Goal: Task Accomplishment & Management: Use online tool/utility

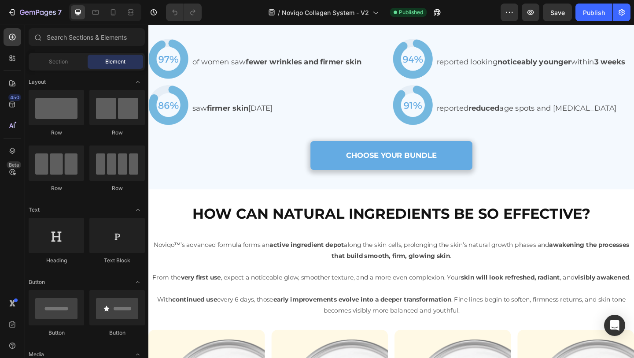
scroll to position [1112, 0]
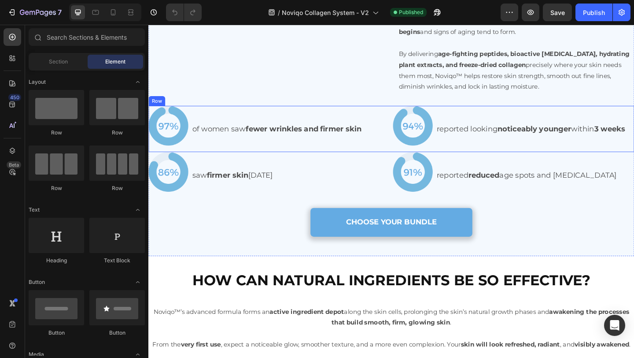
click at [238, 143] on p "of women saw fewer wrinkles and firmer skin" at bounding box center [303, 138] width 214 height 14
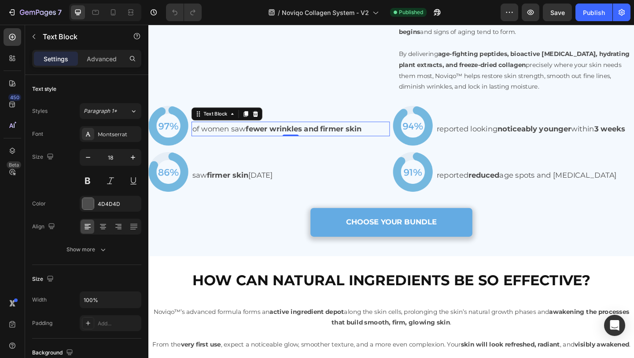
click at [233, 145] on p "of women saw fewer wrinkles and firmer skin" at bounding box center [303, 138] width 214 height 14
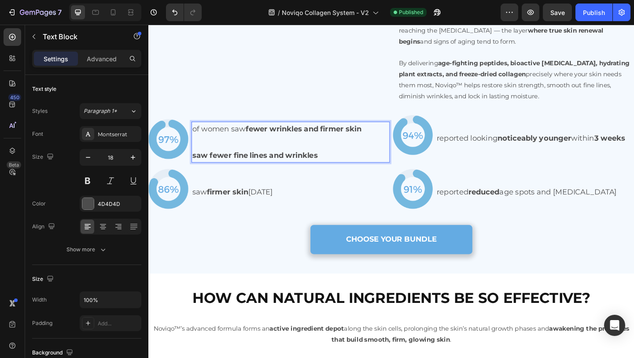
scroll to position [1153, 0]
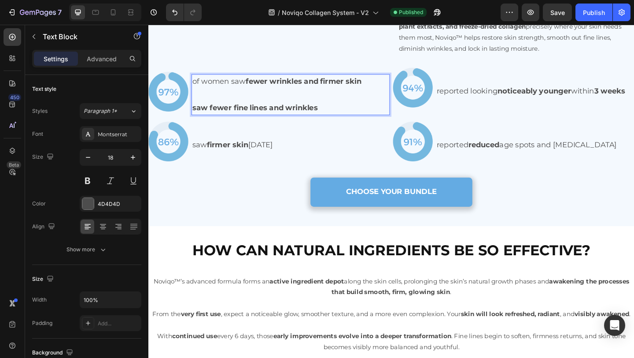
click at [203, 120] on strong "saw fewer fine lines and wrinkles" at bounding box center [264, 115] width 137 height 10
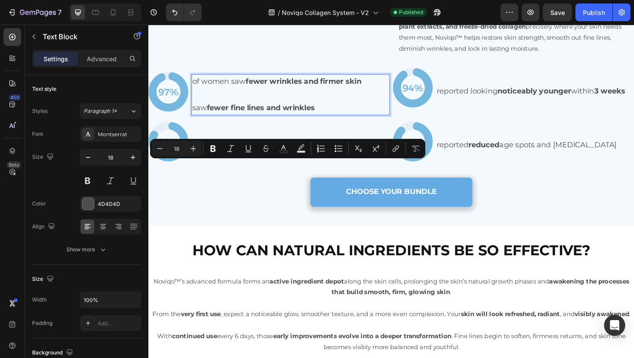
click at [280, 120] on strong "fewer fine lines and wrinkles" at bounding box center [271, 115] width 118 height 10
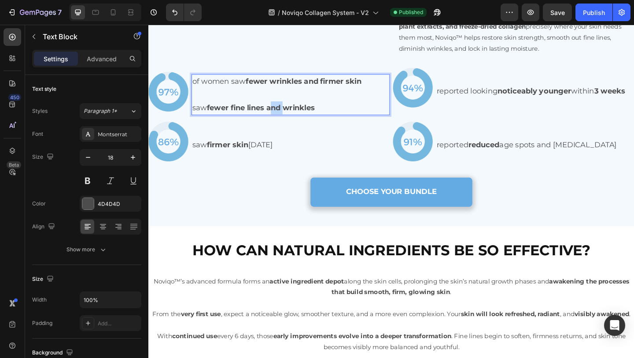
click at [280, 120] on strong "fewer fine lines and wrinkles" at bounding box center [271, 115] width 118 height 10
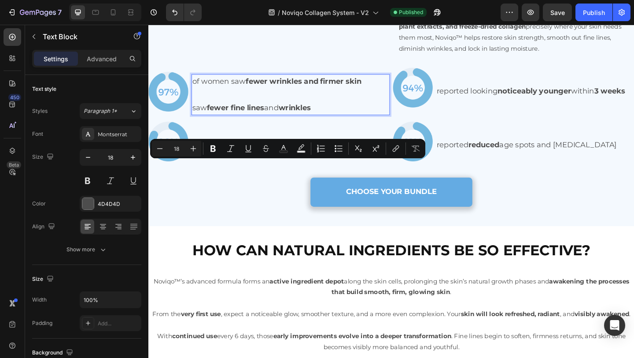
click at [339, 122] on p "saw fewer fine lines and wrinkles" at bounding box center [303, 115] width 214 height 14
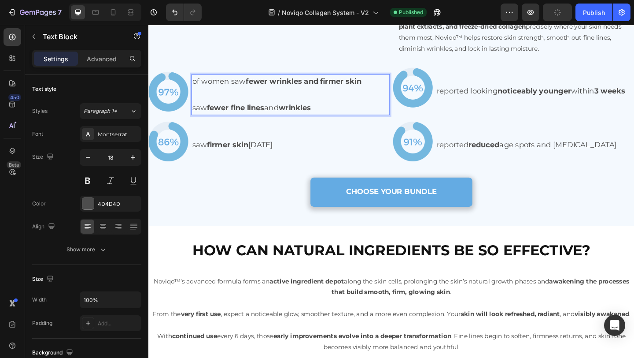
click at [239, 107] on p "Rich Text Editor. Editing area: main" at bounding box center [303, 100] width 214 height 14
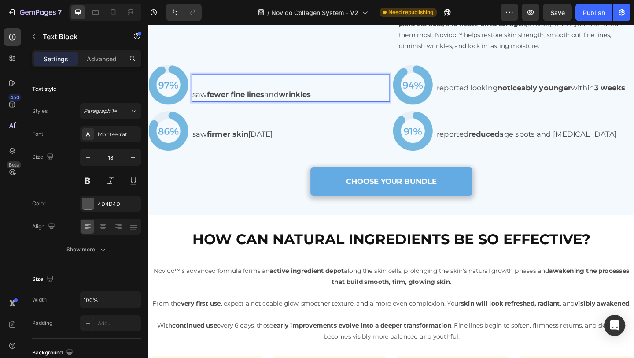
scroll to position [1163, 0]
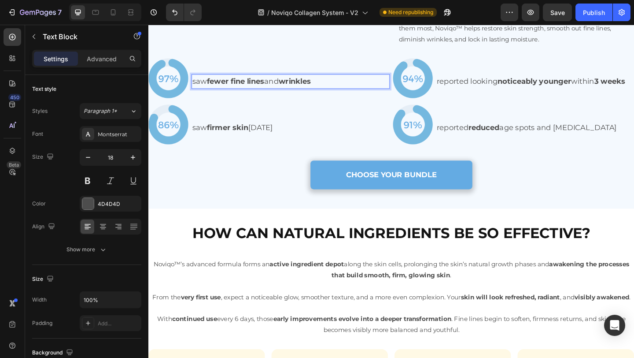
click at [290, 93] on p "saw fewer fine lines and wrinkles" at bounding box center [303, 86] width 214 height 14
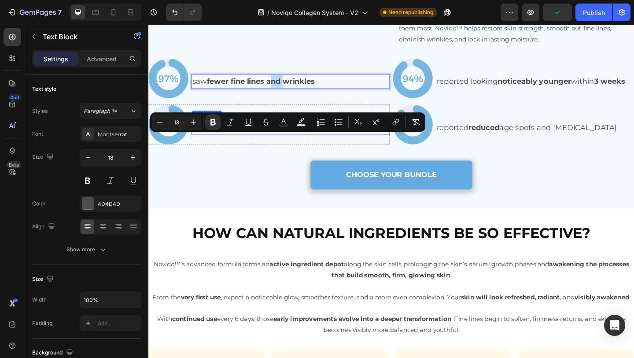
click at [340, 144] on p "saw firmer skin within 4 weeks" at bounding box center [303, 136] width 214 height 14
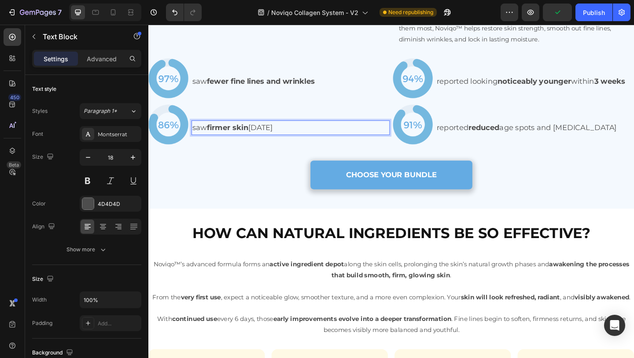
click at [337, 144] on p "saw firmer skin within 4 weeks" at bounding box center [303, 136] width 214 height 14
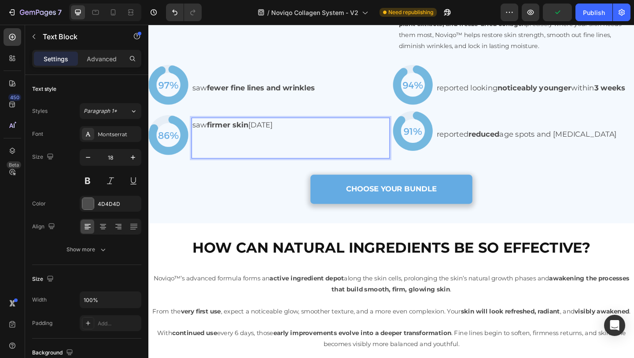
scroll to position [1153, 0]
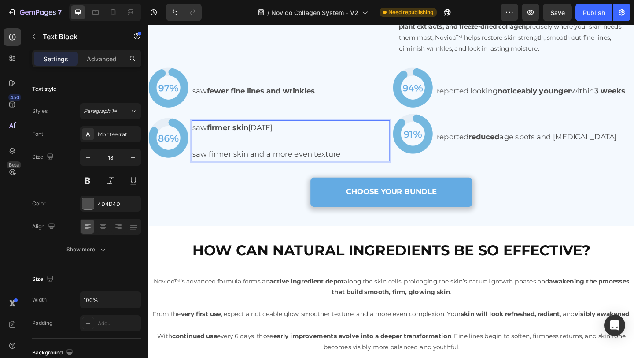
click at [225, 172] on p "saw firmer skin and a more even texture" at bounding box center [303, 165] width 214 height 14
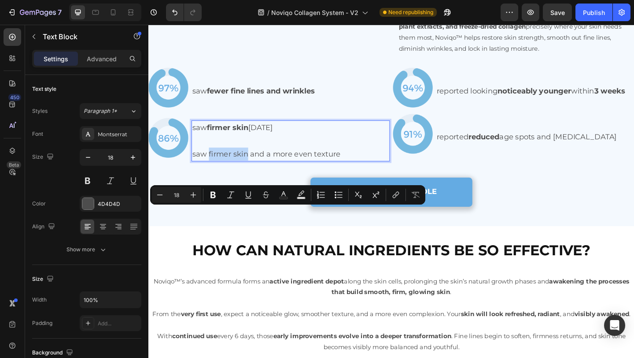
drag, startPoint x: 225, startPoint y: 227, endPoint x: 244, endPoint y: 228, distance: 18.9
click at [244, 172] on p "saw firmer skin and a more even texture" at bounding box center [303, 165] width 214 height 14
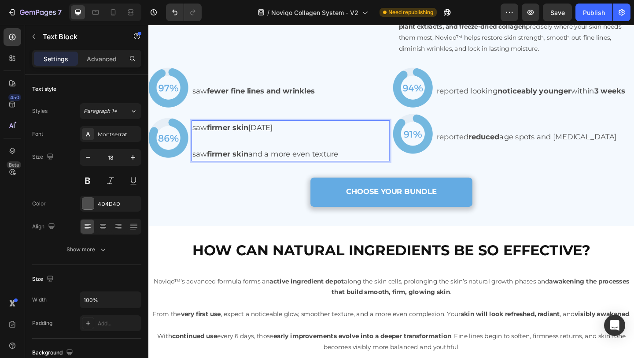
click at [298, 172] on p "saw firmer skin and a more even texture" at bounding box center [303, 165] width 214 height 14
drag, startPoint x: 298, startPoint y: 227, endPoint x: 335, endPoint y: 227, distance: 37.4
click at [335, 172] on p "saw firmer skin and a more even texture" at bounding box center [303, 165] width 214 height 14
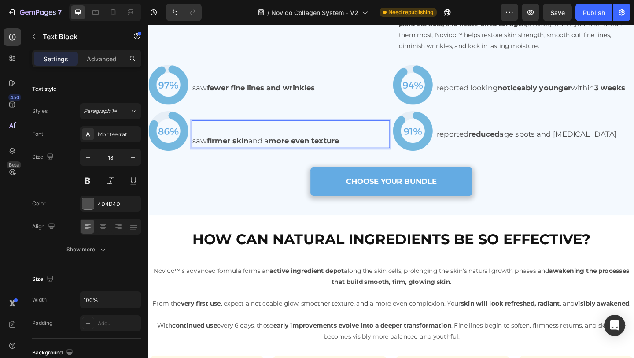
scroll to position [1163, 0]
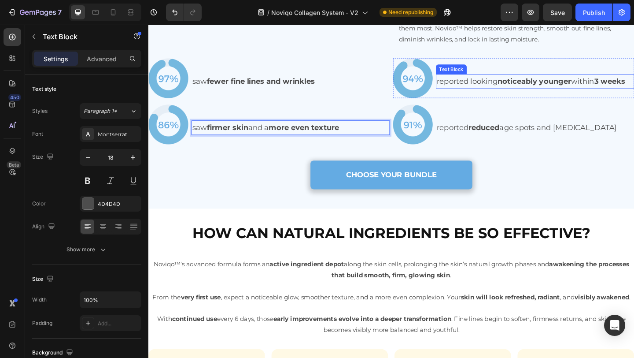
click at [523, 93] on p "reported looking noticeably younger within 3 weeks" at bounding box center [569, 86] width 214 height 14
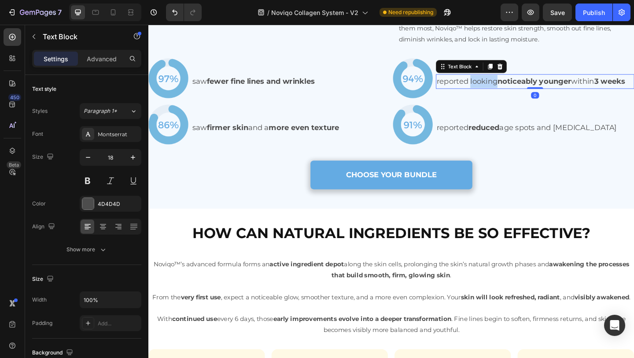
click at [523, 93] on p "reported looking noticeably younger within 3 weeks" at bounding box center [569, 86] width 214 height 14
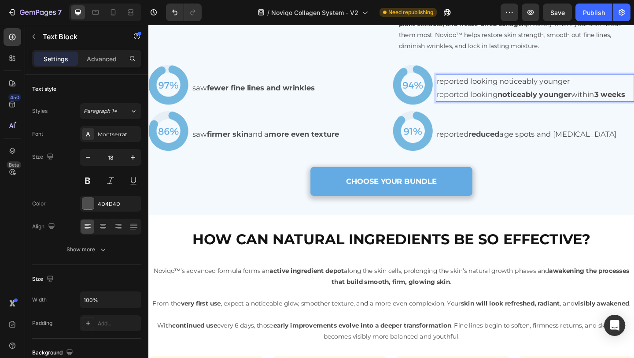
click at [539, 93] on p "reported looking noticeably younger" at bounding box center [569, 86] width 214 height 14
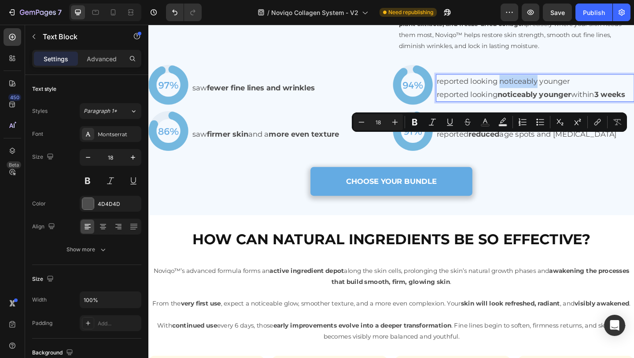
drag, startPoint x: 539, startPoint y: 148, endPoint x: 563, endPoint y: 148, distance: 23.8
click at [563, 93] on p "reported looking noticeably younger" at bounding box center [569, 86] width 214 height 14
click at [555, 93] on p "reported looking noticeably younger" at bounding box center [569, 86] width 214 height 14
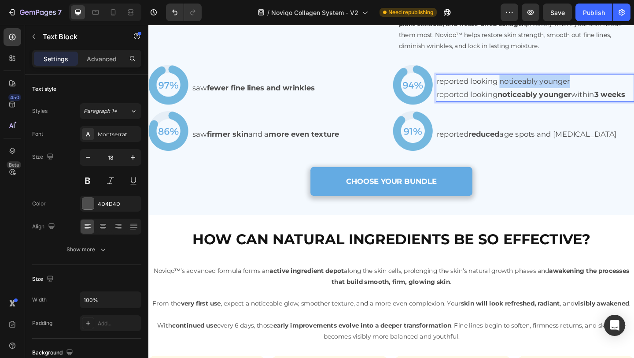
drag, startPoint x: 555, startPoint y: 148, endPoint x: 591, endPoint y: 147, distance: 35.2
click at [591, 93] on p "reported looking noticeably younger" at bounding box center [569, 86] width 214 height 14
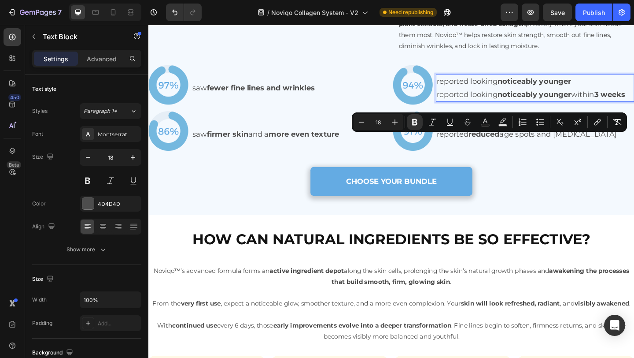
click at [620, 93] on p "reported looking noticeably younger" at bounding box center [569, 86] width 214 height 14
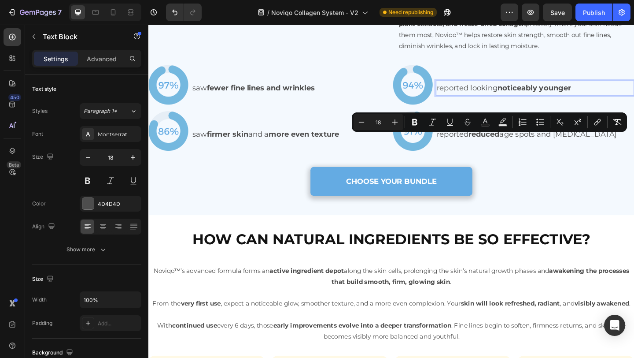
scroll to position [1163, 0]
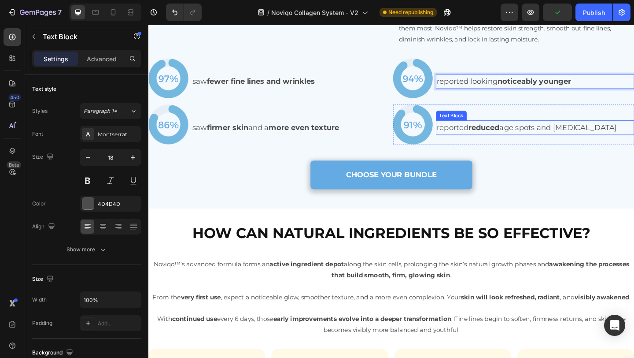
click at [493, 144] on p "reported reduced age spots and dark circles" at bounding box center [569, 136] width 214 height 14
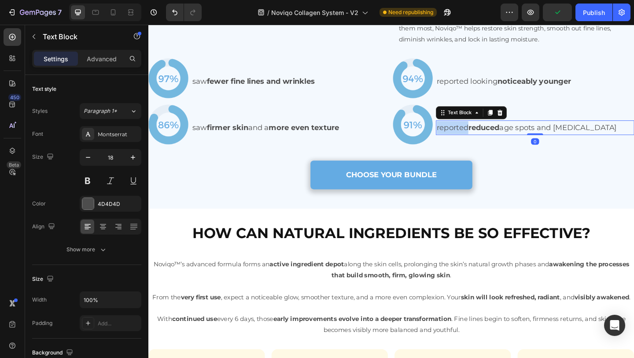
click at [493, 144] on p "reported reduced age spots and dark circles" at bounding box center [569, 136] width 214 height 14
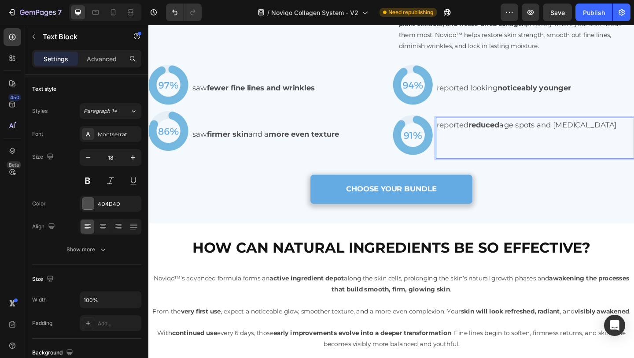
scroll to position [1153, 0]
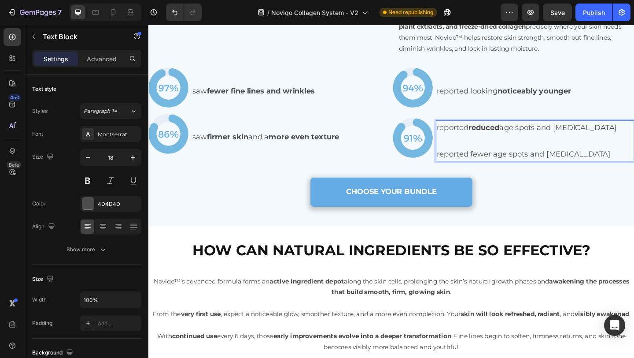
click at [506, 172] on p "reported fewer age spots and dark circles" at bounding box center [569, 165] width 214 height 14
drag, startPoint x: 506, startPoint y: 229, endPoint x: 557, endPoint y: 229, distance: 50.2
click at [557, 172] on p "reported fewer age spots and dark circles" at bounding box center [569, 165] width 214 height 14
click at [594, 172] on p "reported fewer age spots and dark circles" at bounding box center [569, 165] width 214 height 14
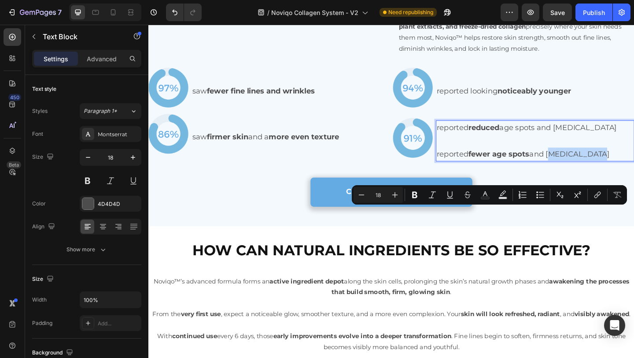
drag, startPoint x: 594, startPoint y: 228, endPoint x: 620, endPoint y: 228, distance: 26.0
click at [620, 172] on p "reported fewer age spots and dark circles" at bounding box center [569, 165] width 214 height 14
click at [572, 172] on p "reported fewer age spots and dark circles" at bounding box center [569, 165] width 214 height 14
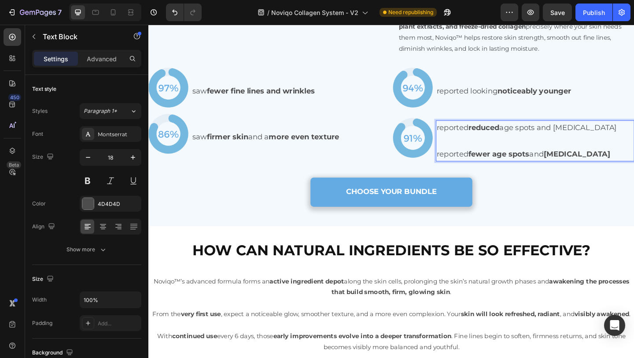
click at [572, 172] on p "reported fewer age spots and dark circles" at bounding box center [569, 165] width 214 height 14
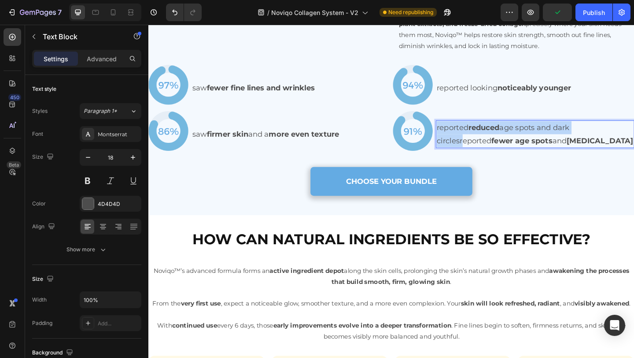
scroll to position [1163, 0]
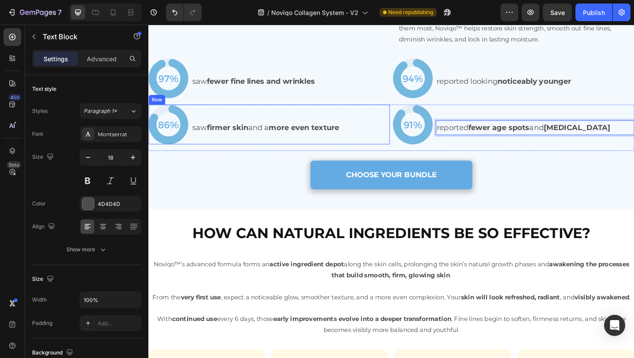
click at [266, 144] on p "saw firmer skin and a more even texture" at bounding box center [303, 136] width 214 height 14
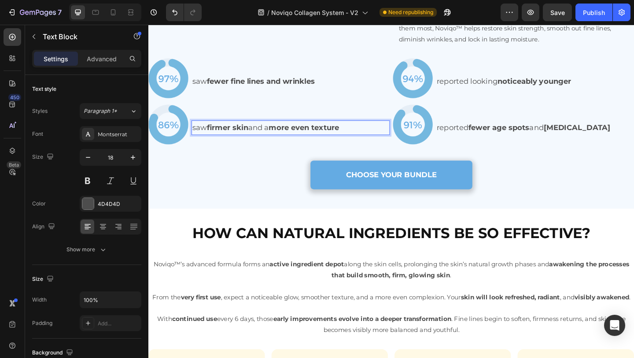
click at [264, 144] on p "saw firmer skin and a more even texture" at bounding box center [303, 136] width 214 height 14
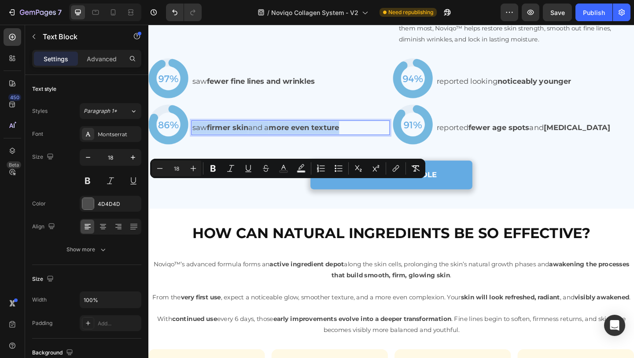
copy p "saw firmer skin and a more even texture"
click at [285, 91] on strong "fewer fine lines and wrinkles" at bounding box center [271, 86] width 118 height 10
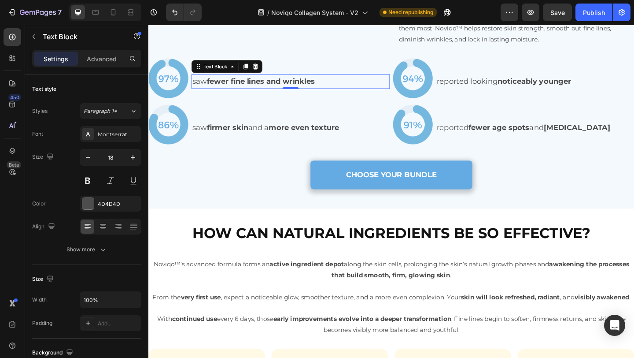
click at [285, 91] on strong "fewer fine lines and wrinkles" at bounding box center [271, 86] width 118 height 10
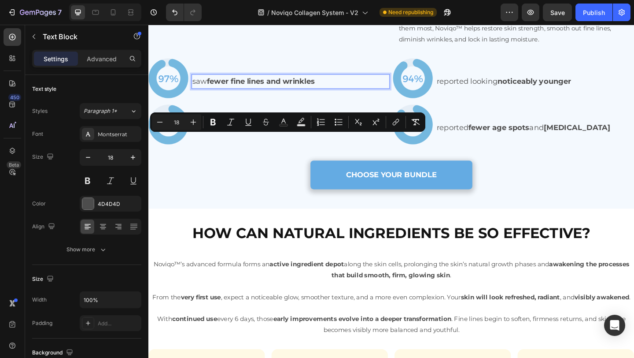
copy p "saw fewer fine lines and wrinkles"
click at [277, 144] on p "saw firmer skin and a more even texture" at bounding box center [303, 136] width 214 height 14
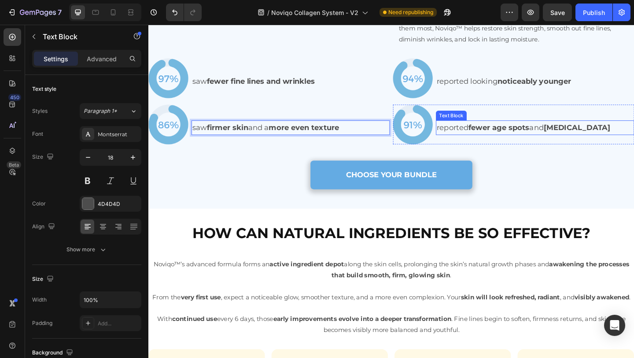
click at [577, 144] on p "reported fewer age spots and dark circles" at bounding box center [569, 136] width 214 height 14
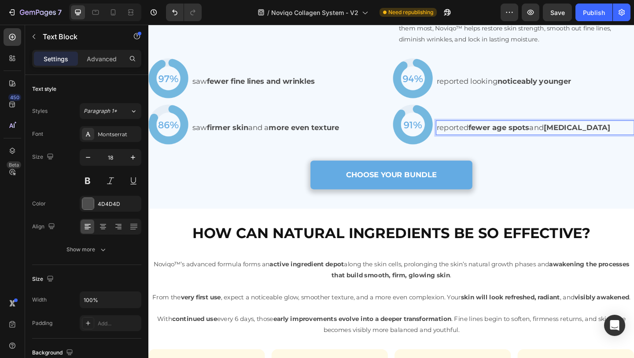
click at [575, 144] on p "reported fewer age spots and dark circles" at bounding box center [569, 136] width 214 height 14
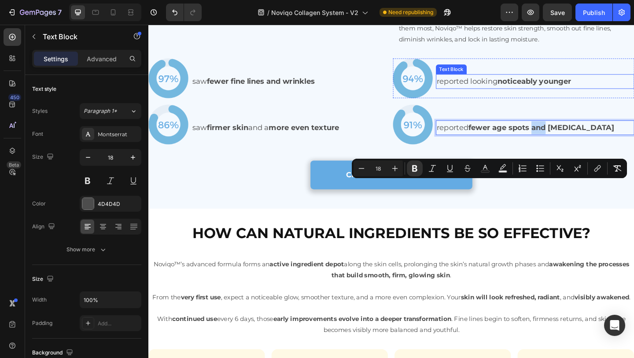
click at [513, 93] on p "reported looking noticeably younger" at bounding box center [569, 86] width 214 height 14
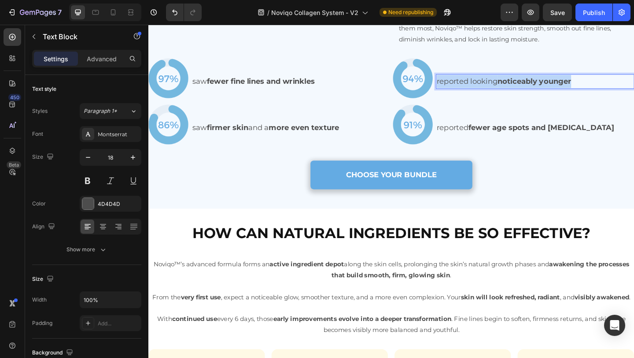
click at [513, 93] on p "reported looking noticeably younger" at bounding box center [569, 86] width 214 height 14
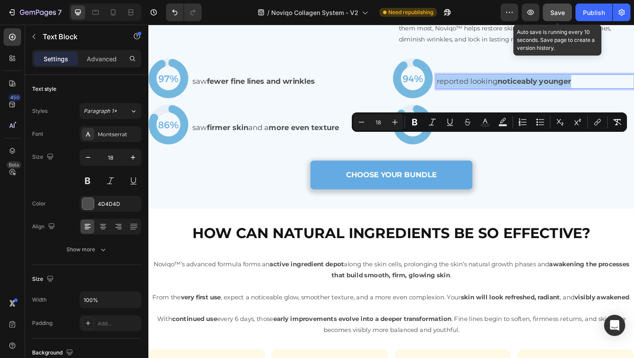
click at [560, 13] on span "Save" at bounding box center [557, 12] width 15 height 7
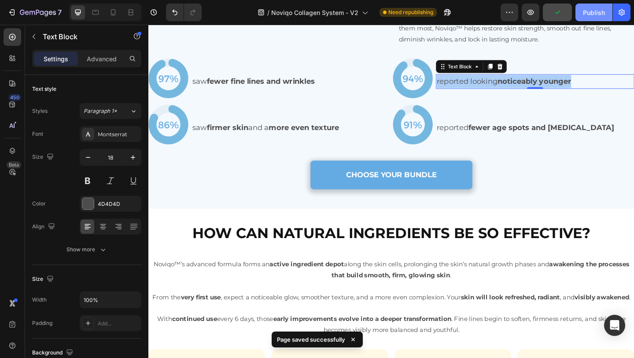
click at [588, 14] on div "Publish" at bounding box center [594, 12] width 22 height 9
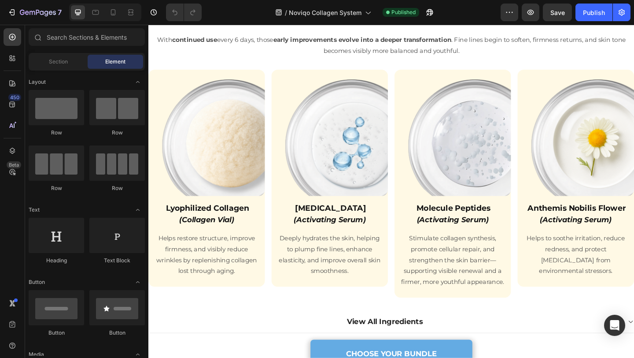
scroll to position [1110, 0]
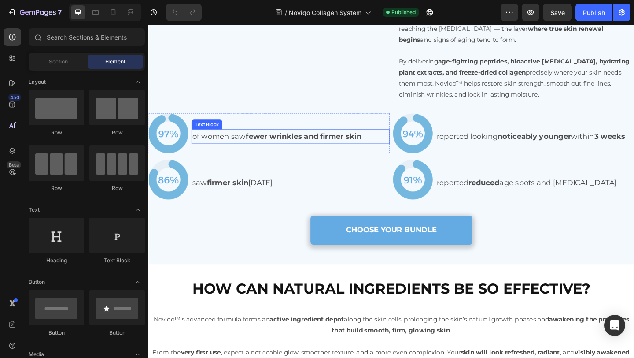
click at [233, 153] on p "of women saw fewer wrinkles and firmer skin" at bounding box center [303, 146] width 214 height 14
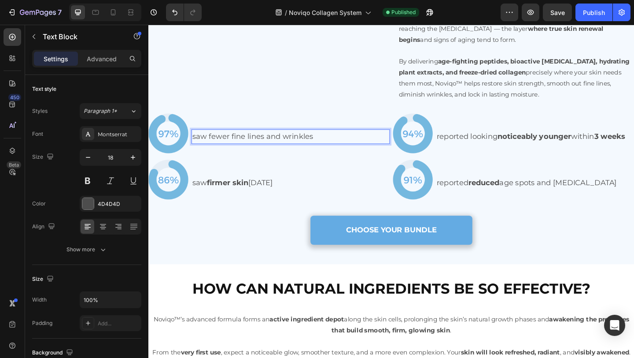
click at [224, 153] on p "saw fewer fine lines and wrinkles" at bounding box center [303, 146] width 214 height 14
drag, startPoint x: 224, startPoint y: 212, endPoint x: 312, endPoint y: 212, distance: 87.6
click at [312, 153] on p "saw fewer fine lines and wrinkles" at bounding box center [303, 146] width 214 height 14
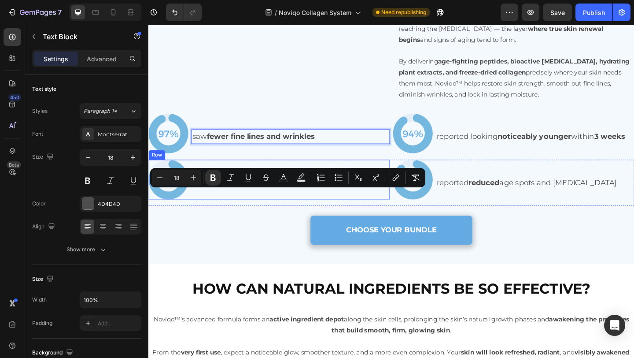
click at [277, 203] on p "saw firmer skin within 4 weeks" at bounding box center [303, 196] width 214 height 14
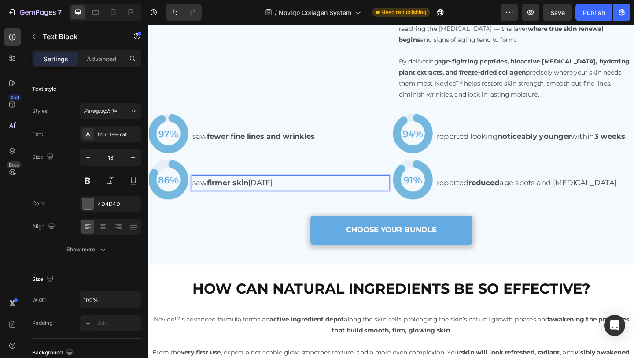
click at [277, 203] on p "saw firmer skin within 4 weeks" at bounding box center [303, 196] width 214 height 14
click at [226, 203] on p "saw firmer skin and a more even texture" at bounding box center [303, 196] width 214 height 14
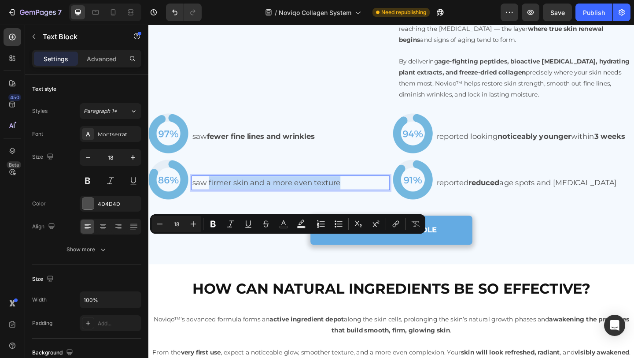
drag, startPoint x: 226, startPoint y: 264, endPoint x: 347, endPoint y: 264, distance: 121.1
click at [347, 203] on p "saw firmer skin and a more even texture" at bounding box center [303, 196] width 214 height 14
click at [269, 201] on strong "firmer skin and a more even texture" at bounding box center [286, 197] width 148 height 10
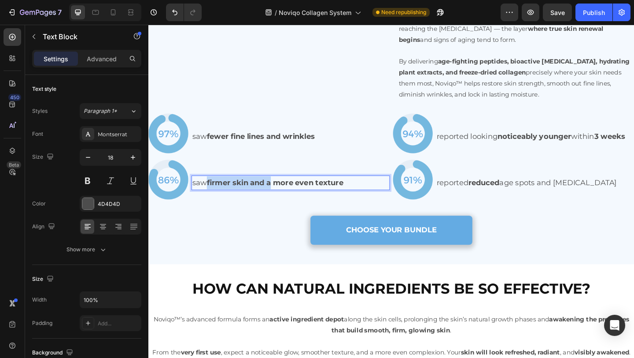
drag, startPoint x: 269, startPoint y: 260, endPoint x: 284, endPoint y: 260, distance: 15.9
click at [284, 201] on strong "firmer skin and a more even texture" at bounding box center [286, 197] width 148 height 10
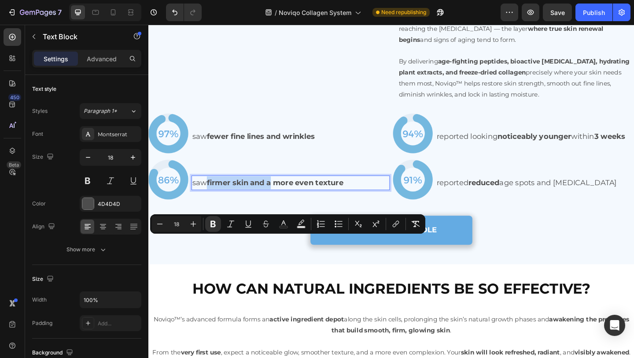
click at [265, 201] on strong "firmer skin and a more even texture" at bounding box center [286, 197] width 148 height 10
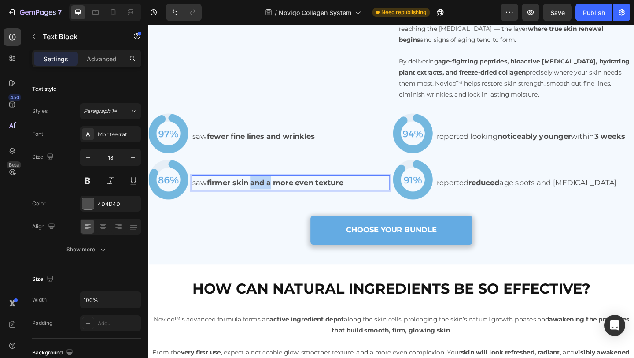
drag, startPoint x: 265, startPoint y: 260, endPoint x: 280, endPoint y: 260, distance: 15.0
click at [280, 201] on strong "firmer skin and a more even texture" at bounding box center [286, 197] width 148 height 10
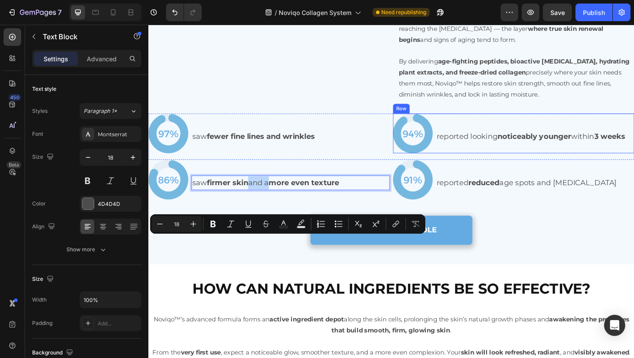
click at [492, 164] on div "reported looking noticeably younger within 3 weeks Text Block" at bounding box center [569, 142] width 216 height 43
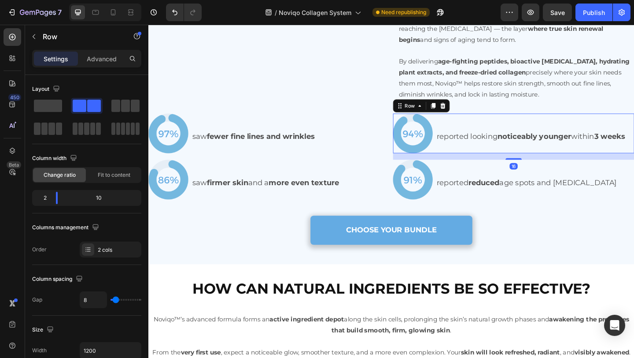
click at [484, 153] on p "reported looking noticeably younger within 3 weeks" at bounding box center [569, 146] width 214 height 14
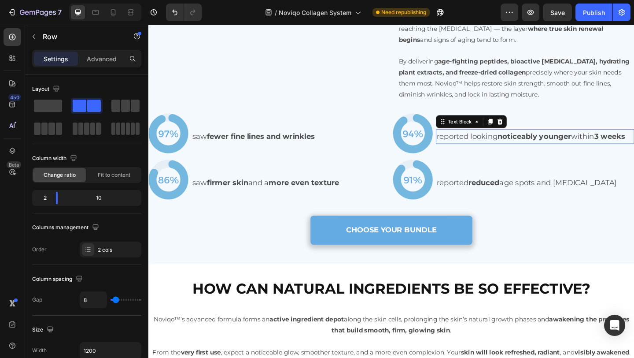
click at [484, 153] on p "reported looking noticeably younger within 3 weeks" at bounding box center [569, 146] width 214 height 14
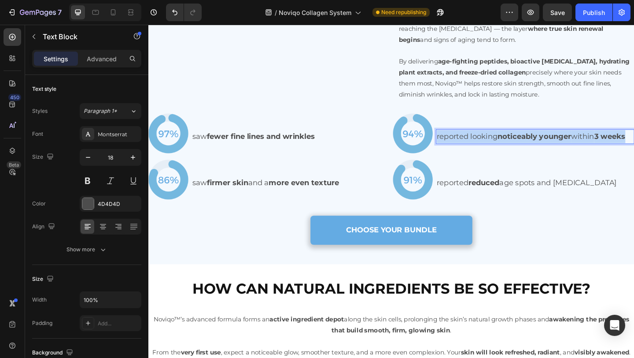
click at [484, 153] on p "reported looking noticeably younger within 3 weeks" at bounding box center [569, 146] width 214 height 14
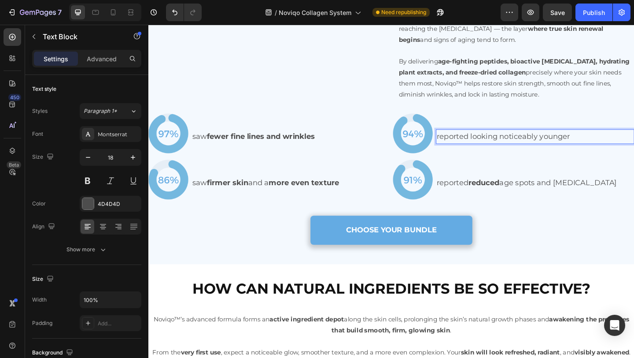
click at [539, 153] on p "reported looking noticeably younger" at bounding box center [569, 146] width 214 height 14
drag, startPoint x: 539, startPoint y: 214, endPoint x: 590, endPoint y: 214, distance: 50.6
click at [590, 153] on p "reported looking noticeably younger" at bounding box center [569, 146] width 214 height 14
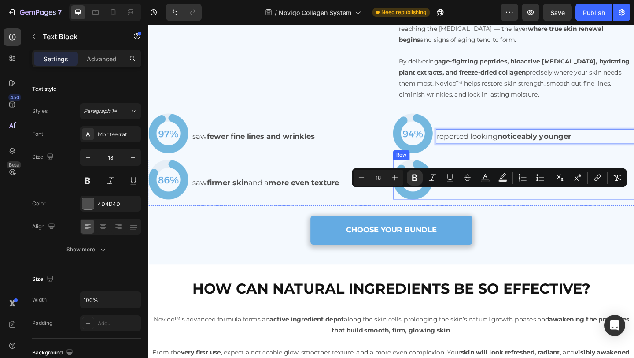
click at [487, 203] on p "reported reduced age spots and dark circles" at bounding box center [569, 196] width 214 height 14
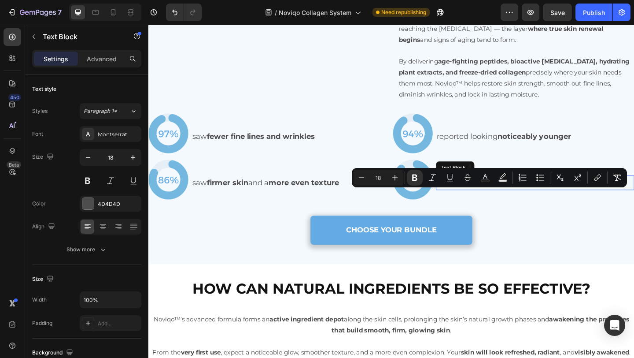
click at [487, 203] on p "reported reduced age spots and dark circles" at bounding box center [569, 196] width 214 height 14
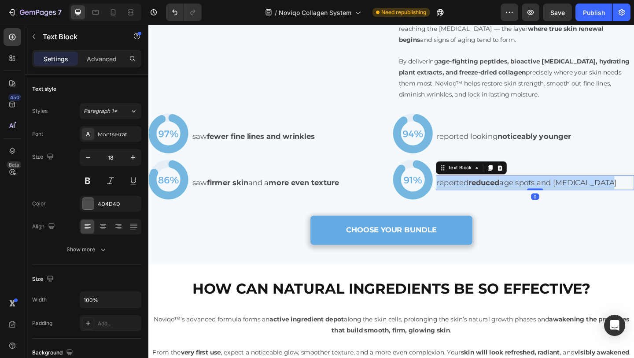
click at [487, 203] on p "reported reduced age spots and dark circles" at bounding box center [569, 196] width 214 height 14
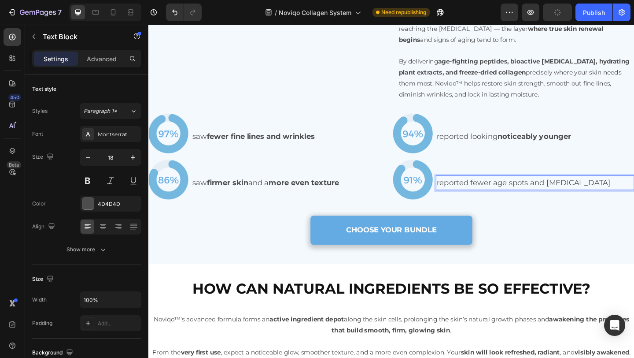
click at [505, 203] on p "reported fewer age spots and dark circles" at bounding box center [569, 196] width 214 height 14
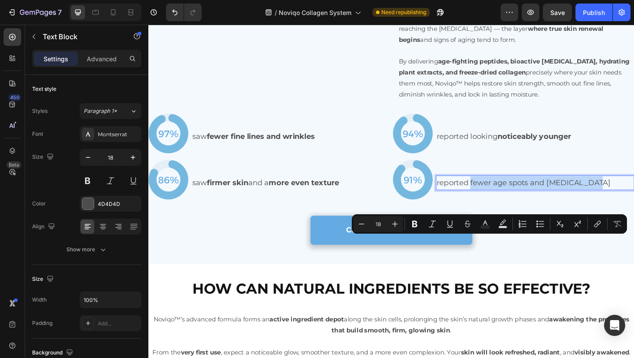
drag, startPoint x: 505, startPoint y: 261, endPoint x: 624, endPoint y: 261, distance: 119.3
click at [624, 203] on p "reported fewer age spots and dark circles" at bounding box center [569, 196] width 214 height 14
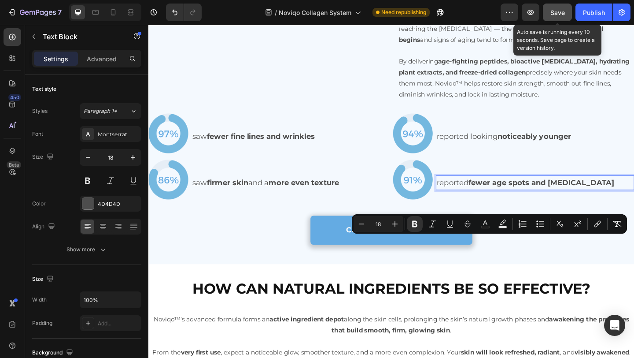
drag, startPoint x: 558, startPoint y: 17, endPoint x: 553, endPoint y: 17, distance: 5.7
click at [558, 17] on button "Save" at bounding box center [557, 13] width 29 height 18
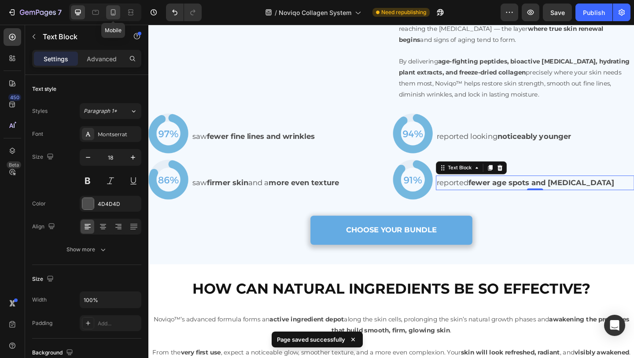
click at [111, 13] on icon at bounding box center [113, 12] width 5 height 6
type input "14"
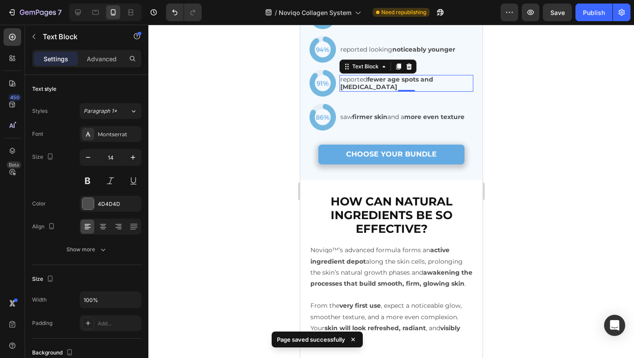
scroll to position [1327, 0]
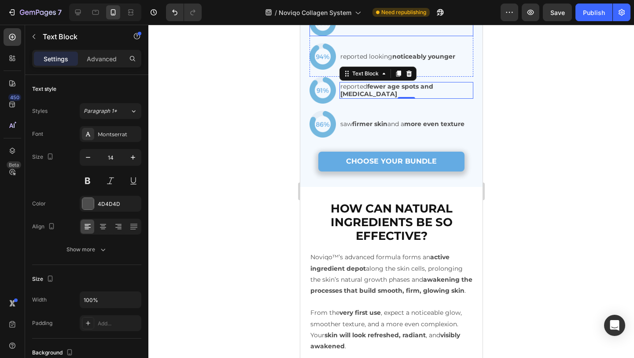
click at [343, 26] on p "saw fewer fine lines and wrinkles" at bounding box center [406, 22] width 132 height 7
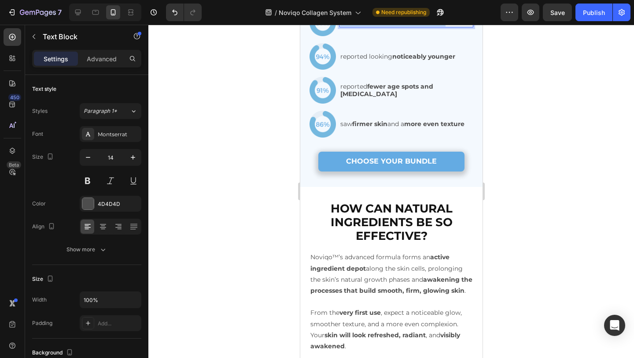
click at [343, 26] on p "saw fewer fine lines and wrinkles" at bounding box center [406, 22] width 132 height 7
click at [360, 26] on p "saw fewer fine lines and wrinkles" at bounding box center [406, 22] width 132 height 7
drag, startPoint x: 360, startPoint y: 105, endPoint x: 446, endPoint y: 102, distance: 85.9
click at [446, 26] on p "saw fewer fine lines and wrinkles" at bounding box center [406, 22] width 132 height 7
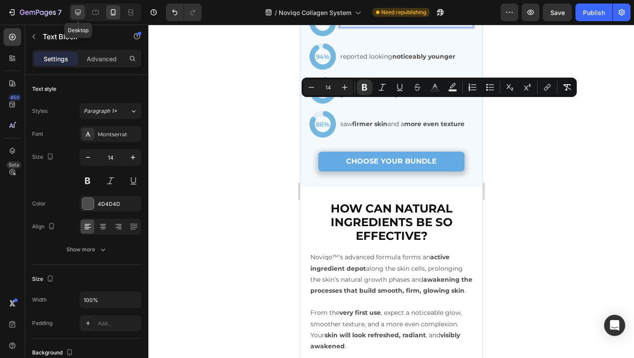
click at [78, 15] on icon at bounding box center [78, 12] width 9 height 9
type input "18"
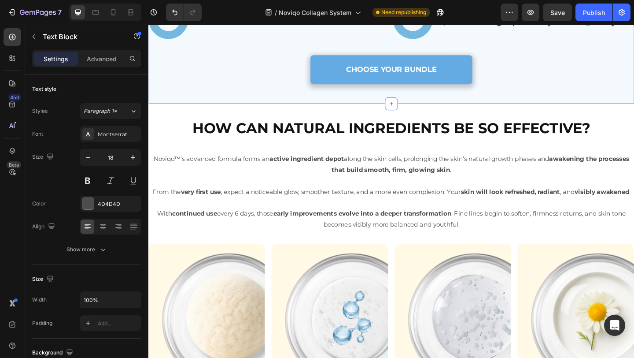
scroll to position [1256, 0]
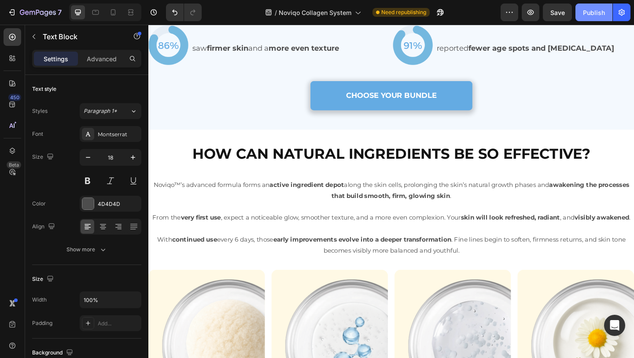
click at [599, 13] on div "Publish" at bounding box center [594, 12] width 22 height 9
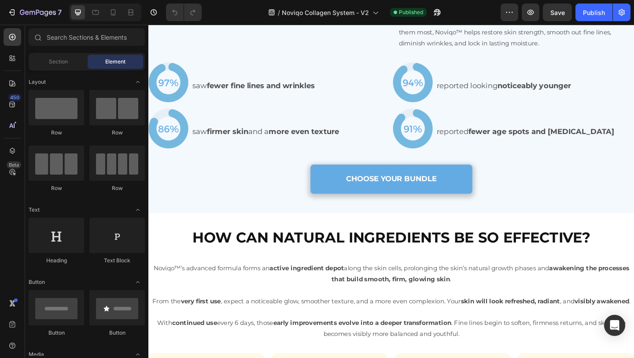
scroll to position [1181, 0]
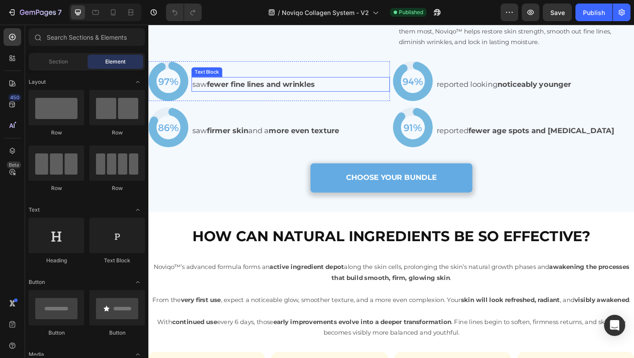
click at [286, 94] on strong "fewer fine lines and wrinkles" at bounding box center [271, 90] width 118 height 10
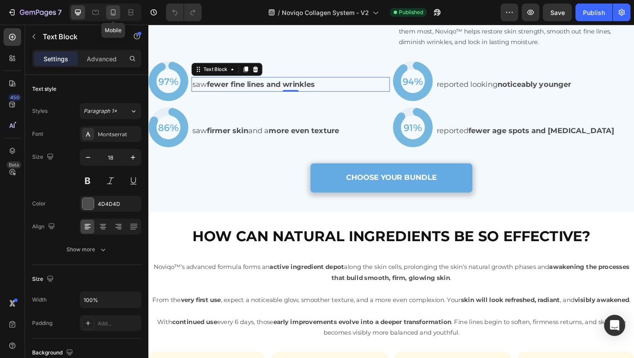
click at [118, 14] on div at bounding box center [113, 12] width 14 height 14
type input "14"
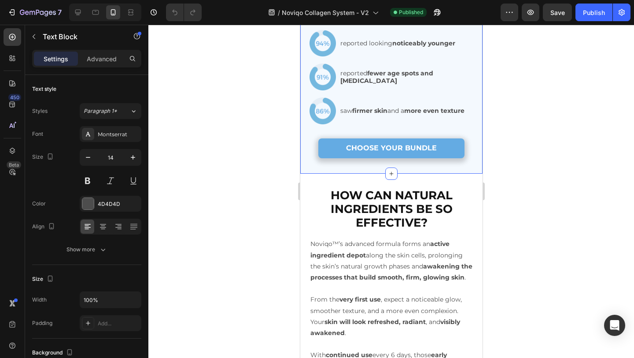
scroll to position [1354, 0]
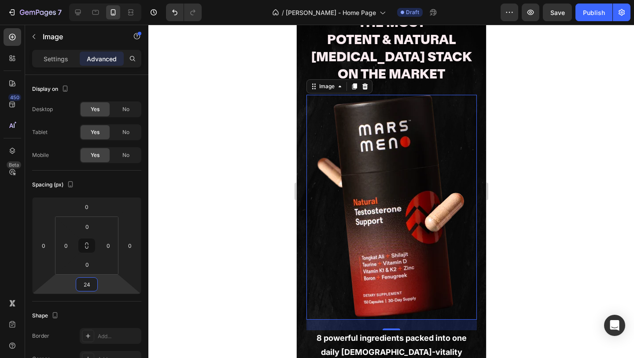
scroll to position [103, 0]
click at [353, 348] on strong "8 powerful ingredients packed into one daily [DEMOGRAPHIC_DATA]-vitality supple…" at bounding box center [391, 352] width 154 height 38
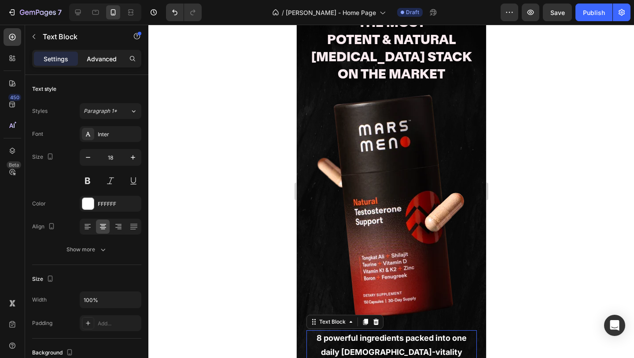
click at [100, 56] on p "Advanced" at bounding box center [102, 58] width 30 height 9
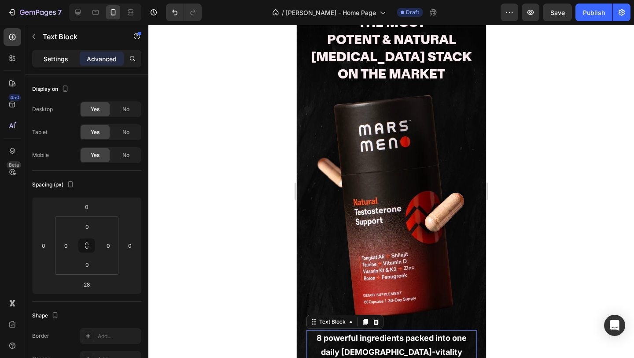
click at [63, 60] on p "Settings" at bounding box center [56, 58] width 25 height 9
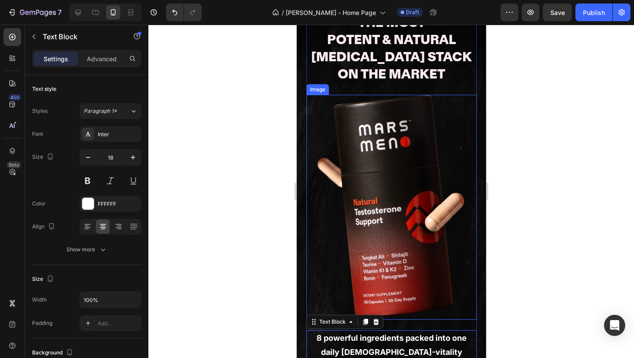
scroll to position [109, 0]
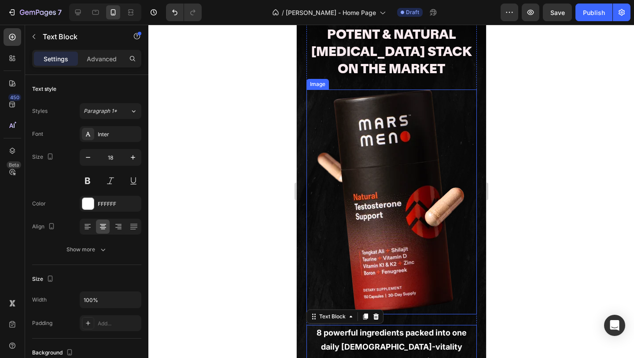
click at [395, 141] on img at bounding box center [391, 201] width 165 height 225
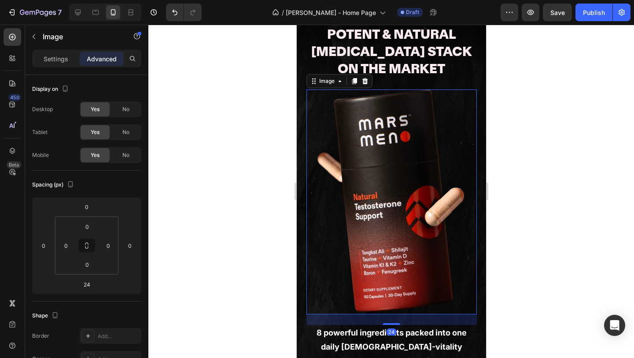
click at [375, 152] on img at bounding box center [391, 201] width 165 height 225
click at [55, 60] on p "Settings" at bounding box center [56, 58] width 25 height 9
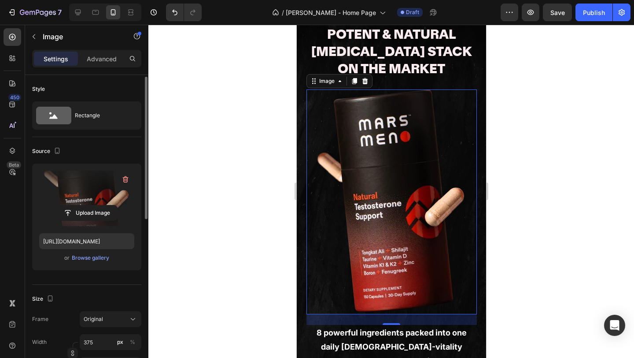
scroll to position [83, 0]
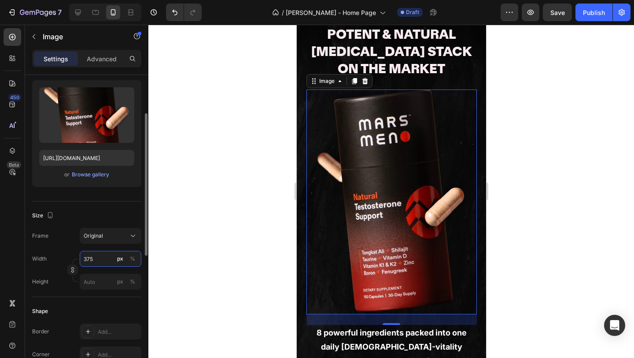
click at [104, 260] on input "375" at bounding box center [111, 259] width 62 height 16
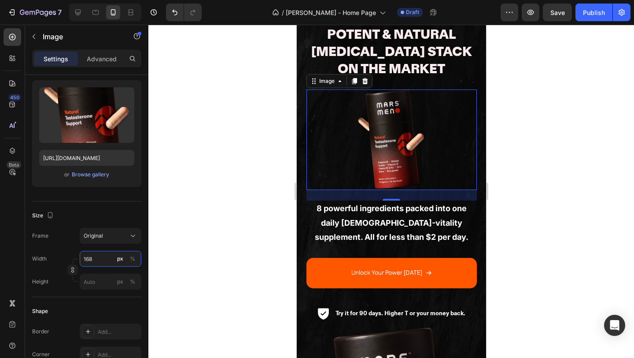
type input "168"
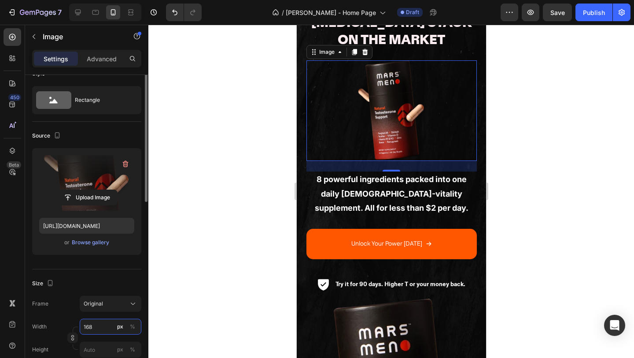
scroll to position [0, 0]
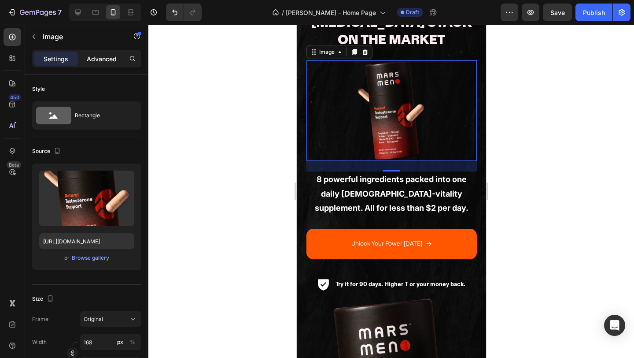
click at [100, 62] on p "Advanced" at bounding box center [102, 58] width 30 height 9
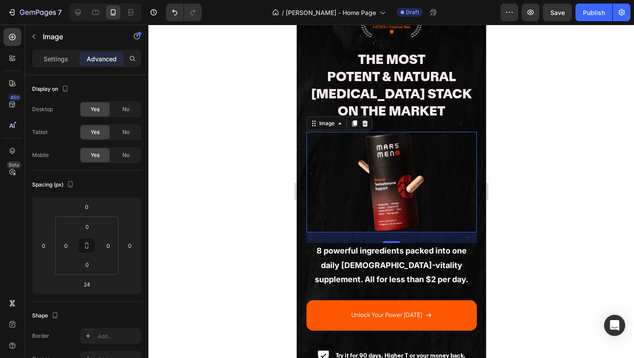
scroll to position [34, 0]
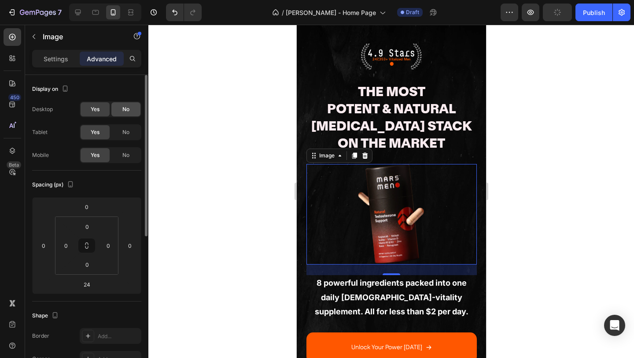
click at [127, 114] on div "No" at bounding box center [125, 109] width 29 height 14
click at [125, 132] on span "No" at bounding box center [125, 132] width 7 height 8
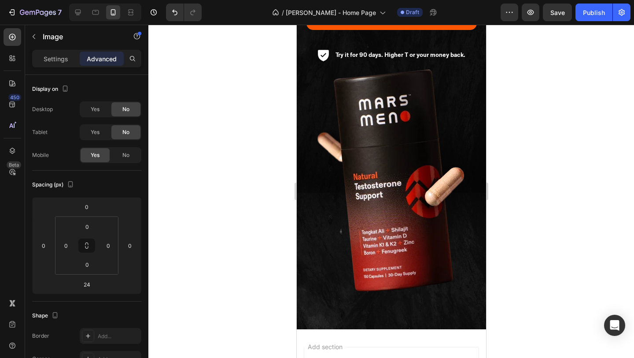
scroll to position [411, 0]
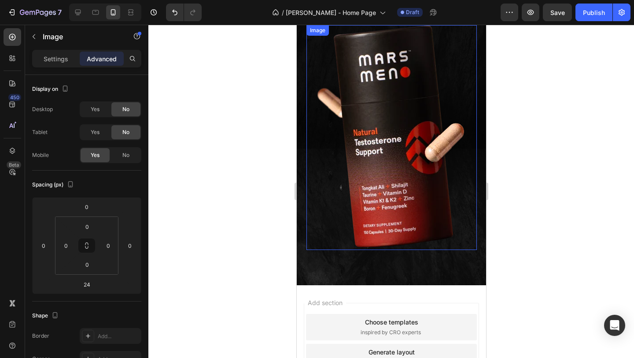
click at [355, 203] on img at bounding box center [391, 137] width 165 height 225
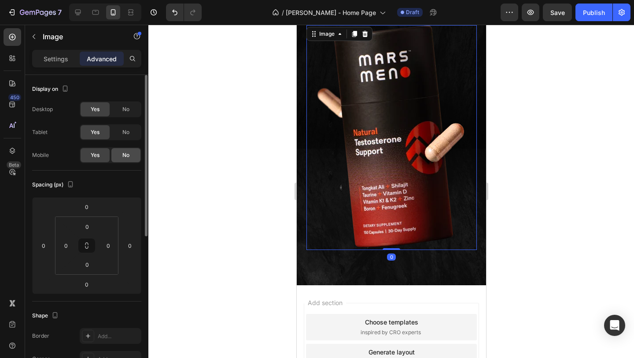
click at [125, 155] on span "No" at bounding box center [125, 155] width 7 height 8
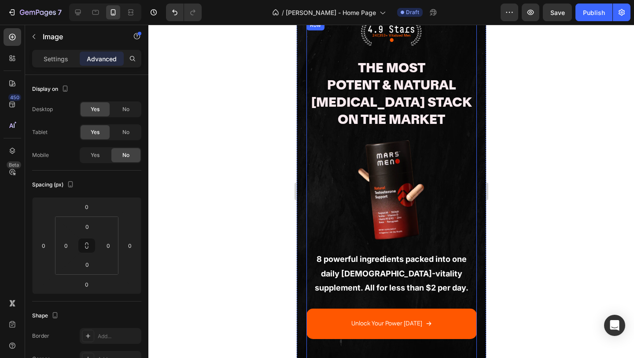
scroll to position [11, 0]
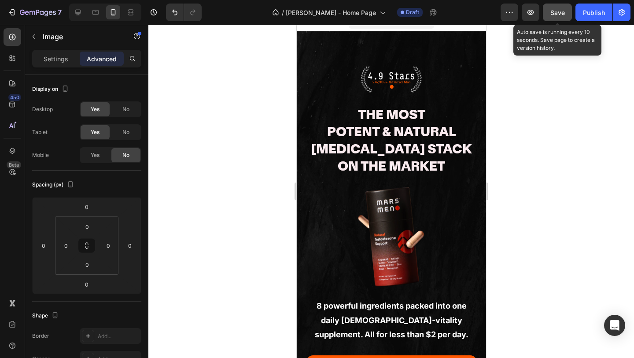
click at [564, 6] on button "Save" at bounding box center [557, 13] width 29 height 18
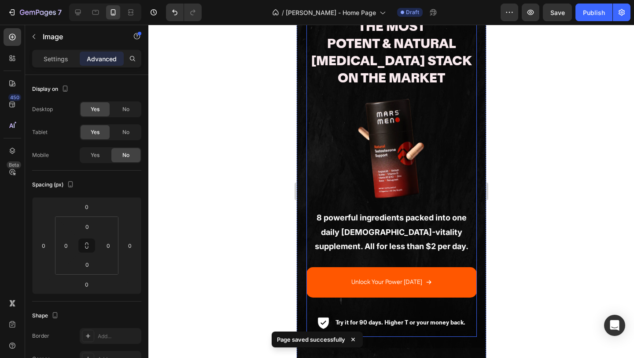
scroll to position [173, 0]
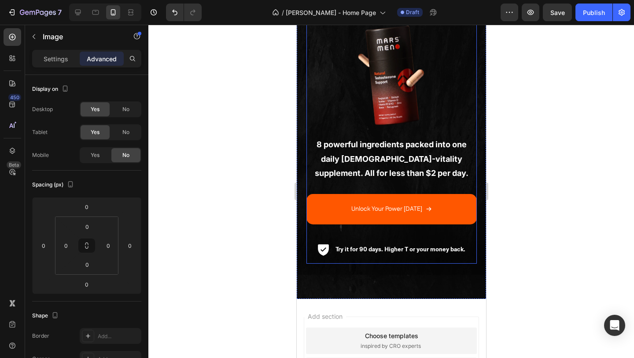
click at [336, 260] on div "4.9 Stars Text Block 247,353+ Vitalized Men Text Block ● Text Block Row The Mos…" at bounding box center [391, 84] width 170 height 358
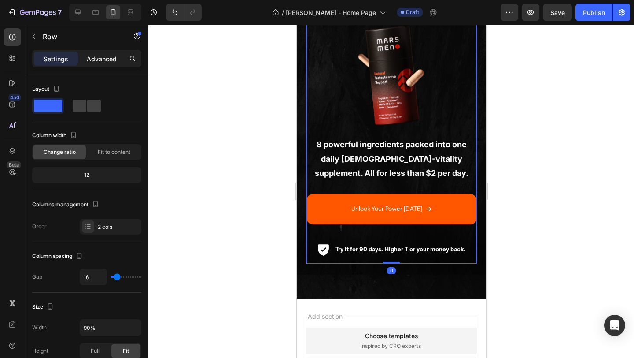
click at [95, 62] on p "Advanced" at bounding box center [102, 58] width 30 height 9
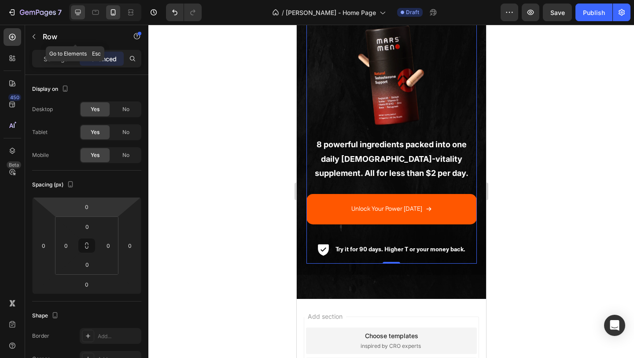
click at [76, 8] on icon at bounding box center [78, 12] width 9 height 9
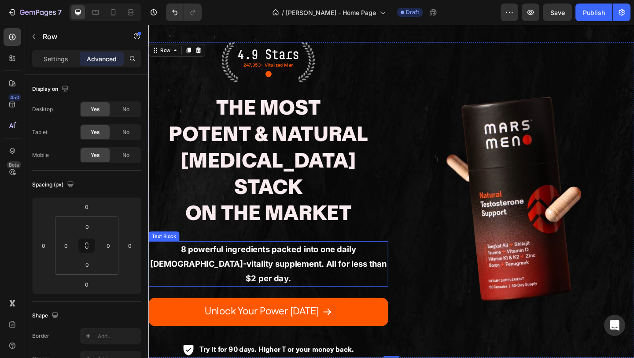
scroll to position [7, 0]
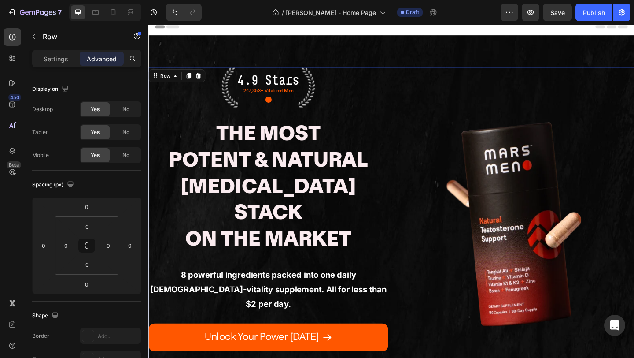
click at [474, 79] on div "Image" at bounding box center [546, 242] width 261 height 343
click at [413, 87] on div "4.9 Stars Text Block 247,353+ Vitalized Men Text Block ● Text Block Row The Mos…" at bounding box center [412, 242] width 528 height 343
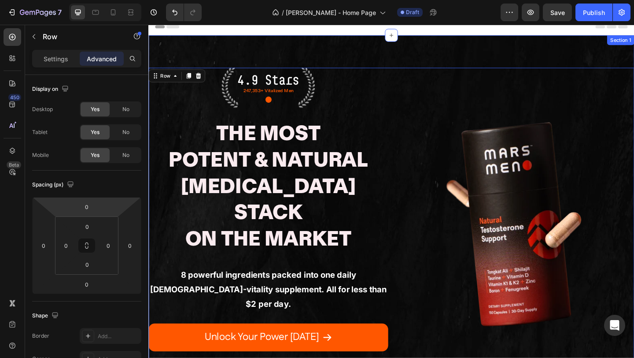
click at [276, 50] on div "4.9 Stars Text Block 247,353+ Vitalized Men Text Block ● Text Block Row The Mos…" at bounding box center [412, 242] width 528 height 413
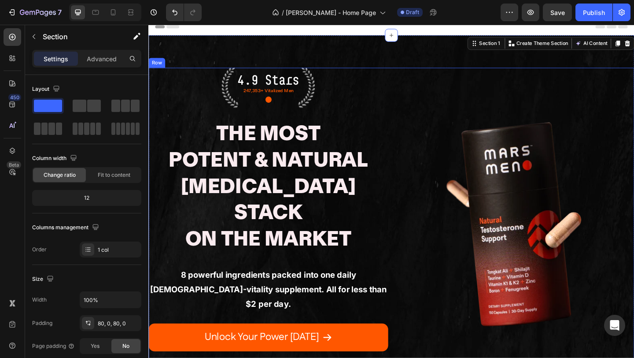
click at [441, 97] on div "Image" at bounding box center [546, 242] width 261 height 343
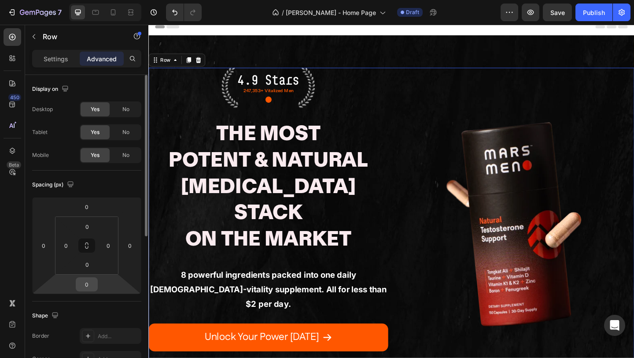
click at [86, 284] on input "0" at bounding box center [87, 283] width 18 height 13
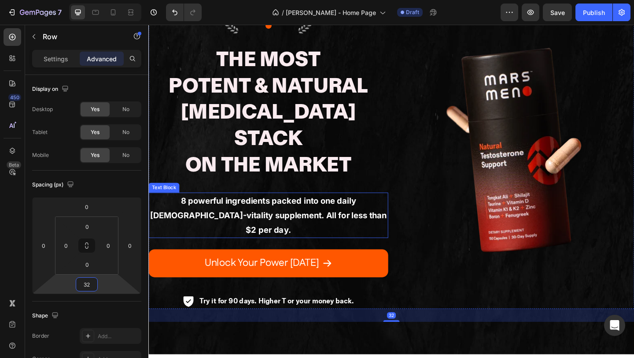
scroll to position [96, 0]
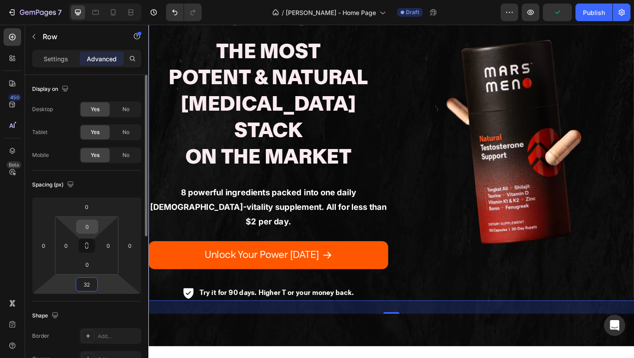
type input "32"
click at [95, 225] on input "0" at bounding box center [87, 226] width 18 height 13
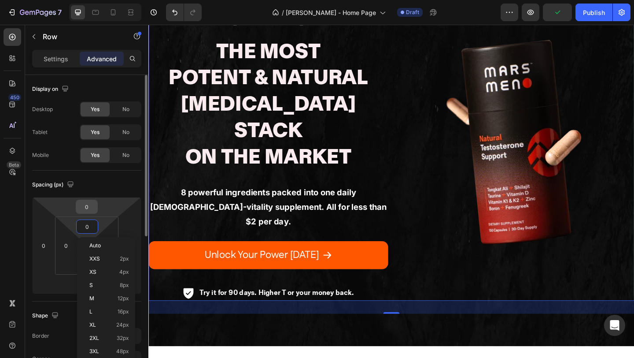
click at [92, 203] on input "0" at bounding box center [87, 206] width 18 height 13
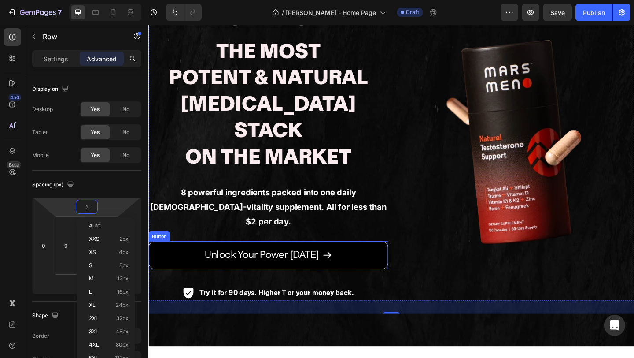
type input "32"
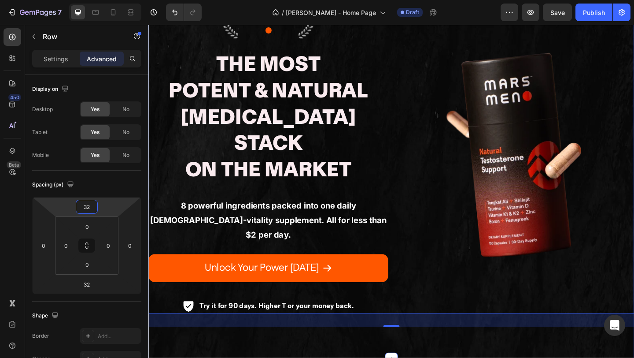
click at [365, 334] on div "4.9 Stars Text Block 247,353+ Vitalized Men Text Block ● Text Block Row The Mos…" at bounding box center [412, 167] width 528 height 441
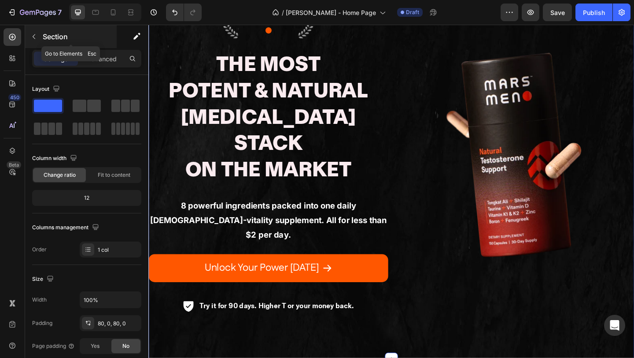
click at [36, 43] on button "button" at bounding box center [34, 37] width 14 height 14
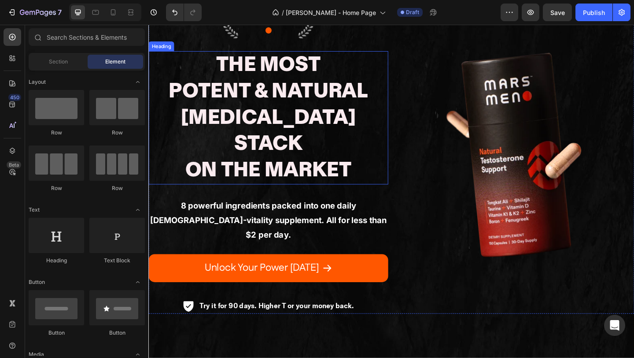
scroll to position [8, 0]
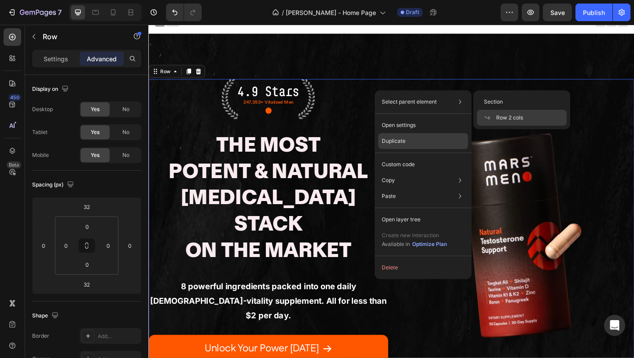
click at [400, 139] on p "Duplicate" at bounding box center [394, 141] width 24 height 8
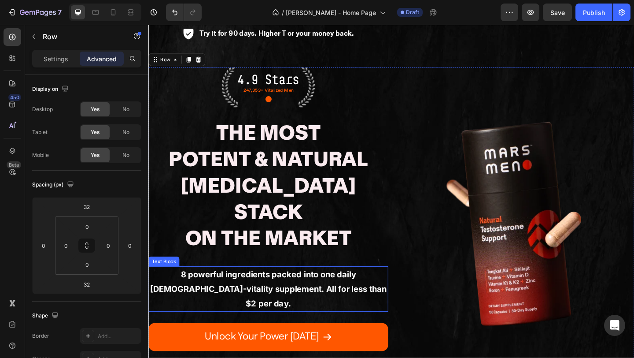
scroll to position [465, 0]
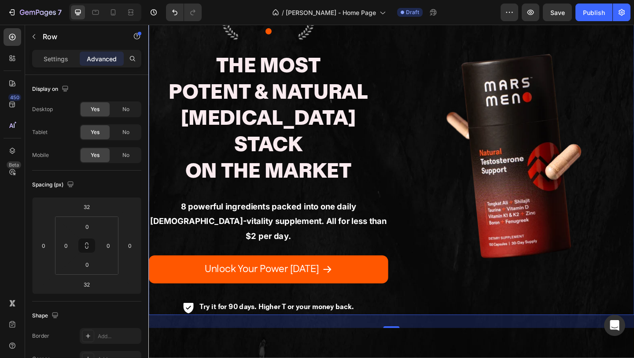
click at [47, 39] on p "Row" at bounding box center [80, 36] width 75 height 11
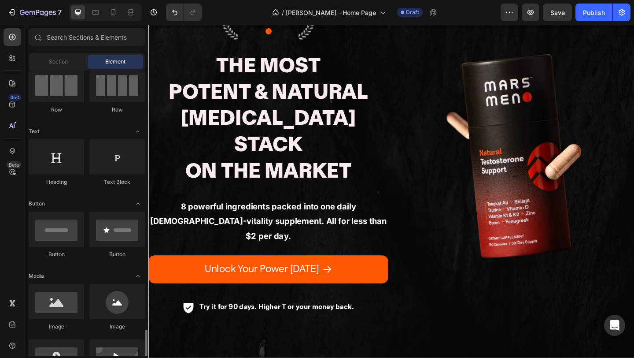
scroll to position [0, 0]
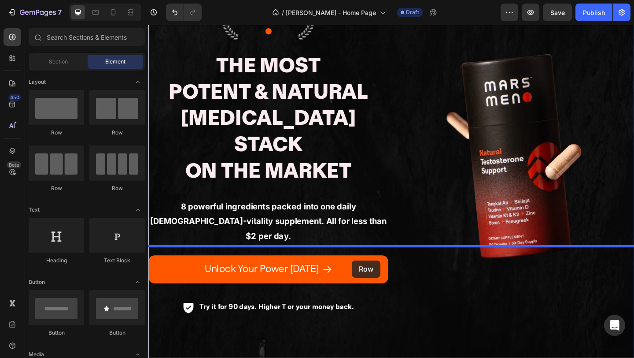
drag, startPoint x: 214, startPoint y: 142, endPoint x: 368, endPoint y: 285, distance: 210.3
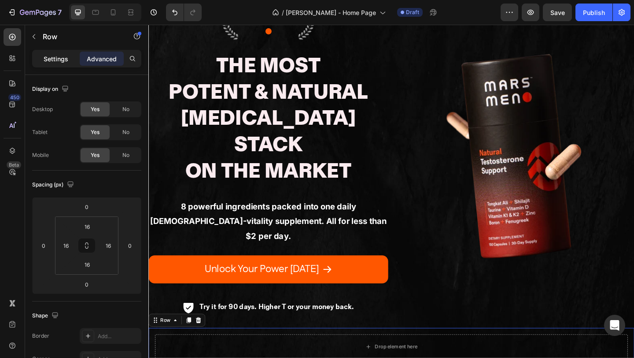
click at [50, 58] on p "Settings" at bounding box center [56, 58] width 25 height 9
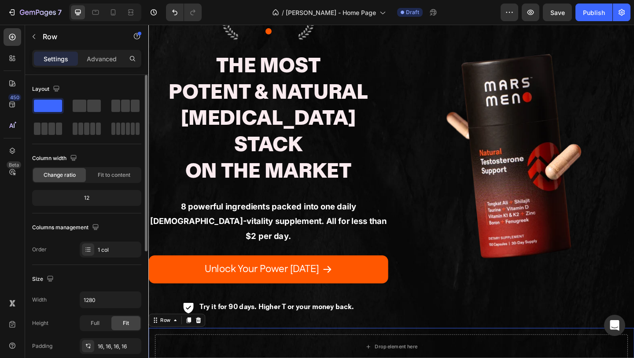
scroll to position [75, 0]
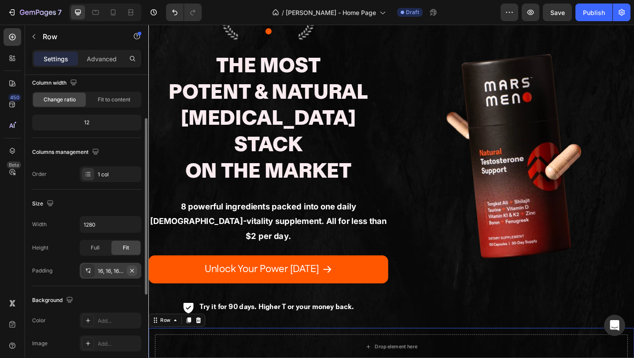
click at [136, 269] on button "button" at bounding box center [132, 270] width 11 height 11
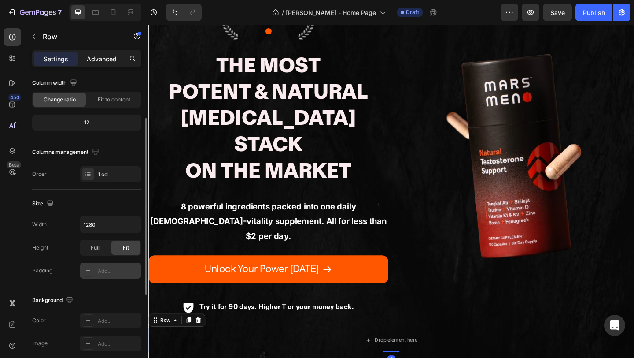
click at [96, 55] on p "Advanced" at bounding box center [102, 58] width 30 height 9
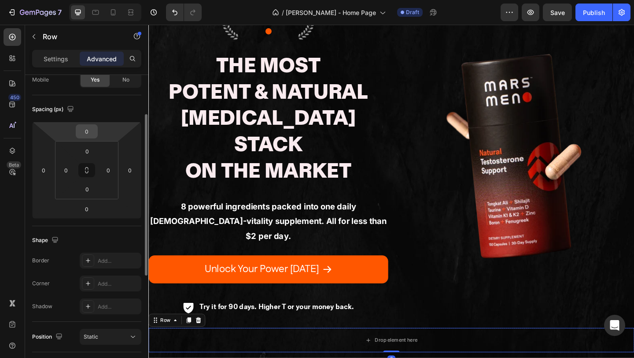
click at [91, 134] on input "0" at bounding box center [87, 131] width 18 height 13
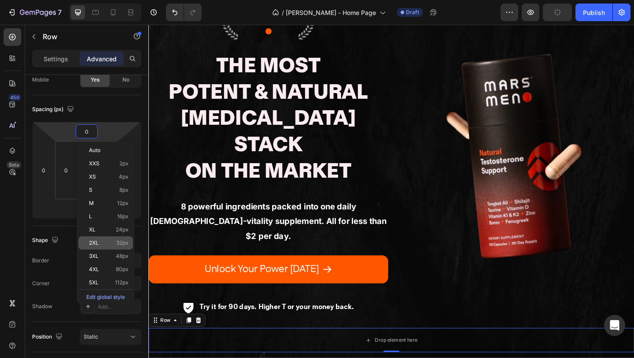
click at [115, 244] on p "2XL 32px" at bounding box center [109, 243] width 40 height 6
type input "32"
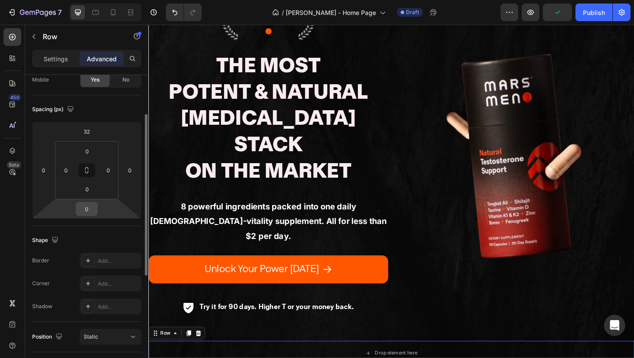
click at [88, 210] on input "0" at bounding box center [87, 208] width 18 height 13
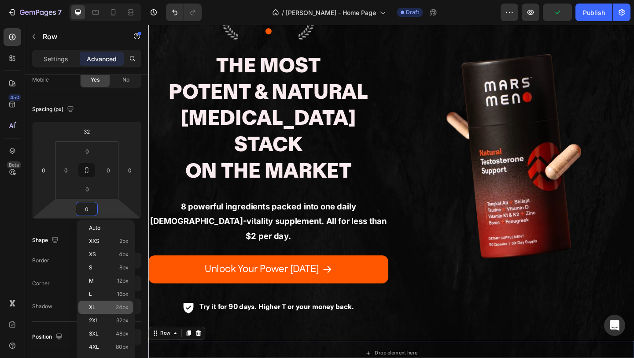
click at [107, 303] on div "XL 24px" at bounding box center [105, 306] width 55 height 13
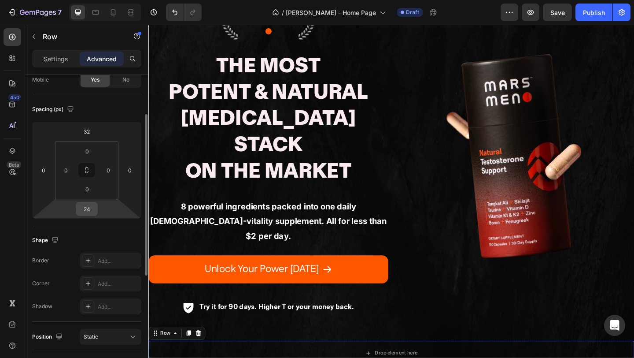
click at [87, 212] on input "24" at bounding box center [87, 208] width 18 height 13
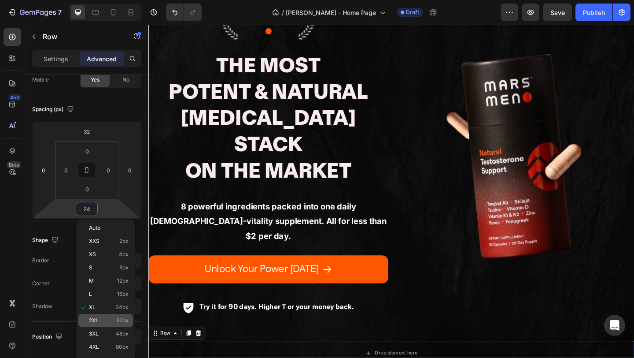
click at [125, 325] on div "2XL 32px" at bounding box center [105, 320] width 55 height 13
type input "32"
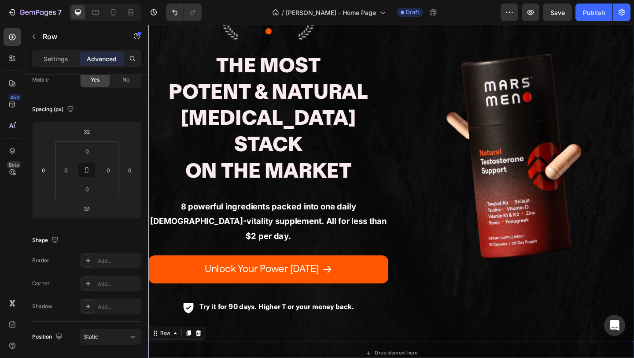
click at [375, 255] on div "4.9 Stars Text Block 247,353+ Vitalized Men Text Block ● Text Block Row The Mos…" at bounding box center [412, 10] width 528 height 796
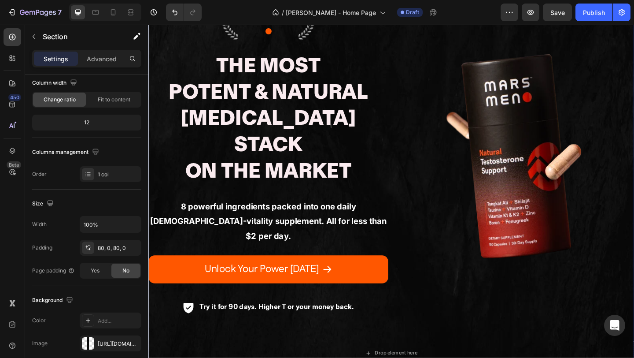
scroll to position [0, 0]
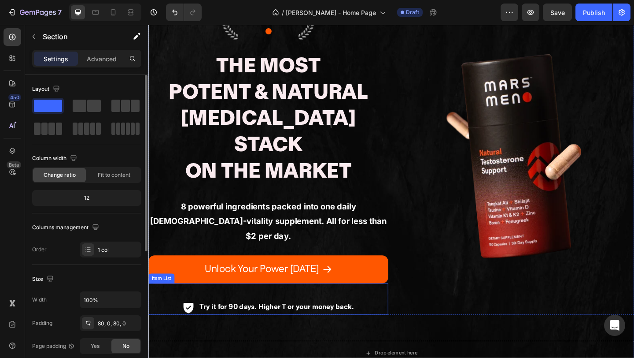
click at [400, 323] on div "Try it for 90 days. Higher T or your money back." at bounding box center [278, 331] width 261 height 17
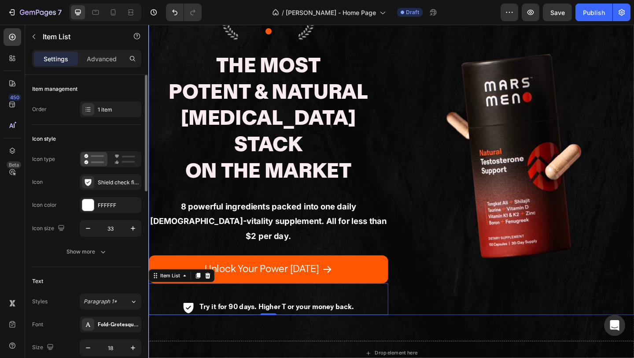
click at [419, 237] on div "Image" at bounding box center [546, 168] width 261 height 343
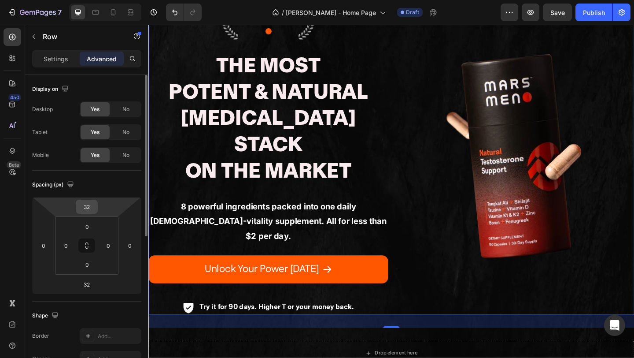
click at [92, 206] on input "32" at bounding box center [87, 206] width 18 height 13
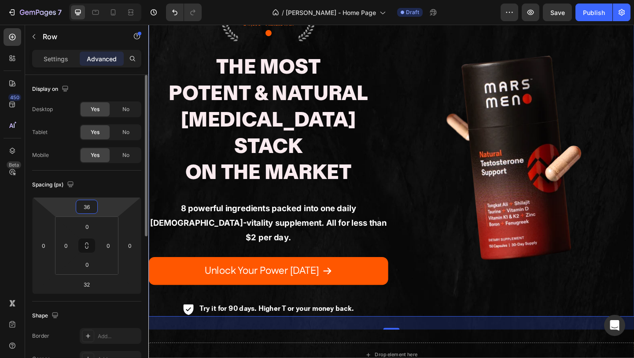
type input "36"
click at [86, 284] on input "32" at bounding box center [87, 283] width 18 height 13
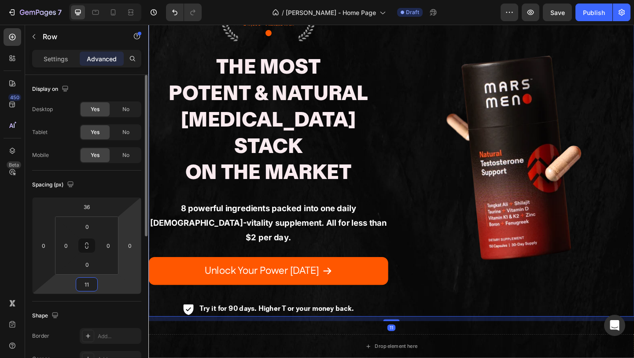
type input "115"
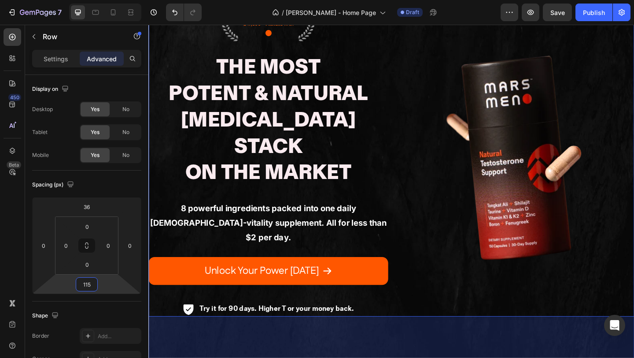
click at [300, 310] on div "4.9 Stars Text Block 247,353+ Vitalized Men Text Block ● Text Block Row The Mos…" at bounding box center [412, 29] width 528 height 834
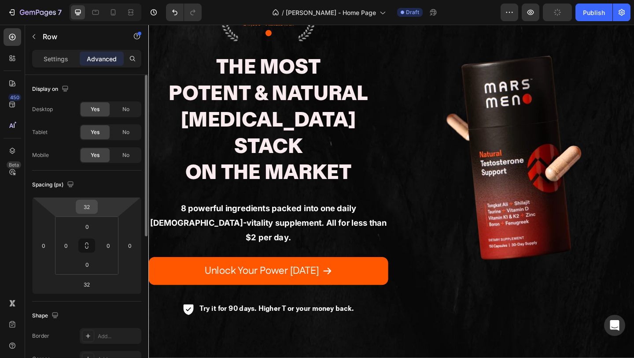
click at [94, 211] on input "32" at bounding box center [87, 206] width 18 height 13
type input "0"
click at [89, 286] on input "32" at bounding box center [87, 283] width 18 height 13
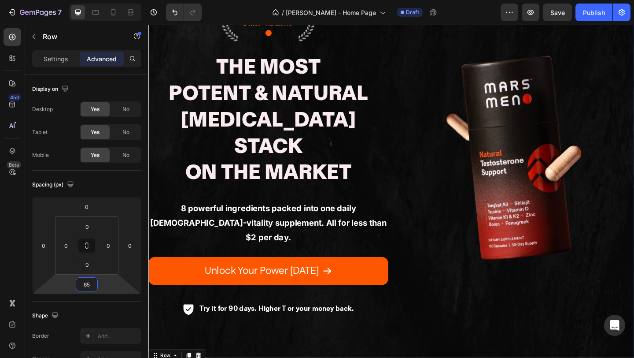
type input "65"
click at [54, 58] on p "Settings" at bounding box center [56, 58] width 25 height 9
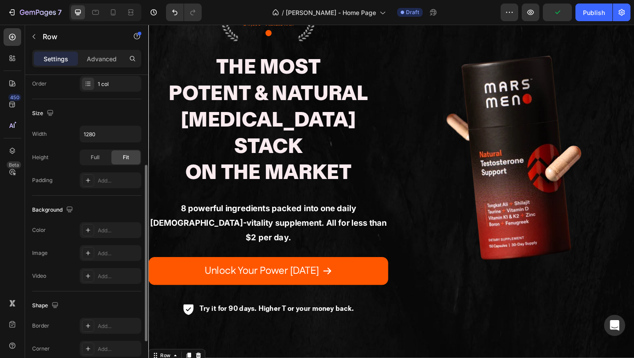
scroll to position [170, 0]
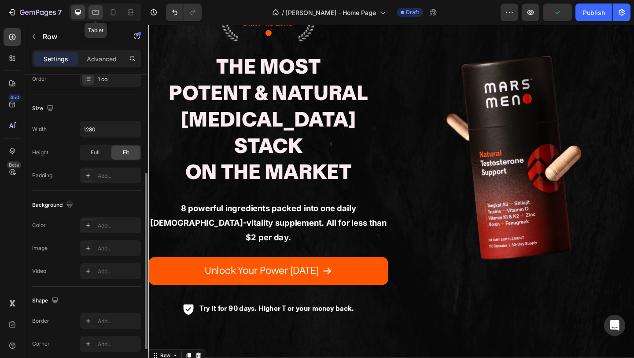
click at [94, 8] on icon at bounding box center [95, 12] width 9 height 9
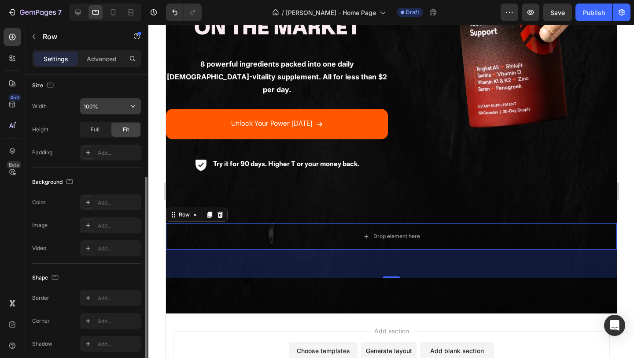
click at [100, 106] on input "100%" at bounding box center [110, 106] width 61 height 16
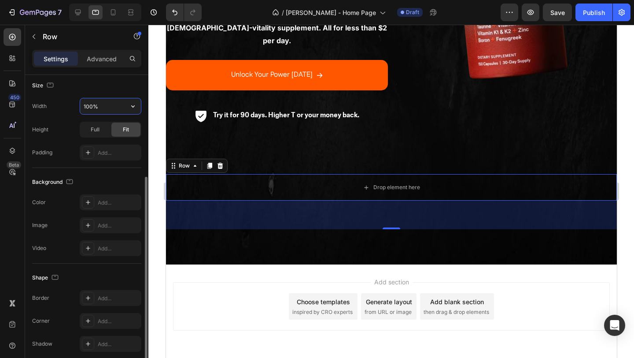
scroll to position [624, 0]
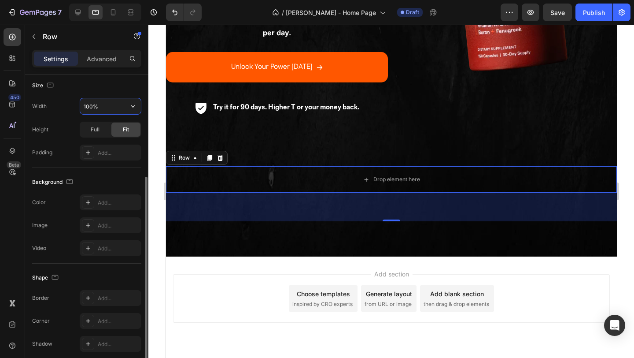
type input "0"
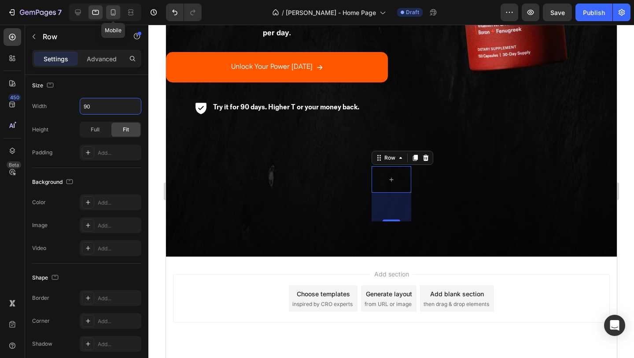
click at [113, 15] on icon at bounding box center [113, 12] width 9 height 9
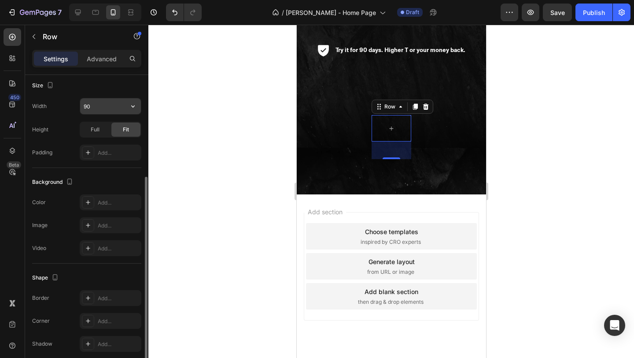
click at [101, 110] on input "90" at bounding box center [110, 106] width 61 height 16
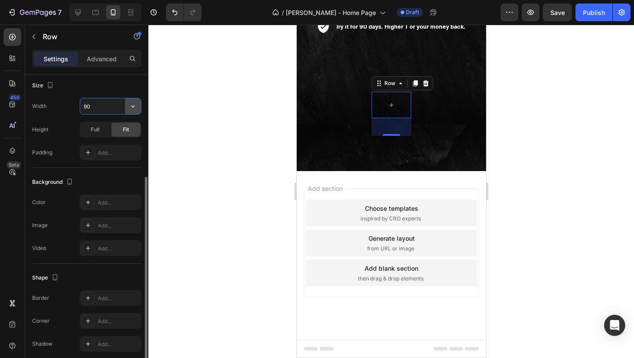
click at [133, 102] on icon "button" at bounding box center [133, 106] width 9 height 9
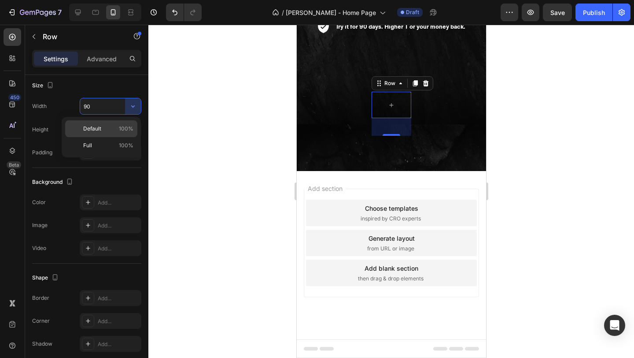
click at [129, 127] on span "100%" at bounding box center [126, 129] width 15 height 8
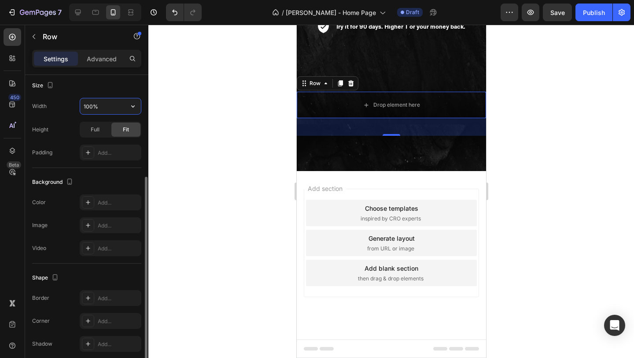
click at [99, 107] on input "100%" at bounding box center [110, 106] width 61 height 16
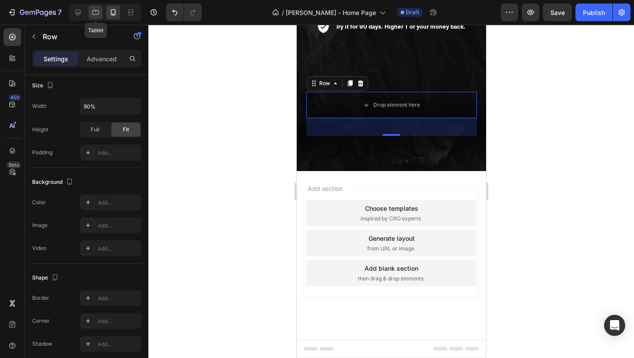
click at [94, 11] on icon at bounding box center [95, 12] width 9 height 9
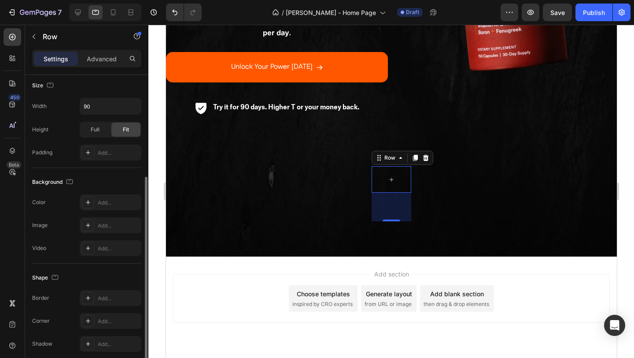
scroll to position [624, 0]
click at [112, 107] on input "90" at bounding box center [110, 106] width 61 height 16
click at [133, 108] on icon "button" at bounding box center [133, 106] width 9 height 9
click at [132, 126] on span "100%" at bounding box center [126, 129] width 15 height 8
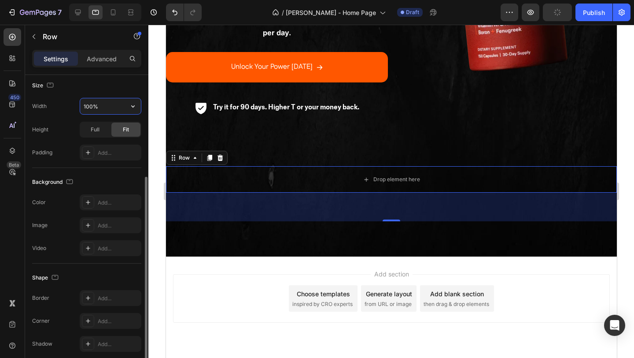
click at [104, 110] on input "100%" at bounding box center [110, 106] width 61 height 16
type input "90%"
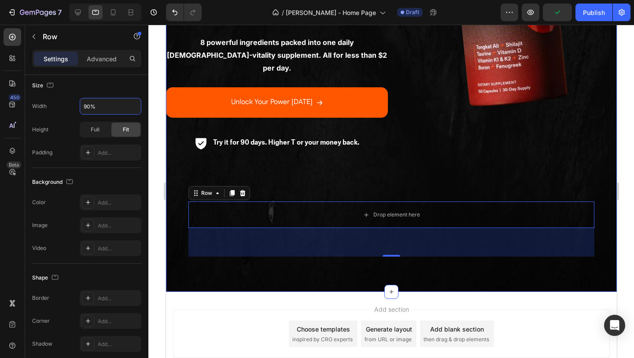
scroll to position [509, 0]
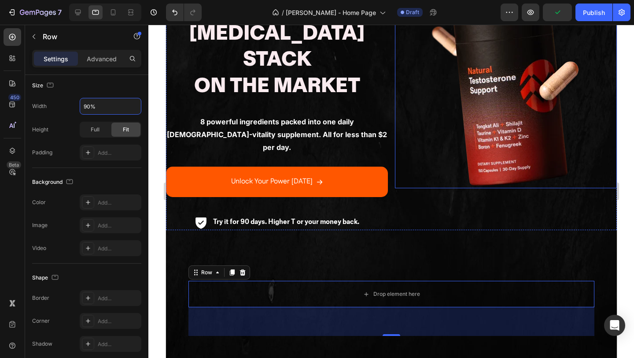
click at [402, 104] on div at bounding box center [506, 75] width 222 height 225
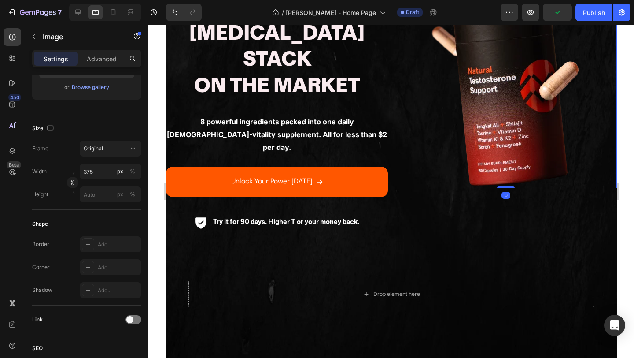
scroll to position [0, 0]
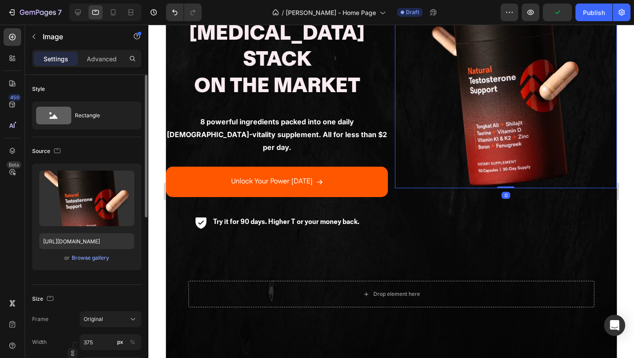
click at [394, 107] on div "4.9 Stars Text Block 247,353+ Vitalized Men Text Block ● Text Block Row The Mos…" at bounding box center [391, 76] width 451 height 309
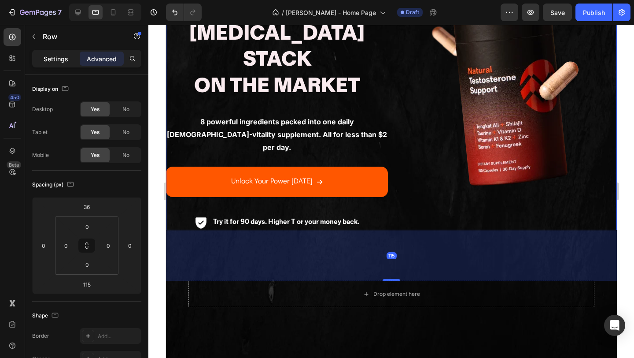
click at [58, 58] on p "Settings" at bounding box center [56, 58] width 25 height 9
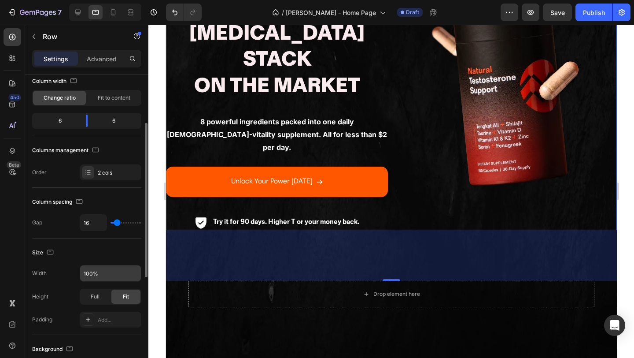
scroll to position [68, 0]
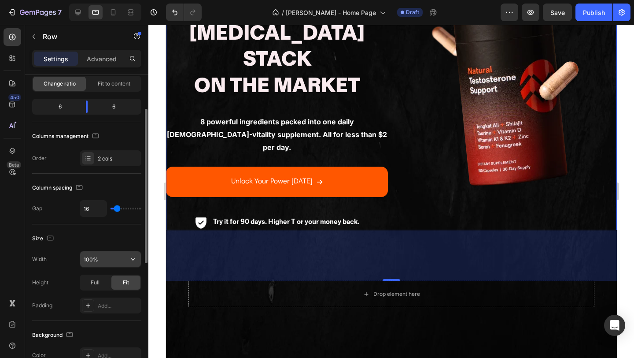
click at [105, 260] on input "100%" at bounding box center [110, 259] width 61 height 16
type input "90%"
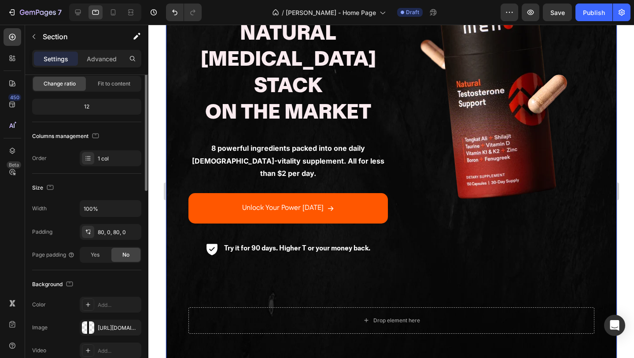
scroll to position [0, 0]
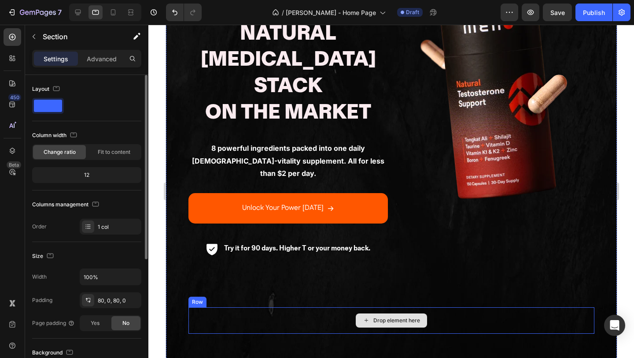
click at [215, 307] on div "Drop element here" at bounding box center [391, 320] width 406 height 26
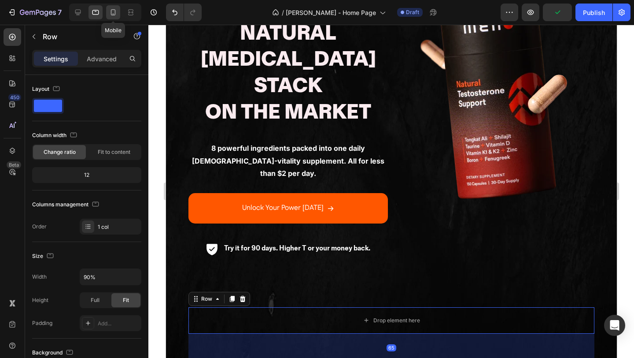
click at [114, 15] on icon at bounding box center [113, 12] width 5 height 6
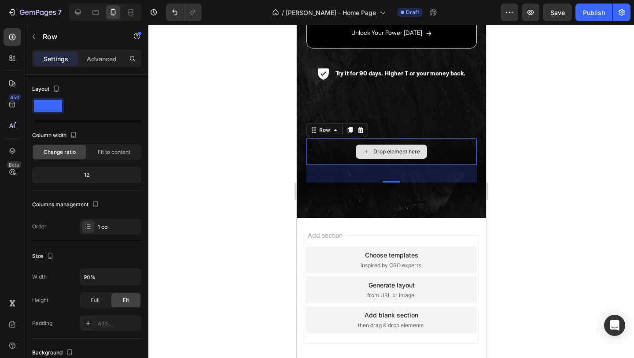
scroll to position [676, 0]
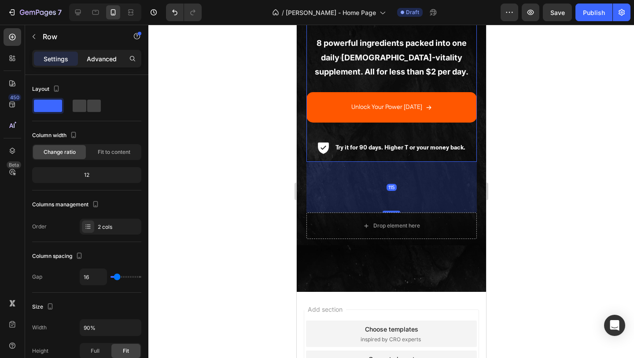
click at [99, 52] on div "Advanced" at bounding box center [102, 59] width 44 height 14
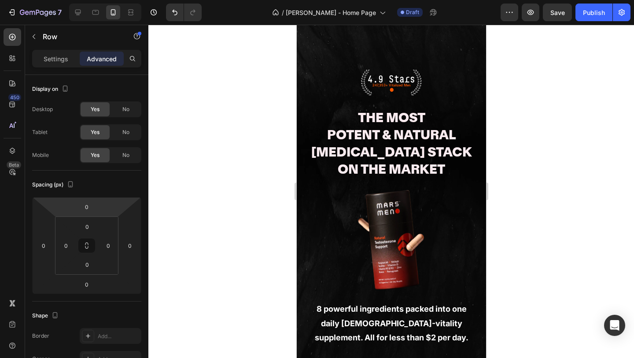
scroll to position [0, 0]
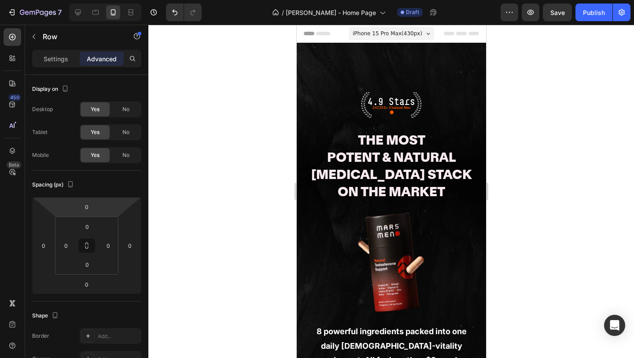
click at [331, 107] on div "4.9 Stars Text Block 247,353+ Vitalized Men Text Block ● Text Block Row The Mos…" at bounding box center [391, 267] width 170 height 351
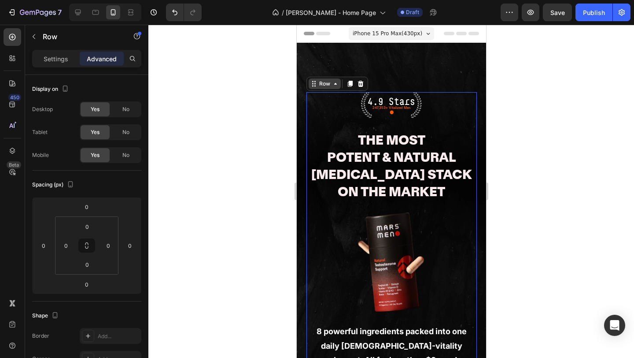
click at [324, 83] on div "Row" at bounding box center [324, 84] width 15 height 8
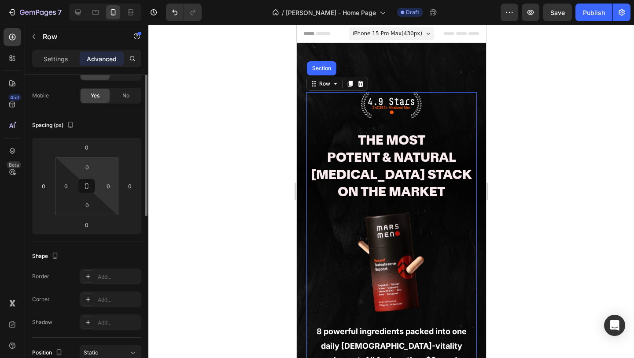
scroll to position [82, 0]
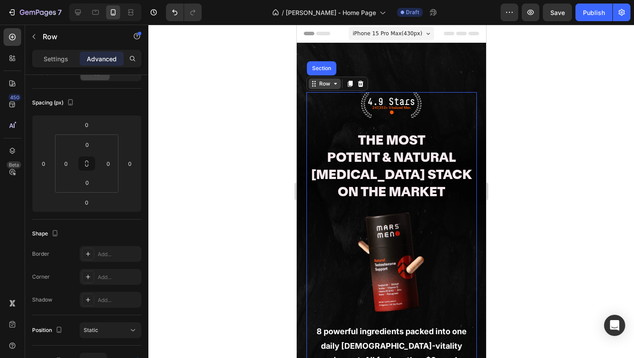
click at [322, 84] on div "Row" at bounding box center [324, 84] width 15 height 8
click at [321, 85] on div "Row" at bounding box center [324, 84] width 15 height 8
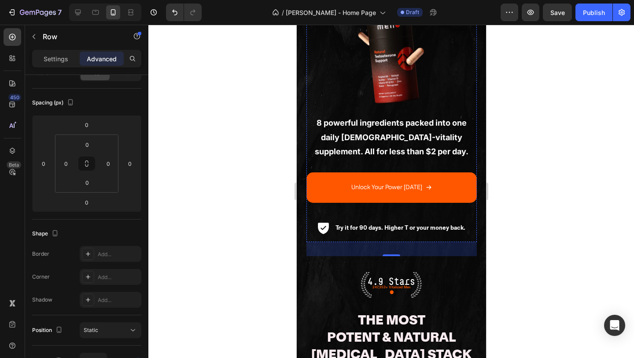
scroll to position [253, 0]
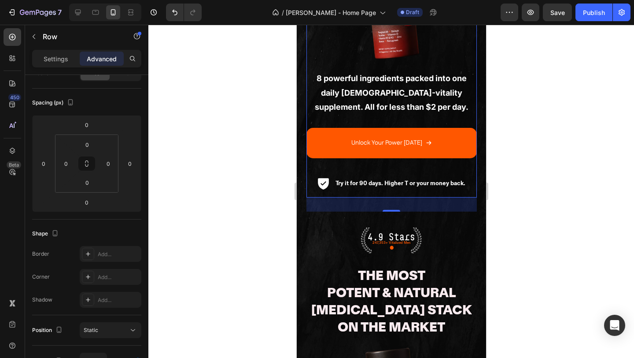
click at [369, 203] on div "32" at bounding box center [391, 204] width 170 height 14
click at [376, 196] on div "4.9 Stars Text Block 247,353+ Vitalized Men Text Block ● Text Block Row The Mos…" at bounding box center [391, 18] width 170 height 358
click at [376, 182] on p "Try it for 90 days. Higher T or your money back." at bounding box center [400, 182] width 130 height 11
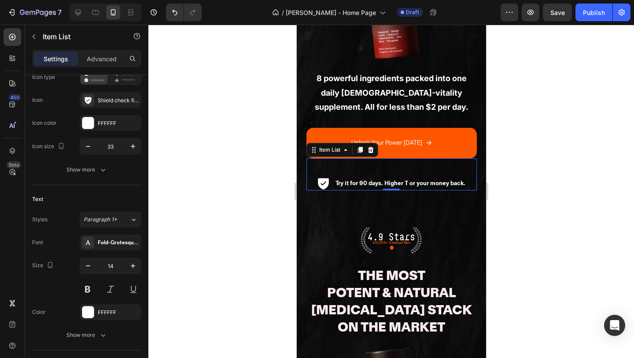
scroll to position [0, 0]
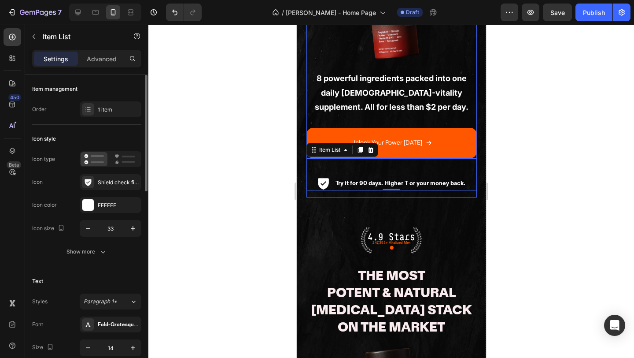
click at [373, 197] on div "4.9 Stars Text Block 247,353+ Vitalized Men Text Block ● Text Block Row The Mos…" at bounding box center [390, 252] width 189 height 854
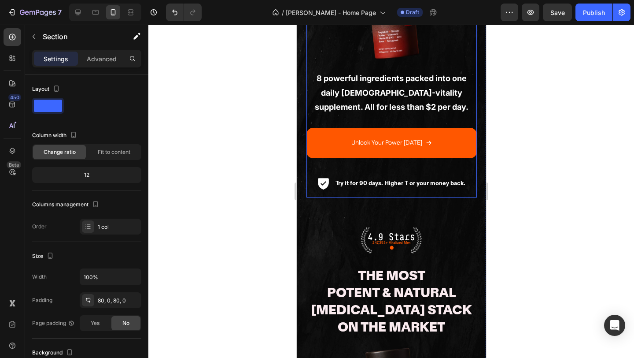
click at [371, 192] on div "4.9 Stars Text Block 247,353+ Vitalized Men Text Block ● Text Block Row The Mos…" at bounding box center [391, 18] width 170 height 358
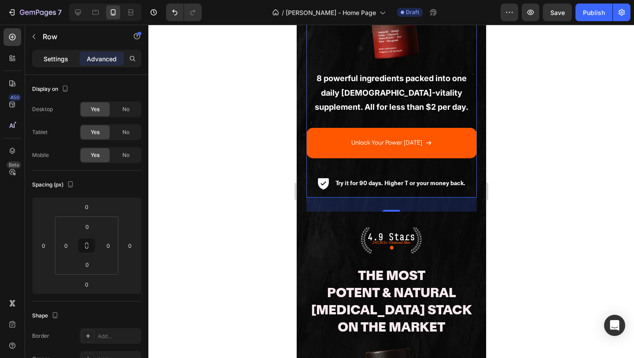
click at [59, 59] on p "Settings" at bounding box center [56, 58] width 25 height 9
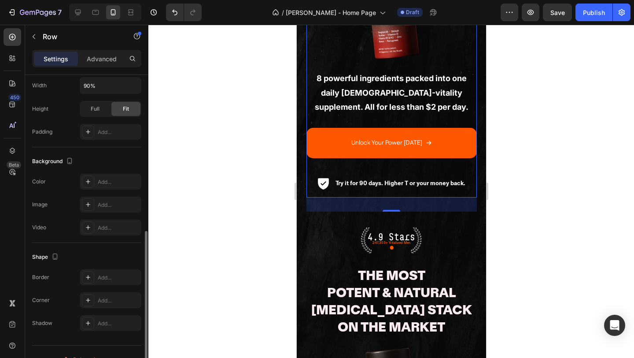
scroll to position [257, 0]
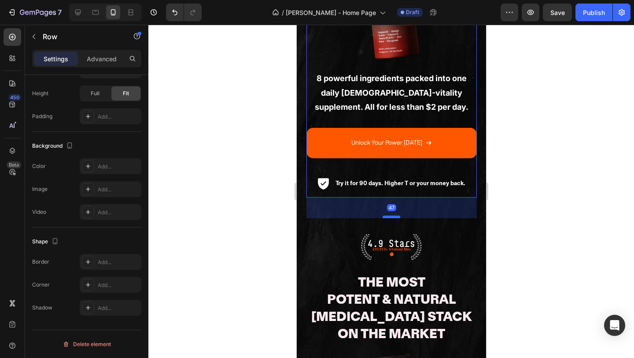
drag, startPoint x: 387, startPoint y: 210, endPoint x: 388, endPoint y: 217, distance: 6.6
click at [388, 217] on div at bounding box center [391, 216] width 18 height 3
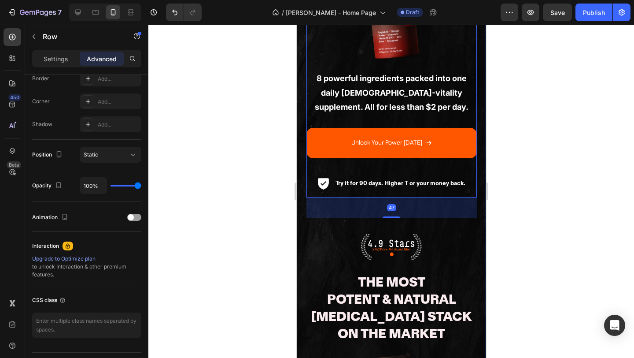
click at [400, 229] on div "4.9 Stars Text Block 247,353+ Vitalized Men Text Block ● Text Block Row The Mos…" at bounding box center [390, 255] width 189 height 861
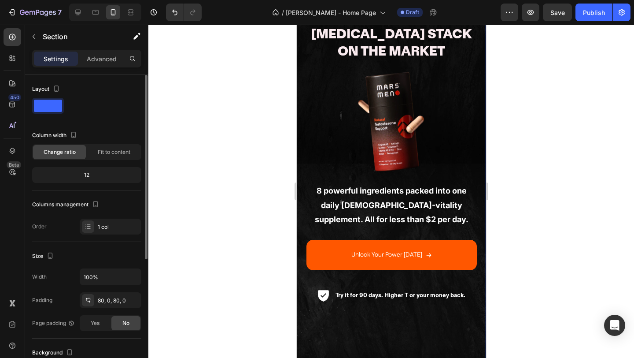
scroll to position [731, 0]
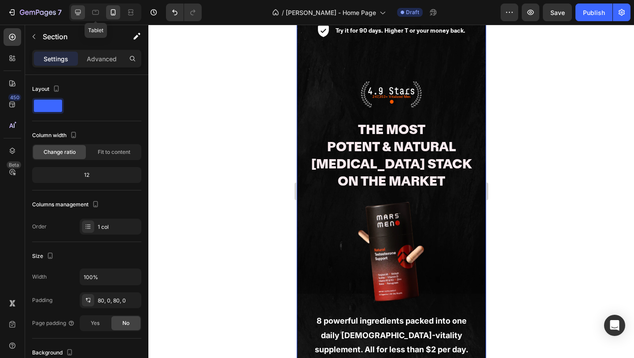
click at [82, 15] on div at bounding box center [78, 12] width 14 height 14
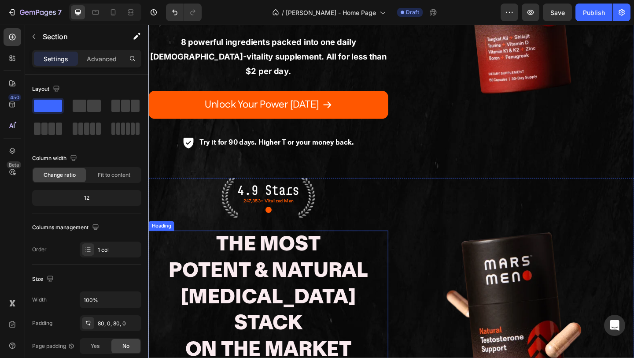
scroll to position [295, 0]
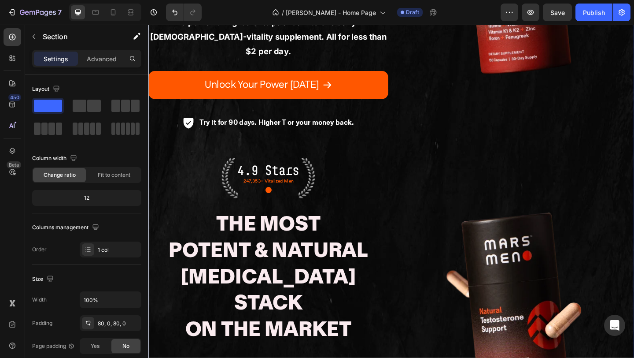
click at [417, 170] on div "Image" at bounding box center [546, 341] width 261 height 343
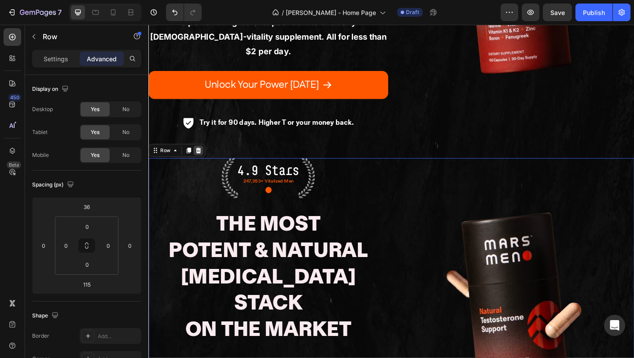
click at [201, 158] on icon at bounding box center [202, 161] width 7 height 7
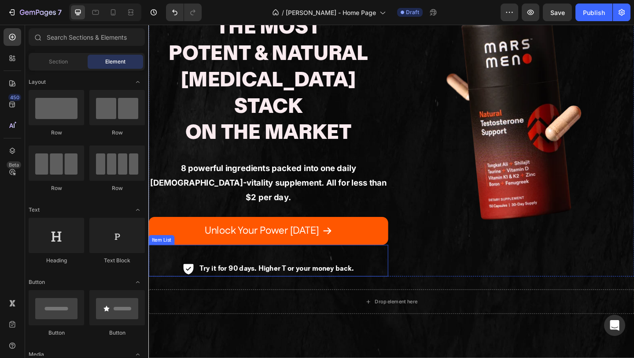
scroll to position [113, 0]
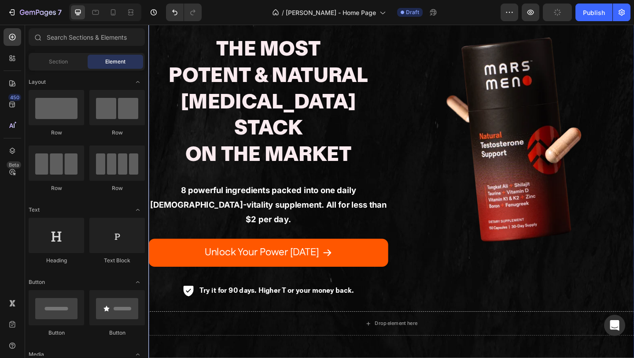
click at [360, 281] on div "4.9 Stars Text Block 247,353+ Vitalized Men Text Block ● Text Block Row The Mos…" at bounding box center [412, 178] width 528 height 426
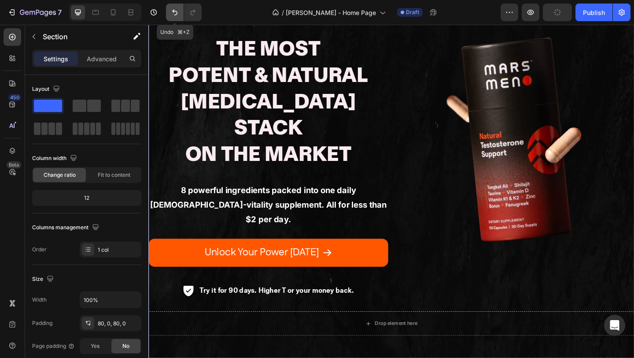
click at [173, 9] on icon "Undo/Redo" at bounding box center [174, 12] width 9 height 9
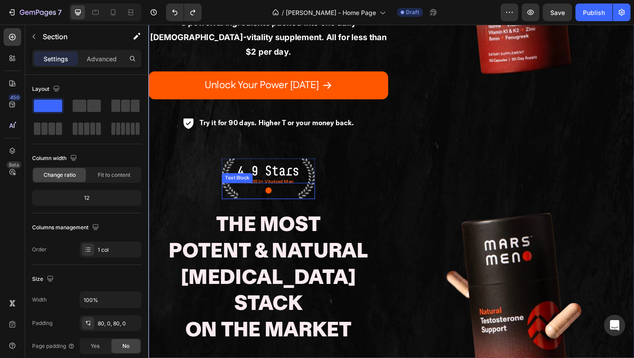
scroll to position [247, 0]
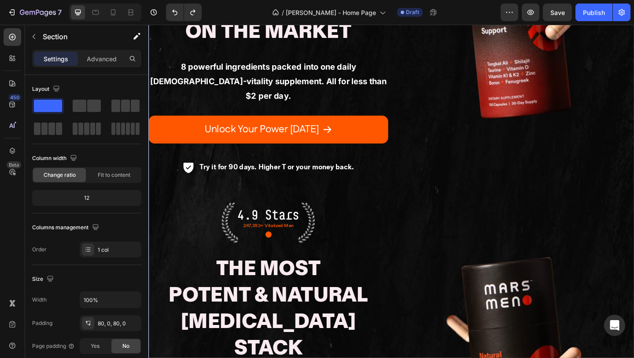
click at [373, 147] on div "4.9 Stars Text Block 247,353+ Vitalized Men Text Block ● Text Block Row The Mos…" at bounding box center [412, 248] width 528 height 835
click at [423, 130] on div "Image" at bounding box center [546, 16] width 261 height 343
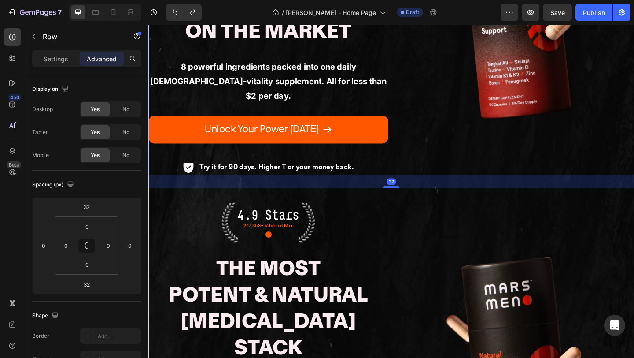
scroll to position [0, 0]
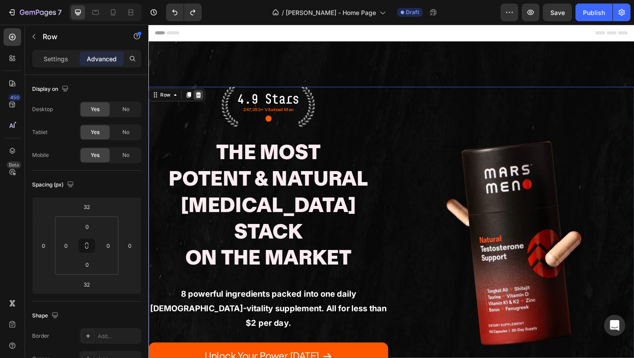
click at [202, 98] on icon at bounding box center [202, 100] width 7 height 7
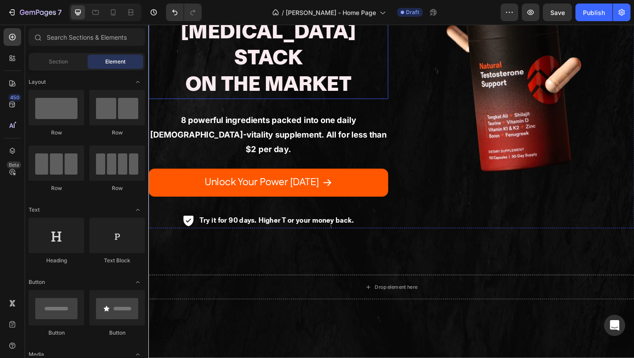
scroll to position [207, 0]
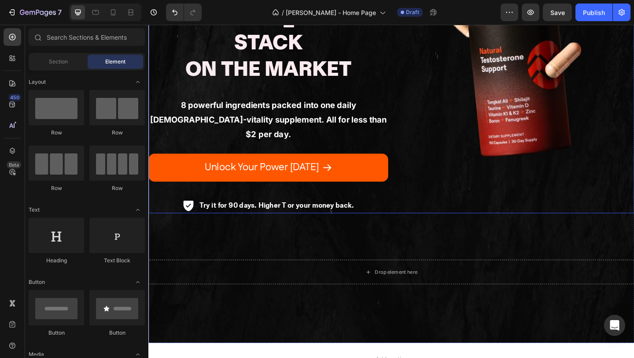
click at [421, 169] on div "Image" at bounding box center [546, 58] width 261 height 343
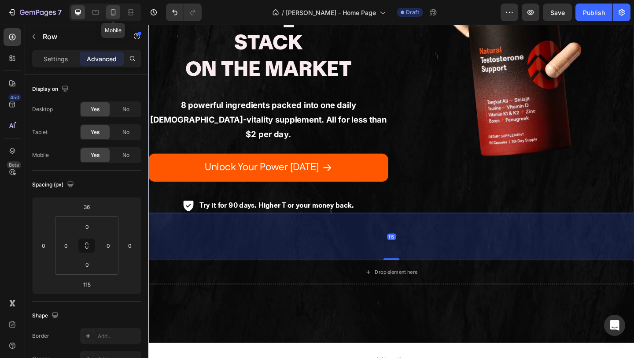
click at [111, 12] on icon at bounding box center [113, 12] width 9 height 9
type input "0"
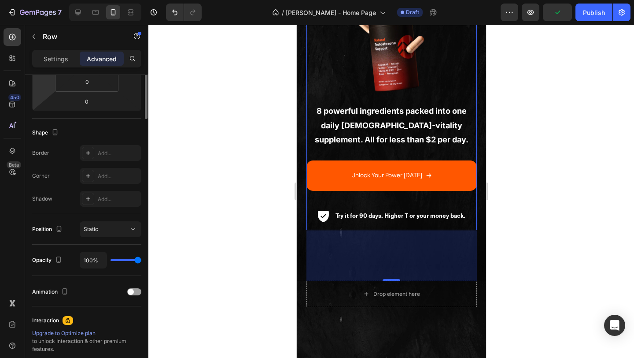
scroll to position [224, 0]
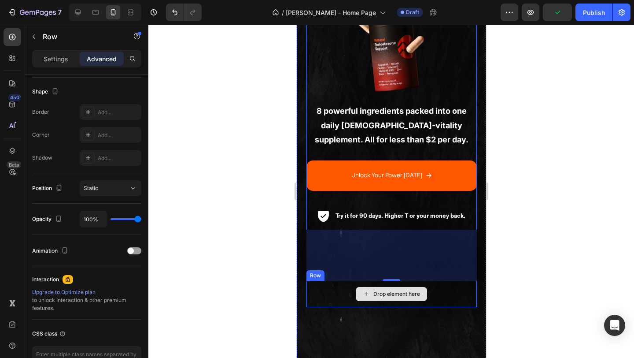
click at [344, 293] on div "Drop element here" at bounding box center [391, 294] width 170 height 26
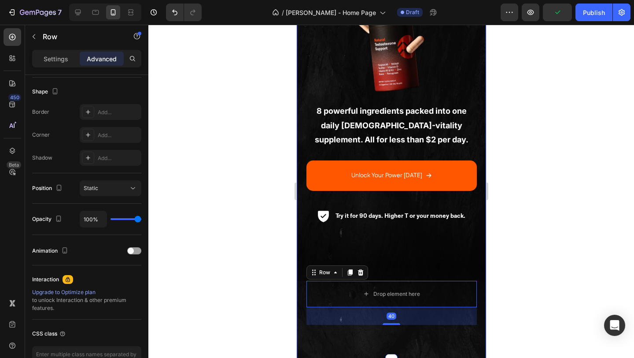
click at [345, 220] on p "Try it for 90 days. Higher T or your money back." at bounding box center [400, 215] width 130 height 11
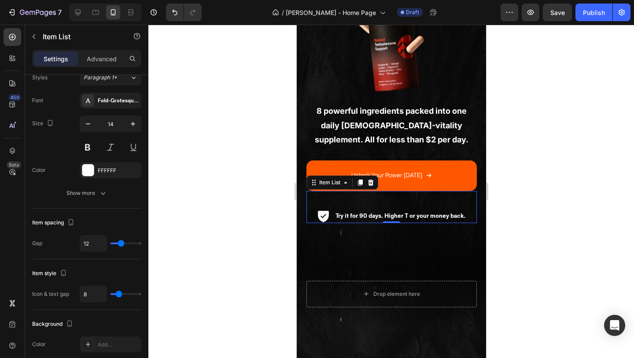
scroll to position [0, 0]
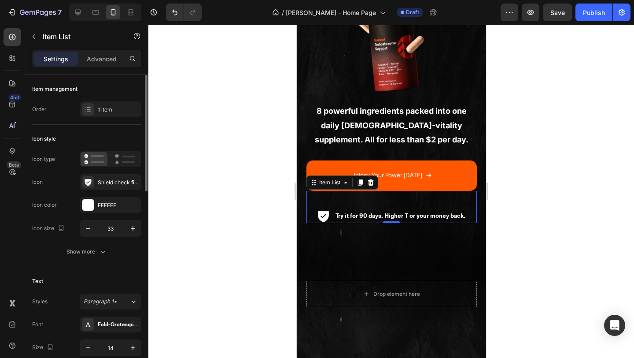
click at [326, 226] on div "4.9 Stars Text Block 247,353+ Vitalized Men Text Block ● Text Block Row The Mos…" at bounding box center [391, 51] width 170 height 358
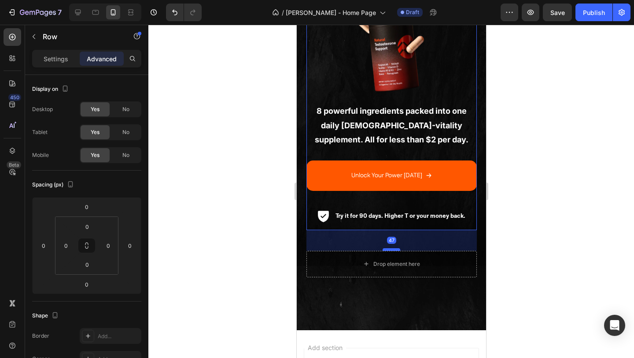
drag, startPoint x: 391, startPoint y: 280, endPoint x: 395, endPoint y: 250, distance: 30.3
click at [395, 250] on div at bounding box center [391, 249] width 18 height 3
type input "47"
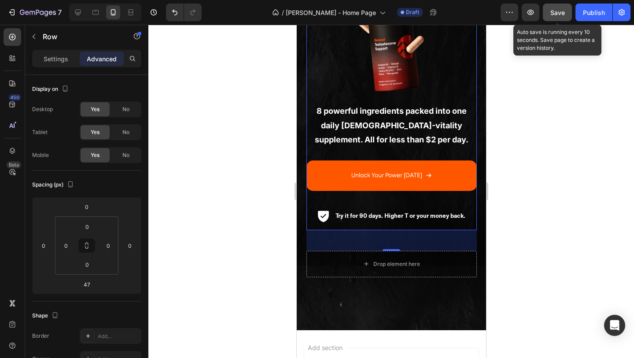
click at [548, 15] on button "Save" at bounding box center [557, 13] width 29 height 18
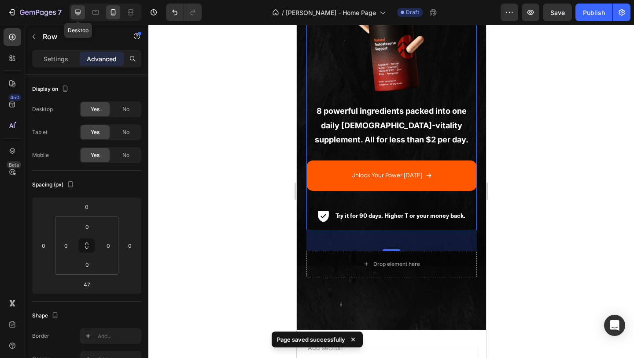
click at [74, 15] on icon at bounding box center [78, 12] width 9 height 9
type input "36"
type input "115"
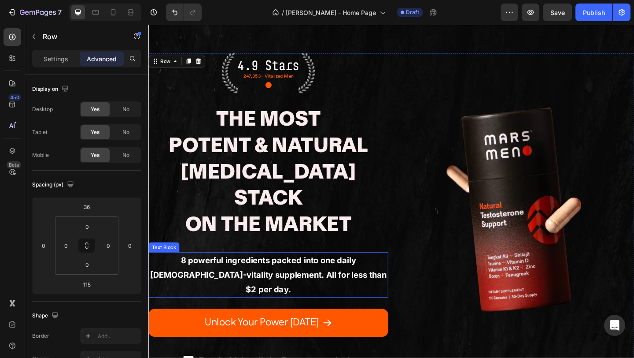
scroll to position [108, 0]
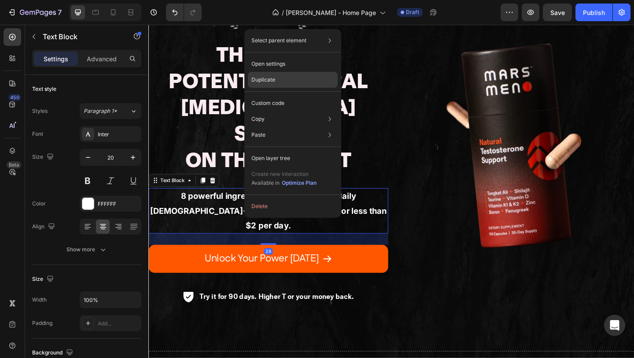
click at [288, 95] on div "Duplicate" at bounding box center [293, 103] width 90 height 16
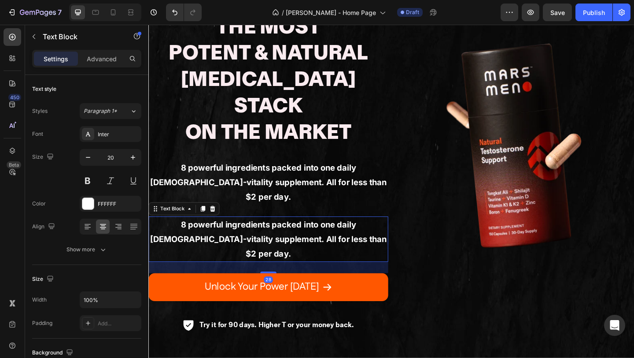
scroll to position [192, 0]
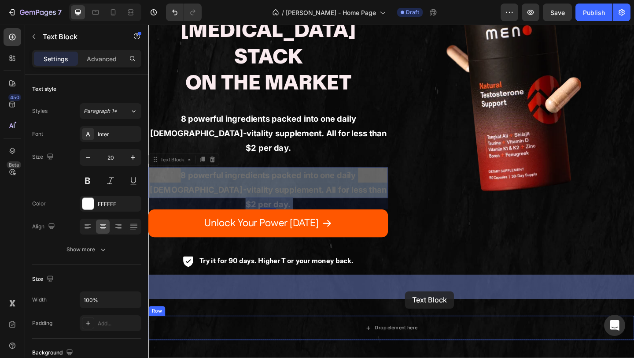
drag, startPoint x: 313, startPoint y: 162, endPoint x: 426, endPoint y: 314, distance: 190.4
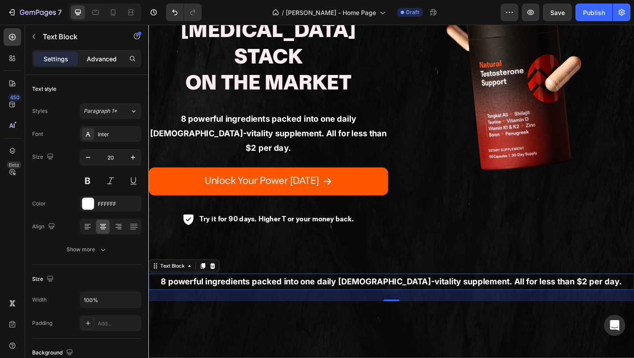
click at [92, 60] on p "Advanced" at bounding box center [102, 58] width 30 height 9
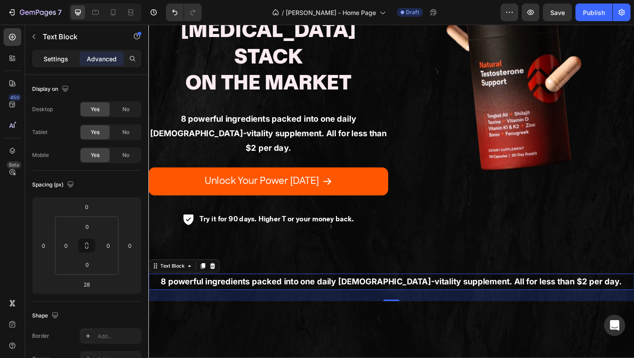
click at [45, 61] on p "Settings" at bounding box center [56, 58] width 25 height 9
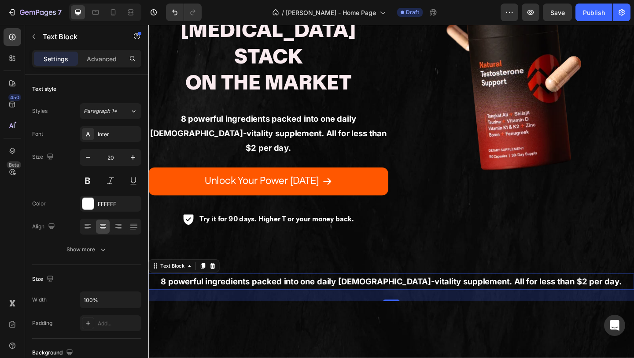
click at [303, 299] on strong "8 powerful ingredients packed into one daily [DEMOGRAPHIC_DATA]-vitality supple…" at bounding box center [413, 304] width 502 height 11
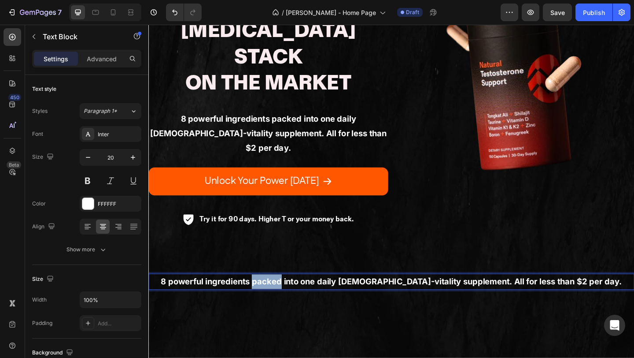
click at [303, 299] on strong "8 powerful ingredients packed into one daily [DEMOGRAPHIC_DATA]-vitality supple…" at bounding box center [413, 304] width 502 height 11
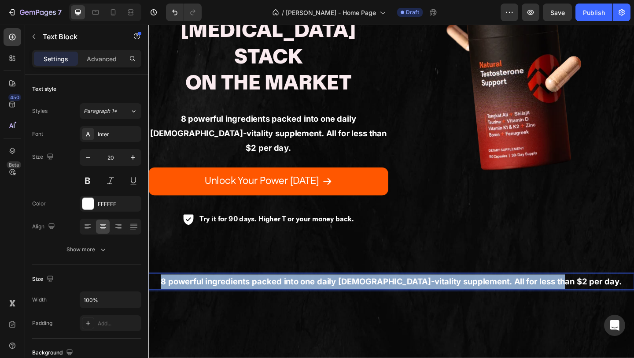
click at [303, 299] on strong "8 powerful ingredients packed into one daily [DEMOGRAPHIC_DATA]-vitality supple…" at bounding box center [413, 304] width 502 height 11
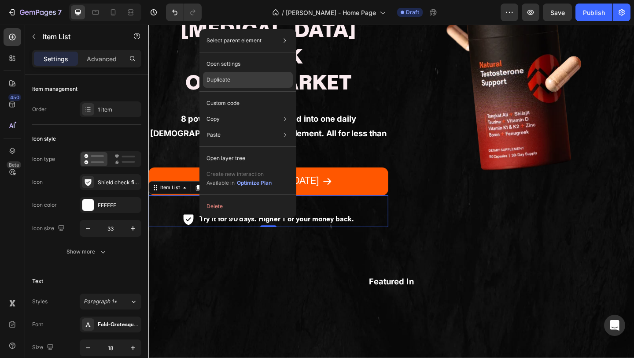
click at [238, 95] on div "Duplicate" at bounding box center [248, 103] width 90 height 16
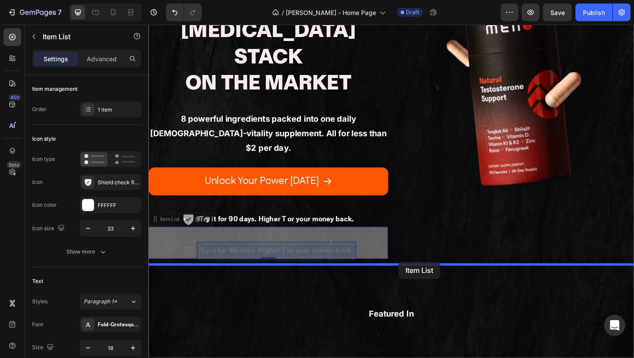
drag, startPoint x: 227, startPoint y: 219, endPoint x: 421, endPoint y: 284, distance: 203.9
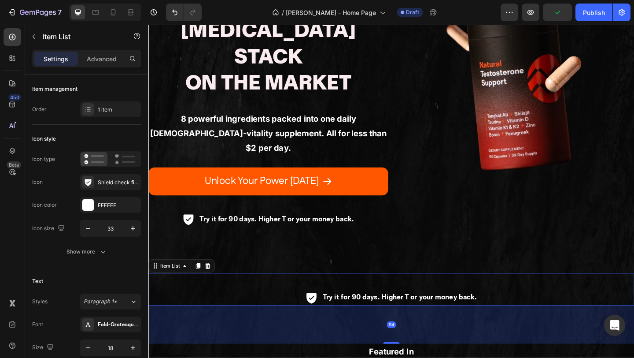
drag, startPoint x: 411, startPoint y: 334, endPoint x: 419, endPoint y: 233, distance: 101.2
click at [419, 234] on div "4.9 Stars Text Block 247,353+ Vitalized Men Text Block ● Text Block Row The Mos…" at bounding box center [412, 158] width 528 height 544
type input "100%"
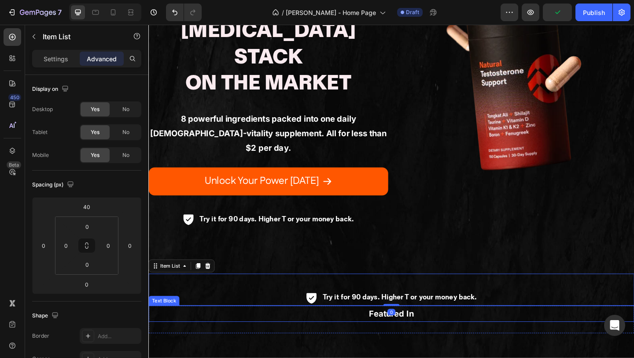
click at [451, 331] on p "Featured In" at bounding box center [412, 339] width 527 height 16
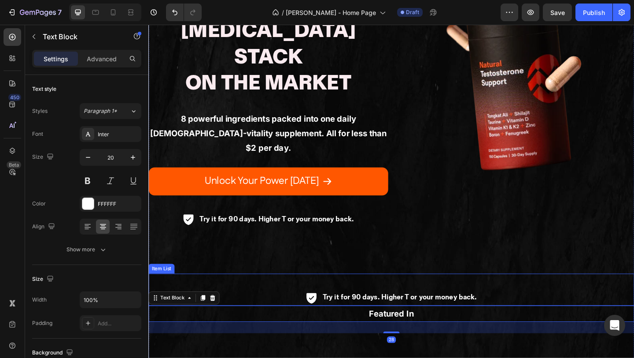
click at [522, 295] on div "Try it for 90 days. Higher T or your money back. Item List" at bounding box center [412, 312] width 528 height 34
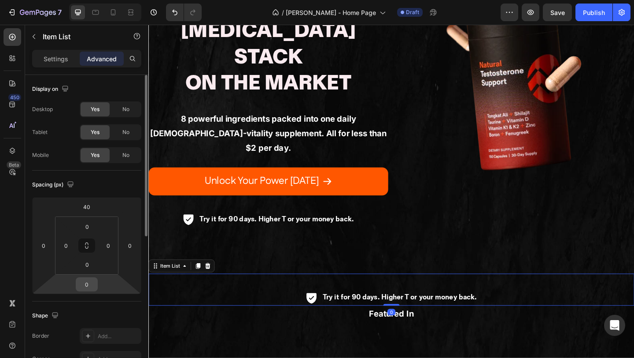
click at [92, 286] on input "0" at bounding box center [87, 283] width 18 height 13
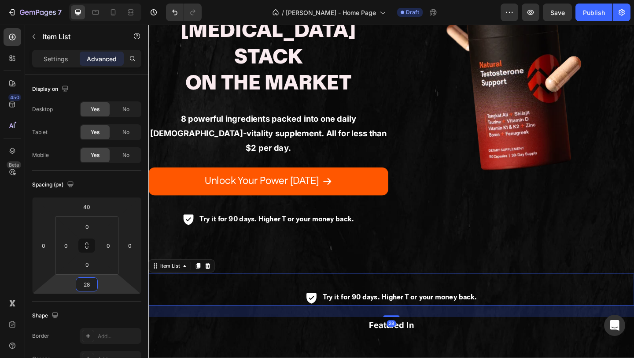
type input "28"
click at [246, 295] on div "Try it for 90 days. Higher T or your money back. Item List 28" at bounding box center [412, 312] width 528 height 34
click at [422, 314] on p "Try it for 90 days. Higher T or your money back." at bounding box center [422, 321] width 168 height 14
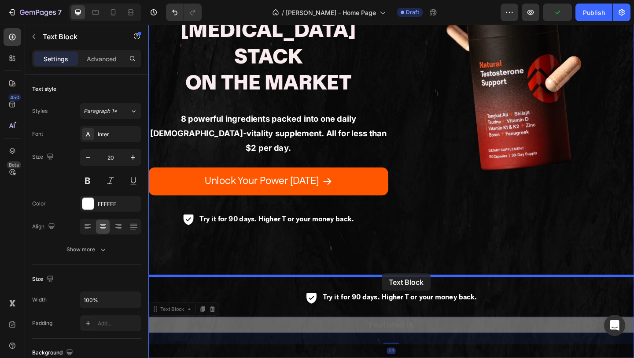
drag, startPoint x: 409, startPoint y: 304, endPoint x: 402, endPoint y: 299, distance: 8.3
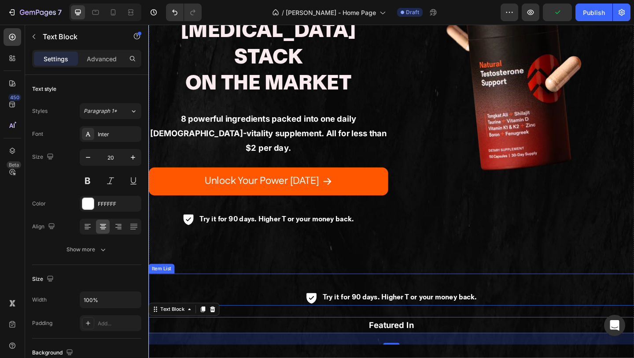
click at [377, 314] on p "Try it for 90 days. Higher T or your money back." at bounding box center [422, 321] width 168 height 14
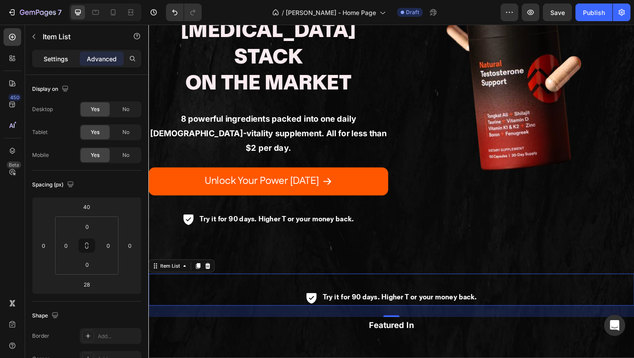
click at [48, 63] on p "Settings" at bounding box center [56, 58] width 25 height 9
type input "8"
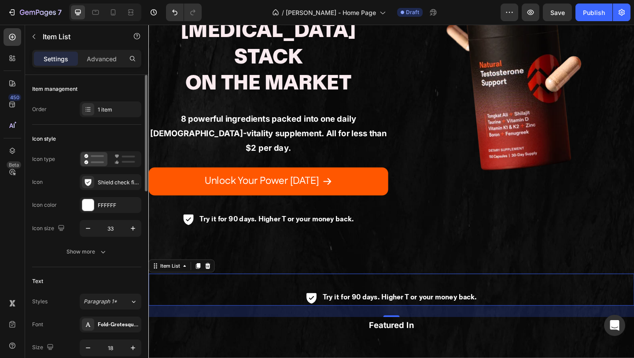
scroll to position [115, 0]
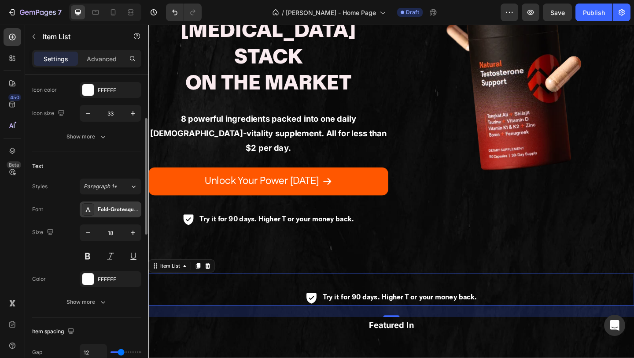
click at [91, 209] on icon at bounding box center [88, 209] width 7 height 7
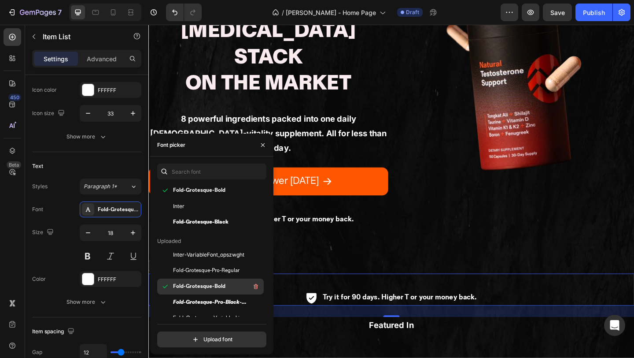
scroll to position [0, 0]
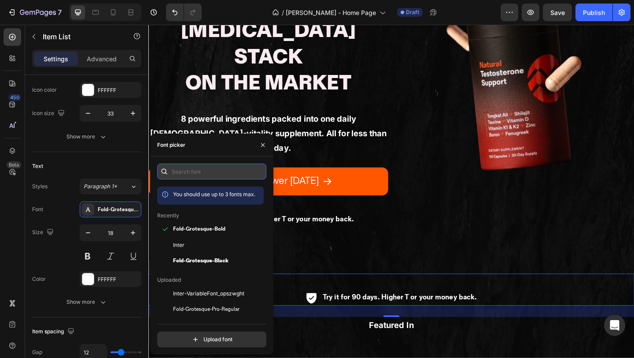
click at [218, 168] on input "text" at bounding box center [211, 171] width 109 height 16
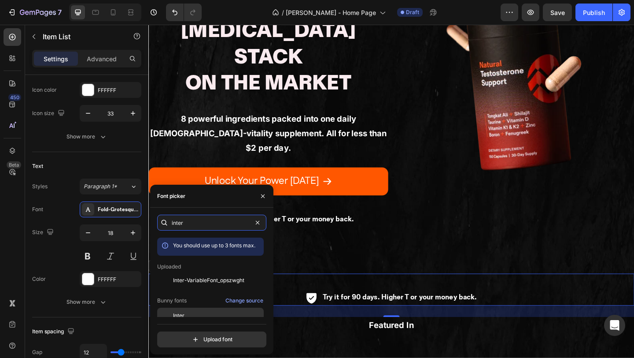
type input "inter"
click at [178, 313] on span "Inter" at bounding box center [178, 315] width 11 height 8
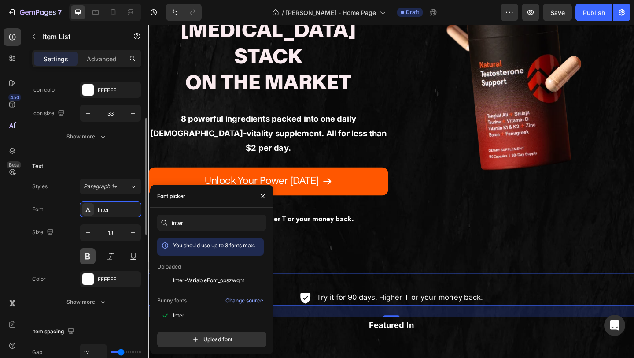
click at [92, 256] on button at bounding box center [88, 256] width 16 height 16
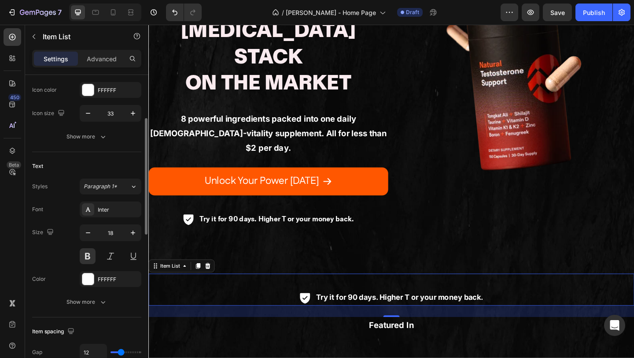
click at [120, 233] on input "18" at bounding box center [110, 233] width 29 height 16
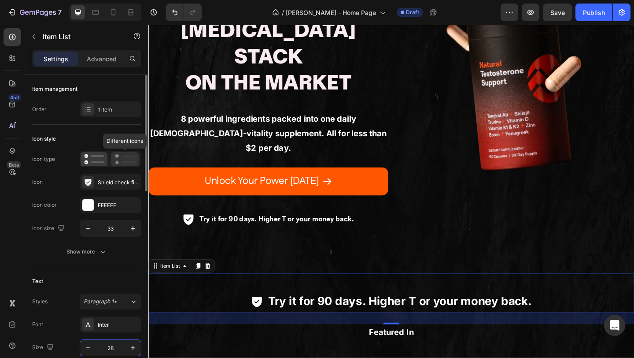
type input "28"
click at [124, 158] on icon at bounding box center [124, 159] width 21 height 11
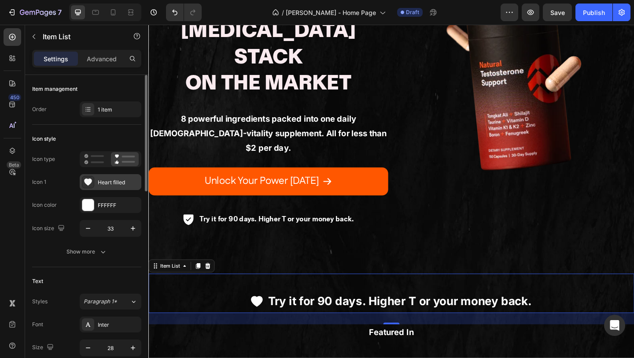
click at [114, 183] on div "Heart filled" at bounding box center [118, 182] width 41 height 8
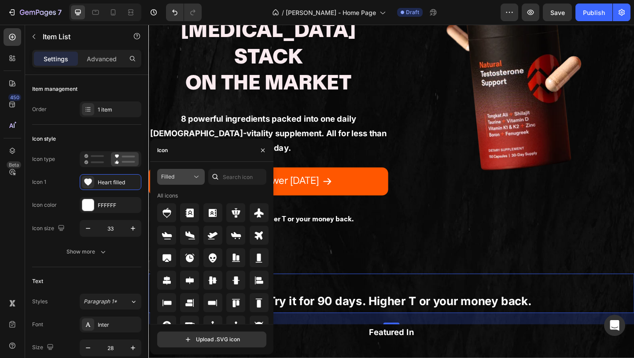
click at [191, 181] on button "Filled" at bounding box center [181, 177] width 48 height 16
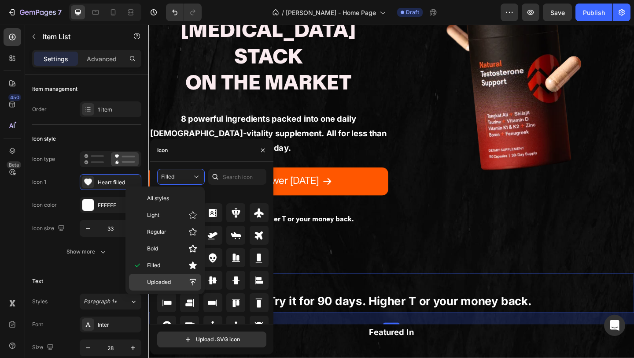
click at [180, 276] on div "Uploaded" at bounding box center [165, 281] width 72 height 17
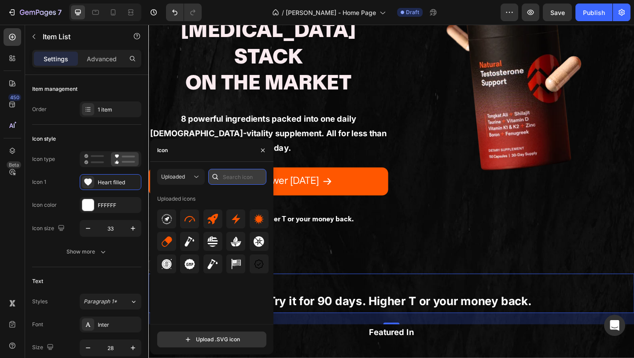
click at [226, 182] on input "text" at bounding box center [237, 177] width 58 height 16
type input "down"
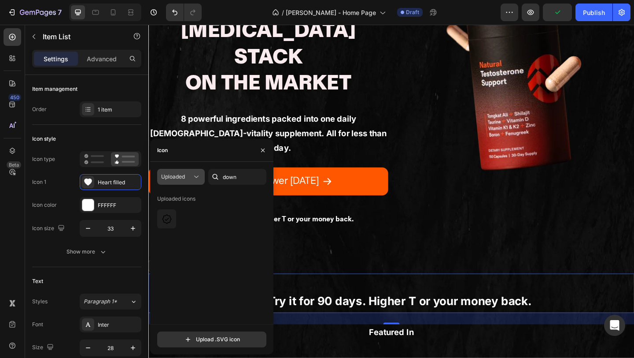
click at [187, 180] on div "Uploaded" at bounding box center [176, 177] width 31 height 8
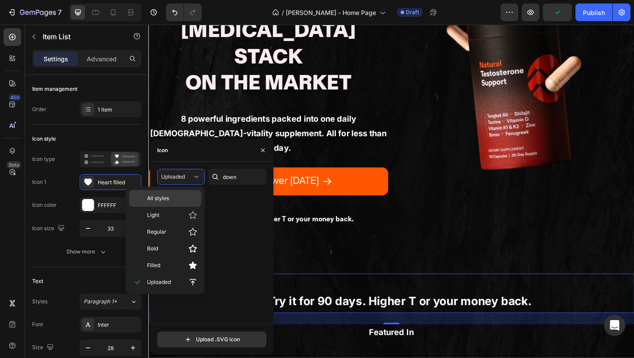
click at [179, 199] on p "All styles" at bounding box center [172, 198] width 50 height 8
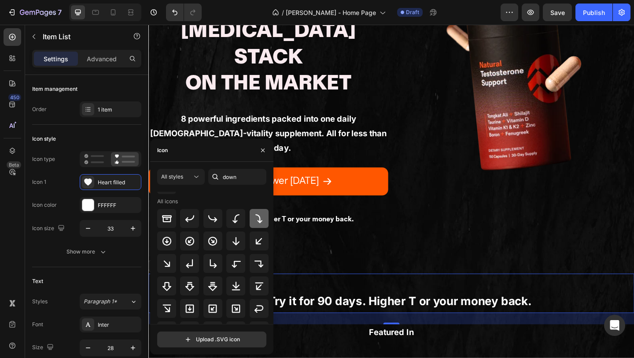
scroll to position [39, 0]
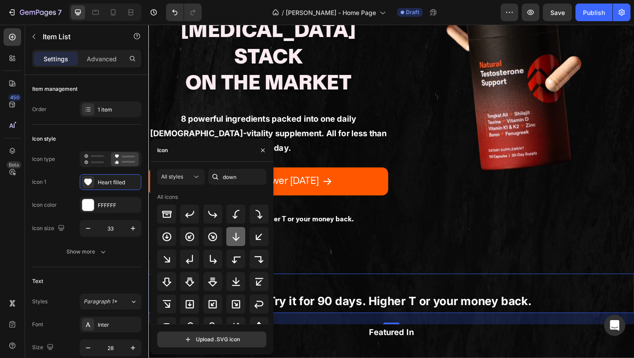
click at [236, 239] on icon at bounding box center [236, 236] width 11 height 11
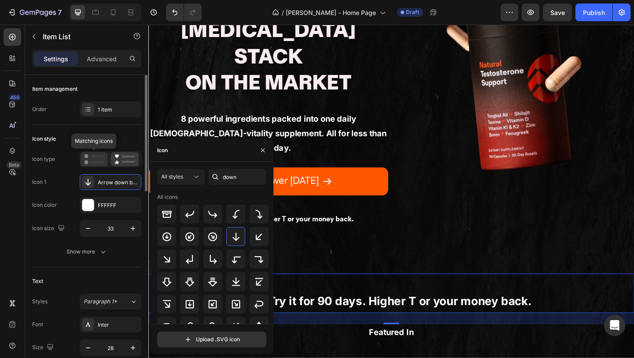
click at [96, 160] on icon at bounding box center [94, 159] width 20 height 11
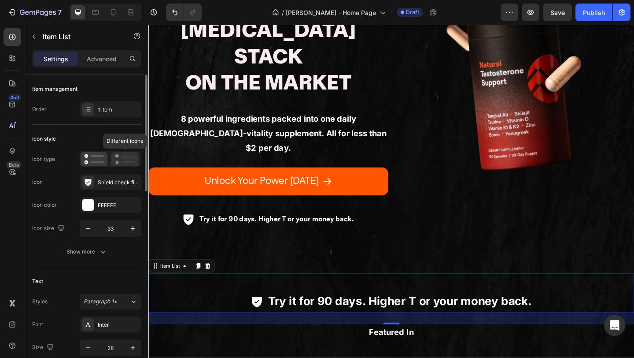
click at [127, 154] on icon at bounding box center [124, 159] width 21 height 11
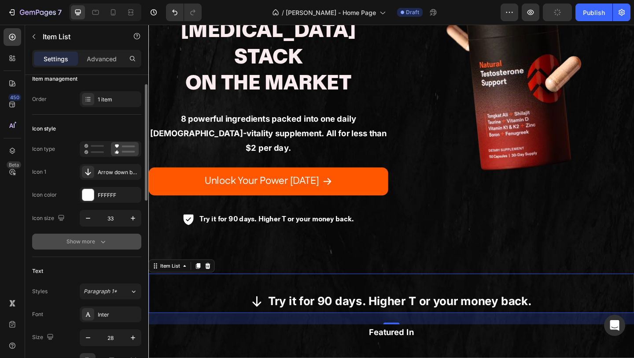
scroll to position [14, 0]
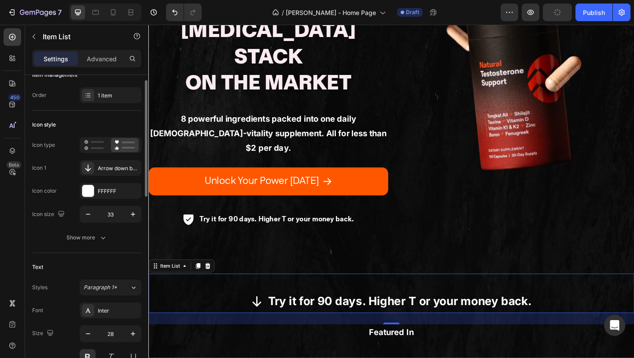
click at [90, 224] on div "Icon type Icon 1 Arrow down bold Icon color FFFFFF Icon size 33 Show more" at bounding box center [86, 191] width 109 height 108
click at [88, 232] on button "Show more" at bounding box center [86, 237] width 109 height 16
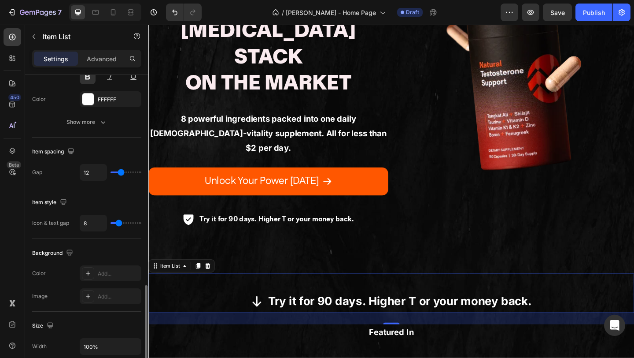
scroll to position [464, 0]
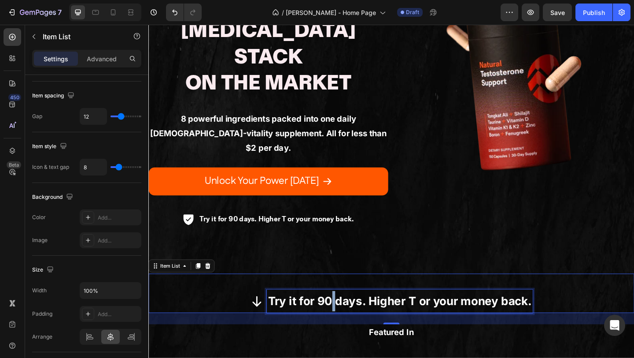
click at [350, 314] on p "Try it for 90 days. Higher T or your money back." at bounding box center [421, 325] width 287 height 22
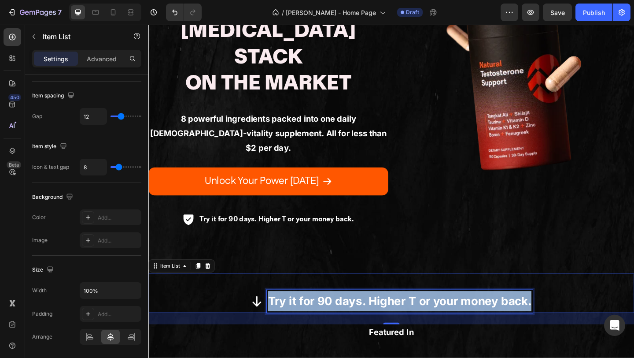
click at [350, 314] on p "Try it for 90 days. Higher T or your money back." at bounding box center [421, 325] width 287 height 22
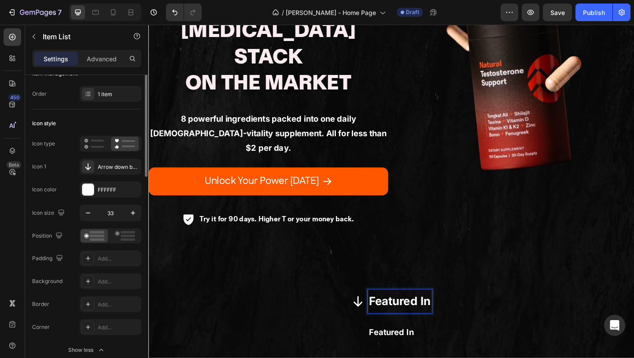
scroll to position [0, 0]
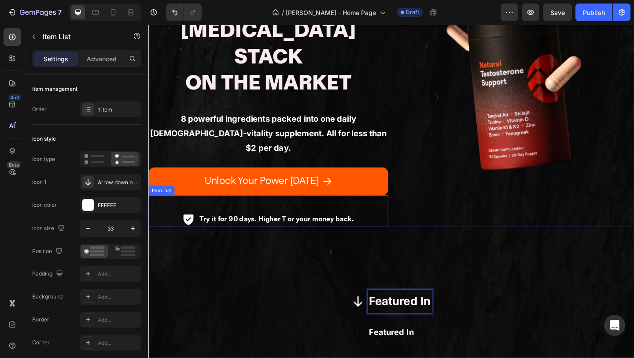
click at [309, 229] on p "Try it for 90 days. Higher T or your money back." at bounding box center [288, 236] width 168 height 14
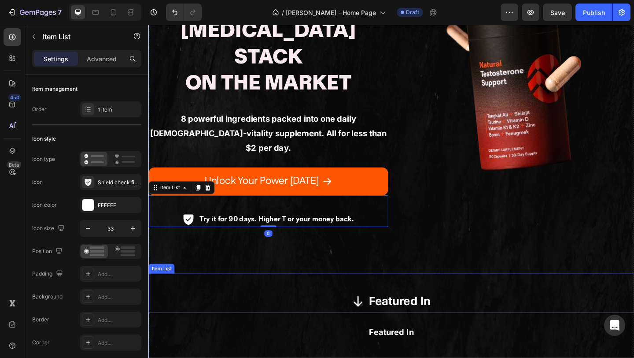
click at [405, 314] on p "Featured In" at bounding box center [421, 325] width 67 height 22
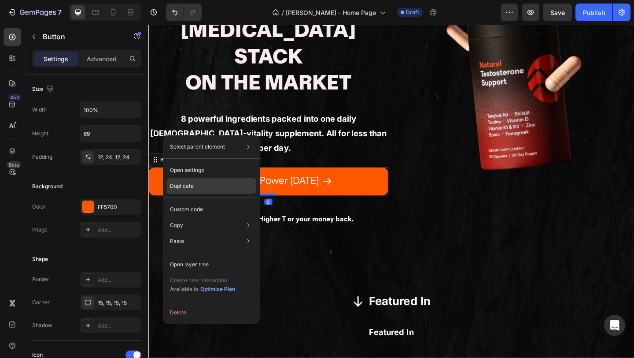
click at [196, 201] on div "Duplicate" at bounding box center [211, 209] width 90 height 16
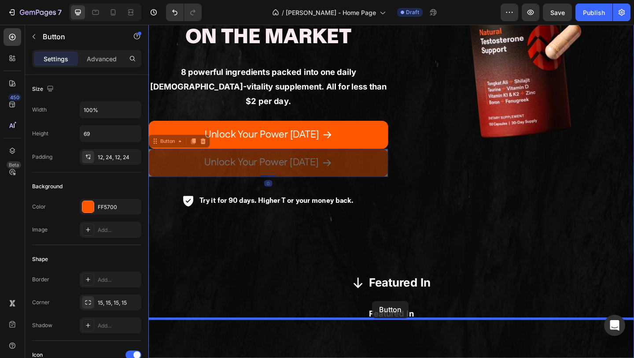
scroll to position [244, 0]
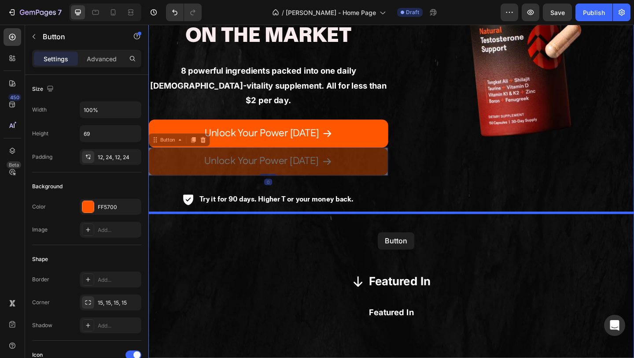
drag, startPoint x: 203, startPoint y: 178, endPoint x: 398, endPoint y: 250, distance: 208.0
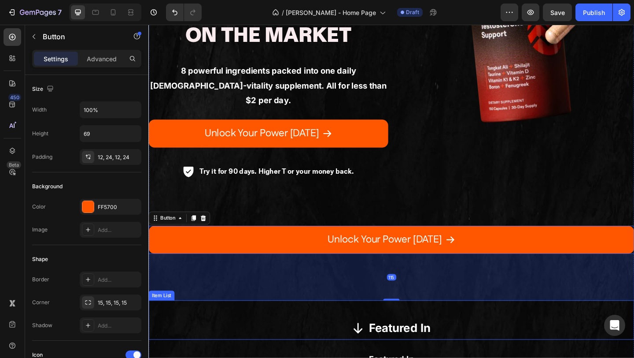
click at [426, 343] on p "Featured In" at bounding box center [421, 354] width 67 height 22
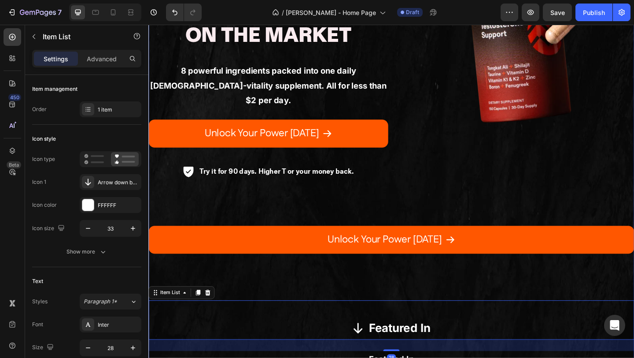
click at [418, 243] on div "Unlock Your Power Today Button" at bounding box center [412, 283] width 528 height 81
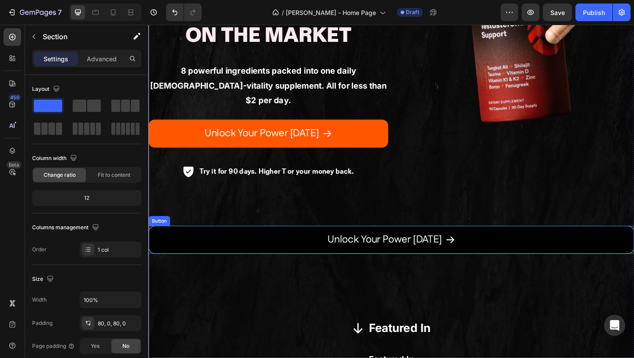
click at [403, 243] on button "Unlock Your Power [DATE]" at bounding box center [412, 258] width 528 height 30
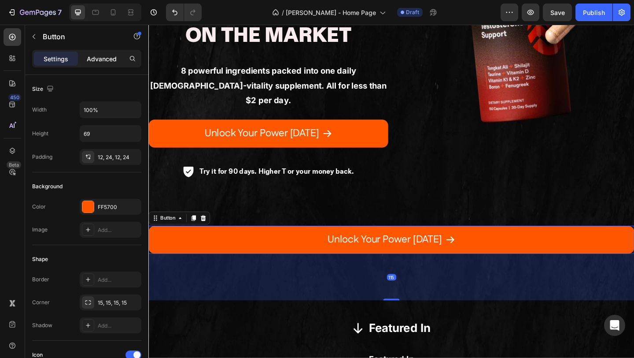
click at [105, 60] on p "Advanced" at bounding box center [102, 58] width 30 height 9
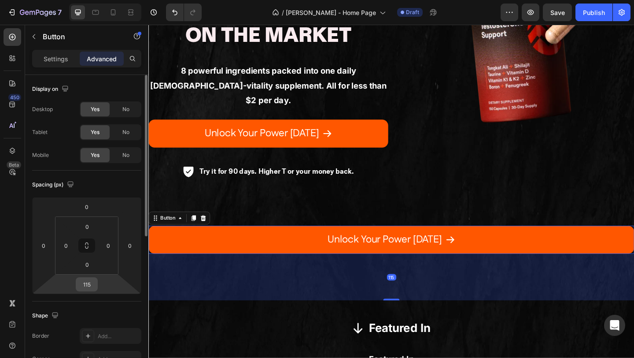
click at [94, 283] on input "115" at bounding box center [87, 283] width 18 height 13
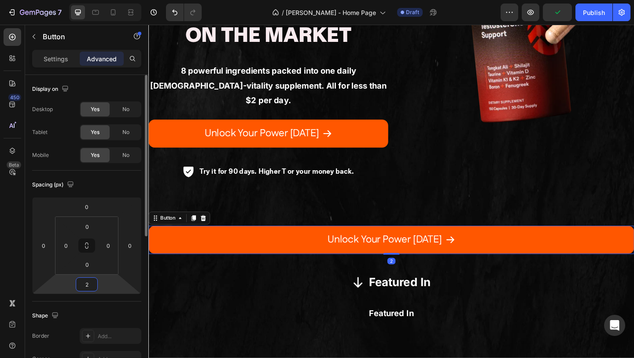
type input "28"
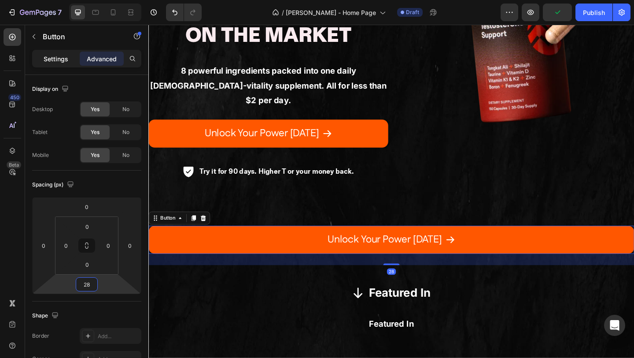
click at [52, 57] on p "Settings" at bounding box center [56, 58] width 25 height 9
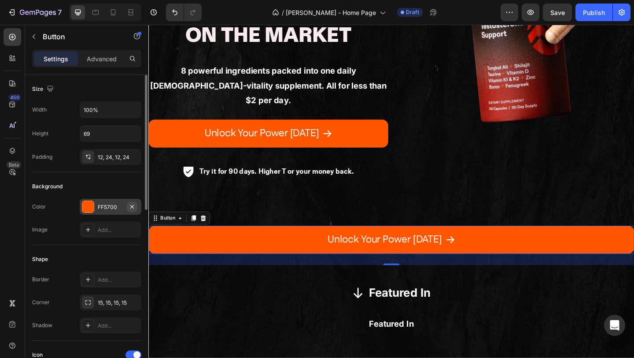
click at [133, 205] on icon "button" at bounding box center [132, 206] width 4 height 4
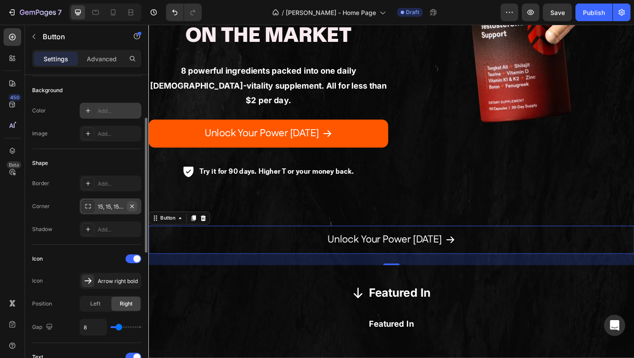
scroll to position [96, 0]
click at [133, 205] on icon "button" at bounding box center [132, 205] width 7 height 7
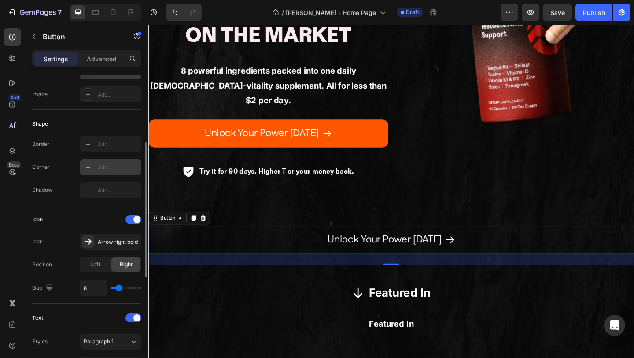
scroll to position [148, 0]
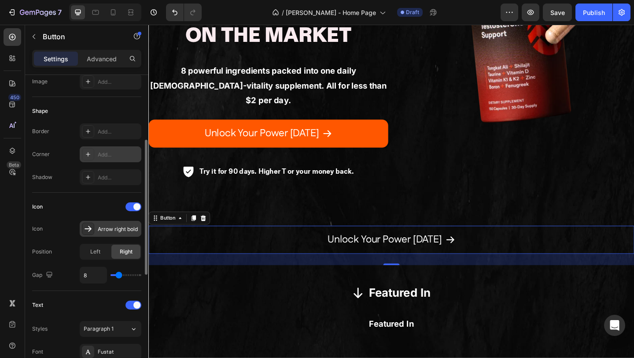
click at [115, 230] on div "Arrow right bold" at bounding box center [118, 229] width 41 height 8
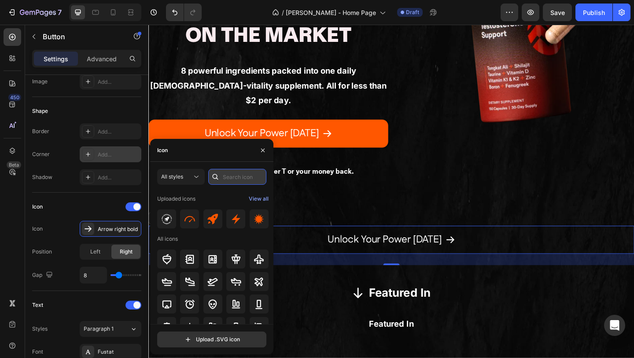
click at [238, 173] on input "text" at bounding box center [237, 177] width 58 height 16
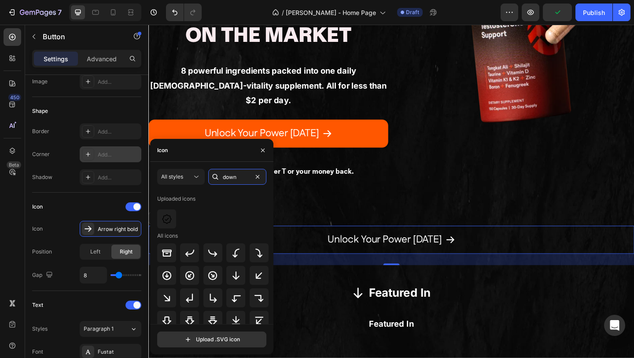
scroll to position [11, 0]
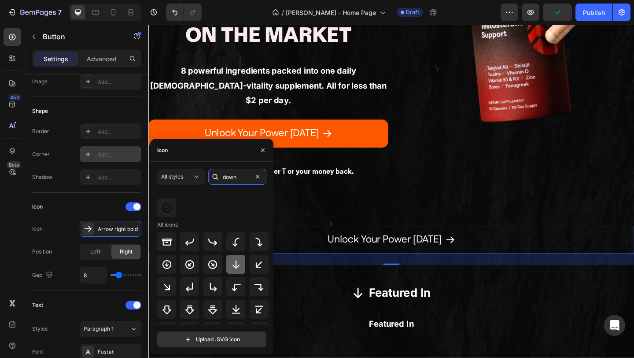
type input "down"
click at [231, 265] on icon at bounding box center [236, 264] width 11 height 11
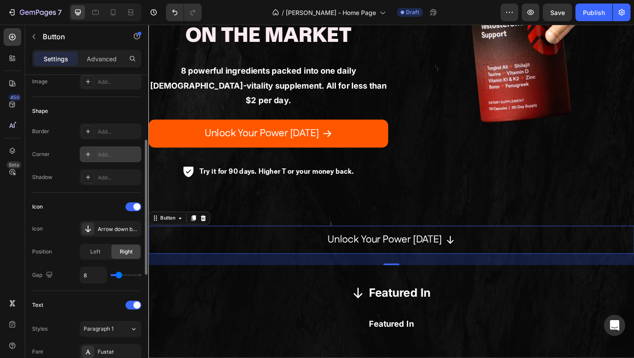
click at [93, 202] on div "Icon" at bounding box center [86, 206] width 109 height 14
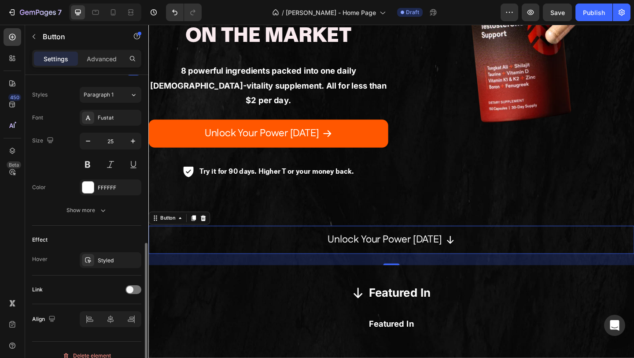
scroll to position [393, 0]
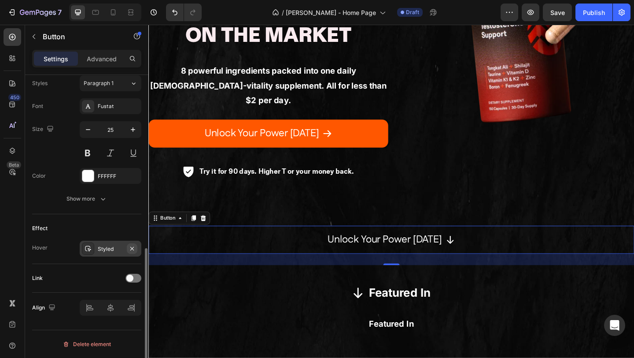
click at [133, 248] on icon "button" at bounding box center [132, 248] width 7 height 7
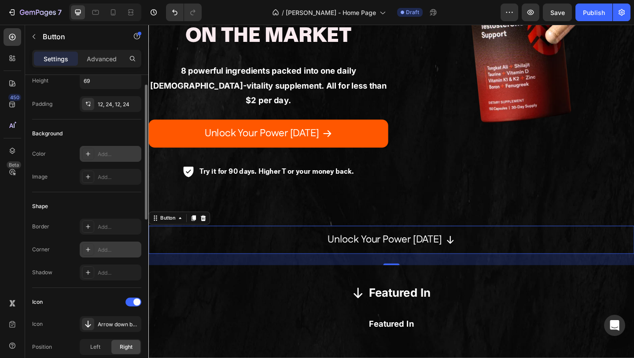
scroll to position [0, 0]
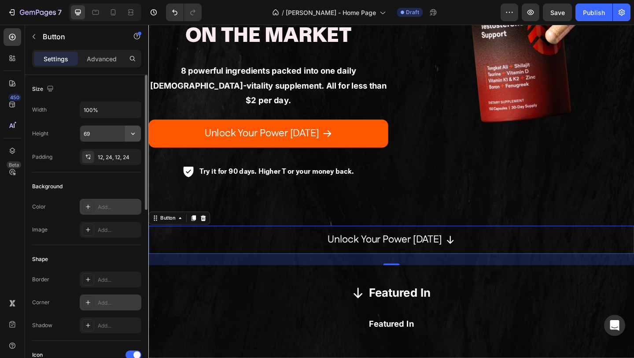
click at [132, 136] on icon "button" at bounding box center [133, 133] width 9 height 9
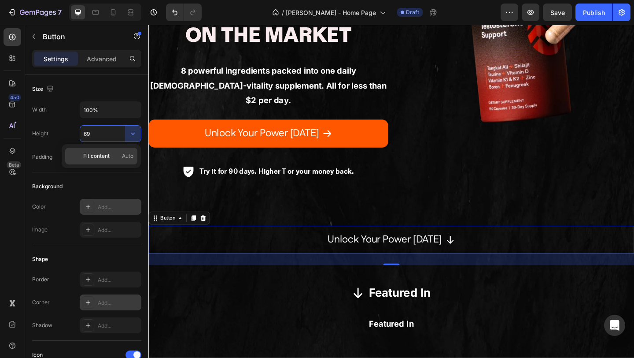
click at [111, 155] on p "Fit content Auto" at bounding box center [108, 156] width 50 height 8
type input "Auto"
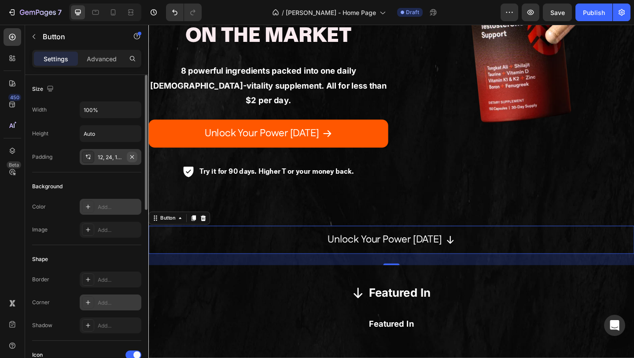
click at [129, 156] on icon "button" at bounding box center [132, 156] width 7 height 7
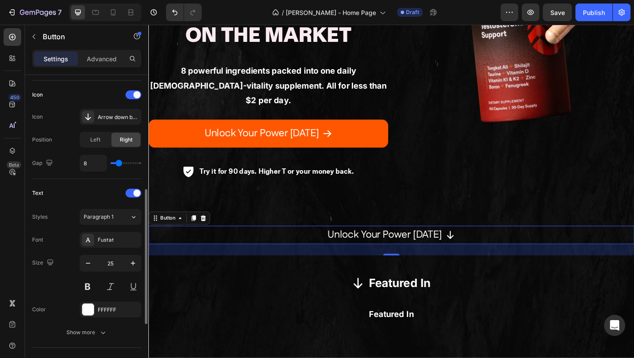
scroll to position [268, 0]
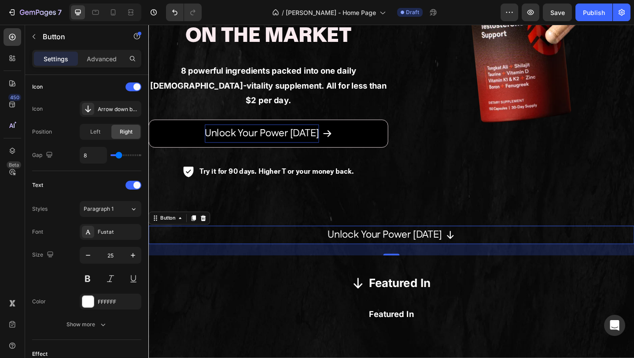
click at [270, 133] on p "Unlock Your Power [DATE]" at bounding box center [272, 143] width 124 height 20
click at [235, 133] on p "Unlock Your Power [DATE]" at bounding box center [272, 143] width 124 height 20
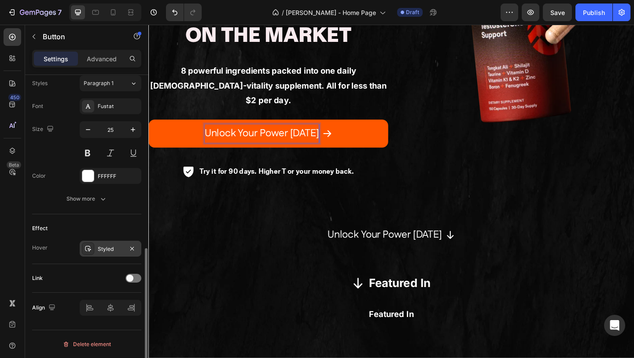
scroll to position [330, 0]
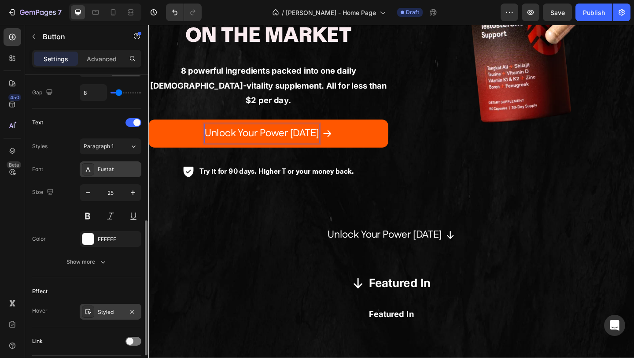
click at [91, 170] on icon at bounding box center [88, 169] width 7 height 7
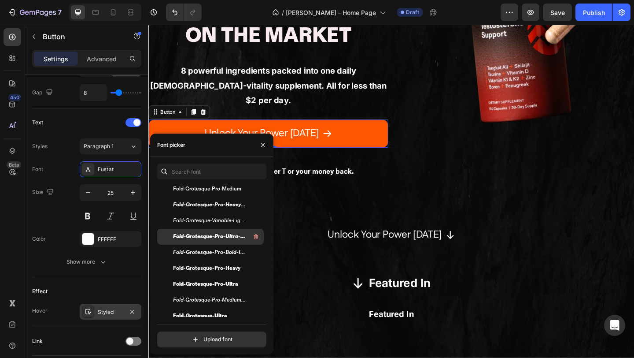
scroll to position [184, 0]
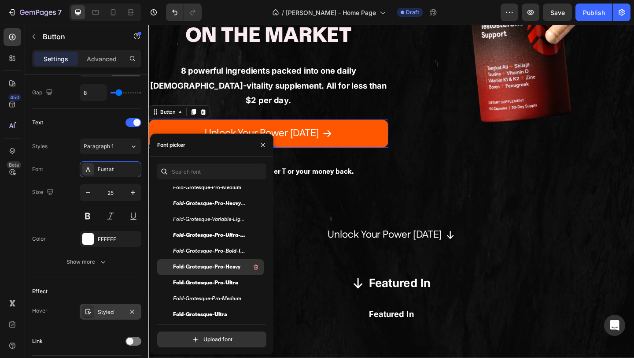
click at [225, 269] on span "Fold-Grotesque-Pro-Heavy" at bounding box center [206, 267] width 67 height 8
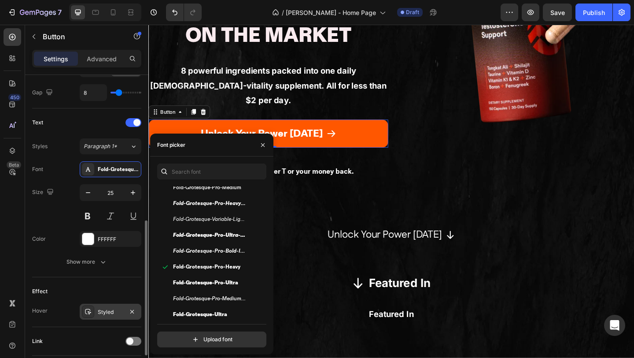
click at [78, 270] on div "Text Styles Paragraph 1* Font Fold-Grotesque-Pro-Heavy Size 25 Color FFFFFF Sho…" at bounding box center [86, 192] width 109 height 169
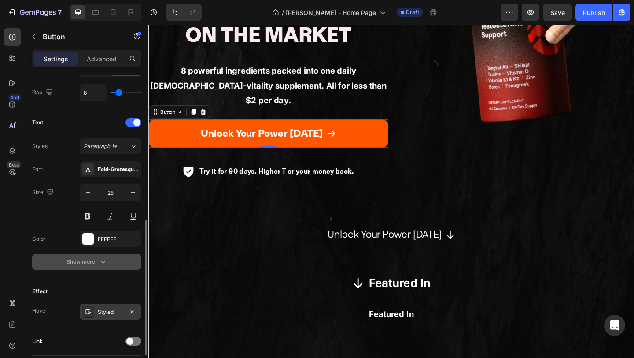
click at [78, 266] on button "Show more" at bounding box center [86, 262] width 109 height 16
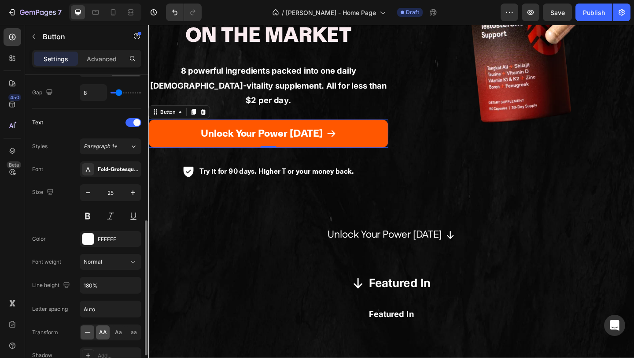
click at [102, 332] on span "AA" at bounding box center [103, 332] width 8 height 8
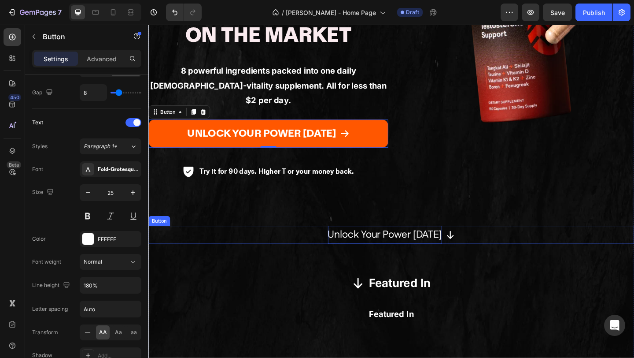
click at [395, 243] on p "Unlock Your Power [DATE]" at bounding box center [405, 253] width 124 height 20
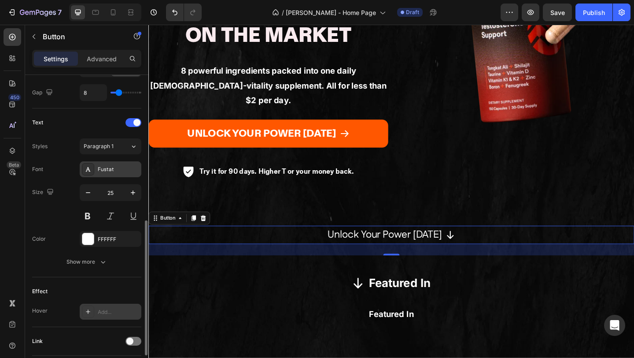
click at [85, 172] on icon at bounding box center [88, 169] width 7 height 7
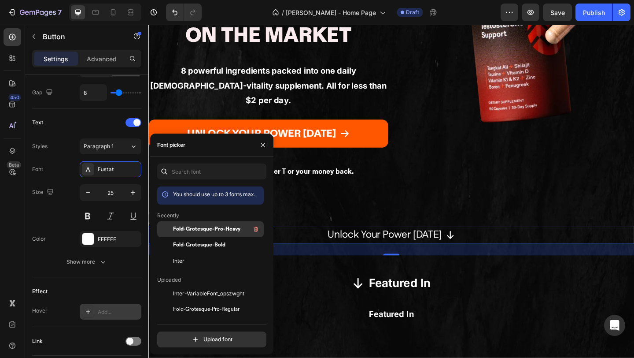
click at [202, 233] on span "Fold-Grotesque-Pro-Heavy" at bounding box center [206, 229] width 67 height 8
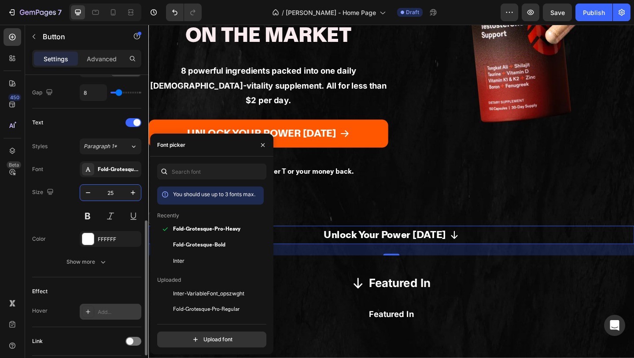
click at [113, 191] on input "25" at bounding box center [110, 193] width 29 height 16
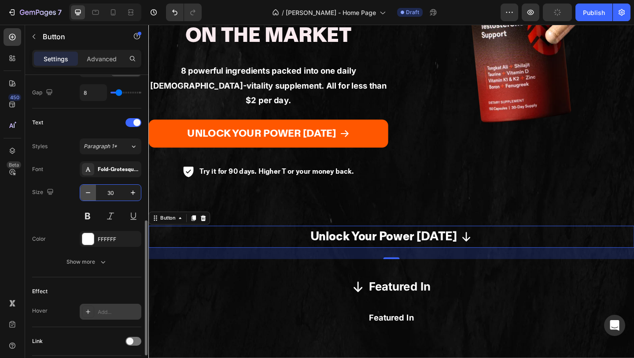
click at [91, 192] on icon "button" at bounding box center [88, 192] width 9 height 9
click at [86, 194] on icon "button" at bounding box center [88, 192] width 9 height 9
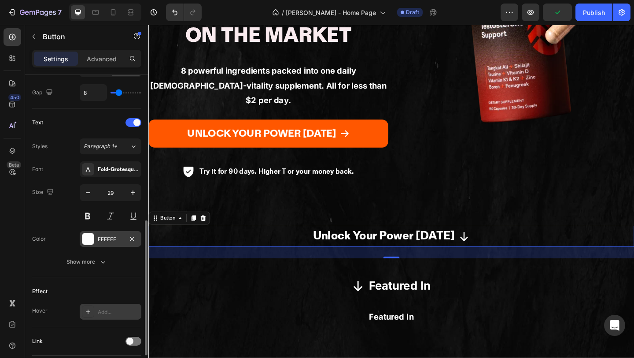
type input "28"
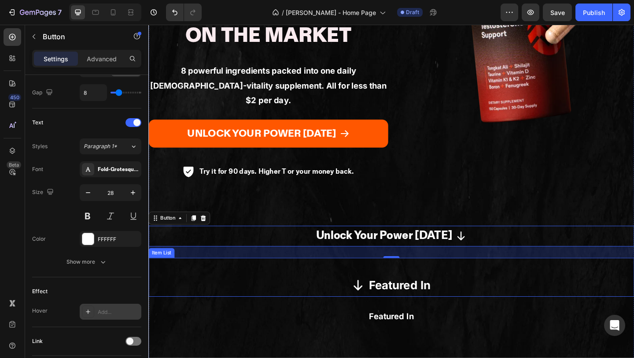
click at [411, 297] on p "Featured In" at bounding box center [421, 308] width 67 height 22
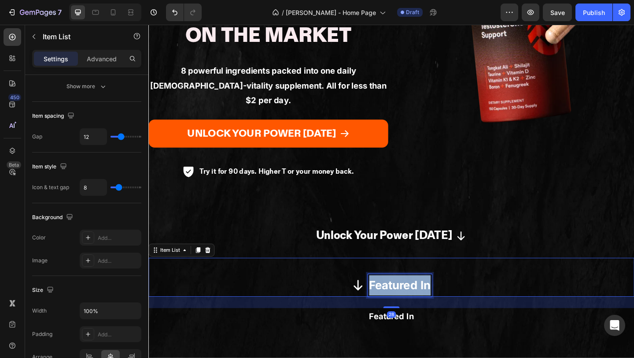
click at [411, 297] on p "Featured In" at bounding box center [421, 308] width 67 height 22
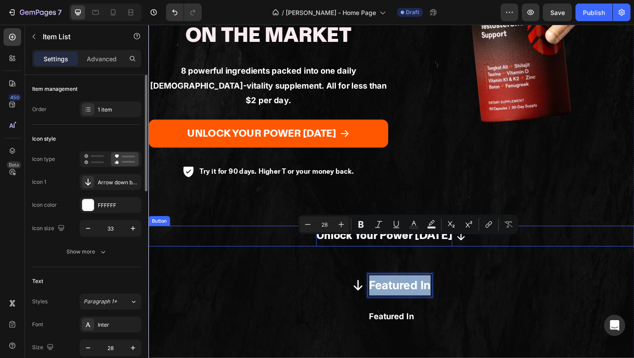
click at [395, 243] on p "Unlock Your Power [DATE]" at bounding box center [405, 254] width 148 height 22
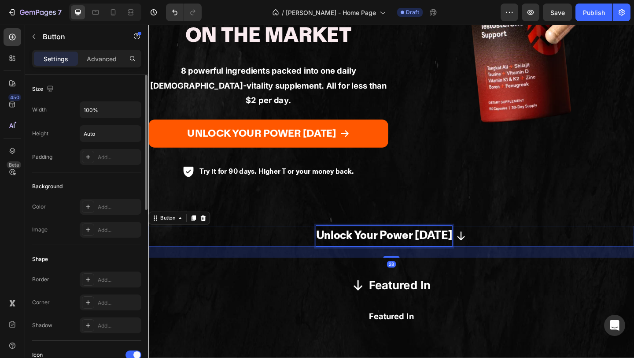
click at [395, 243] on p "Unlock Your Power [DATE]" at bounding box center [405, 254] width 148 height 22
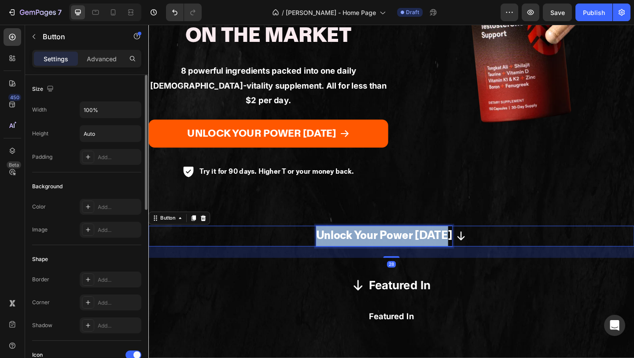
click at [395, 243] on p "Unlock Your Power [DATE]" at bounding box center [405, 254] width 148 height 22
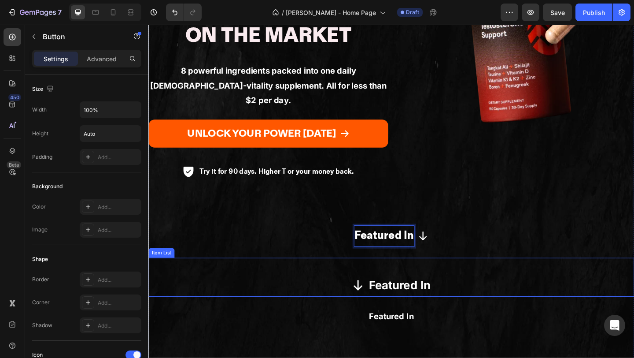
click at [498, 295] on div "Featured In" at bounding box center [412, 307] width 528 height 25
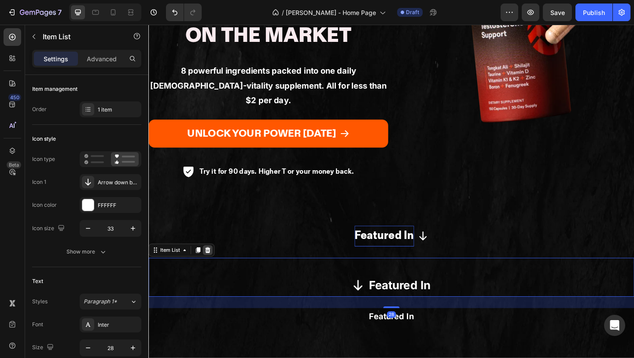
click at [214, 266] on icon at bounding box center [213, 269] width 6 height 6
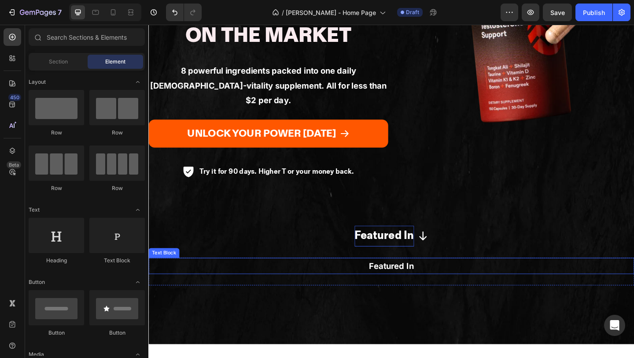
click at [384, 279] on p "Featured In" at bounding box center [412, 287] width 527 height 16
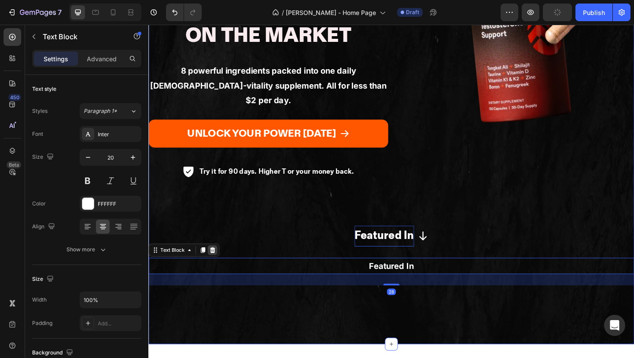
click at [221, 264] on div at bounding box center [218, 269] width 11 height 11
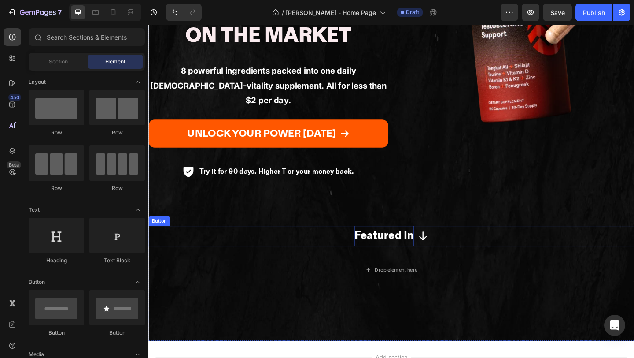
click at [343, 243] on button "Featured In" at bounding box center [412, 254] width 528 height 22
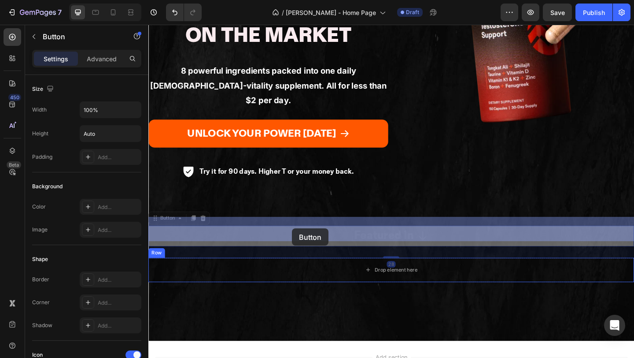
drag, startPoint x: 167, startPoint y: 192, endPoint x: 304, endPoint y: 245, distance: 147.4
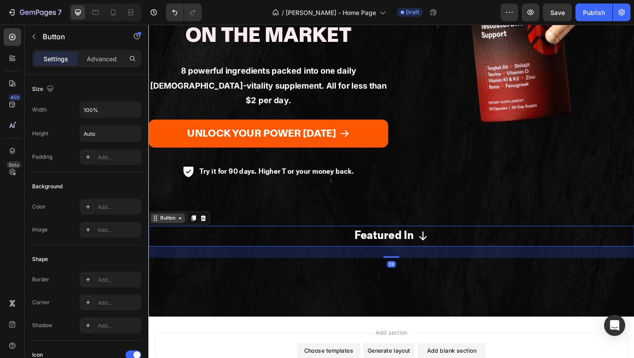
click at [167, 231] on div "Button" at bounding box center [169, 235] width 20 height 8
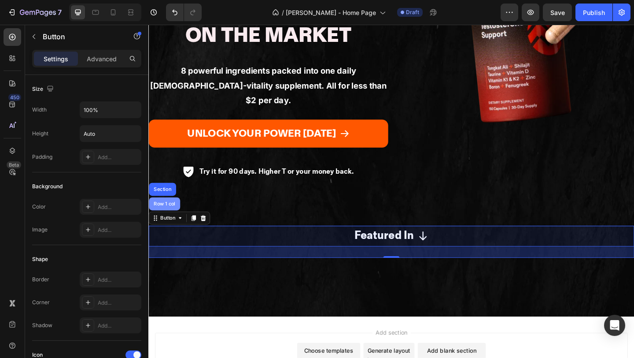
click at [167, 212] on div "Row 1 col" at bounding box center [166, 219] width 34 height 14
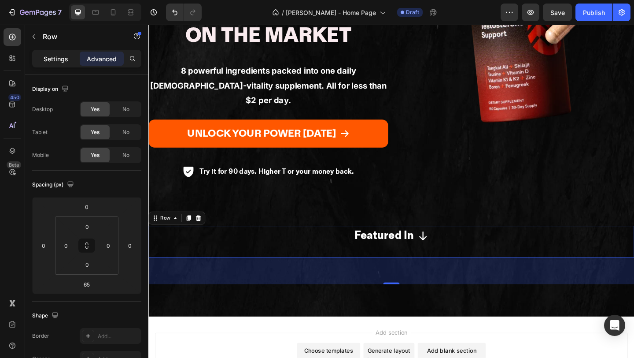
click at [49, 57] on p "Settings" at bounding box center [56, 58] width 25 height 9
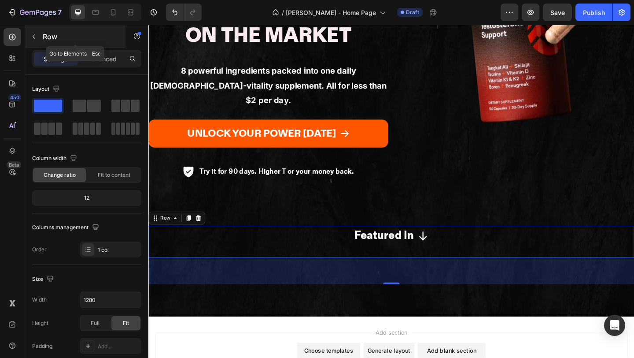
click at [30, 36] on button "button" at bounding box center [34, 37] width 14 height 14
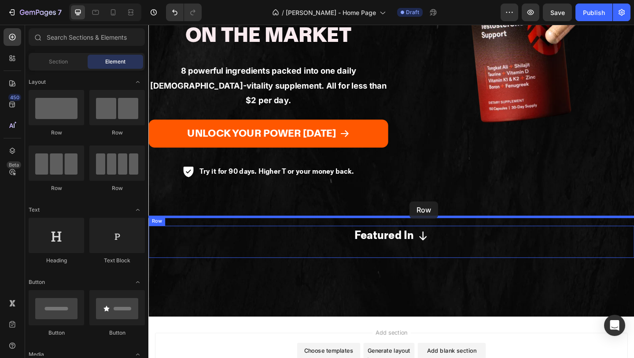
drag, startPoint x: 211, startPoint y: 192, endPoint x: 432, endPoint y: 217, distance: 222.9
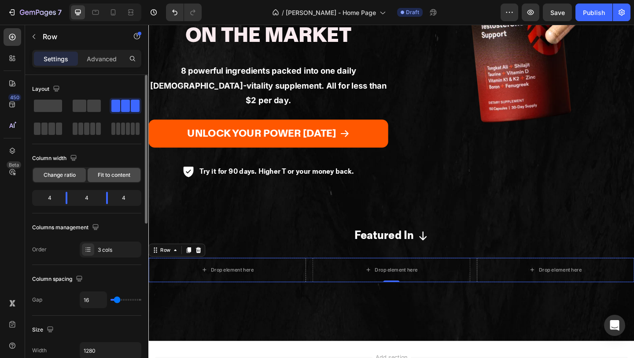
click at [101, 177] on span "Fit to content" at bounding box center [114, 175] width 33 height 8
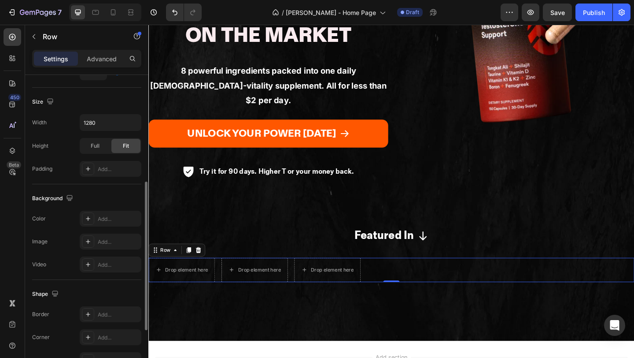
scroll to position [330, 0]
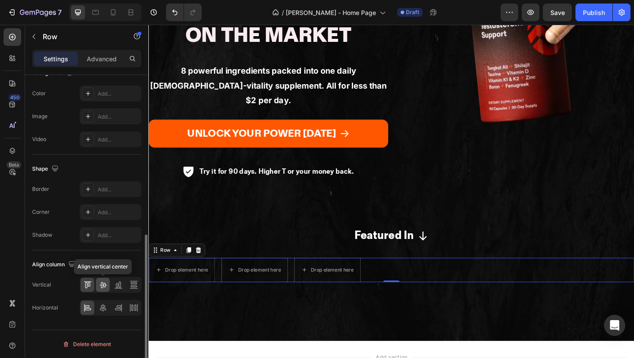
click at [102, 286] on icon at bounding box center [103, 285] width 7 height 6
click at [105, 309] on icon at bounding box center [103, 307] width 9 height 9
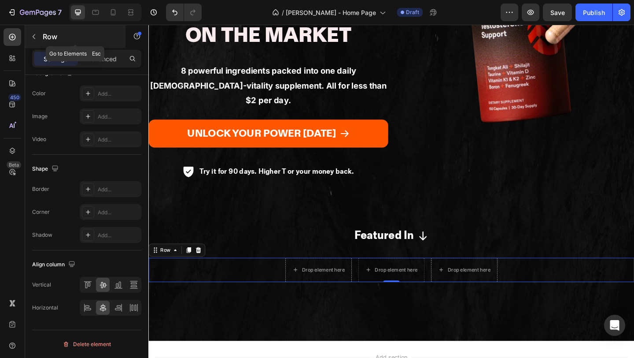
click at [34, 38] on icon "button" at bounding box center [33, 36] width 7 height 7
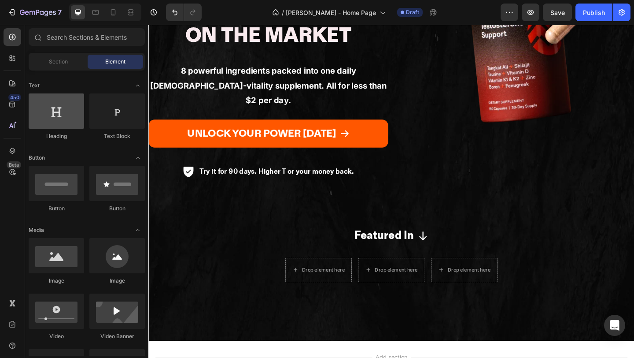
scroll to position [135, 0]
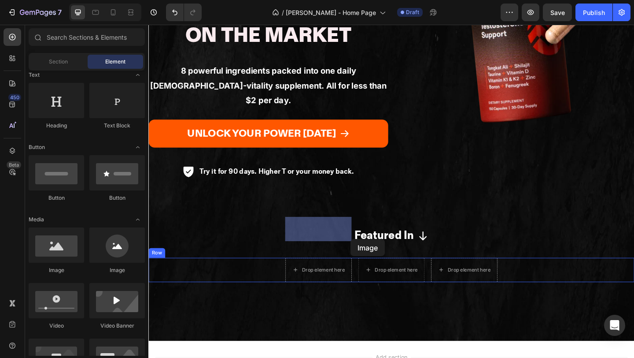
drag, startPoint x: 294, startPoint y: 267, endPoint x: 355, endPoint y: 246, distance: 64.3
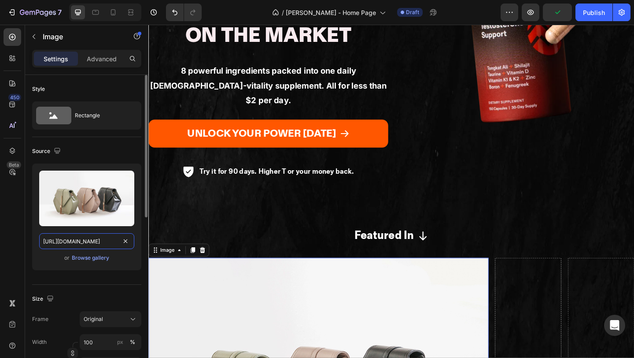
click at [104, 240] on input "https://cdn.shopify.com/s/files/1/2005/9307/files/image_demo.jpg" at bounding box center [86, 241] width 95 height 16
paste input "mengotomars.com/cdn/shop/files/QG_aa250e7a-3fa8-4de5-898e-1f88e1dedec1.svg?v=17…"
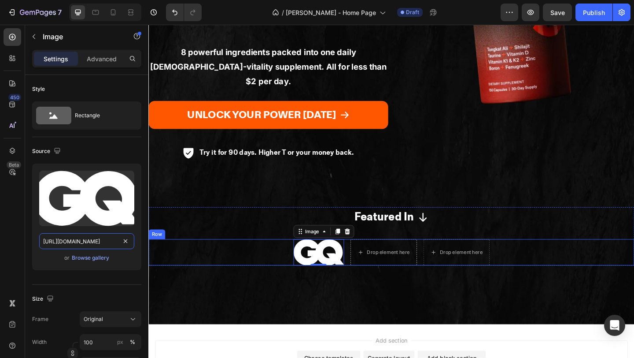
scroll to position [283, 0]
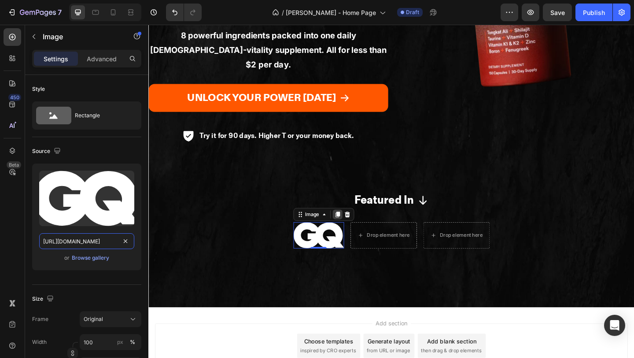
type input "https://mengotomars.com/cdn/shop/files/QG_aa250e7a-3fa8-4de5-898e-1f88e1dedec1.…"
click at [354, 227] on icon at bounding box center [354, 230] width 7 height 7
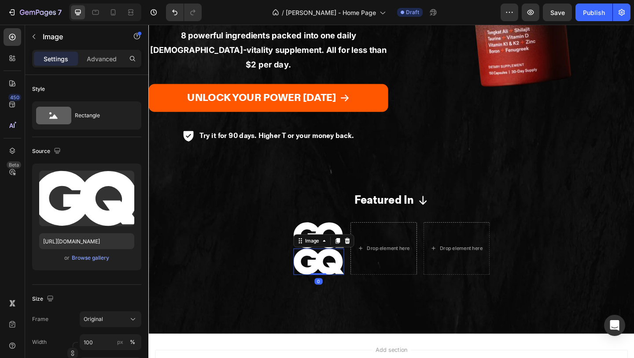
scroll to position [295, 0]
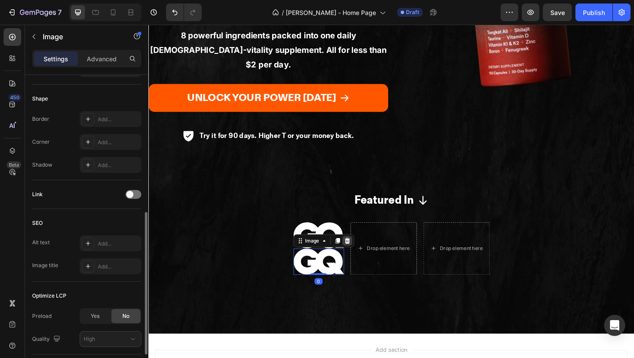
click at [364, 256] on icon at bounding box center [365, 259] width 6 height 6
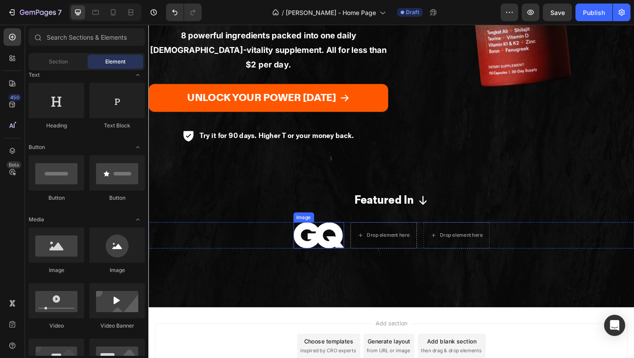
click at [360, 239] on img at bounding box center [333, 253] width 55 height 29
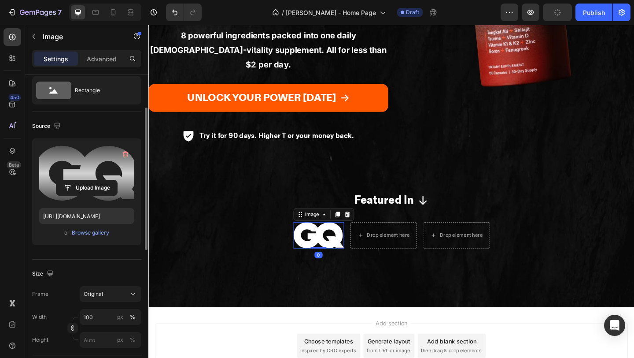
scroll to position [77, 0]
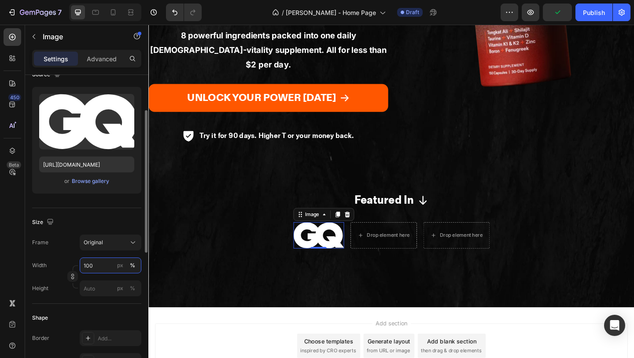
click at [106, 269] on input "100" at bounding box center [111, 265] width 62 height 16
click at [133, 264] on div "%" at bounding box center [132, 265] width 5 height 8
click at [121, 264] on div "px" at bounding box center [120, 265] width 6 height 8
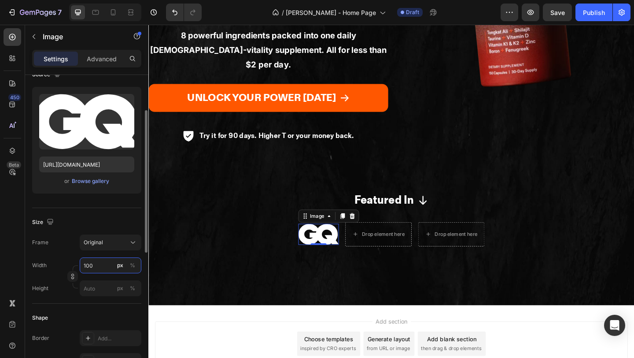
click at [106, 265] on input "100" at bounding box center [111, 265] width 62 height 16
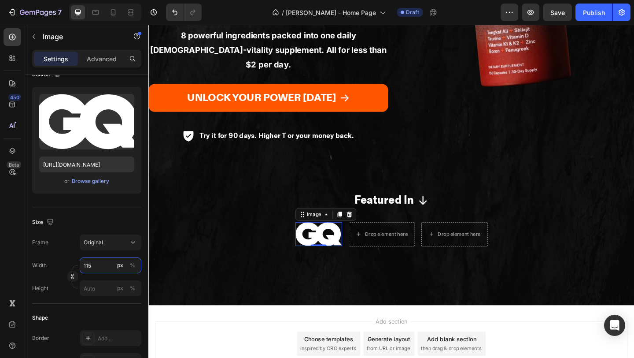
type input "115"
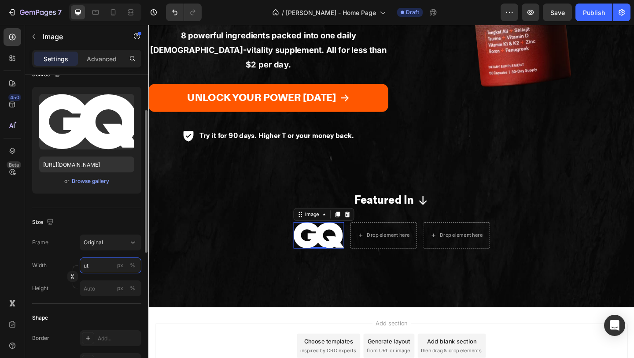
type input "u"
click at [93, 288] on input "px %" at bounding box center [111, 288] width 62 height 16
click at [120, 290] on div "px" at bounding box center [120, 288] width 6 height 8
click at [101, 290] on input "px %" at bounding box center [111, 288] width 62 height 16
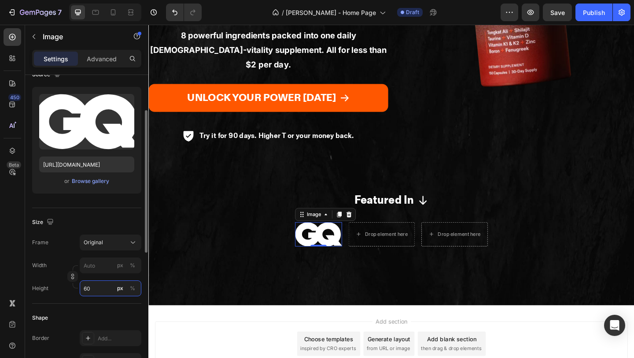
type input "60"
click at [355, 225] on div at bounding box center [356, 230] width 11 height 11
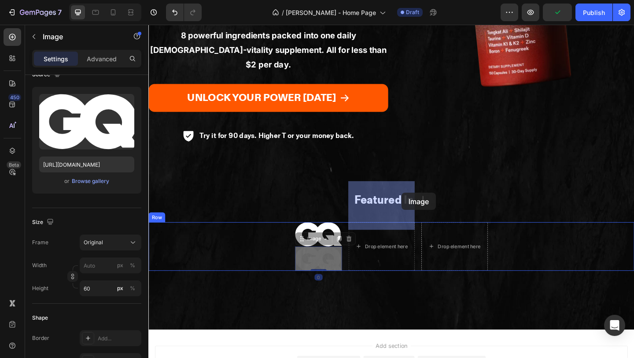
drag, startPoint x: 347, startPoint y: 224, endPoint x: 421, endPoint y: 207, distance: 75.8
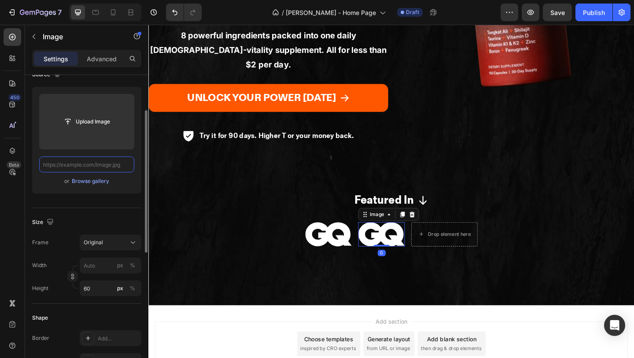
scroll to position [0, 0]
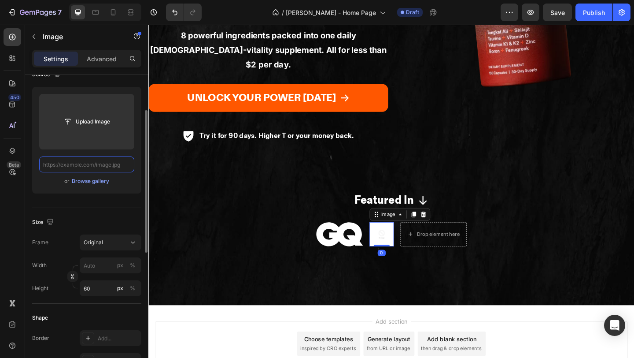
paste input "https://mengotomars.com/cdn/shop/files/meshealth.svg?v=1755159493&width=235"
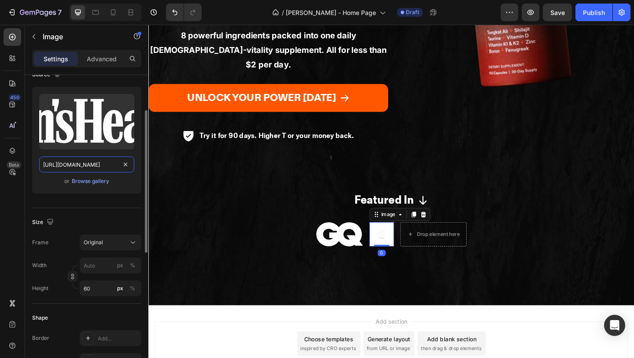
scroll to position [0, 137]
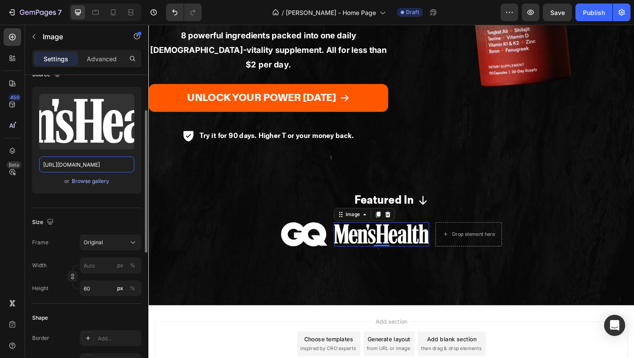
type input "https://mengotomars.com/cdn/shop/files/meshealth.svg?v=1755159493&width=235"
click at [399, 228] on icon at bounding box center [398, 231] width 5 height 6
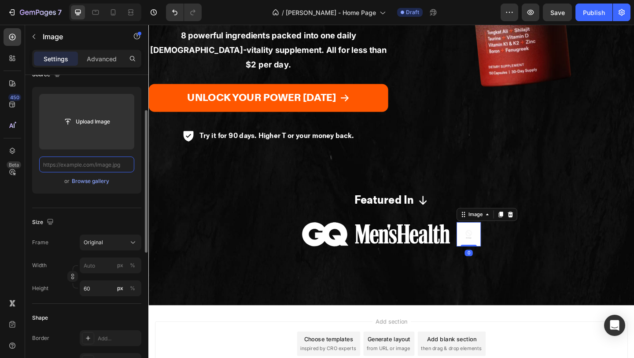
paste input "https://mengotomars.com/cdn/shop/files/Forbes_logo_1_1.svg?v=1755513656&width=2…"
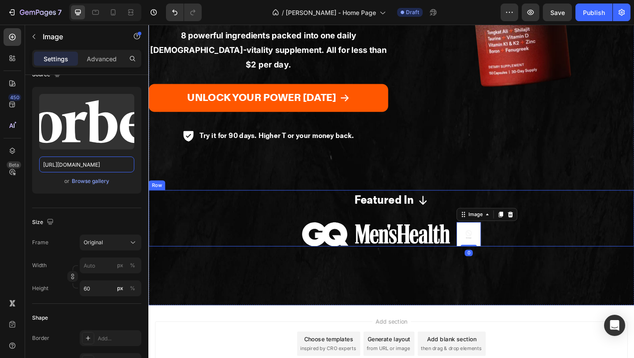
scroll to position [0, 148]
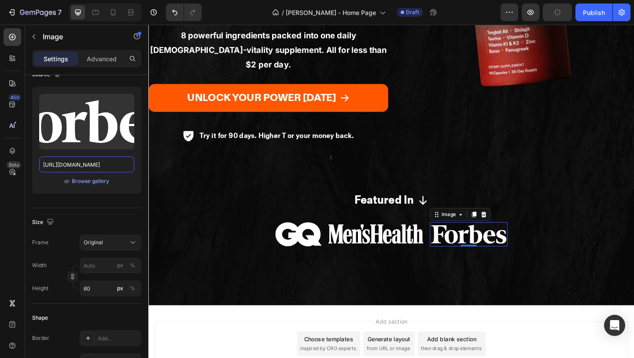
type input "https://mengotomars.com/cdn/shop/files/Forbes_logo_1_1.svg?v=1755513656&width=2…"
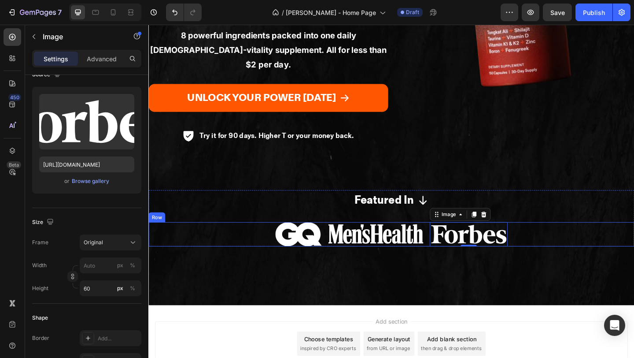
click at [235, 239] on div "Image Image Image 0 Row" at bounding box center [412, 252] width 528 height 26
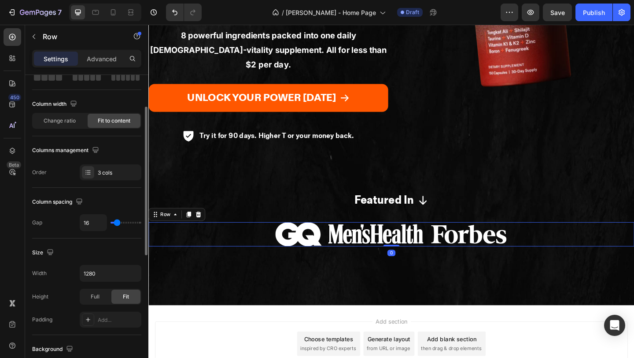
scroll to position [59, 0]
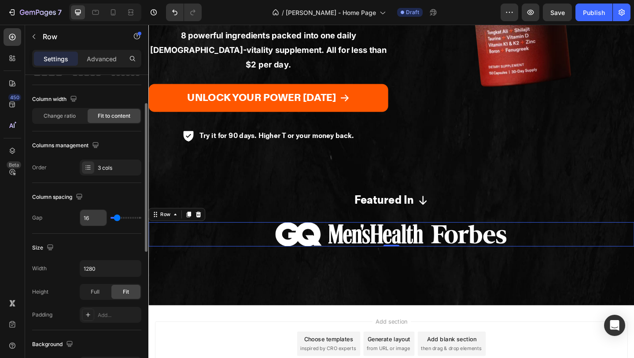
click at [95, 218] on input "16" at bounding box center [93, 218] width 26 height 16
type input "6"
type input "64"
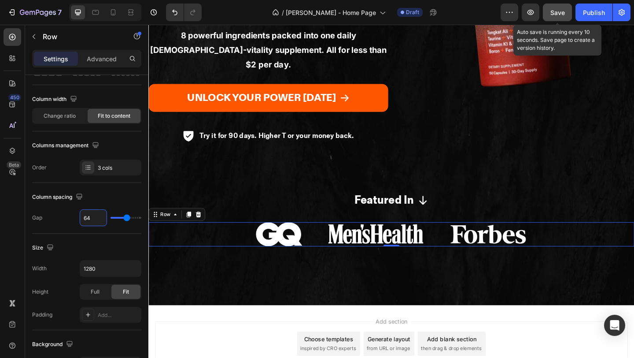
type input "64"
click at [557, 11] on span "Save" at bounding box center [557, 12] width 15 height 7
click at [557, 10] on span "Save" at bounding box center [557, 12] width 15 height 7
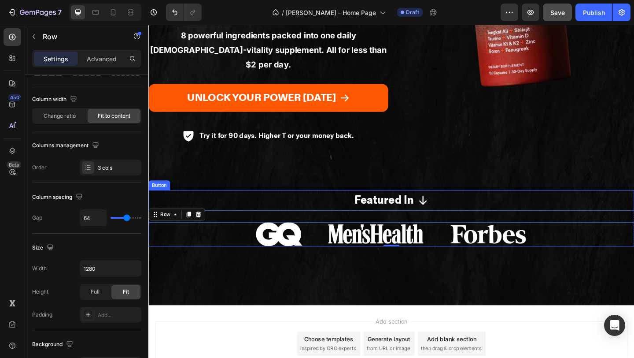
click at [445, 209] on icon "<p>Featured In</p>" at bounding box center [447, 215] width 12 height 12
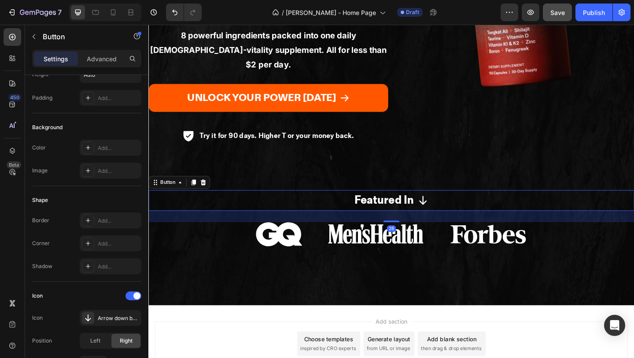
scroll to position [0, 0]
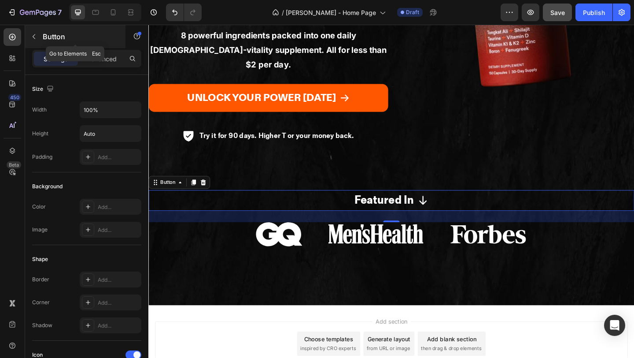
click at [30, 26] on div "Button" at bounding box center [75, 36] width 100 height 23
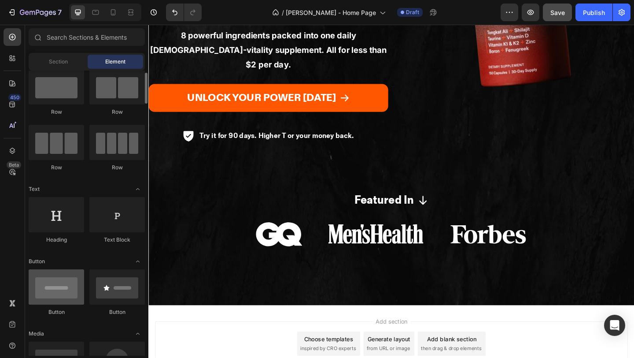
scroll to position [19, 0]
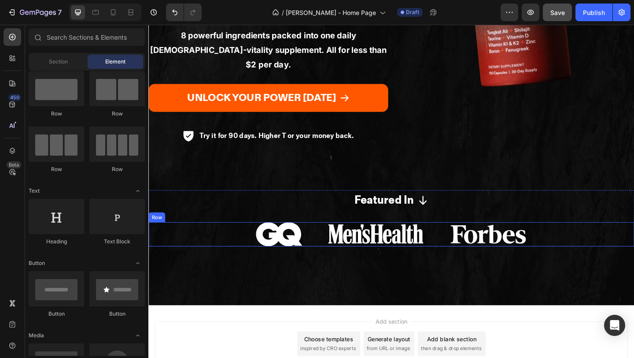
click at [335, 239] on div "Image Image Image Row" at bounding box center [412, 252] width 528 height 26
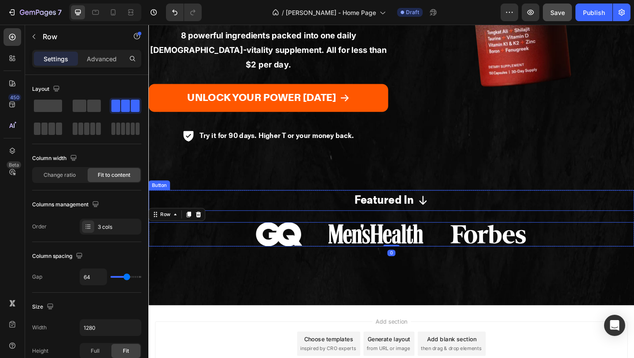
click at [339, 204] on button "Featured In" at bounding box center [412, 215] width 528 height 22
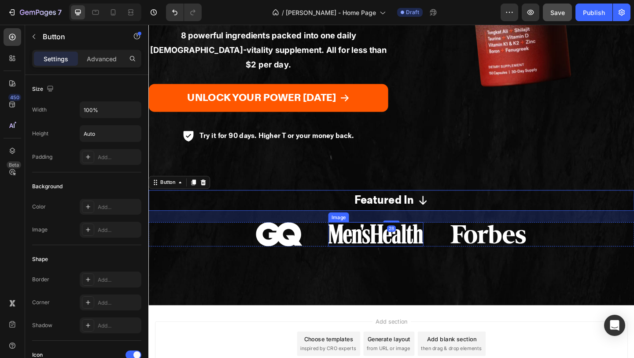
click at [329, 239] on div "Image Image Image Row" at bounding box center [412, 252] width 528 height 26
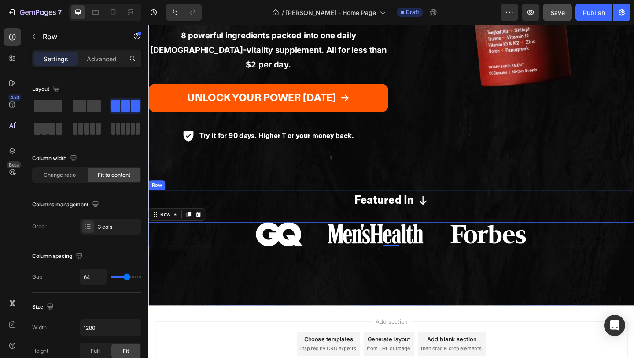
click at [451, 204] on span "<p>Featured In</p>" at bounding box center [447, 215] width 12 height 22
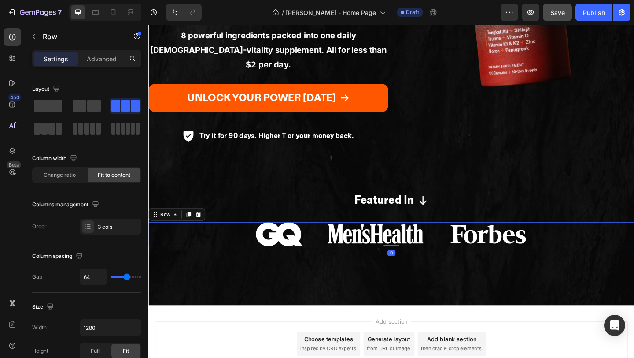
click at [461, 239] on div "Image Image Image Row 0" at bounding box center [412, 252] width 528 height 26
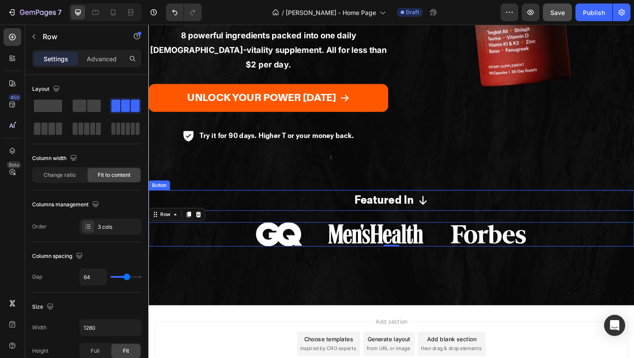
click at [457, 204] on button "Featured In" at bounding box center [412, 215] width 528 height 22
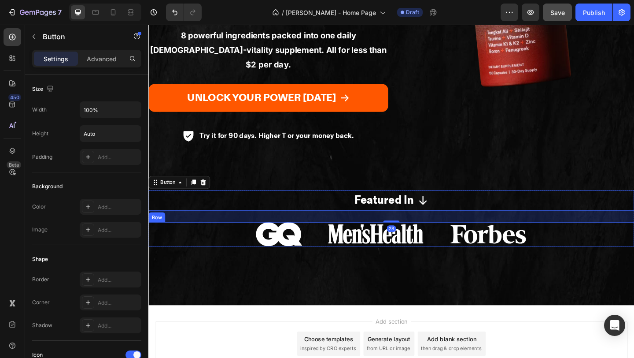
click at [458, 239] on div "Image Image Image Row" at bounding box center [412, 252] width 528 height 26
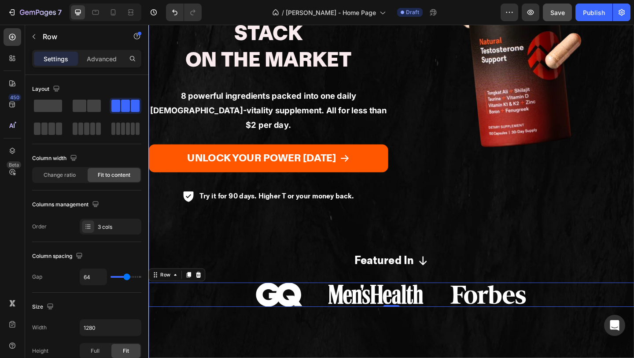
scroll to position [211, 0]
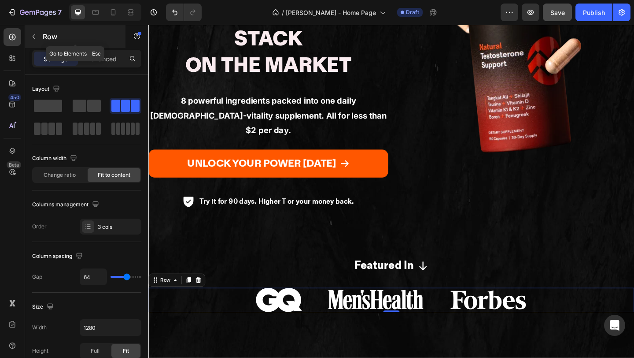
click at [37, 35] on button "button" at bounding box center [34, 37] width 14 height 14
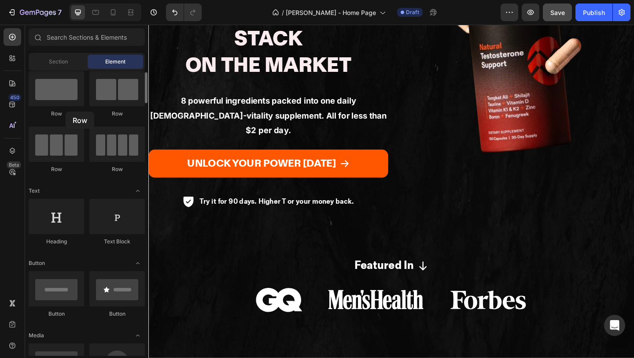
drag, startPoint x: 66, startPoint y: 151, endPoint x: 64, endPoint y: 111, distance: 40.6
click at [64, 199] on div "Row Row Row Row" at bounding box center [87, 226] width 116 height 55
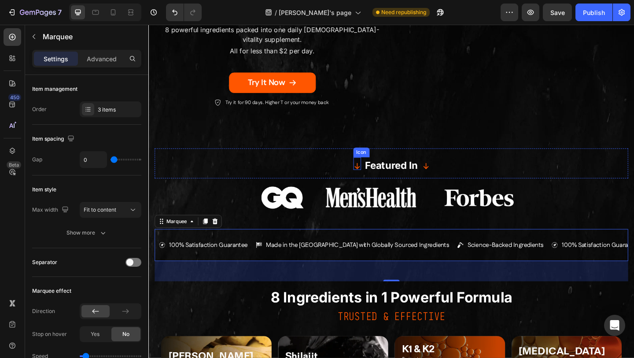
click at [374, 174] on icon at bounding box center [375, 178] width 8 height 8
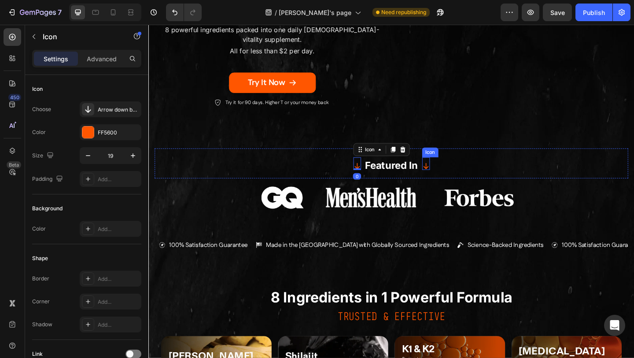
click at [451, 174] on icon at bounding box center [450, 178] width 8 height 8
click at [421, 171] on strong "Featured In" at bounding box center [413, 177] width 58 height 13
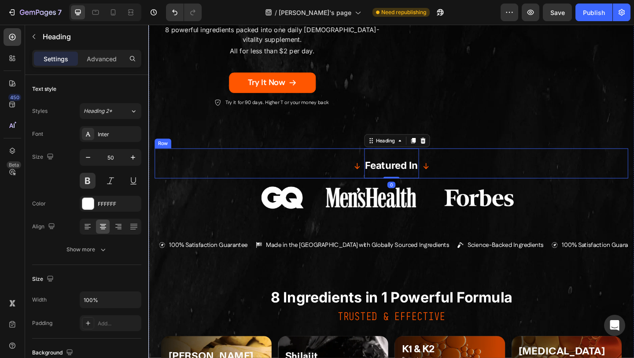
click at [351, 159] on div "Icon Featured In Heading 0 Icon Row" at bounding box center [412, 175] width 515 height 33
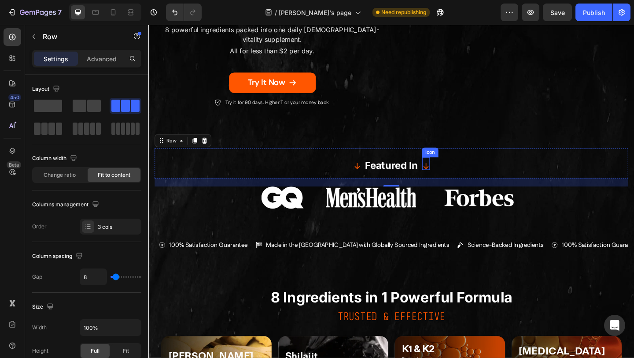
click at [452, 169] on div "Icon" at bounding box center [450, 176] width 8 height 14
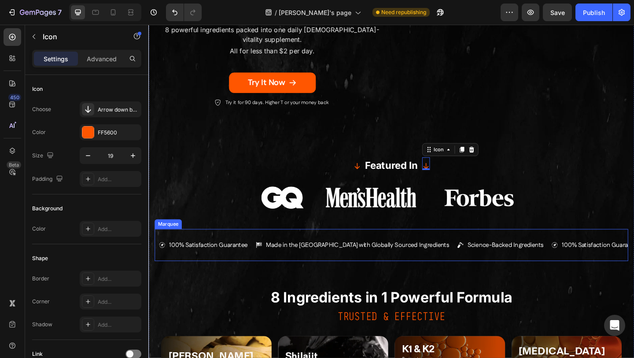
click at [242, 247] on div "100% Satisfaction Guarantee Button Made in the [GEOGRAPHIC_DATA] with Globally …" at bounding box center [412, 264] width 515 height 35
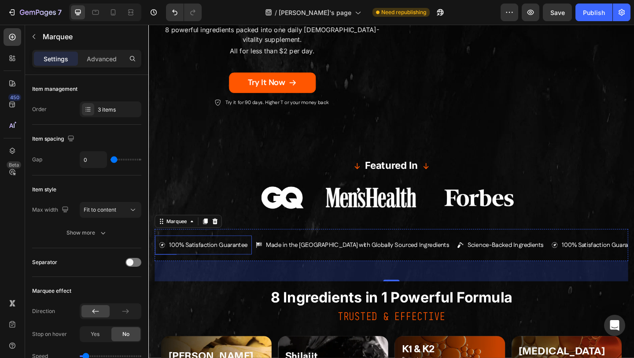
click at [230, 254] on button "100% Satisfaction Guarantee" at bounding box center [207, 264] width 105 height 21
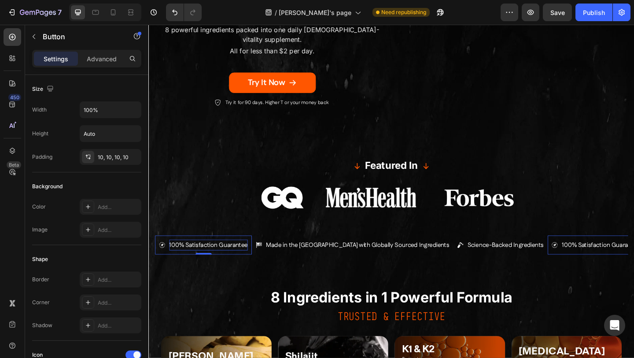
click at [228, 258] on p "100% Satisfaction Guarantee" at bounding box center [213, 264] width 85 height 12
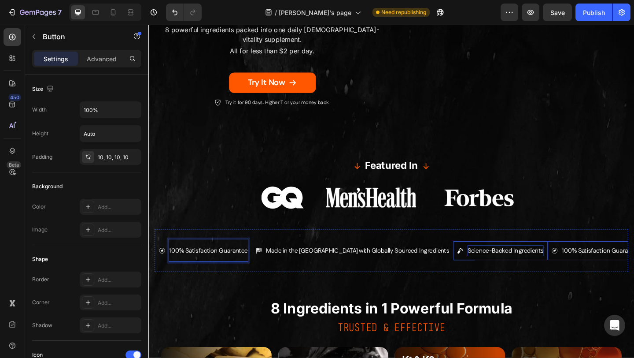
click at [495, 264] on p "Science-Backed Ingredients" at bounding box center [536, 270] width 83 height 12
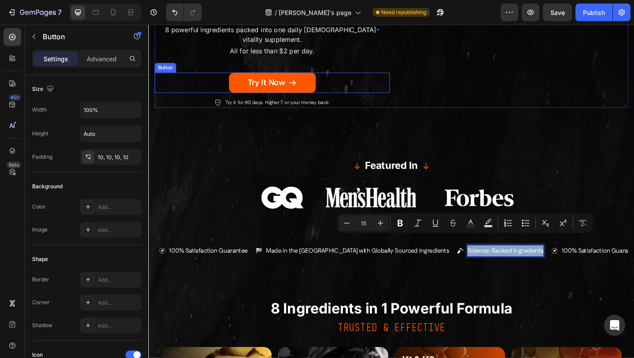
copy p "Science-Backed Ingredients"
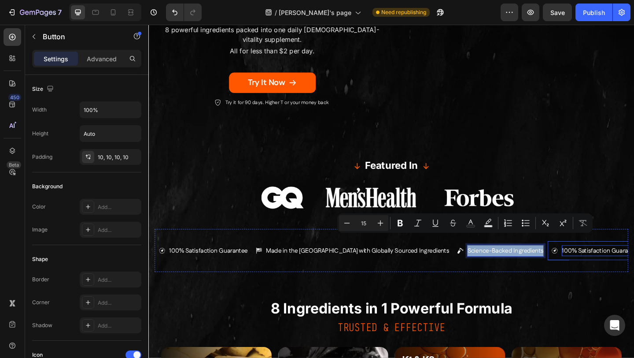
click at [598, 264] on p "100% Satisfaction Guarantee" at bounding box center [640, 270] width 85 height 12
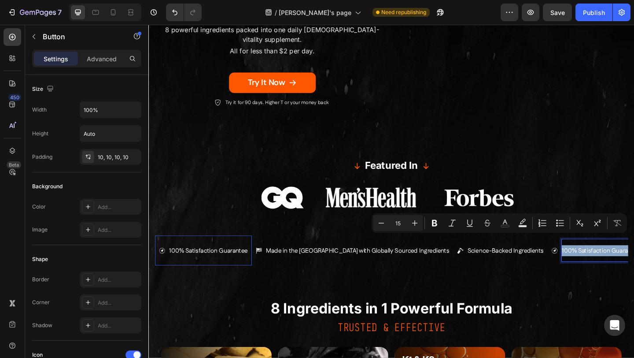
copy p "100% Satisfaction Guarantee"
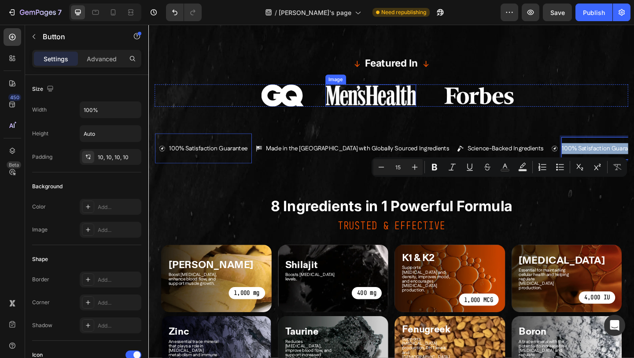
scroll to position [428, 0]
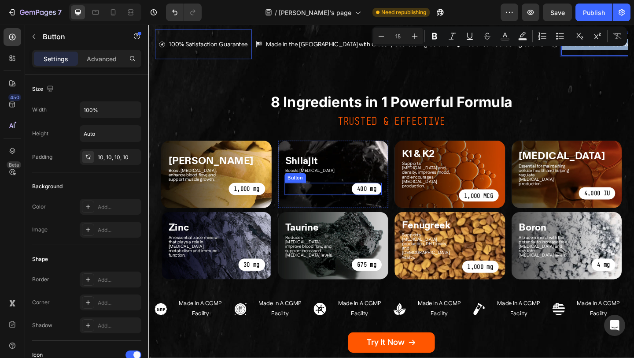
click at [329, 196] on div "400 mg Button" at bounding box center [349, 202] width 106 height 13
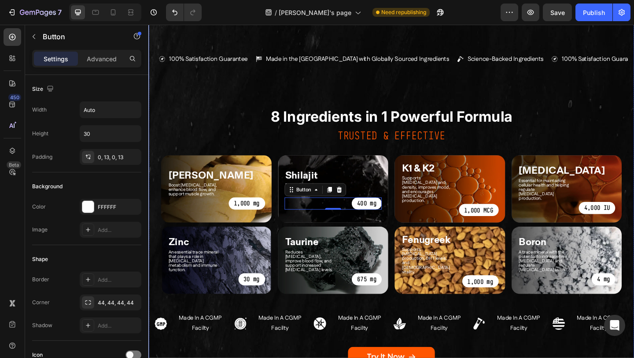
scroll to position [410, 0]
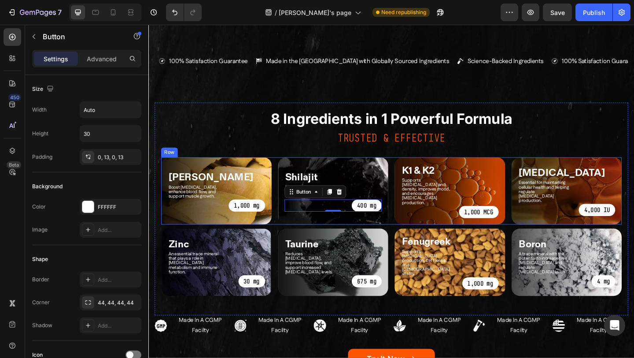
click at [286, 194] on div "Tongkat Ali Heading Boost testosterone, enhance blood flow, and support muscle …" at bounding box center [412, 205] width 501 height 73
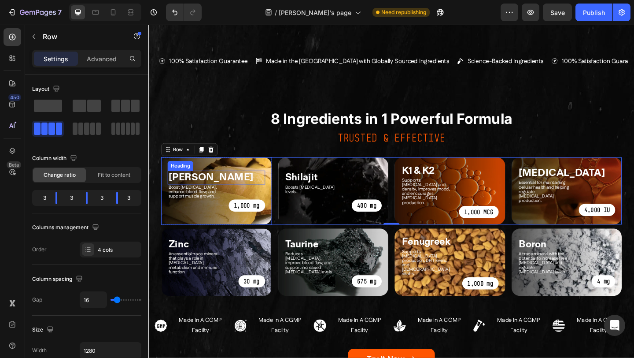
click at [250, 183] on h2 "[PERSON_NAME]" at bounding box center [222, 190] width 106 height 15
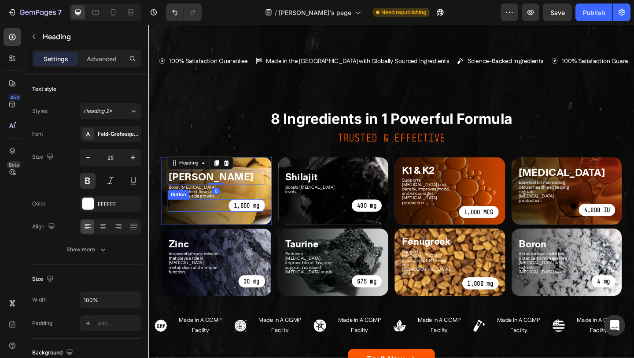
click at [219, 214] on div "1,000 mg Button" at bounding box center [222, 220] width 106 height 13
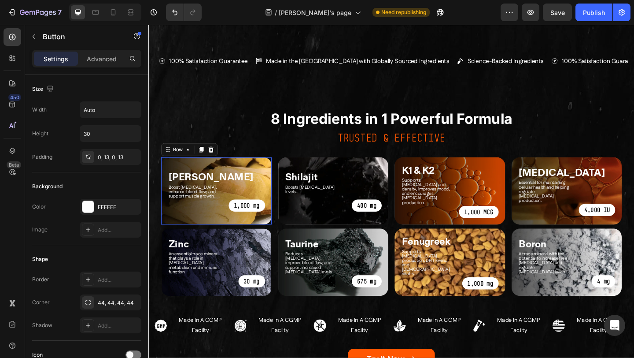
click at [210, 220] on div "Tongkat Ali Heading Boost testosterone, enhance blood flow, and support muscle …" at bounding box center [222, 205] width 120 height 73
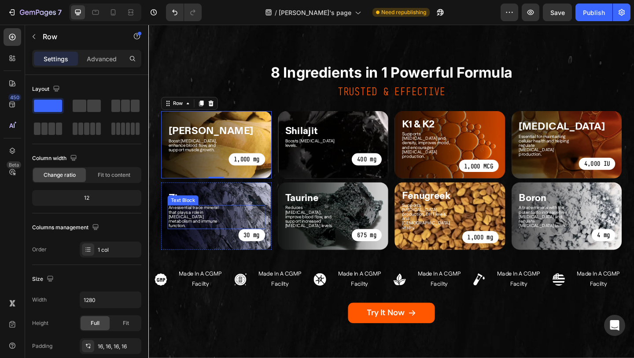
scroll to position [469, 0]
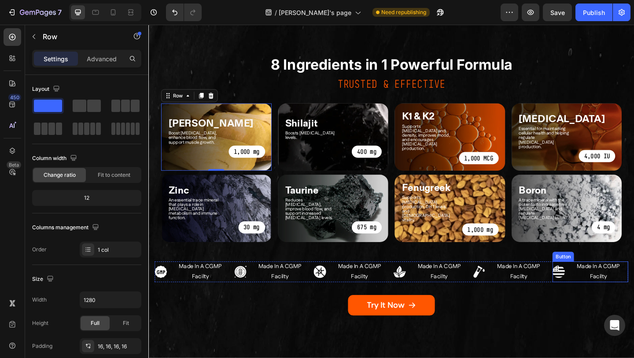
click at [596, 286] on icon "<p>Made In A CGMP Facilty</p><p><br>&nbsp;</p>" at bounding box center [595, 293] width 14 height 14
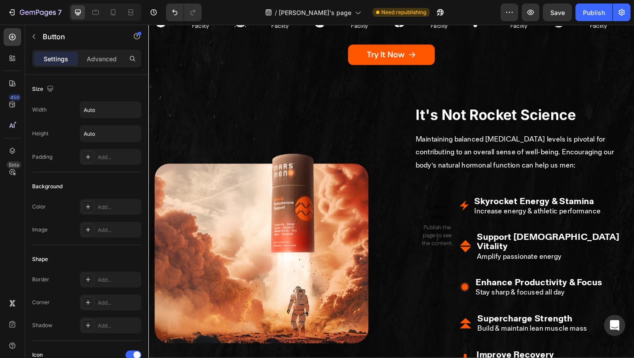
scroll to position [727, 0]
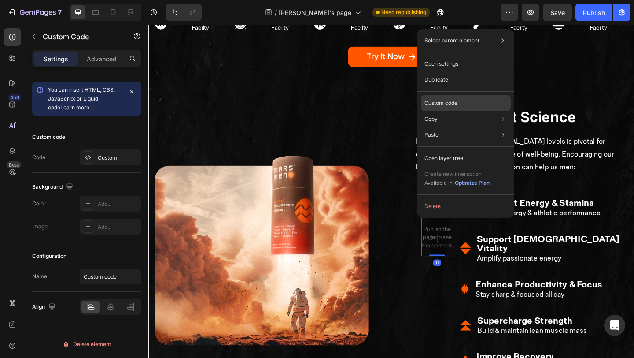
click at [447, 105] on p "Custom code" at bounding box center [440, 103] width 33 height 8
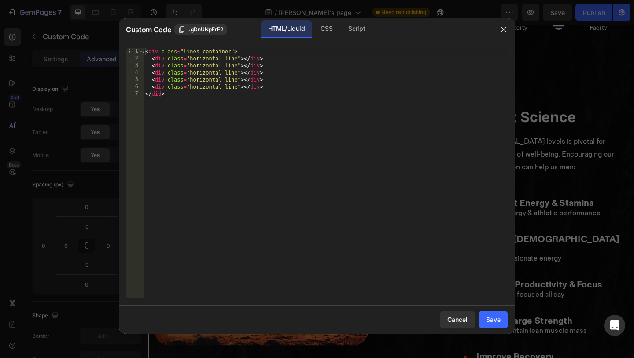
click at [501, 27] on icon "button" at bounding box center [503, 29] width 7 height 7
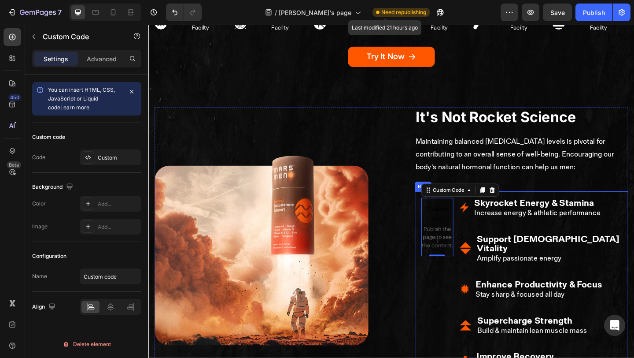
click at [457, 262] on div "Custom code Publish the page to see the content. Custom Code 0" at bounding box center [462, 307] width 35 height 188
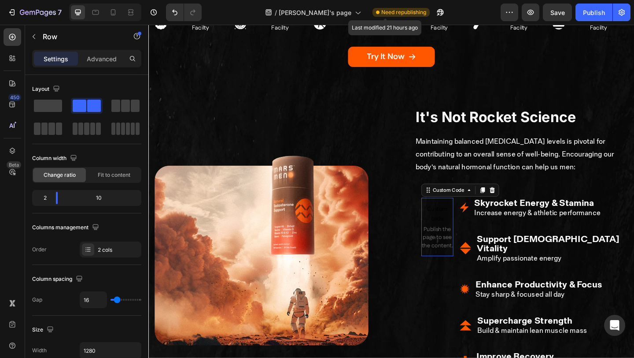
click at [464, 243] on span "Publish the page to see the content." at bounding box center [462, 256] width 35 height 26
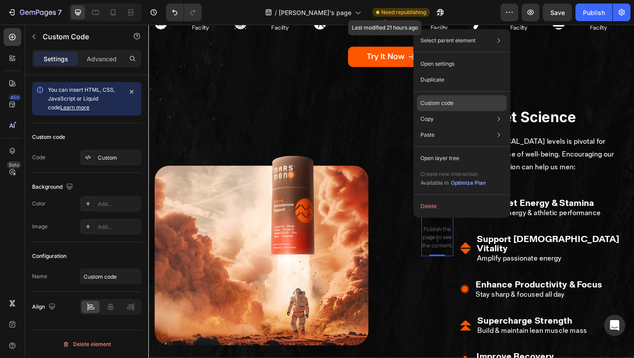
click at [450, 106] on p "Custom code" at bounding box center [437, 103] width 33 height 8
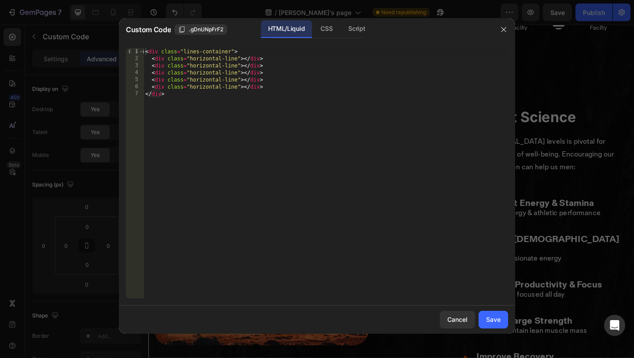
type textarea "</div>"
click at [406, 114] on div "< div class = "lines-container" > < div class = "horizontal-line" > </ div > < …" at bounding box center [326, 180] width 365 height 264
click at [341, 28] on div "CSS" at bounding box center [356, 29] width 31 height 18
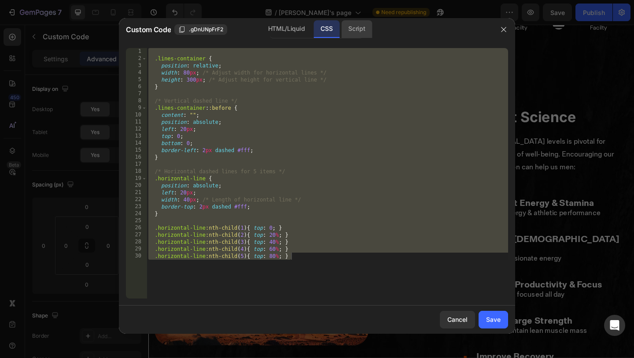
click at [355, 26] on div "Script" at bounding box center [356, 29] width 31 height 18
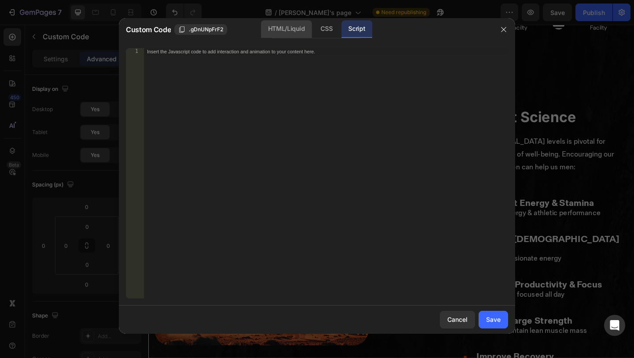
click at [314, 34] on div "HTML/Liquid" at bounding box center [327, 29] width 26 height 18
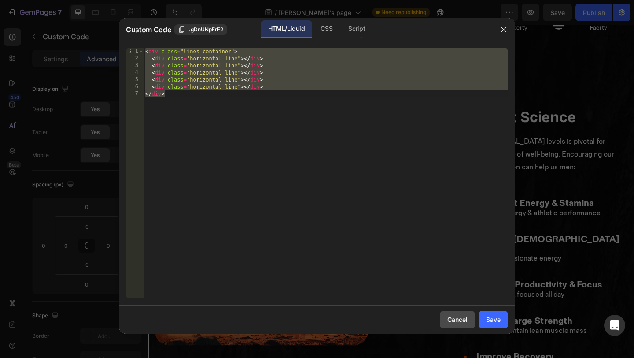
click at [453, 322] on div "Cancel" at bounding box center [457, 318] width 20 height 9
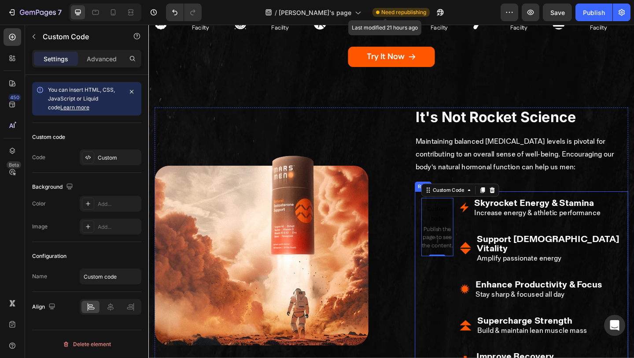
click at [467, 274] on div "Custom code Publish the page to see the content. Custom Code 0" at bounding box center [462, 307] width 35 height 188
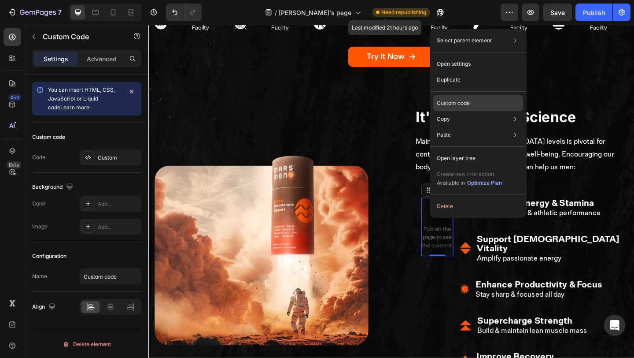
click at [463, 103] on p "Custom code" at bounding box center [453, 103] width 33 height 8
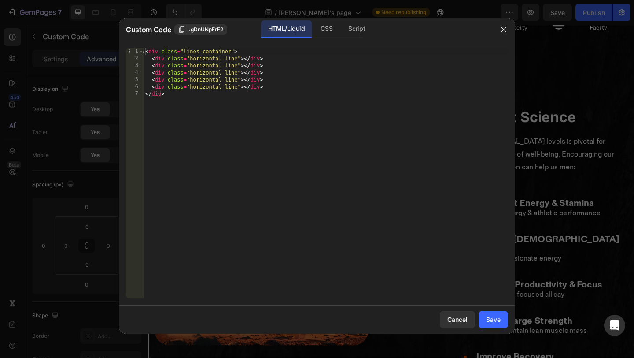
click at [333, 127] on div "< div class = "lines-container" > < div class = "horizontal-line" > </ div > < …" at bounding box center [326, 180] width 365 height 264
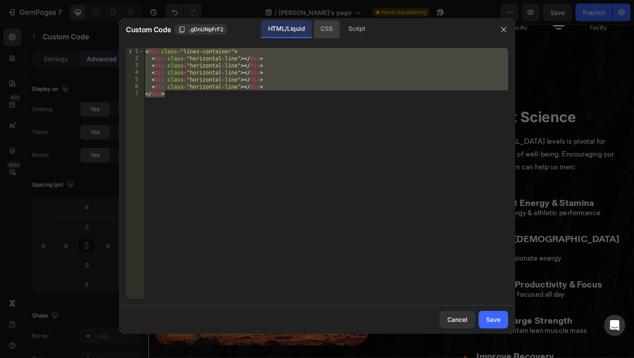
click at [341, 38] on div "CSS" at bounding box center [356, 29] width 31 height 18
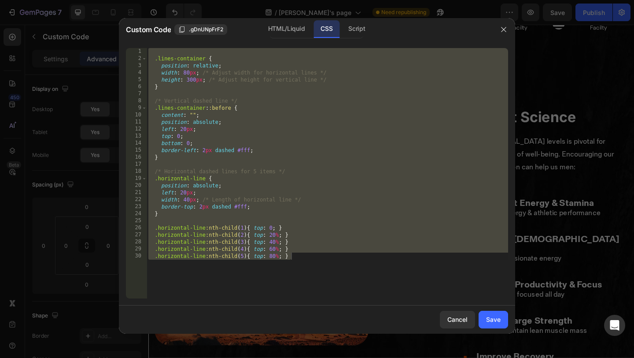
click at [289, 111] on div ".lines-container { position : relative ; width : 80 px ; /* Adjust width for ho…" at bounding box center [328, 180] width 362 height 264
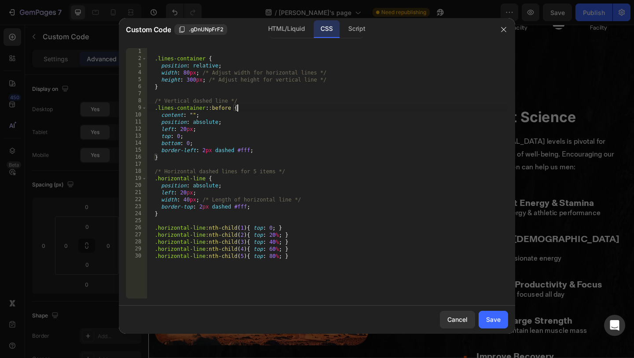
type textarea ".horizontal-line:nth-child(4) { top: 60%; } .horizontal-line:nth-child(5) { top…"
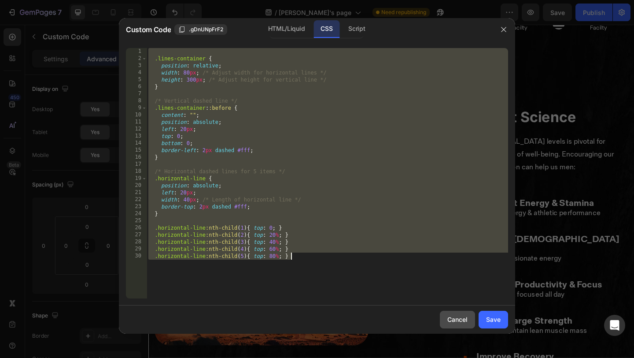
click at [455, 320] on div "Cancel" at bounding box center [457, 318] width 20 height 9
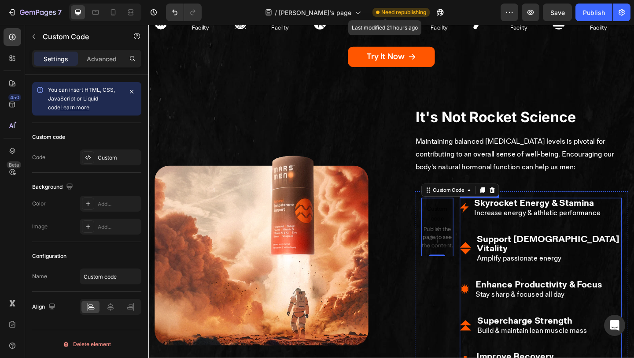
click at [500, 213] on li "Image Skyrocket Energy & Stamina Heading Increase energy & athletic performance…" at bounding box center [575, 224] width 176 height 22
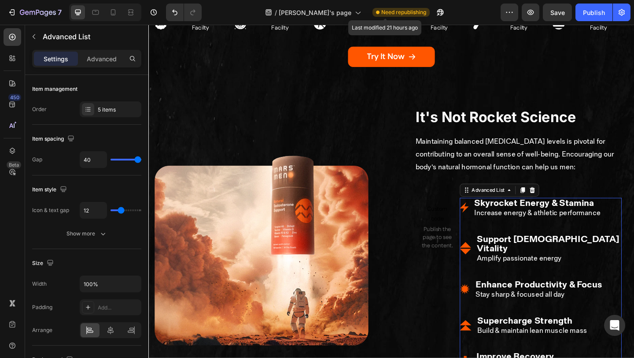
click at [495, 218] on img at bounding box center [491, 223] width 9 height 11
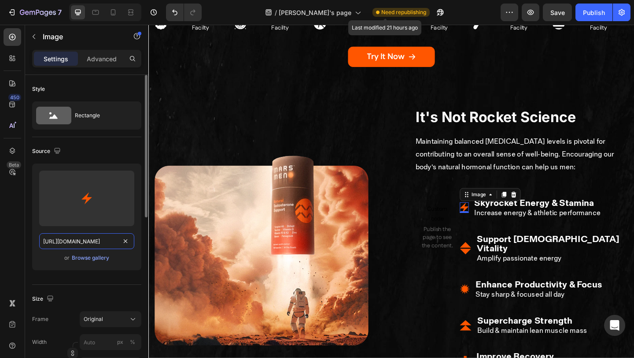
click at [95, 242] on input "https://cdn.shopify.com/s/files/1/0751/1729/7894/files/gempages_567659483560412…" at bounding box center [86, 241] width 95 height 16
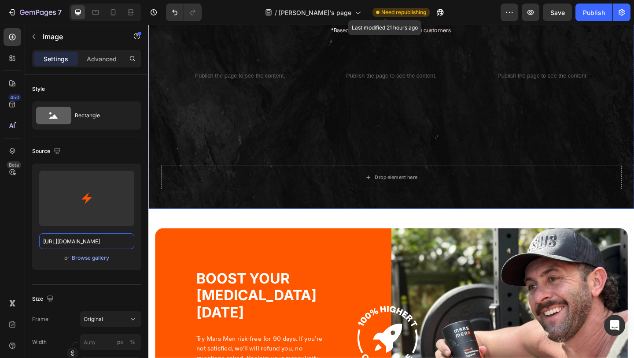
scroll to position [1906, 0]
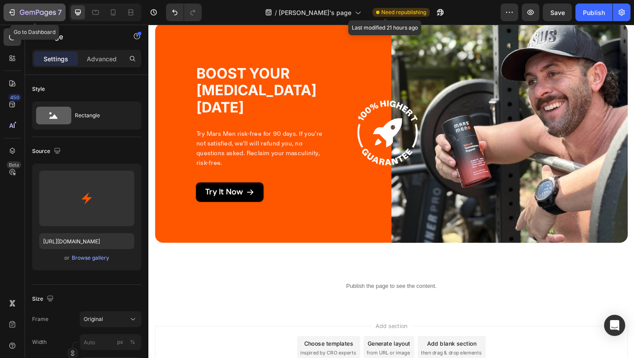
click at [26, 20] on button "7" at bounding box center [35, 13] width 62 height 18
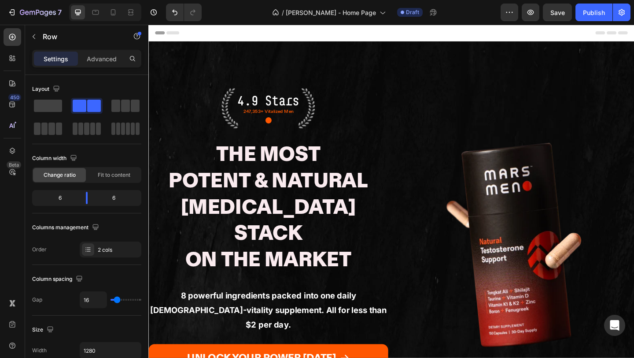
scroll to position [211, 0]
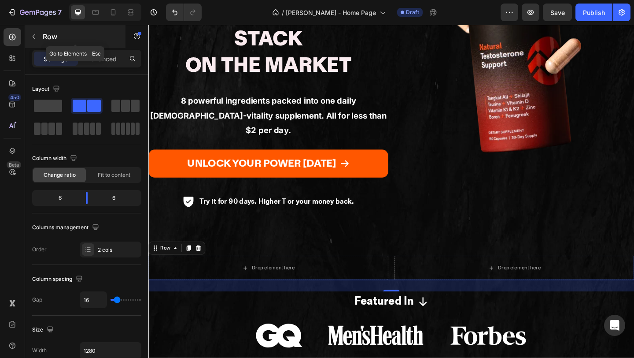
click at [34, 34] on icon "button" at bounding box center [33, 36] width 7 height 7
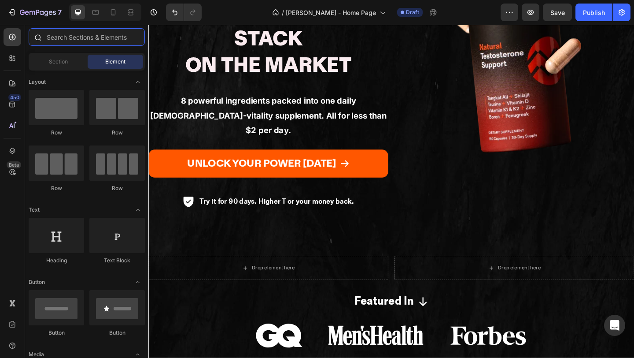
click at [91, 41] on input "text" at bounding box center [87, 37] width 116 height 18
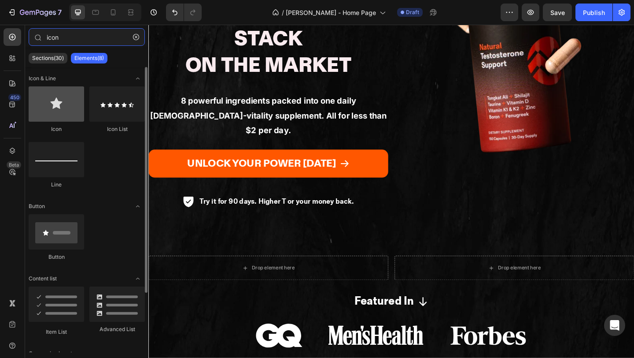
type input "icon"
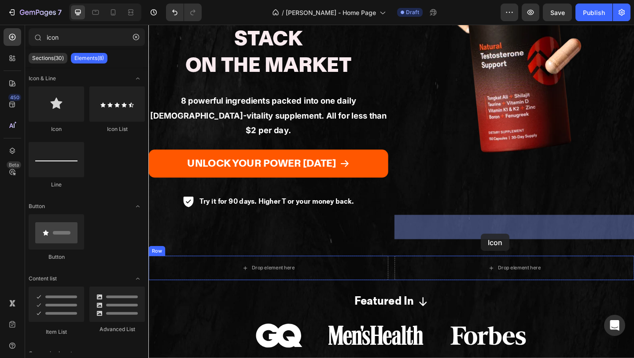
drag, startPoint x: 216, startPoint y: 133, endPoint x: 507, endPoint y: 252, distance: 314.2
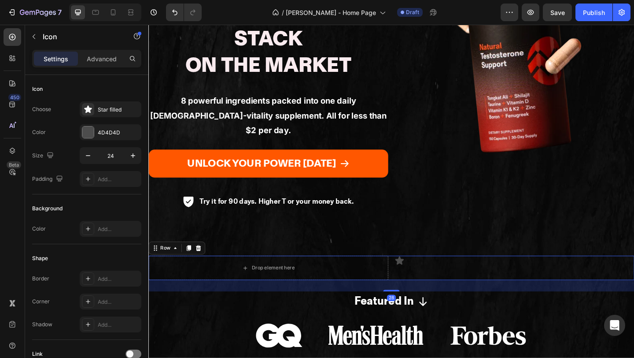
click at [425, 276] on div "Icon" at bounding box center [546, 289] width 261 height 26
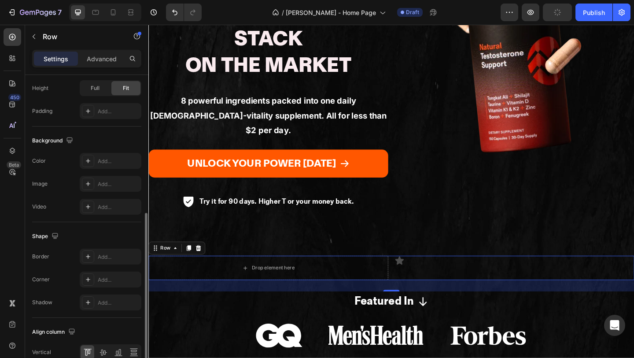
scroll to position [330, 0]
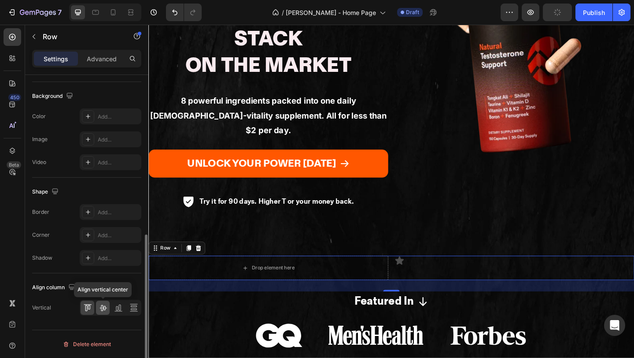
click at [103, 307] on icon at bounding box center [103, 307] width 9 height 9
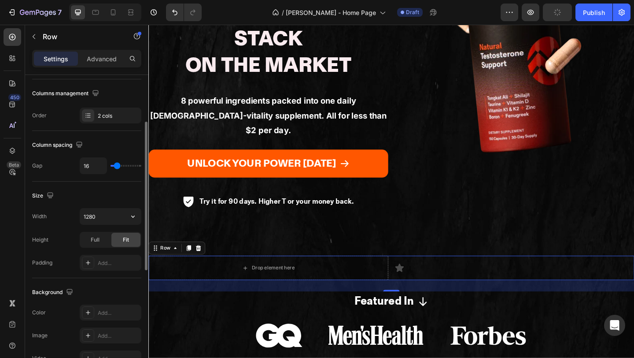
scroll to position [114, 0]
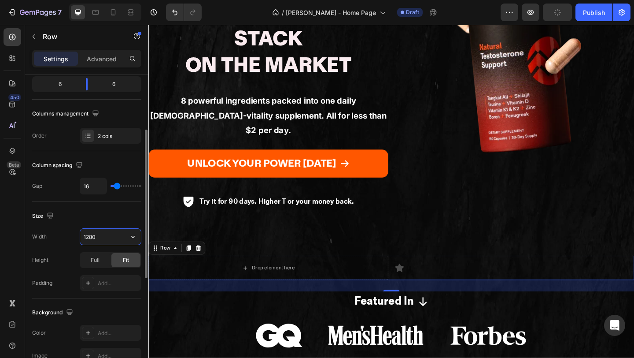
click at [118, 240] on input "1280" at bounding box center [110, 237] width 61 height 16
click at [133, 236] on icon "button" at bounding box center [133, 236] width 9 height 9
click at [39, 229] on div "Width 1280" at bounding box center [86, 236] width 109 height 17
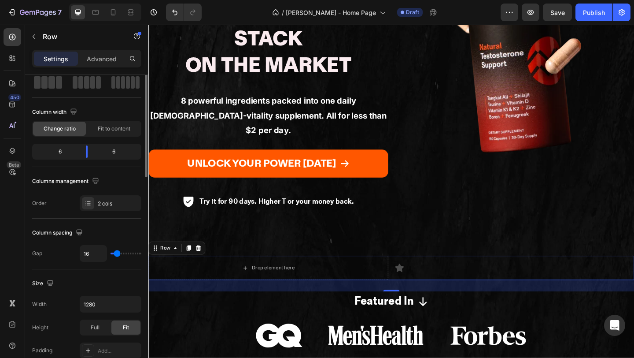
scroll to position [0, 0]
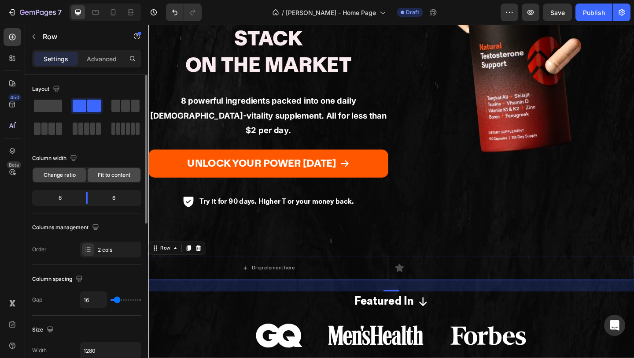
click at [108, 173] on span "Fit to content" at bounding box center [114, 175] width 33 height 8
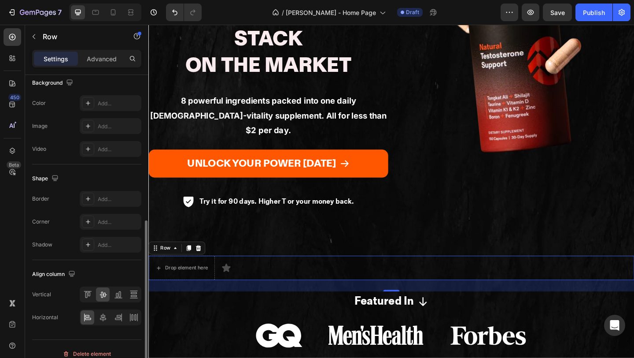
scroll to position [330, 0]
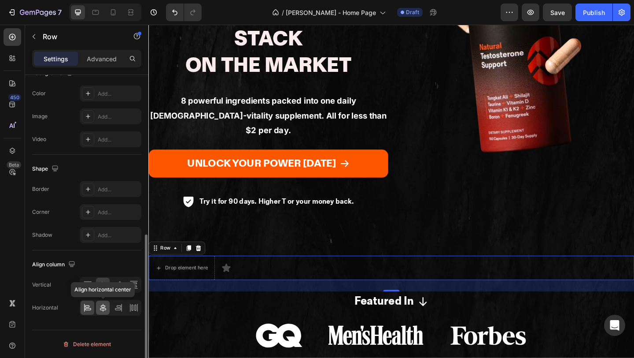
click at [98, 303] on div at bounding box center [103, 307] width 14 height 14
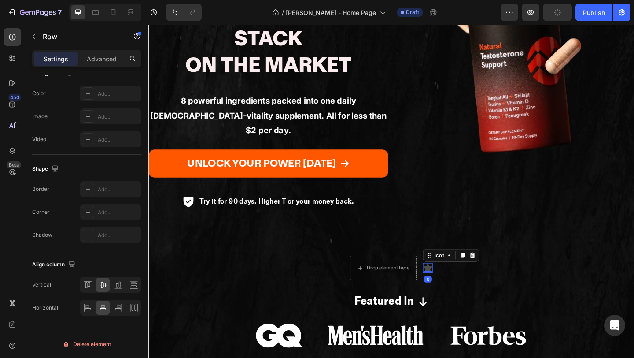
click at [452, 284] on icon at bounding box center [452, 288] width 9 height 9
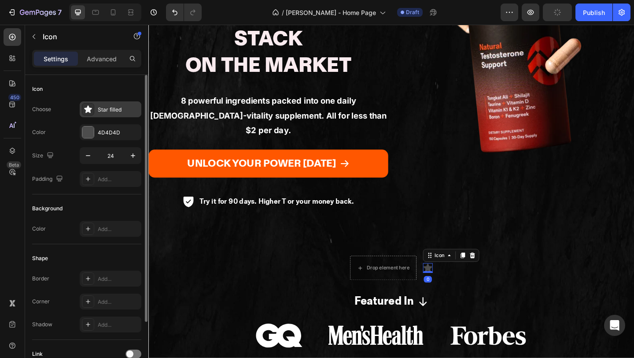
click at [103, 108] on div "Star filled" at bounding box center [118, 110] width 41 height 8
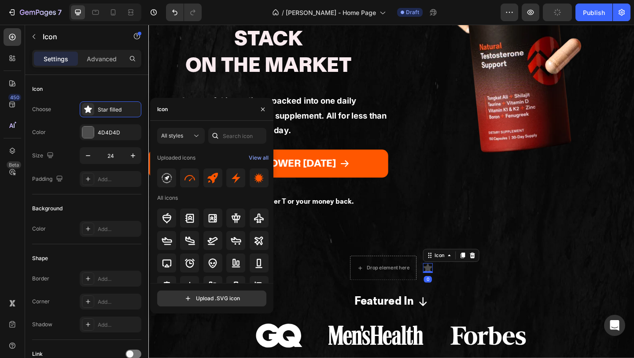
click at [214, 122] on div "All styles Uploaded icons View all All icons Upload .SVG icon" at bounding box center [211, 217] width 123 height 192
click at [225, 139] on input "text" at bounding box center [237, 136] width 58 height 16
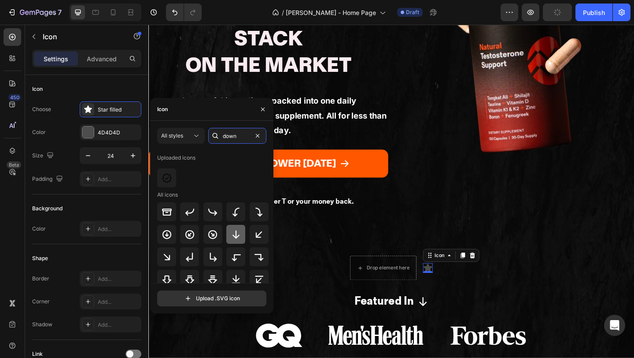
type input "down"
click at [236, 240] on div at bounding box center [235, 234] width 19 height 19
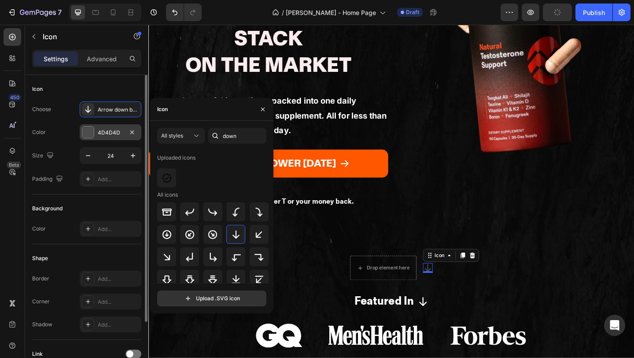
click at [87, 133] on div at bounding box center [87, 131] width 11 height 11
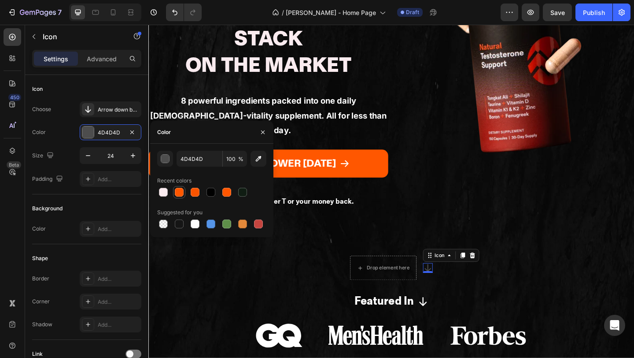
click at [177, 188] on div at bounding box center [179, 192] width 9 height 9
type input "FF5700"
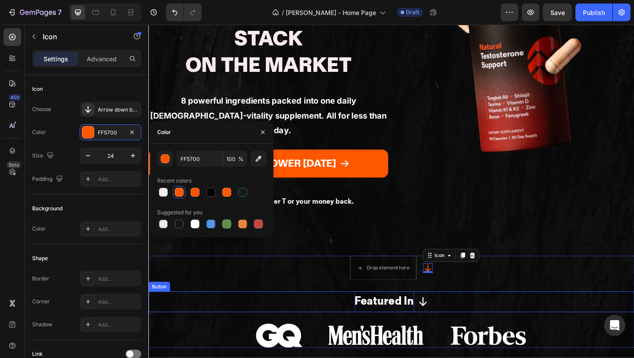
click at [386, 314] on p "Featured In" at bounding box center [405, 325] width 65 height 22
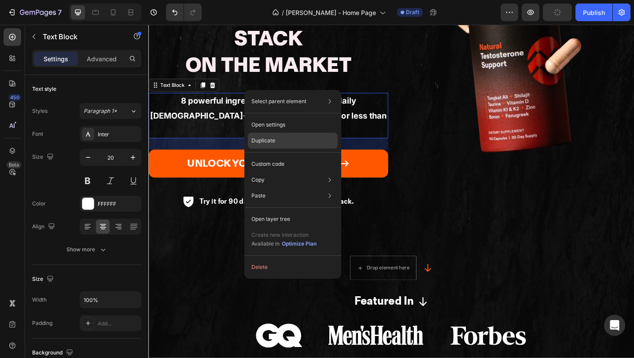
click at [280, 156] on div "Duplicate" at bounding box center [293, 164] width 90 height 16
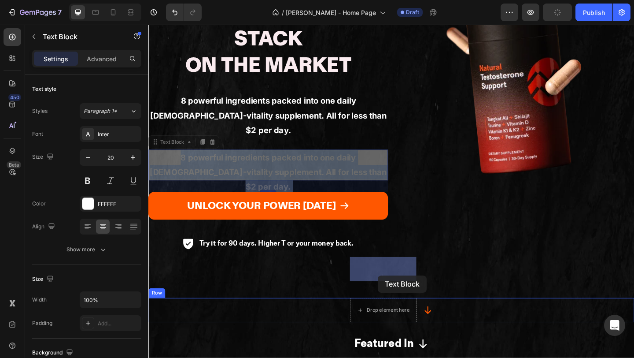
drag, startPoint x: 262, startPoint y: 123, endPoint x: 398, endPoint y: 296, distance: 219.9
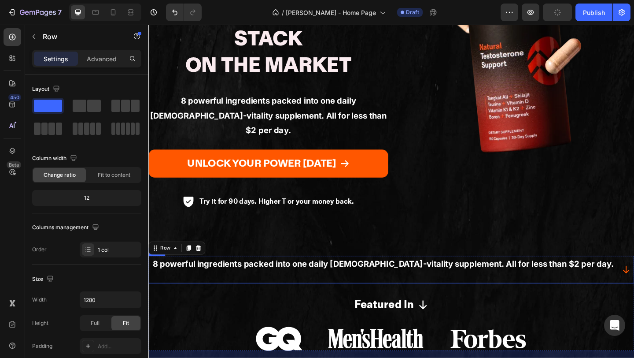
click at [404, 279] on strong "8 powerful ingredients packed into one daily [DEMOGRAPHIC_DATA]-vitality supple…" at bounding box center [404, 284] width 502 height 11
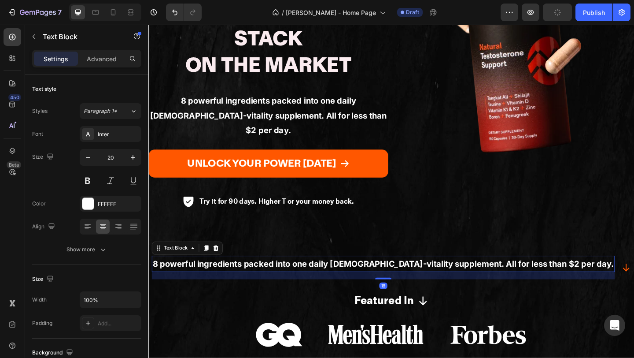
drag, startPoint x: 402, startPoint y: 260, endPoint x: 405, endPoint y: 236, distance: 23.9
click at [405, 276] on div "8 powerful ingredients packed into one daily male-vitality supplement. All for …" at bounding box center [404, 285] width 504 height 18
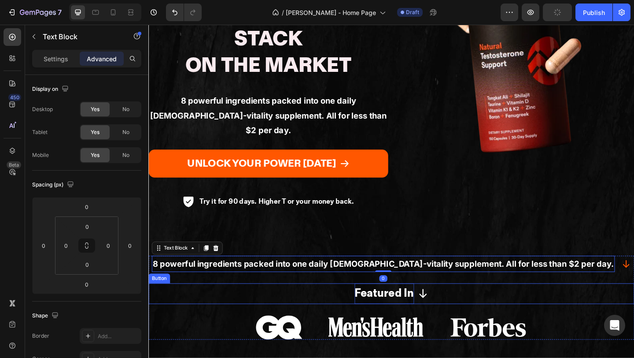
click at [387, 306] on p "Featured In" at bounding box center [405, 317] width 65 height 22
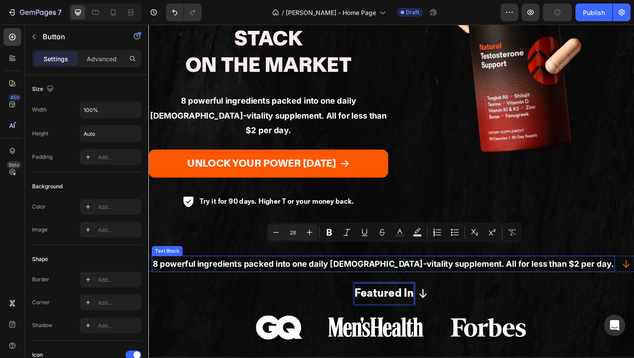
click at [316, 277] on p "8 powerful ingredients packed into one daily [DEMOGRAPHIC_DATA]-vitality supple…" at bounding box center [404, 285] width 502 height 16
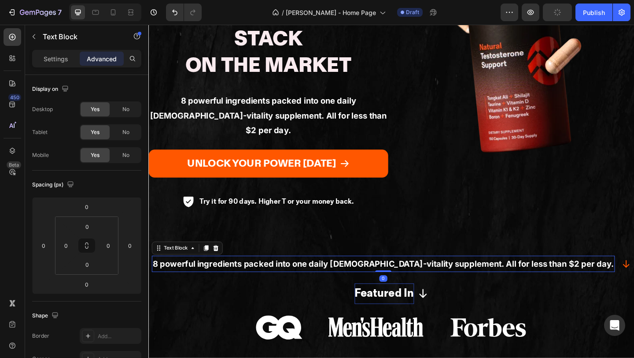
click at [307, 279] on strong "8 powerful ingredients packed into one daily [DEMOGRAPHIC_DATA]-vitality supple…" at bounding box center [404, 284] width 502 height 11
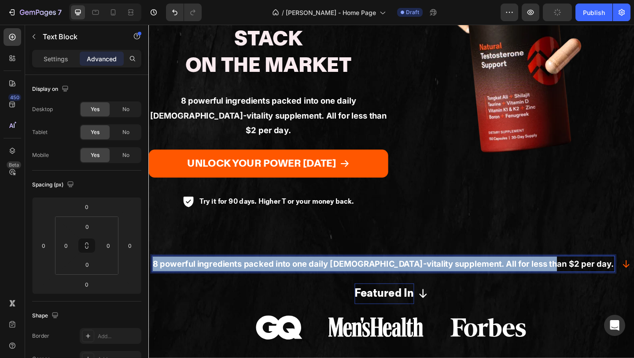
click at [307, 279] on strong "8 powerful ingredients packed into one daily [DEMOGRAPHIC_DATA]-vitality supple…" at bounding box center [404, 284] width 502 height 11
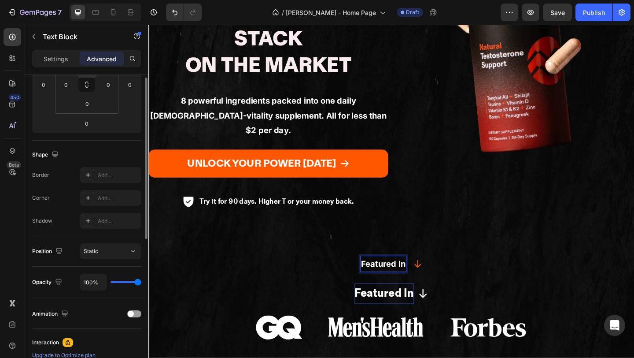
scroll to position [199, 0]
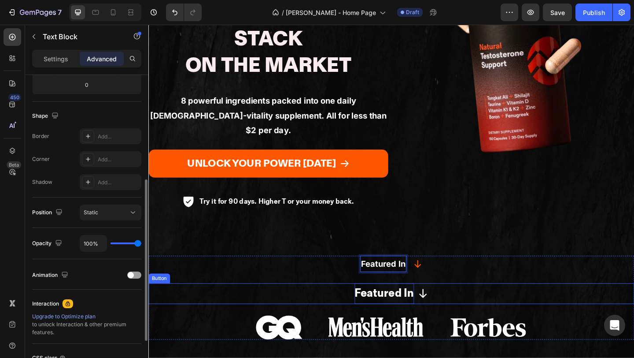
click at [382, 306] on p "Featured In" at bounding box center [405, 317] width 65 height 22
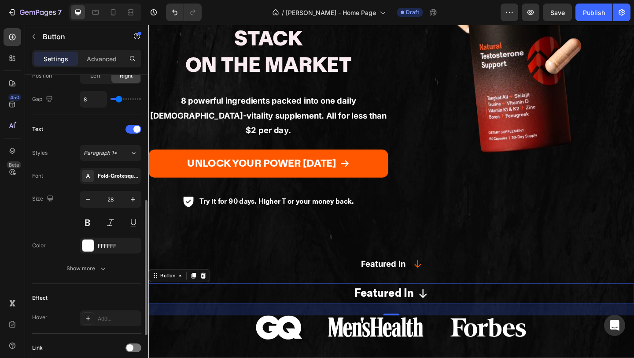
scroll to position [297, 0]
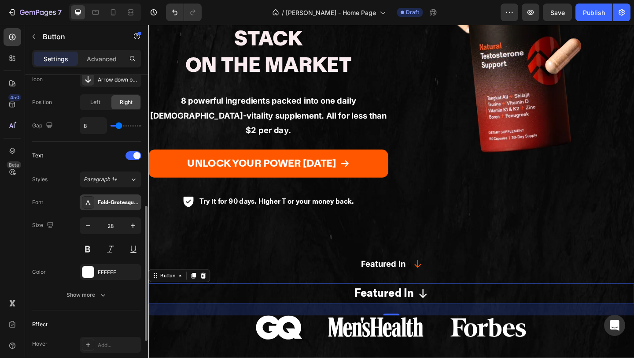
click at [120, 206] on div "Fold-Grotesque-Pro-Heavy" at bounding box center [118, 203] width 41 height 8
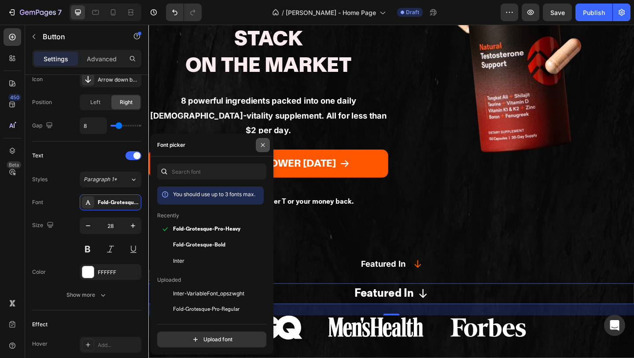
click at [259, 145] on icon "button" at bounding box center [262, 144] width 7 height 7
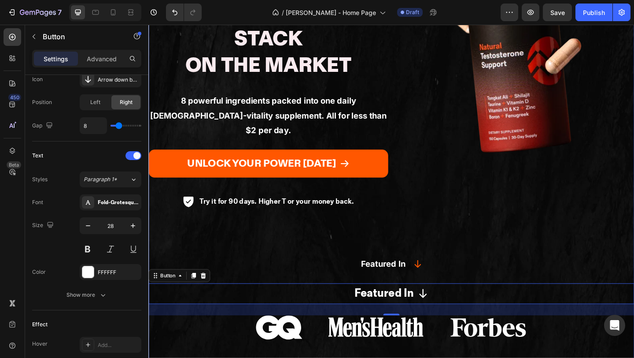
click at [392, 277] on p "Featured In" at bounding box center [404, 285] width 48 height 16
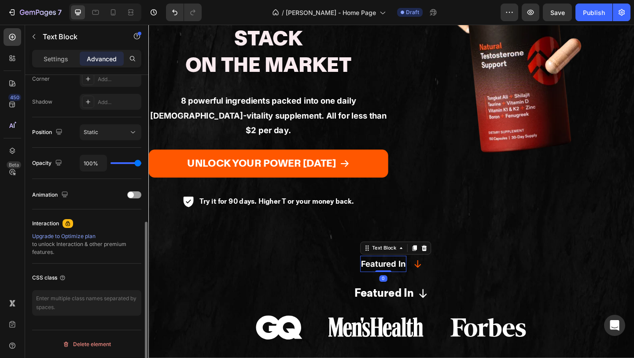
scroll to position [0, 0]
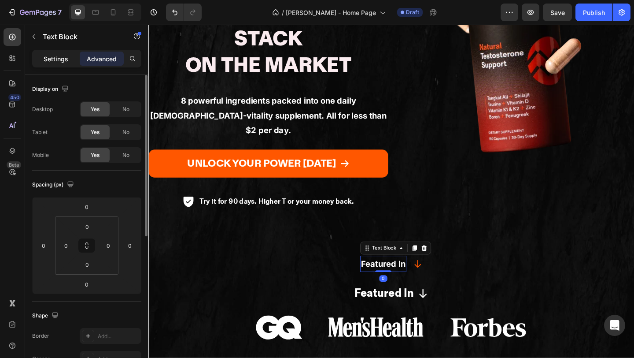
click at [60, 59] on p "Settings" at bounding box center [56, 58] width 25 height 9
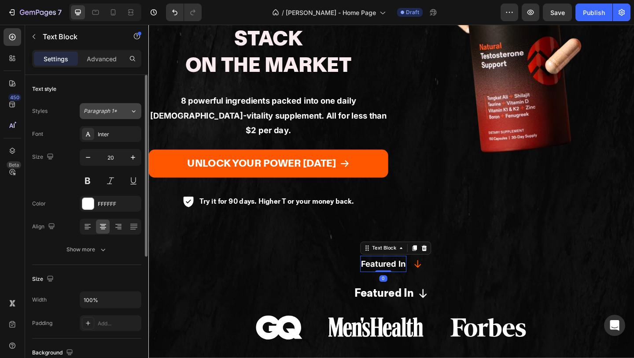
click at [106, 110] on span "Paragraph 1*" at bounding box center [100, 111] width 33 height 8
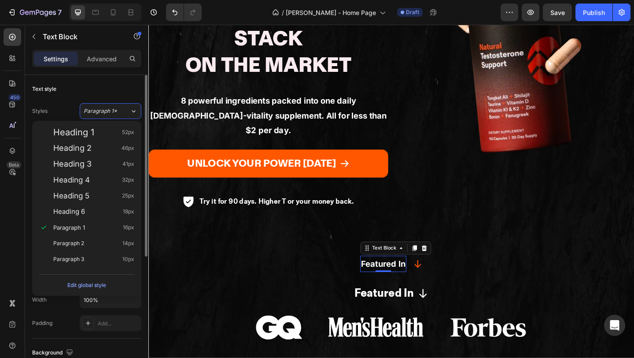
click at [72, 107] on div "Styles Paragraph 1*" at bounding box center [86, 111] width 109 height 16
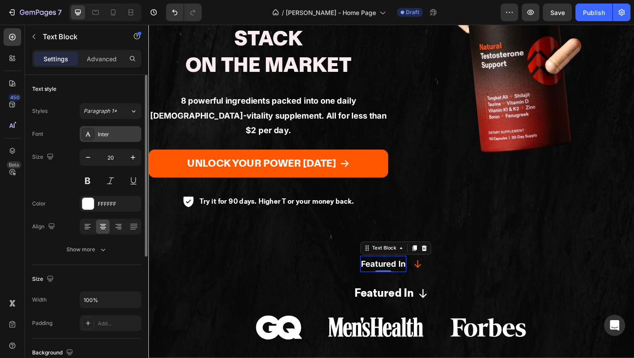
click at [94, 141] on div "Inter" at bounding box center [111, 134] width 62 height 16
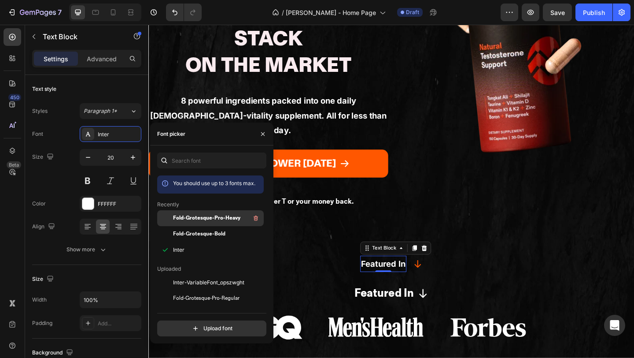
click at [216, 220] on span "Fold-Grotesque-Pro-Heavy" at bounding box center [206, 218] width 67 height 8
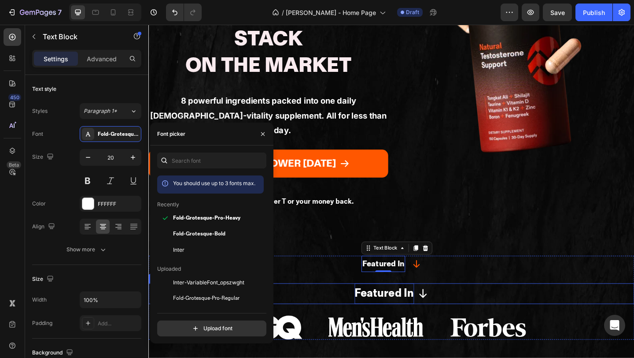
click at [395, 306] on p "Featured In" at bounding box center [405, 317] width 65 height 22
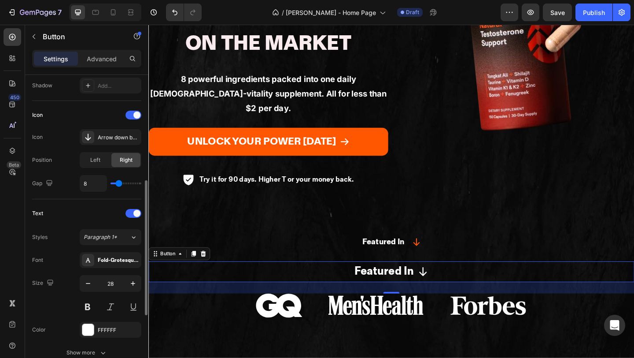
scroll to position [236, 0]
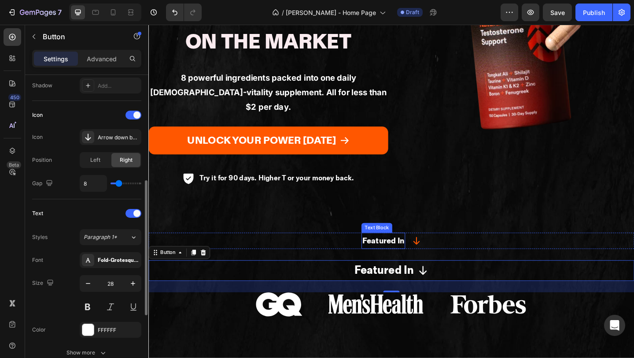
click at [400, 254] on strong "Featured In" at bounding box center [404, 259] width 46 height 11
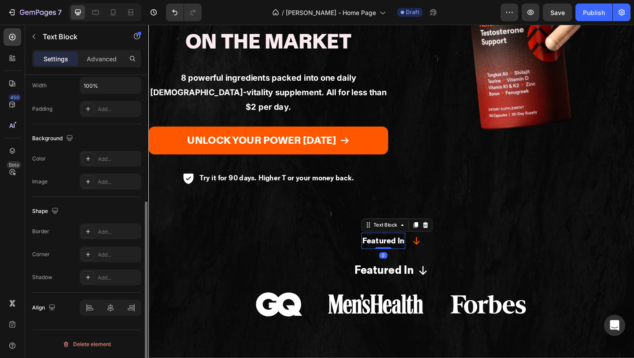
scroll to position [0, 0]
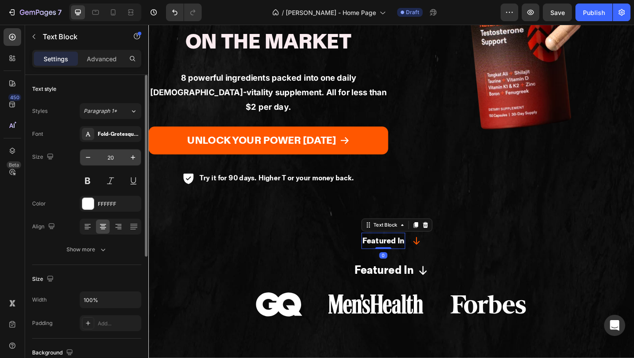
click at [117, 162] on input "20" at bounding box center [110, 157] width 29 height 16
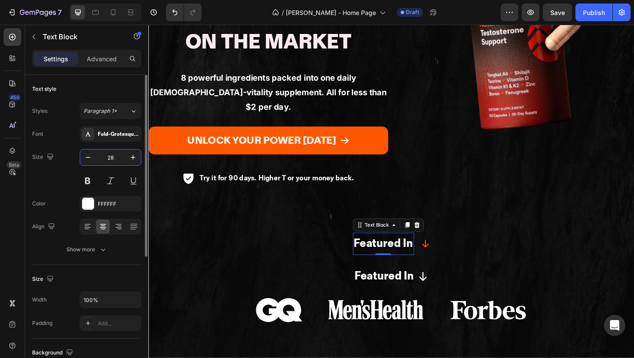
type input "28"
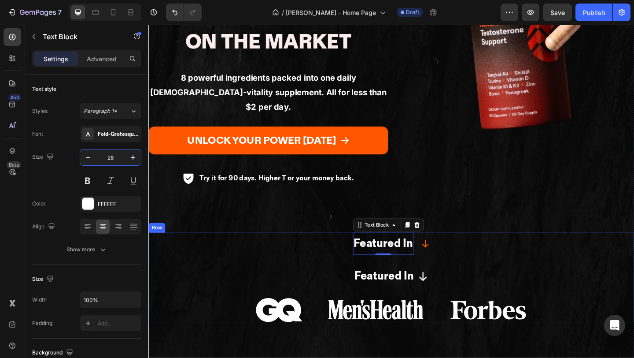
click at [475, 287] on button "Featured In" at bounding box center [412, 298] width 528 height 22
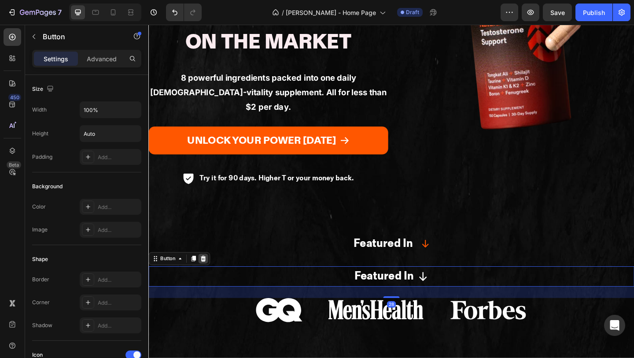
click at [207, 275] on icon at bounding box center [208, 278] width 6 height 6
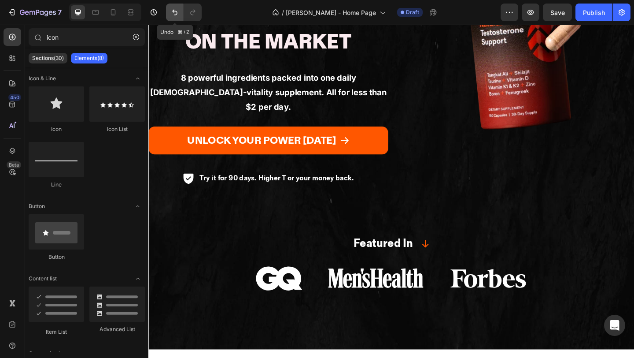
click at [170, 14] on button "Undo/Redo" at bounding box center [175, 13] width 18 height 18
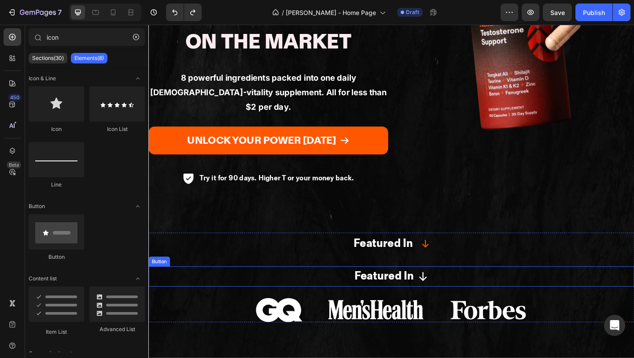
click at [302, 287] on button "Featured In" at bounding box center [412, 298] width 528 height 22
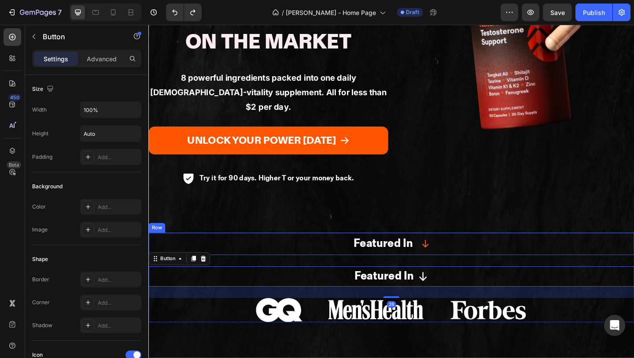
click at [327, 251] on div "Featured In Text Block Icon Row" at bounding box center [412, 263] width 528 height 24
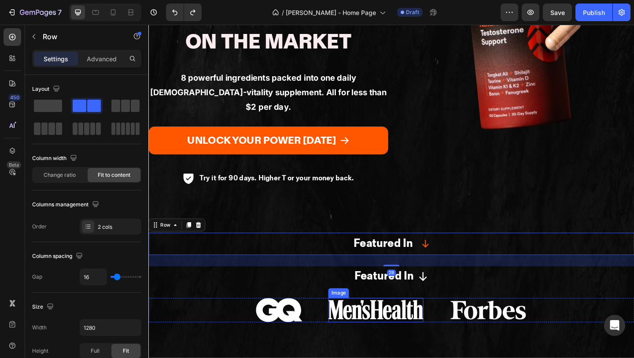
click at [330, 287] on button "Featured In" at bounding box center [412, 298] width 528 height 22
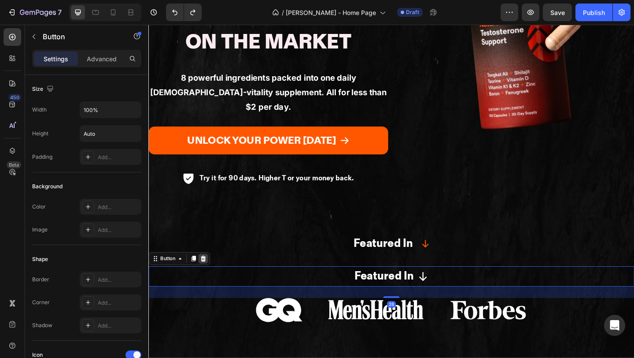
click at [208, 273] on div at bounding box center [208, 278] width 11 height 11
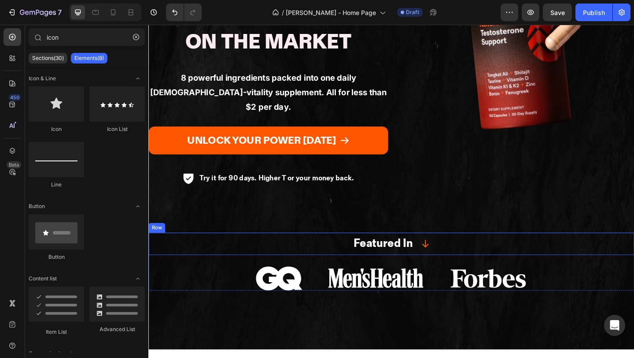
click at [297, 251] on div "Featured In Text Block Icon Row" at bounding box center [412, 263] width 528 height 24
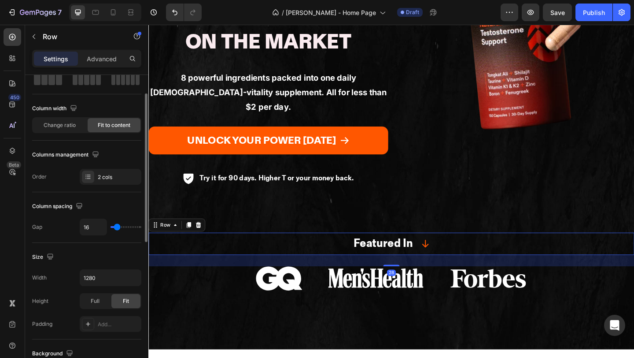
scroll to position [64, 0]
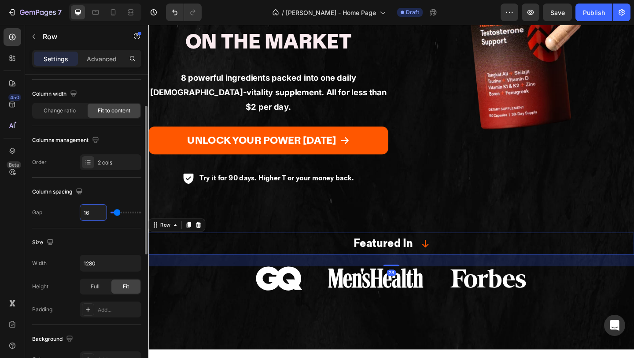
click at [92, 216] on input "16" at bounding box center [93, 212] width 26 height 16
type input "1"
type input "12"
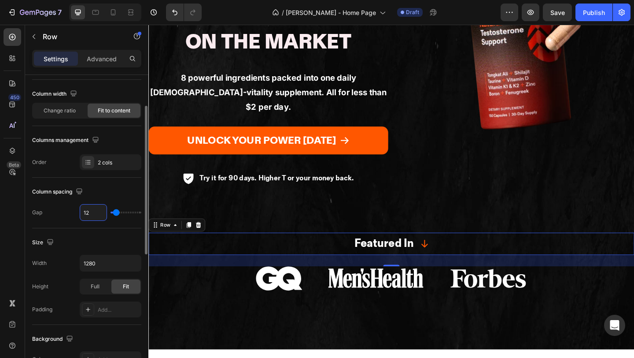
type input "12"
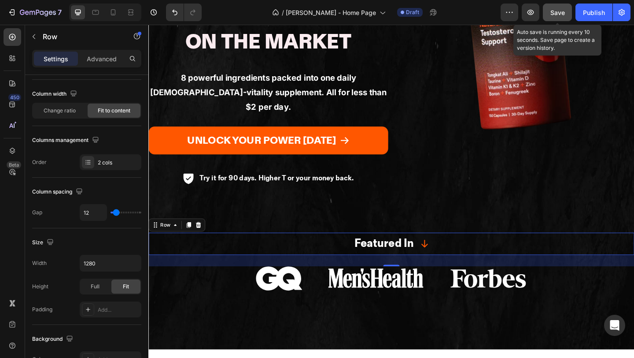
click at [561, 10] on span "Save" at bounding box center [557, 12] width 15 height 7
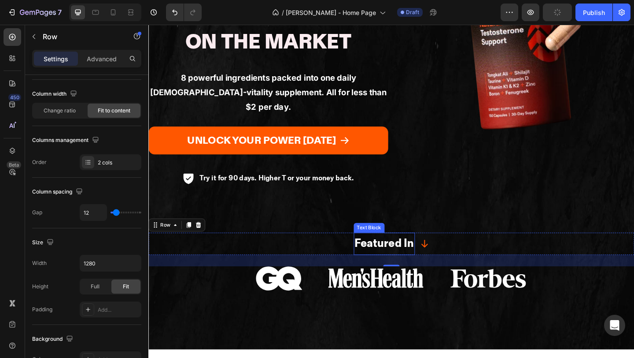
click at [382, 255] on strong "Featured In" at bounding box center [405, 262] width 65 height 15
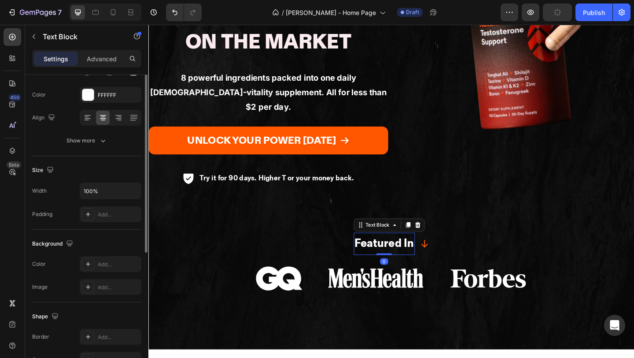
scroll to position [0, 0]
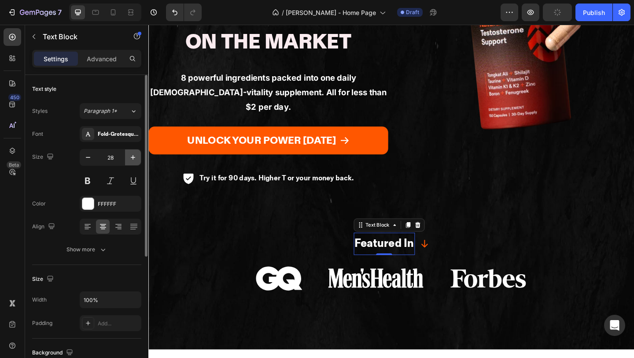
click at [129, 157] on icon "button" at bounding box center [133, 157] width 9 height 9
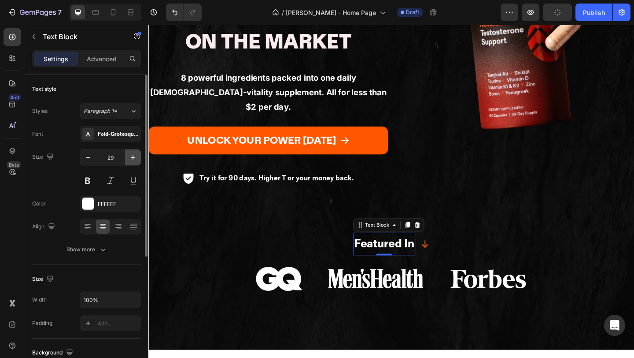
click at [129, 156] on icon "button" at bounding box center [133, 157] width 9 height 9
type input "30"
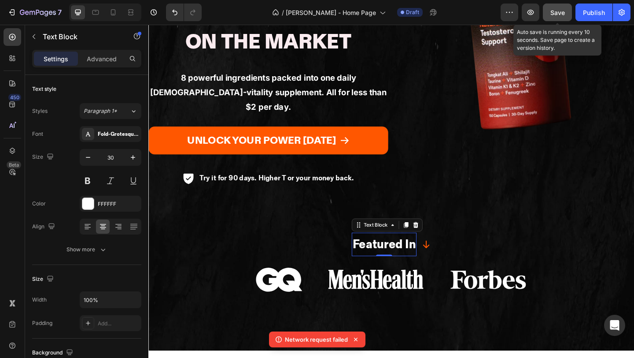
click at [557, 12] on span "Save" at bounding box center [557, 12] width 15 height 7
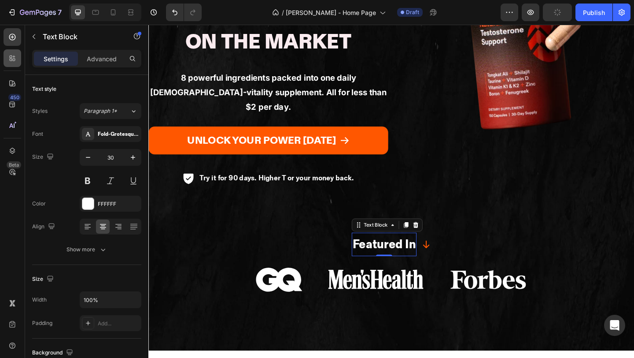
click at [12, 51] on div at bounding box center [13, 58] width 18 height 18
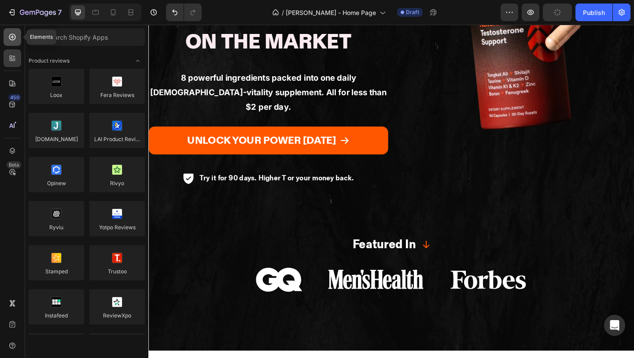
click at [9, 41] on icon at bounding box center [12, 37] width 9 height 9
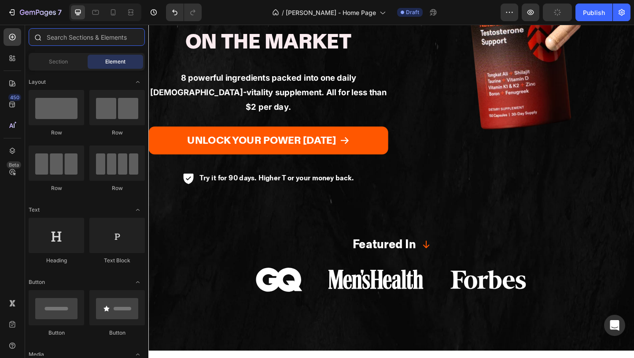
click at [69, 38] on input "text" at bounding box center [87, 37] width 116 height 18
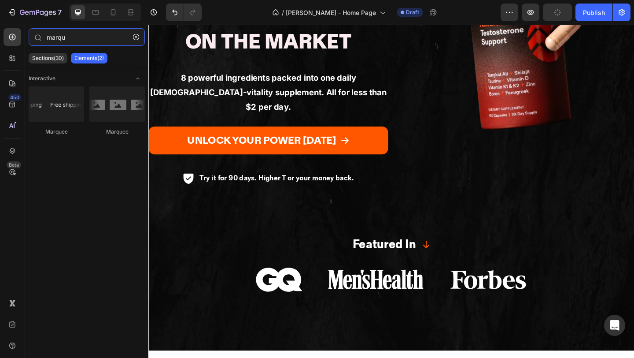
type input "marqu"
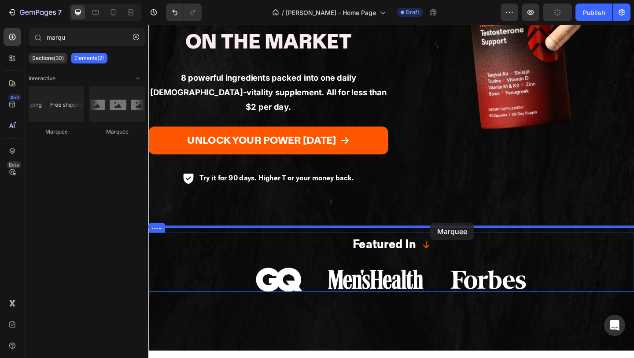
drag, startPoint x: 211, startPoint y: 138, endPoint x: 455, endPoint y: 240, distance: 264.3
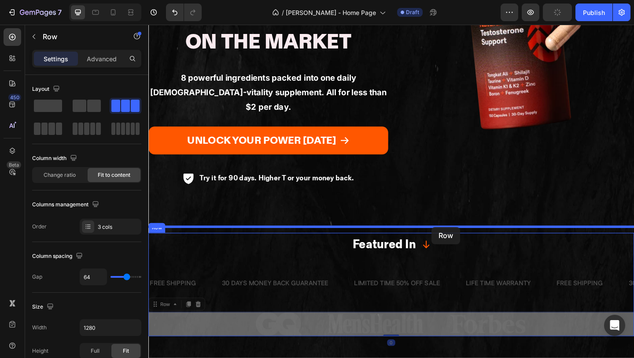
drag, startPoint x: 458, startPoint y: 305, endPoint x: 457, endPoint y: 244, distance: 60.8
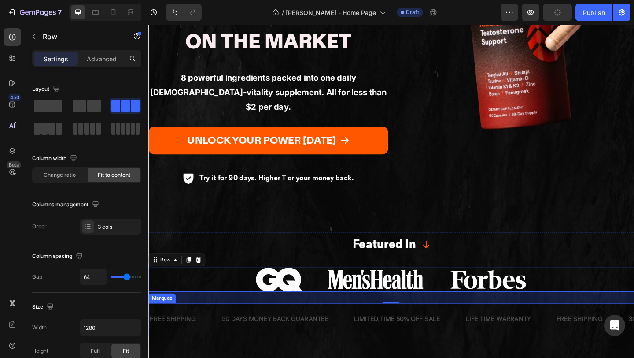
click at [475, 334] on div "LIMITED TIME 50% OFF SALE Text Block" at bounding box center [432, 345] width 122 height 22
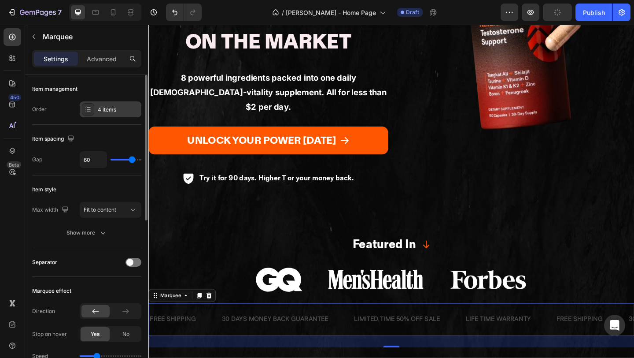
click at [100, 110] on div "4 items" at bounding box center [118, 110] width 41 height 8
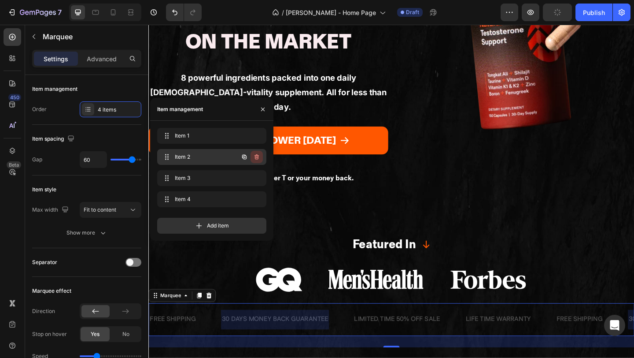
click at [255, 158] on icon "button" at bounding box center [256, 156] width 7 height 7
click at [255, 158] on div "Delete" at bounding box center [251, 157] width 16 height 8
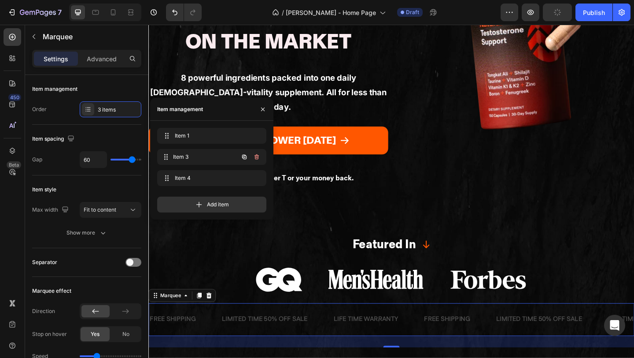
click at [255, 158] on div "Item 3 Item 3" at bounding box center [211, 157] width 109 height 16
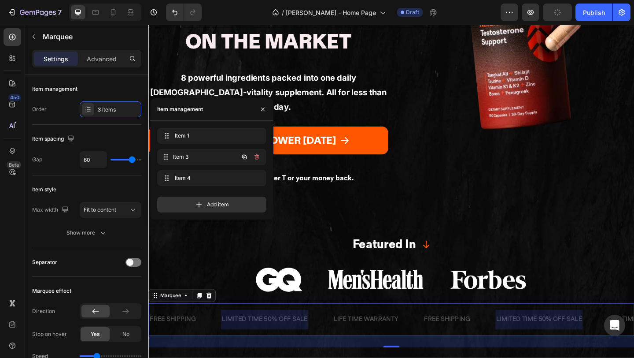
click at [255, 158] on icon "button" at bounding box center [256, 156] width 7 height 7
click at [255, 158] on div "Delete" at bounding box center [251, 157] width 16 height 8
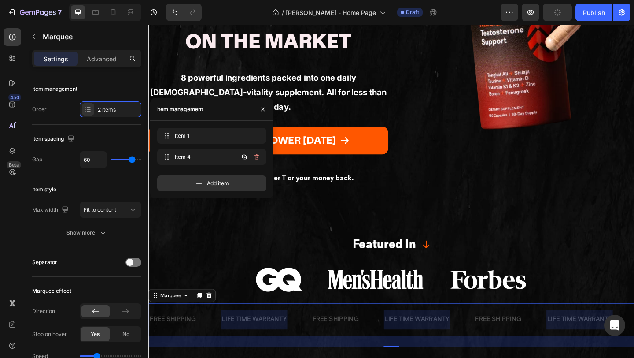
click at [255, 158] on icon "button" at bounding box center [256, 156] width 7 height 7
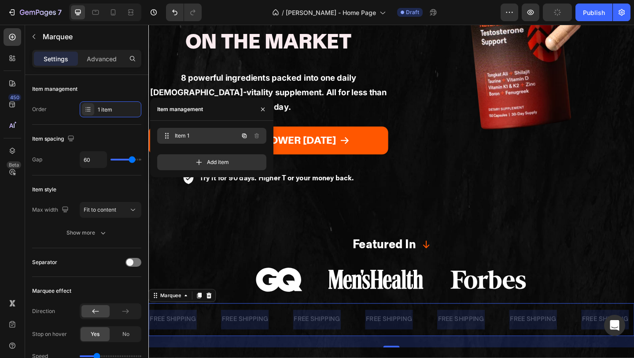
click at [178, 138] on span "Item 1" at bounding box center [200, 136] width 50 height 8
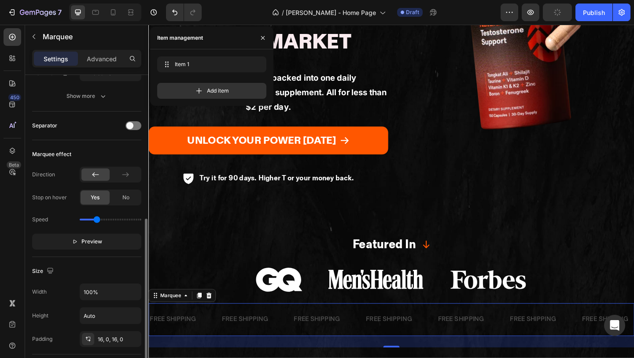
scroll to position [190, 0]
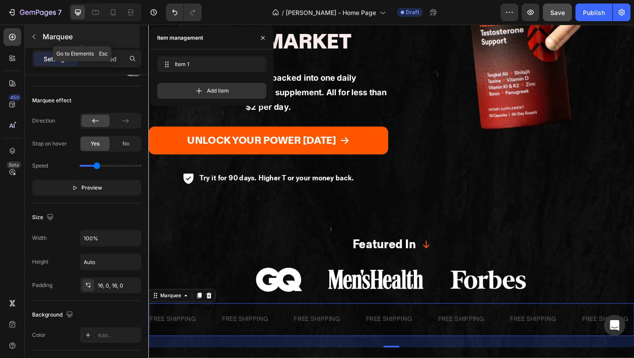
click at [37, 31] on button "button" at bounding box center [34, 37] width 14 height 14
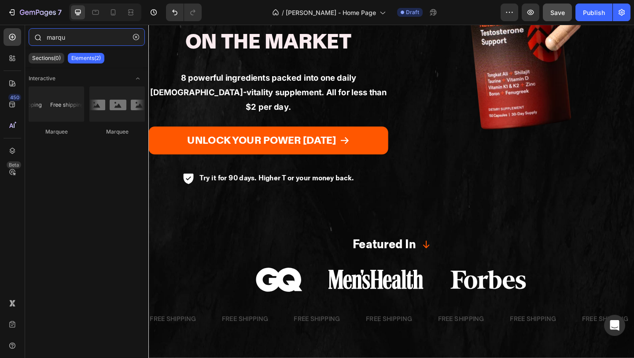
click at [127, 41] on input "marqu" at bounding box center [87, 37] width 116 height 18
click at [132, 41] on button "button" at bounding box center [136, 37] width 14 height 14
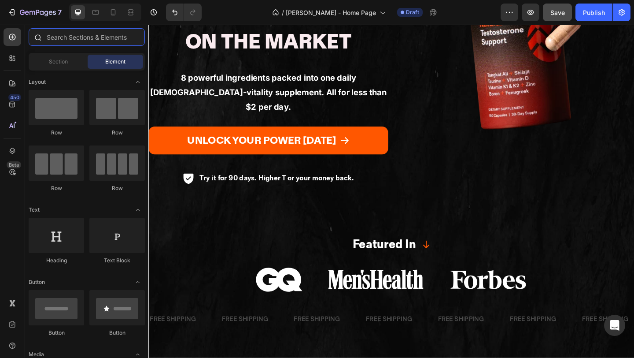
click at [108, 38] on input "text" at bounding box center [87, 37] width 116 height 18
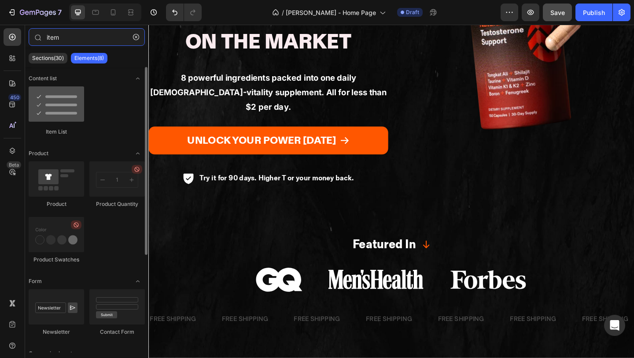
type input "item"
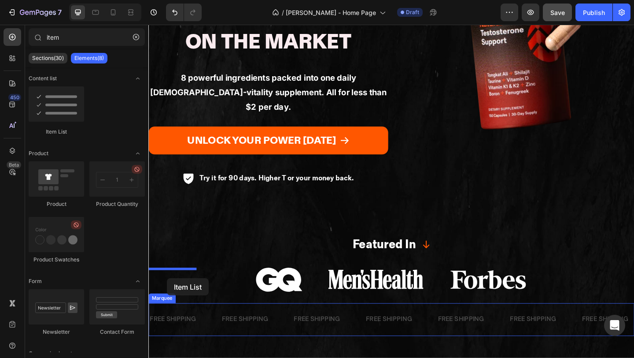
drag, startPoint x: 214, startPoint y: 124, endPoint x: 169, endPoint y: 300, distance: 182.2
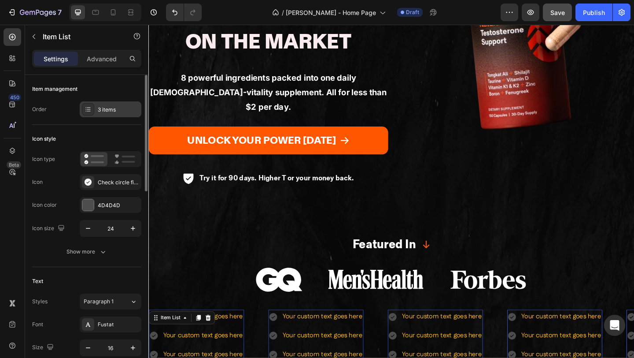
click at [96, 110] on div "3 items" at bounding box center [111, 109] width 62 height 16
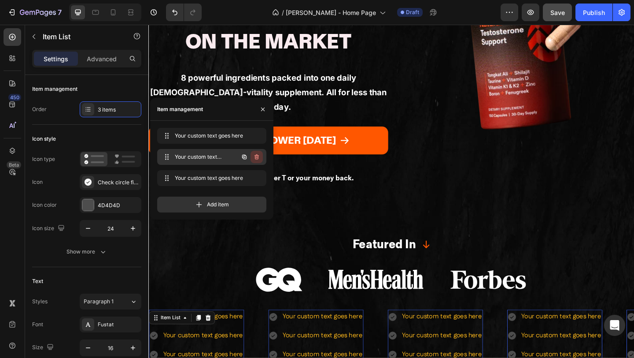
click at [259, 156] on icon "button" at bounding box center [256, 156] width 7 height 7
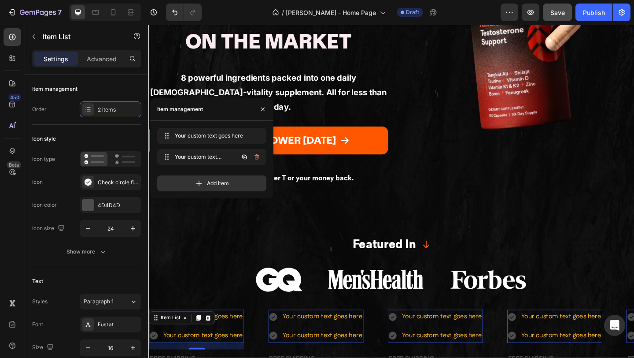
click at [259, 156] on icon "button" at bounding box center [256, 156] width 7 height 7
click at [259, 156] on button "Delete" at bounding box center [251, 157] width 24 height 12
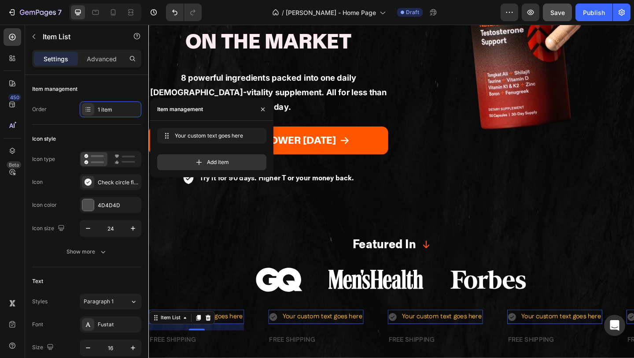
drag, startPoint x: 203, startPoint y: 310, endPoint x: 203, endPoint y: 283, distance: 27.7
click at [203, 327] on div "Your custom text goes here Item List 16 FREE SHIPPING Text Block Your custom te…" at bounding box center [412, 356] width 528 height 58
type input "100%"
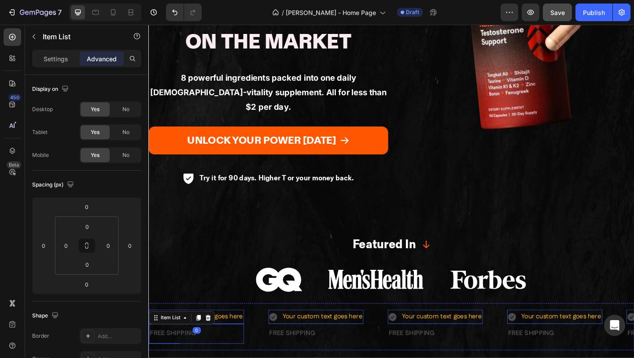
click at [211, 353] on div "FREE SHIPPING" at bounding box center [200, 360] width 103 height 15
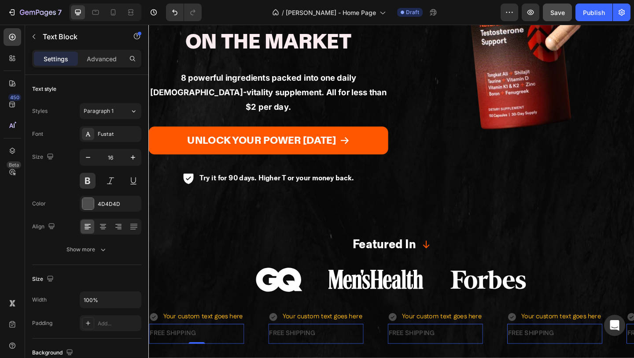
click at [167, 353] on div "FREE SHIPPING" at bounding box center [200, 360] width 103 height 15
click at [241, 334] on div "Your custom text goes here" at bounding box center [207, 341] width 89 height 15
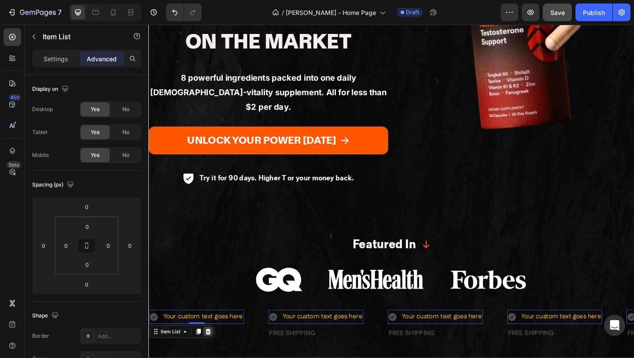
click at [217, 353] on div at bounding box center [213, 358] width 11 height 11
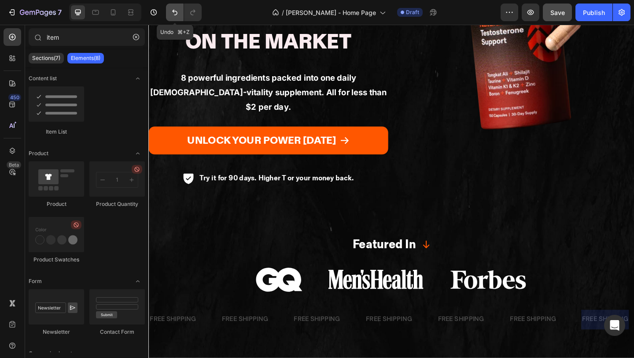
click at [178, 13] on icon "Undo/Redo" at bounding box center [174, 12] width 9 height 9
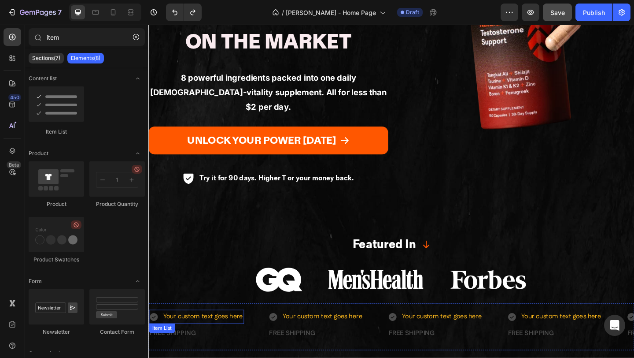
click at [198, 354] on p "FREE SHIPPING" at bounding box center [201, 360] width 102 height 13
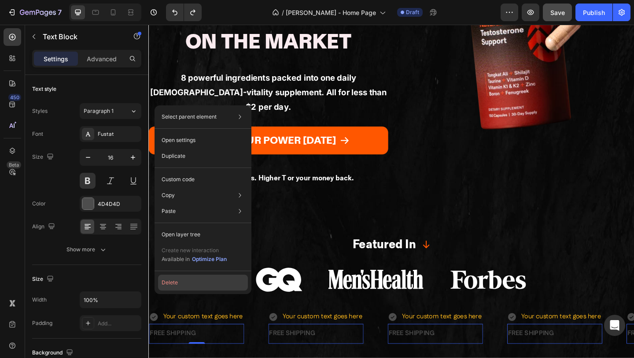
click at [187, 281] on button "Delete" at bounding box center [203, 282] width 90 height 16
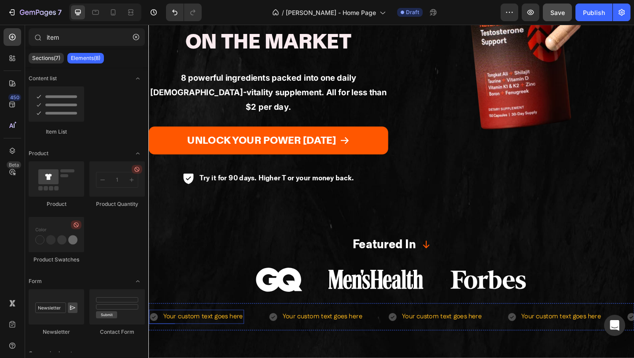
click at [251, 334] on div "Your custom text goes here Item List" at bounding box center [214, 341] width 130 height 15
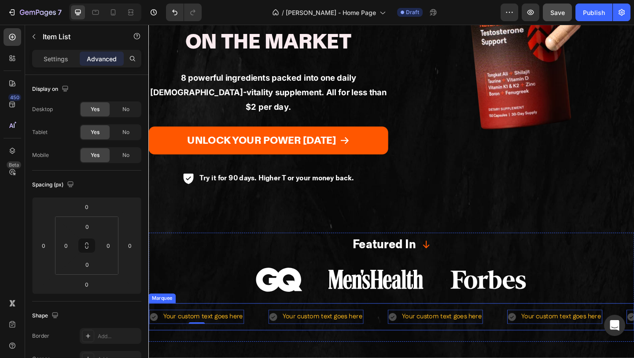
click at [258, 334] on div "Your custom text goes here Item List 0" at bounding box center [214, 341] width 130 height 15
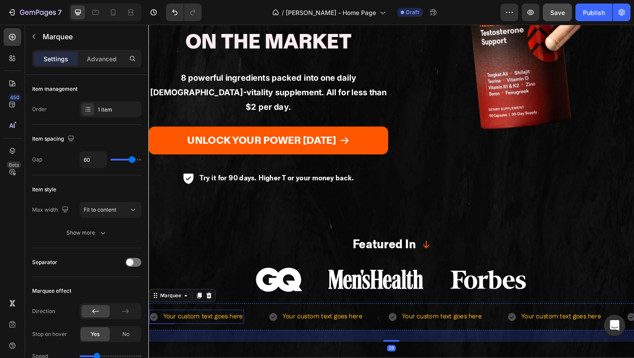
click at [157, 338] on icon at bounding box center [154, 342] width 9 height 9
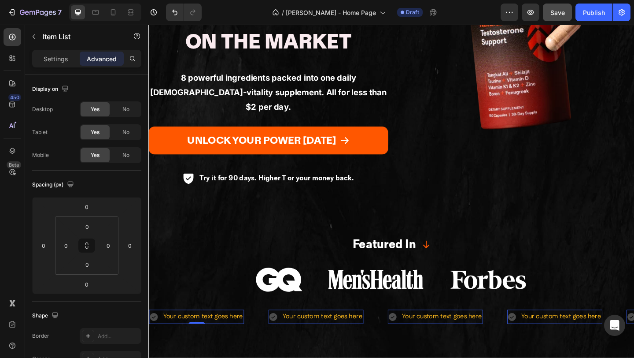
click at [170, 334] on div "Your custom text goes here" at bounding box center [207, 341] width 89 height 15
click at [60, 59] on p "Settings" at bounding box center [56, 58] width 25 height 9
type input "8"
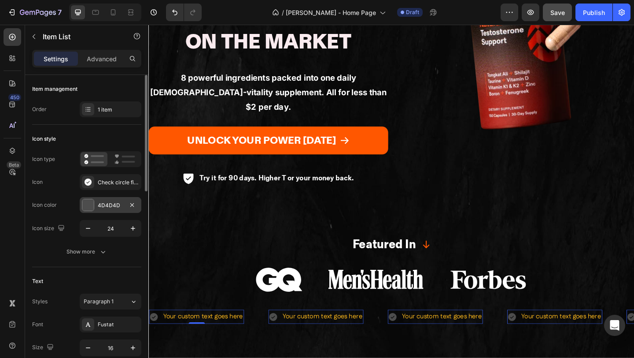
click at [86, 204] on div at bounding box center [87, 204] width 11 height 11
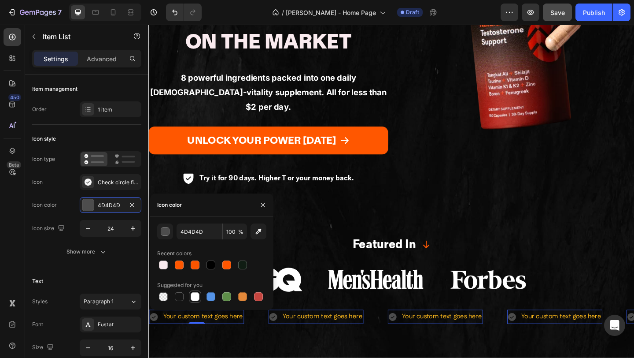
click at [199, 296] on div at bounding box center [195, 296] width 9 height 9
type input "FFFFFF"
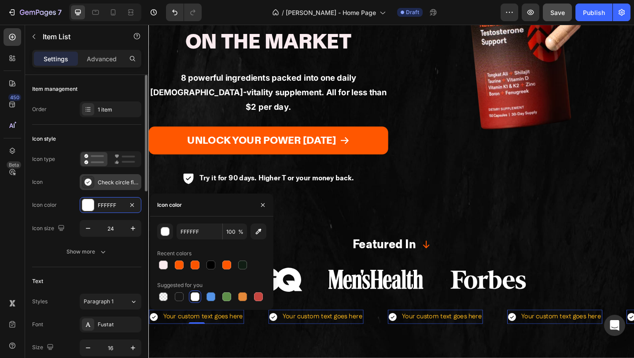
click at [102, 179] on div "Check circle filled" at bounding box center [118, 182] width 41 height 8
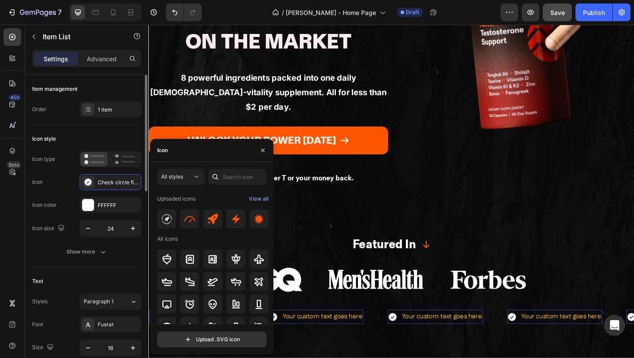
click at [64, 194] on div "Icon type Icon Check circle filled Icon color FFFFFF Icon size 24" at bounding box center [86, 193] width 109 height 85
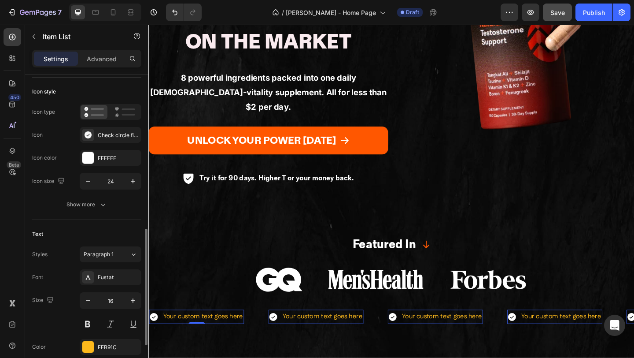
scroll to position [164, 0]
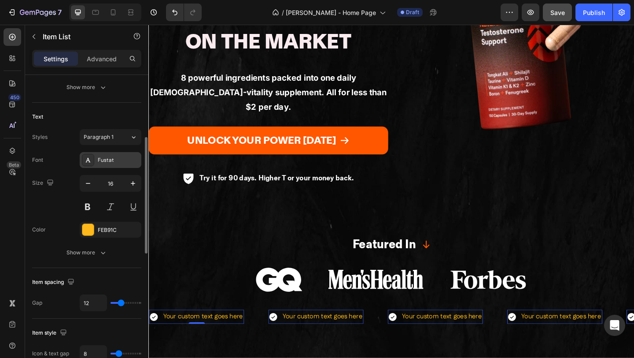
click at [113, 162] on div "Fustat" at bounding box center [118, 160] width 41 height 8
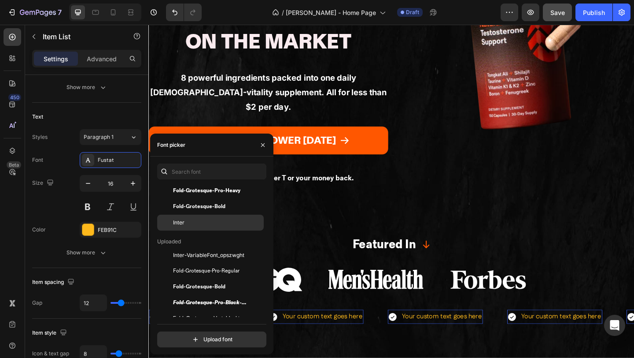
scroll to position [41, 0]
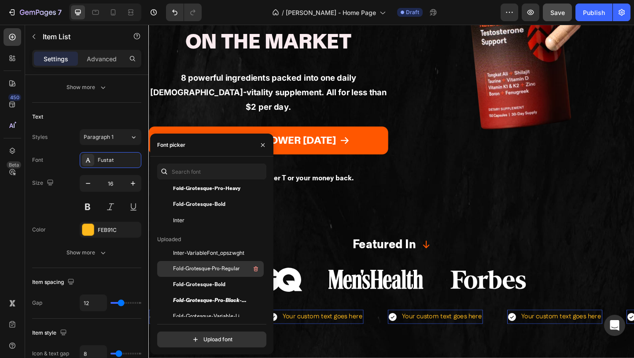
click at [207, 266] on span "Fold-Grotesque-Pro-Regular" at bounding box center [206, 269] width 66 height 8
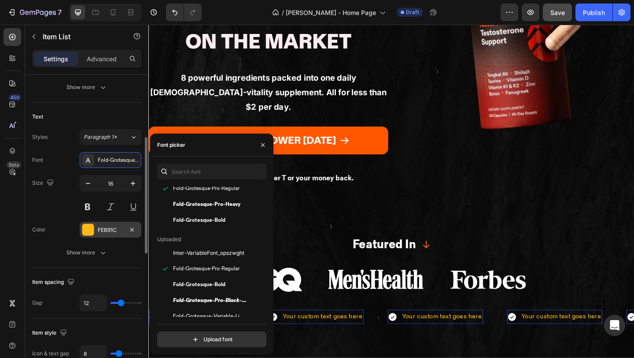
click at [80, 232] on div "FEB91C" at bounding box center [111, 229] width 62 height 16
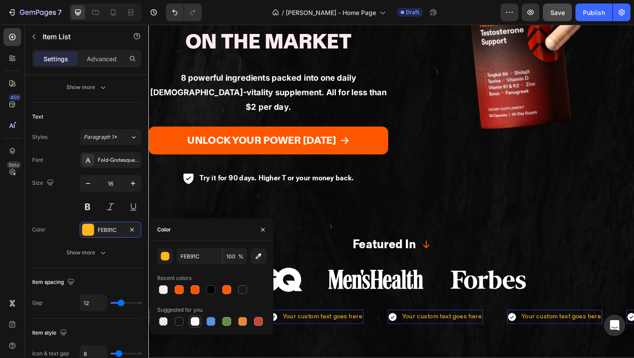
click at [193, 320] on div at bounding box center [195, 321] width 9 height 9
type input "FFFFFF"
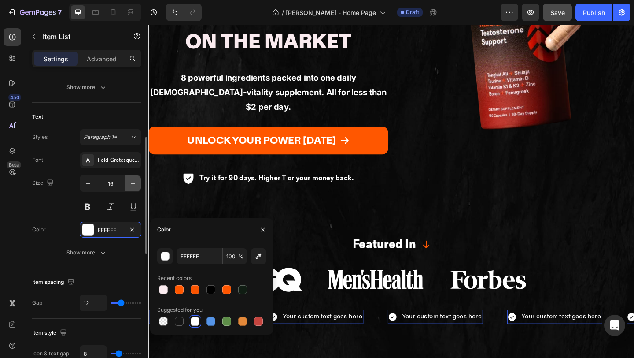
click at [135, 184] on icon "button" at bounding box center [133, 183] width 9 height 9
type input "17"
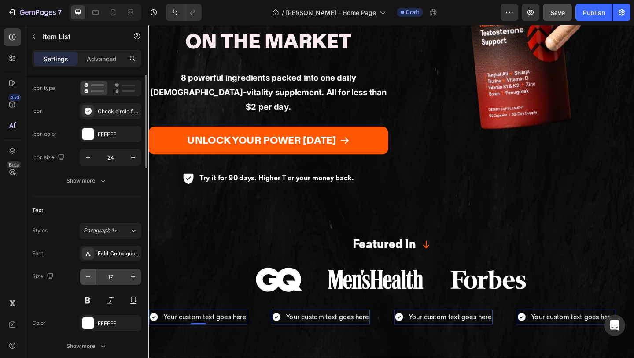
scroll to position [0, 0]
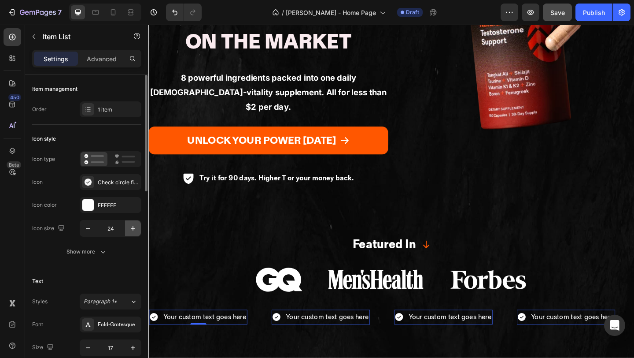
click at [133, 227] on icon "button" at bounding box center [133, 228] width 9 height 9
type input "26"
click at [214, 336] on p "Your custom text goes here" at bounding box center [210, 343] width 90 height 14
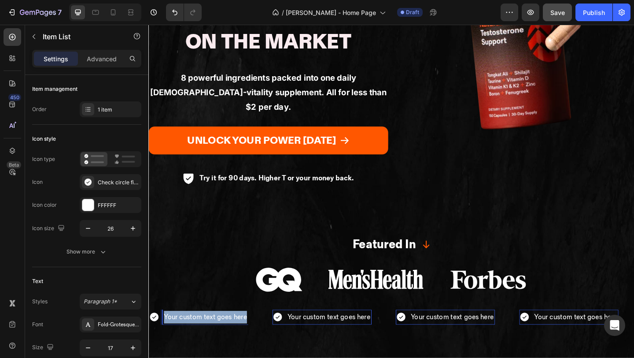
click at [214, 336] on p "Your custom text goes here" at bounding box center [210, 343] width 90 height 14
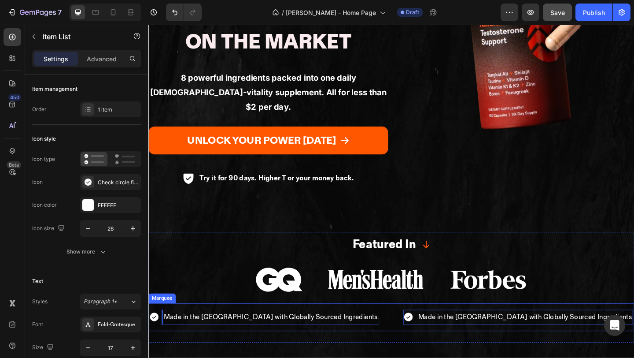
click at [344, 334] on div "Made in the US with Globally Sourced Ingredients Item List 0" at bounding box center [287, 342] width 277 height 16
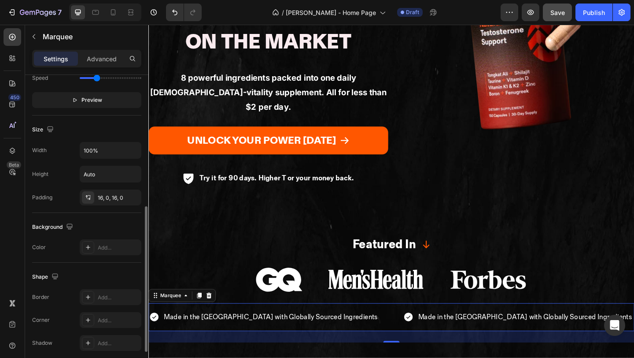
scroll to position [262, 0]
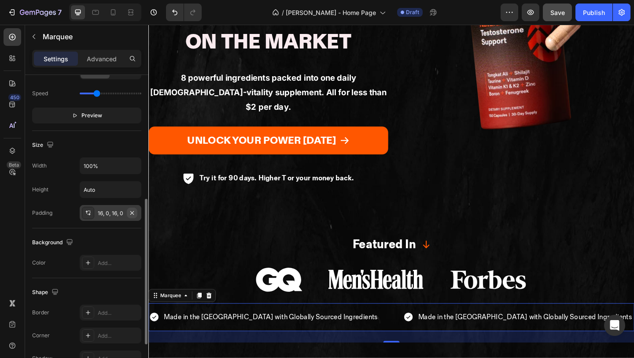
click at [132, 210] on icon "button" at bounding box center [132, 212] width 7 height 7
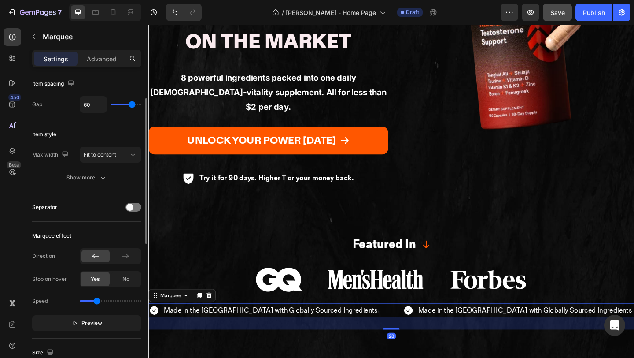
scroll to position [52, 0]
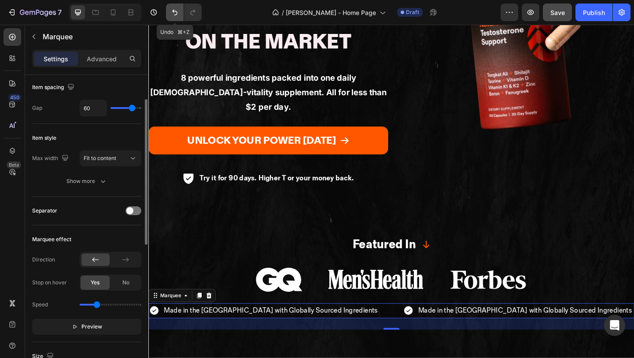
click at [173, 18] on button "Undo/Redo" at bounding box center [175, 13] width 18 height 18
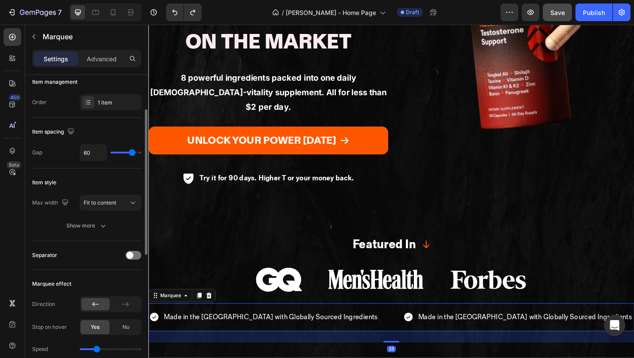
scroll to position [0, 0]
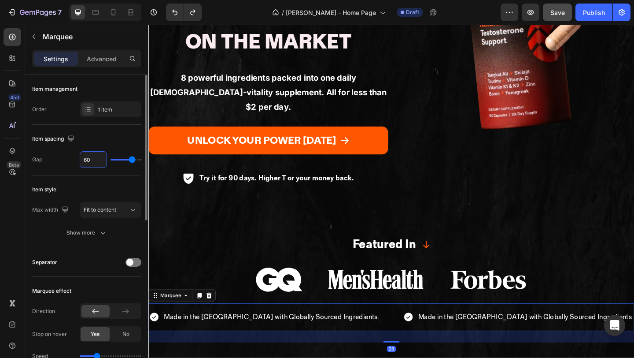
click at [95, 159] on input "60" at bounding box center [93, 159] width 26 height 16
type input "1"
type input "12"
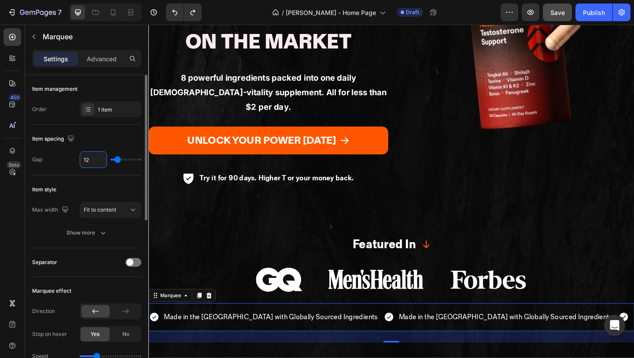
type input "12"
click at [155, 338] on icon at bounding box center [154, 342] width 9 height 9
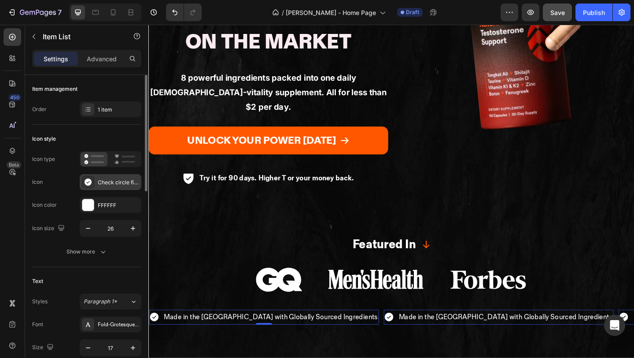
click at [96, 181] on div "Check circle filled" at bounding box center [111, 182] width 62 height 16
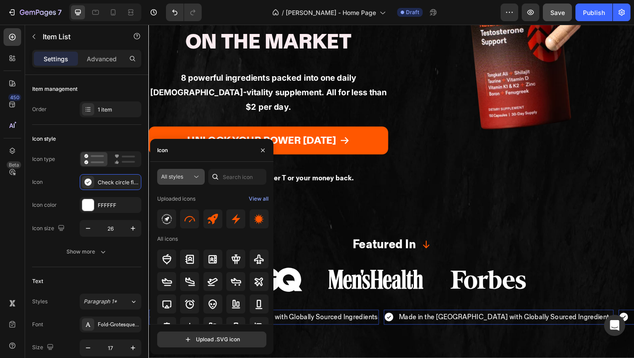
click at [184, 176] on div "All styles" at bounding box center [176, 177] width 31 height 8
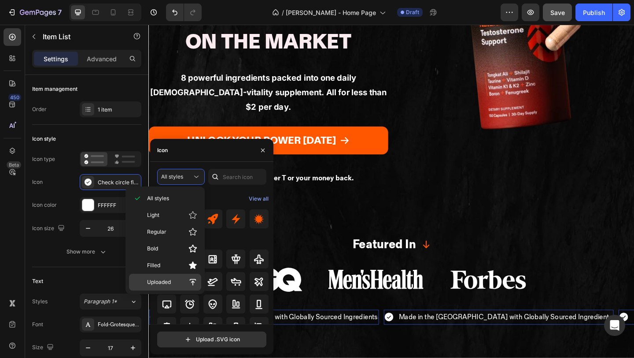
click at [162, 280] on span "Uploaded" at bounding box center [159, 282] width 24 height 8
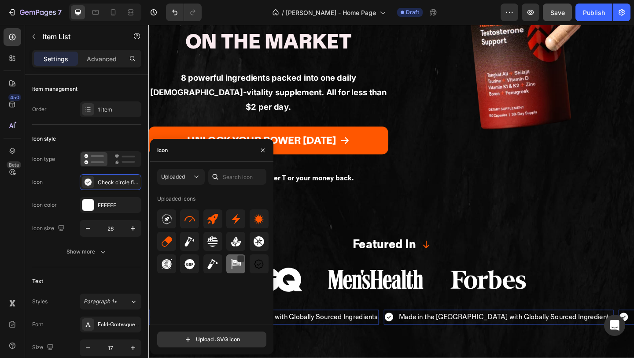
click at [232, 266] on img at bounding box center [236, 263] width 11 height 11
click at [326, 327] on div "Made in the US with Globally Sourced Ingredients Item List 0 Made in the US wit…" at bounding box center [412, 342] width 528 height 30
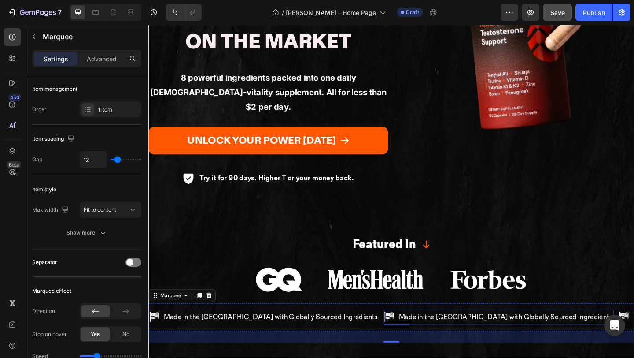
click at [421, 336] on p "Made in the [GEOGRAPHIC_DATA] with Globally Sourced Ingredients" at bounding box center [537, 343] width 233 height 14
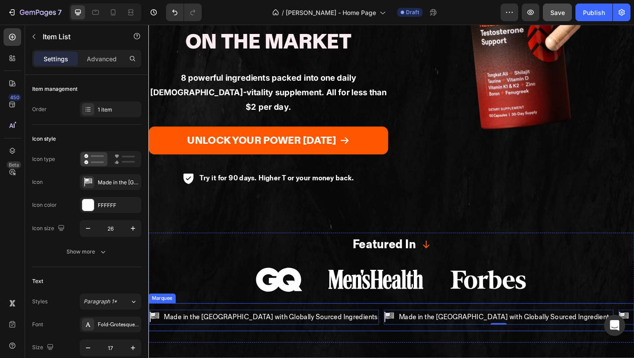
click at [332, 334] on div "Made in the US with Globally Sourced Ingredients Item List 0" at bounding box center [276, 342] width 255 height 16
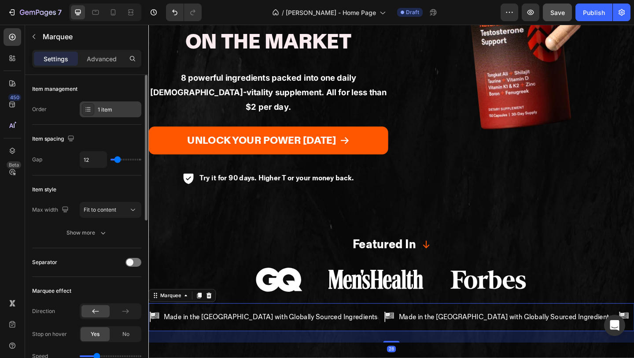
click at [112, 108] on div "1 item" at bounding box center [118, 110] width 41 height 8
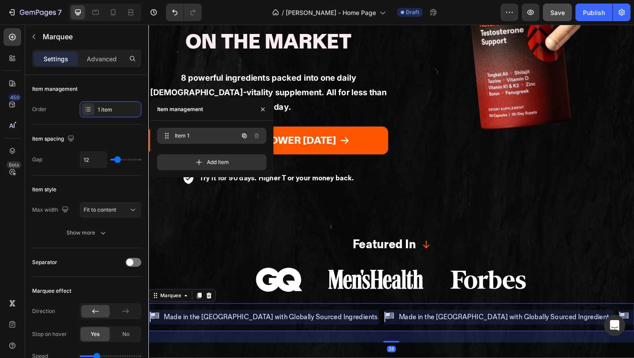
click at [246, 136] on icon "button" at bounding box center [244, 135] width 7 height 7
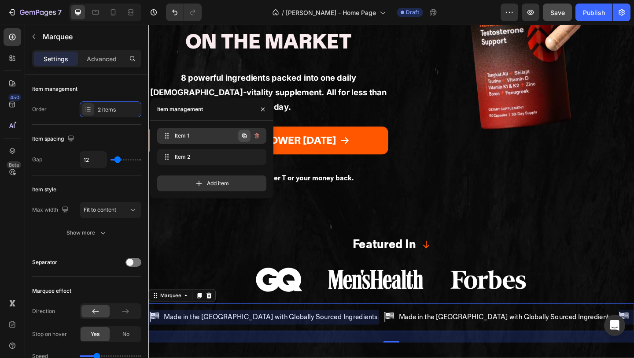
click at [244, 139] on icon "button" at bounding box center [244, 135] width 7 height 7
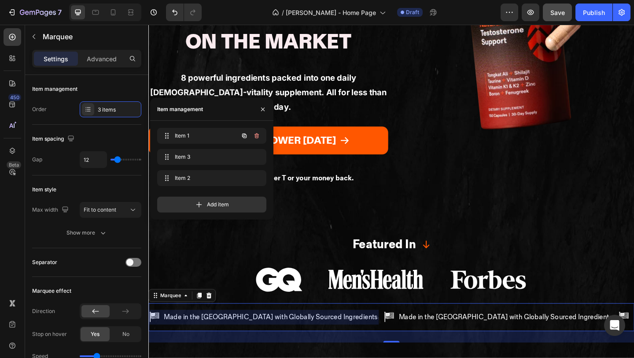
click at [244, 139] on icon "button" at bounding box center [244, 135] width 7 height 7
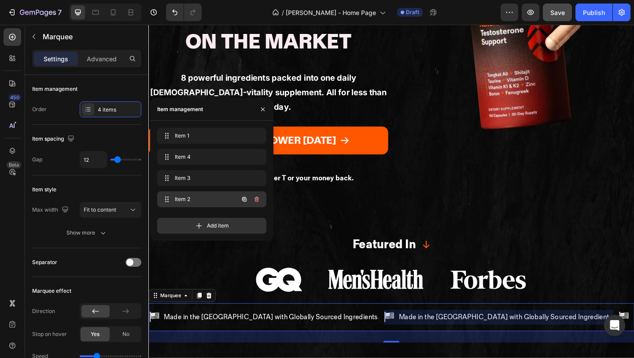
scroll to position [0, 13]
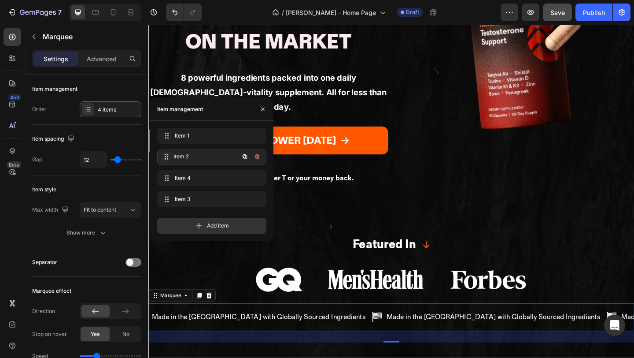
drag, startPoint x: 160, startPoint y: 197, endPoint x: 161, endPoint y: 152, distance: 45.4
drag, startPoint x: 165, startPoint y: 203, endPoint x: 165, endPoint y: 176, distance: 26.4
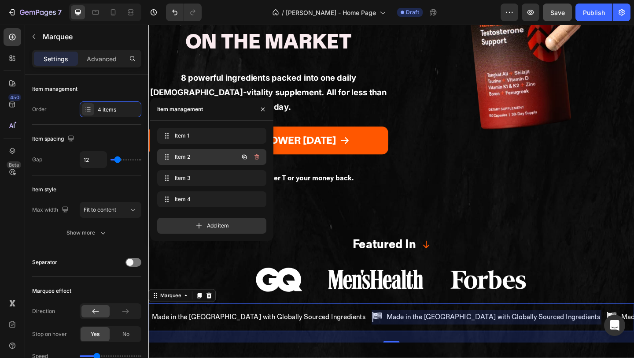
click at [195, 160] on span "Item 2" at bounding box center [200, 157] width 50 height 8
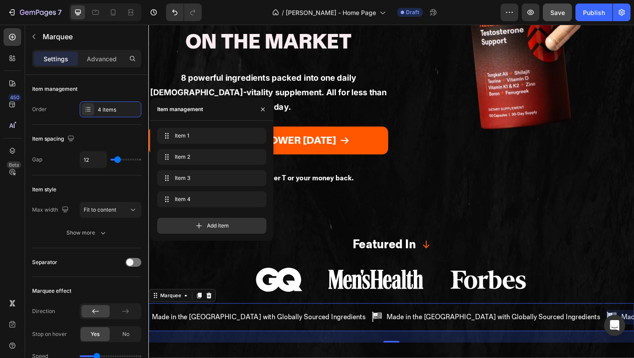
click at [407, 336] on p "Made in the [GEOGRAPHIC_DATA] with Globally Sourced Ingredients" at bounding box center [523, 343] width 233 height 14
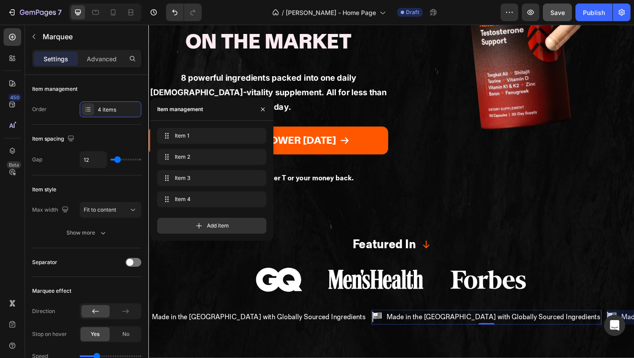
click at [407, 336] on p "Made in the [GEOGRAPHIC_DATA] with Globally Sourced Ingredients" at bounding box center [523, 343] width 233 height 14
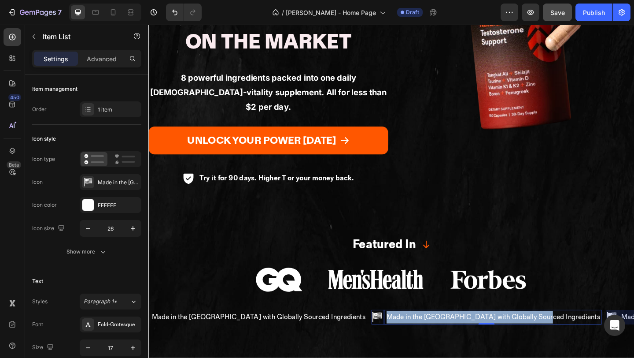
click at [407, 336] on p "Made in the [GEOGRAPHIC_DATA] with Globally Sourced Ingredients" at bounding box center [523, 343] width 233 height 14
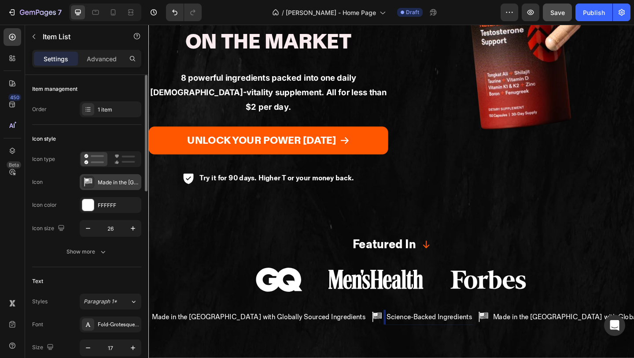
click at [105, 179] on div "Made in the us with globally sourced ingredients" at bounding box center [118, 182] width 41 height 8
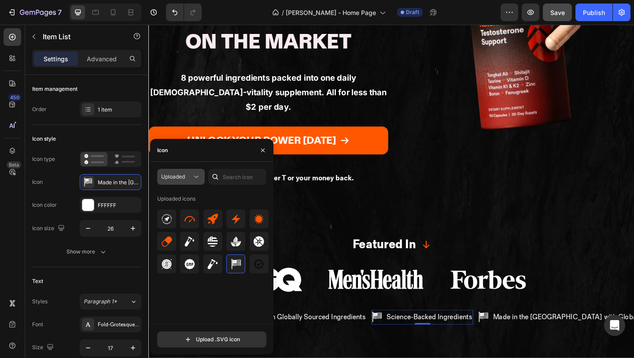
click at [178, 181] on div "Uploaded" at bounding box center [181, 176] width 40 height 9
click at [231, 292] on div "Uploaded icons" at bounding box center [214, 258] width 115 height 132
click at [188, 241] on img at bounding box center [190, 241] width 11 height 11
click at [523, 336] on p "Made in the [GEOGRAPHIC_DATA] with Globally Sourced Ingredients" at bounding box center [639, 343] width 233 height 14
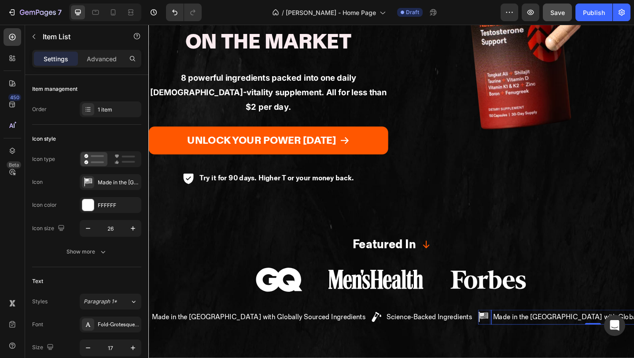
click at [523, 336] on p "Made in the [GEOGRAPHIC_DATA] with Globally Sourced Ingredients" at bounding box center [639, 343] width 233 height 14
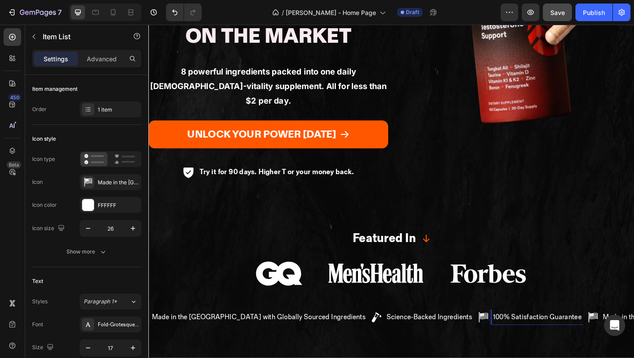
scroll to position [236, 0]
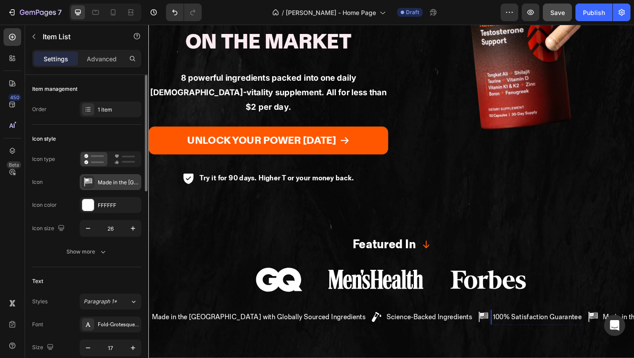
click at [105, 183] on div "Made in the us with globally sourced ingredients" at bounding box center [118, 182] width 41 height 8
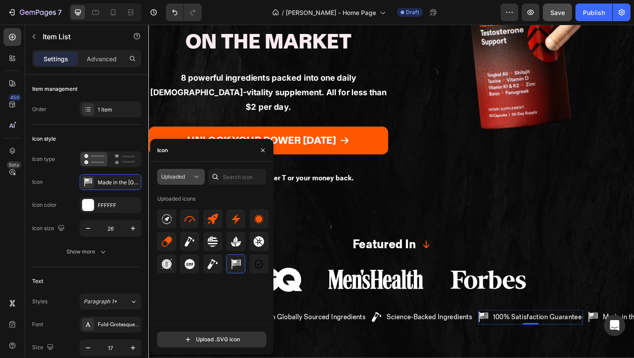
click at [191, 175] on div "Uploaded" at bounding box center [176, 177] width 31 height 8
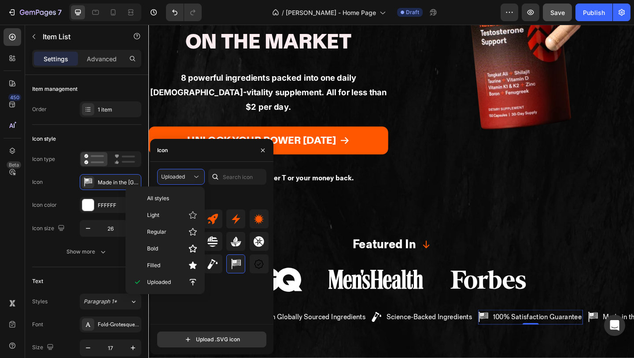
click at [236, 300] on div "Uploaded icons" at bounding box center [214, 258] width 115 height 132
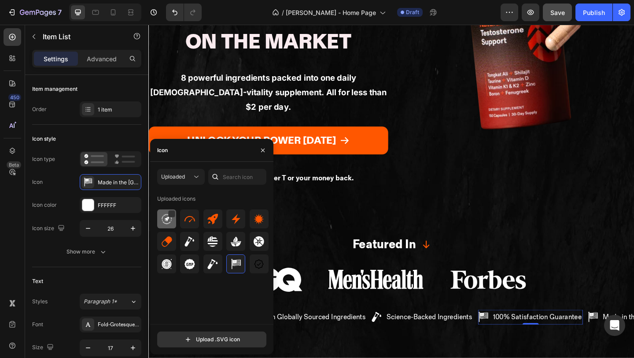
click at [170, 222] on img at bounding box center [167, 219] width 11 height 11
click at [133, 230] on icon "button" at bounding box center [133, 228] width 9 height 9
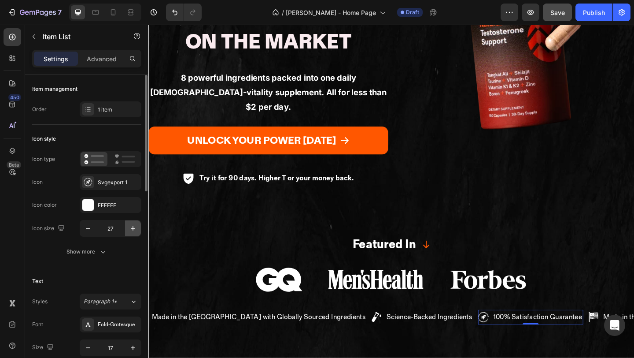
click at [133, 230] on icon "button" at bounding box center [133, 228] width 9 height 9
click at [129, 229] on icon "button" at bounding box center [133, 228] width 9 height 9
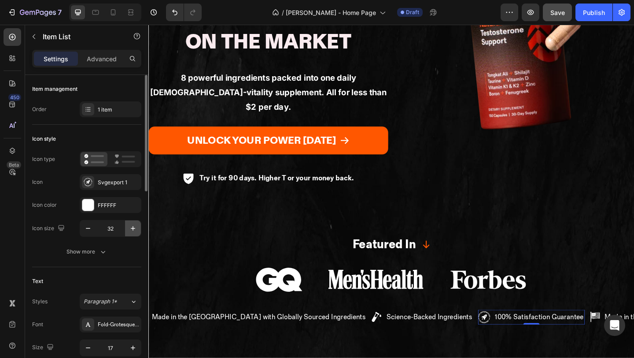
click at [129, 229] on icon "button" at bounding box center [133, 228] width 9 height 9
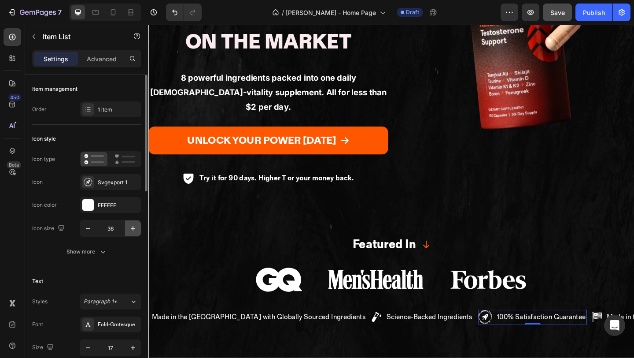
type input "37"
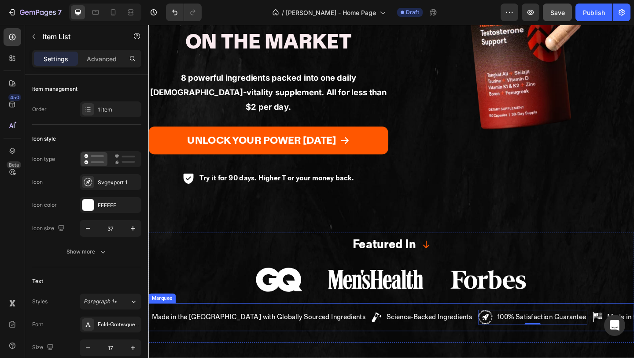
click at [234, 334] on div "Made in the [GEOGRAPHIC_DATA] with Globally Sourced Ingredients" at bounding box center [268, 342] width 235 height 16
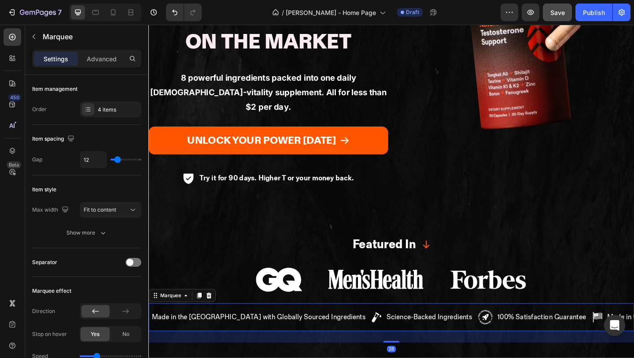
click at [235, 327] on div "Made in the US with Globally Sourced Ingredients Item List Science-Backed Ingre…" at bounding box center [412, 342] width 528 height 30
click at [93, 158] on input "12" at bounding box center [93, 159] width 26 height 16
type input "3"
type input "32"
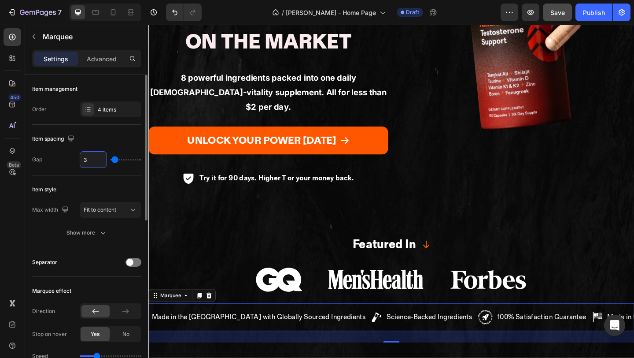
type input "32"
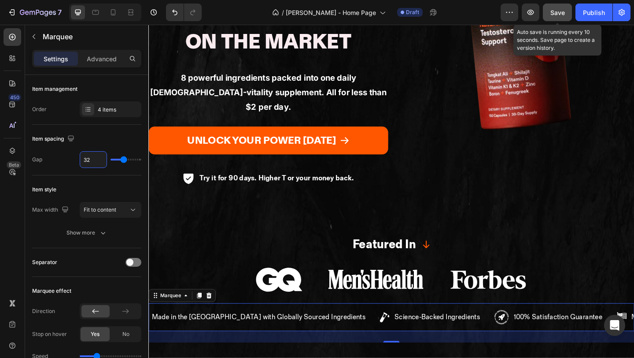
type input "32"
click at [558, 11] on span "Save" at bounding box center [557, 12] width 15 height 7
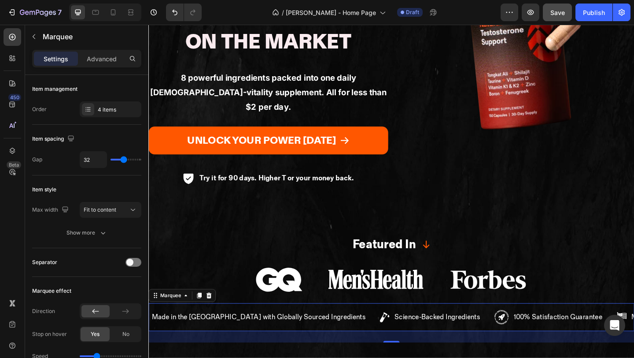
drag, startPoint x: 410, startPoint y: 325, endPoint x: 410, endPoint y: 282, distance: 43.2
click at [410, 282] on div "Featured In Text Block Icon Row Image Image Image Row Made in the US with Globa…" at bounding box center [412, 310] width 528 height 119
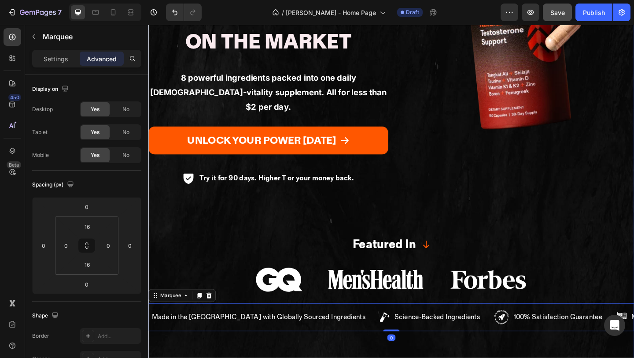
drag, startPoint x: 440, startPoint y: 316, endPoint x: 442, endPoint y: 303, distance: 12.9
click at [440, 316] on div "4.9 Stars Text Block 247,353+ Vitalized Men Text Block ● Text Block Row The Mos…" at bounding box center [412, 113] width 528 height 545
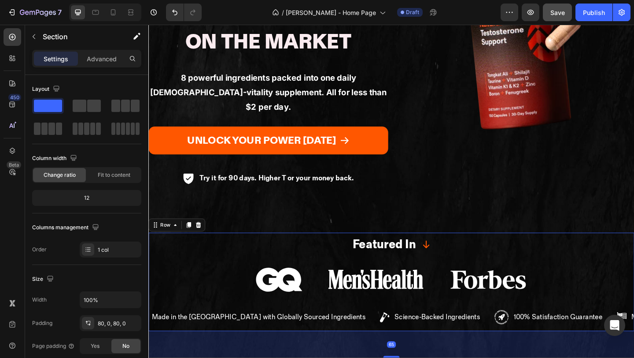
click at [454, 276] on div "Featured In Text Block Icon Row Image Image Image Row Made in the US with Globa…" at bounding box center [412, 304] width 528 height 107
drag, startPoint x: 411, startPoint y: 341, endPoint x: 424, endPoint y: 259, distance: 83.0
click at [424, 262] on div "Featured In Text Block Icon Row Image Image Image Row Made in the US with Globa…" at bounding box center [412, 304] width 528 height 107
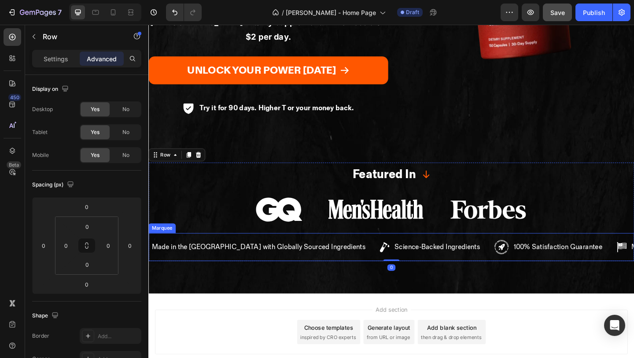
scroll to position [325, 0]
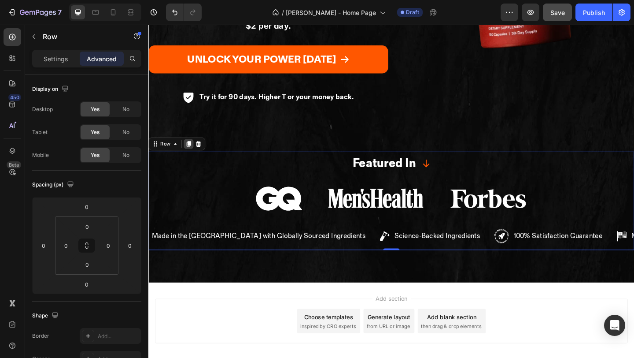
click at [190, 151] on icon at bounding box center [192, 154] width 5 height 6
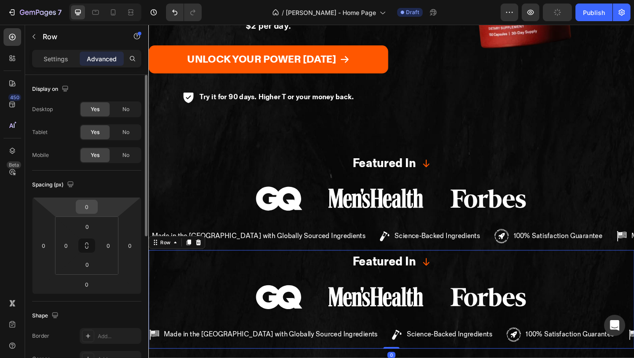
click at [92, 206] on input "0" at bounding box center [87, 206] width 18 height 13
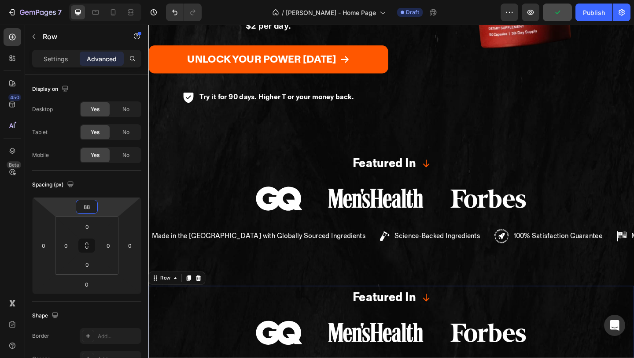
type input "88"
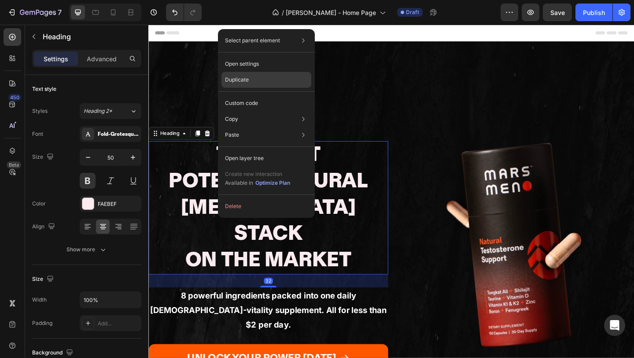
click at [268, 95] on div "Duplicate" at bounding box center [266, 103] width 90 height 16
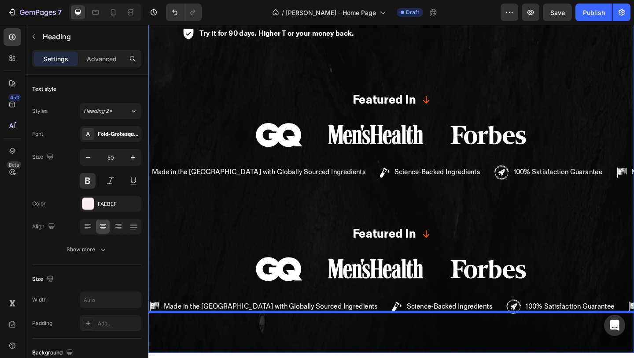
scroll to position [601, 0]
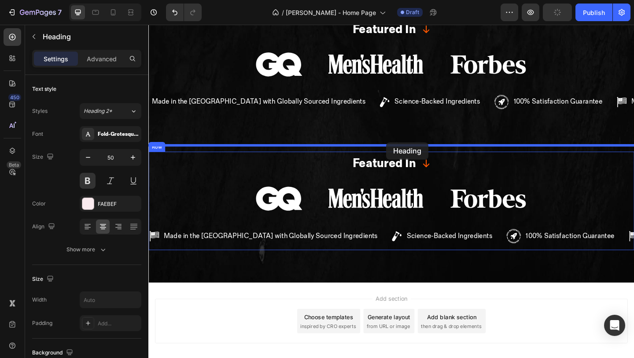
drag, startPoint x: 170, startPoint y: 272, endPoint x: 407, endPoint y: 152, distance: 266.2
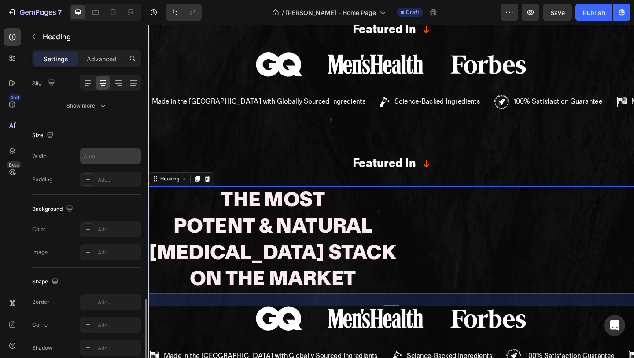
scroll to position [239, 0]
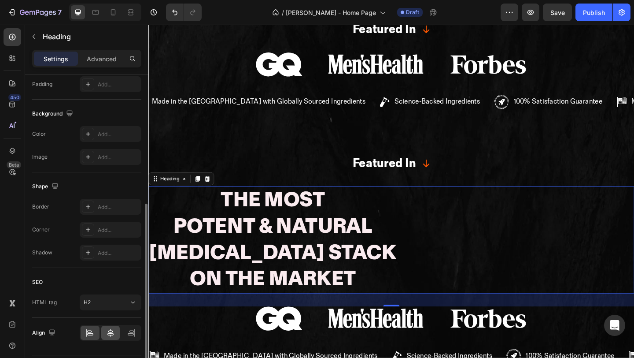
click at [105, 332] on div at bounding box center [110, 332] width 19 height 14
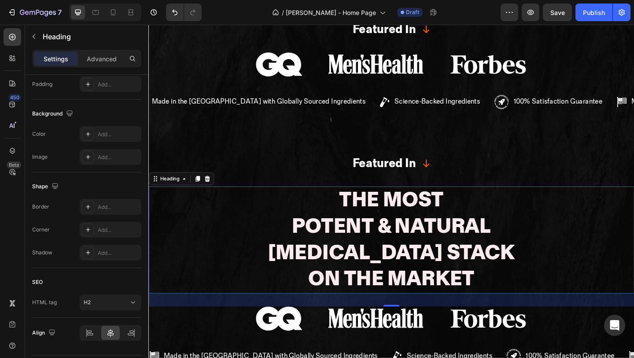
click at [367, 220] on h2 "The Most Potent & Natural [MEDICAL_DATA] Stack On The Market" at bounding box center [412, 258] width 270 height 116
click at [367, 220] on p "The Most Potent & Natural [MEDICAL_DATA] Stack On The Market" at bounding box center [412, 258] width 269 height 114
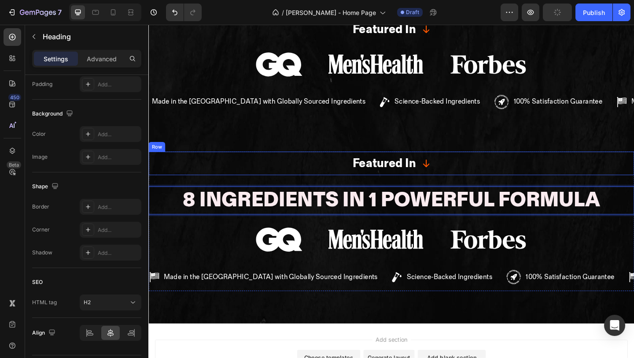
click at [347, 162] on div "Featured In Text Block Icon Row" at bounding box center [412, 175] width 528 height 26
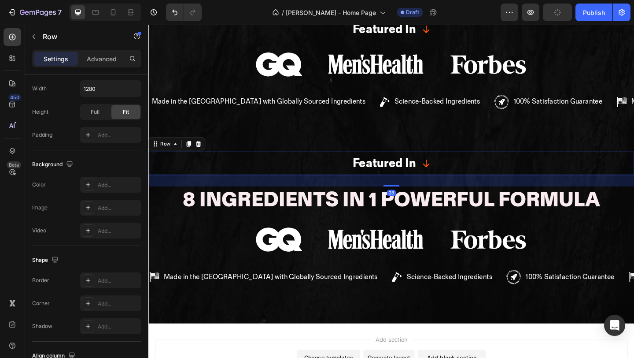
scroll to position [0, 0]
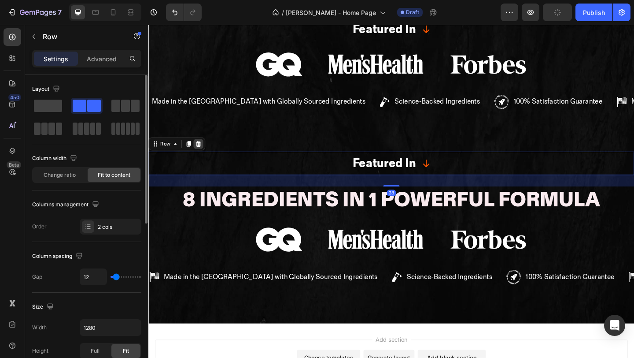
click at [204, 151] on icon at bounding box center [202, 154] width 7 height 7
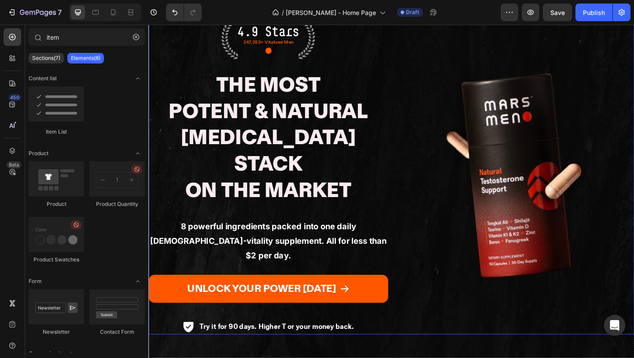
scroll to position [100, 0]
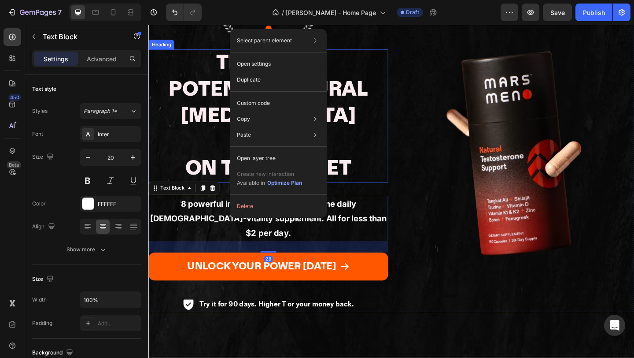
click at [220, 125] on h2 "The Most Potent & Natural [MEDICAL_DATA] Stack On The Market" at bounding box center [278, 124] width 261 height 145
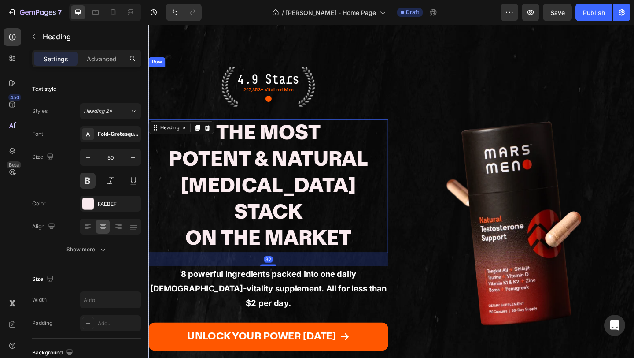
scroll to position [6, 0]
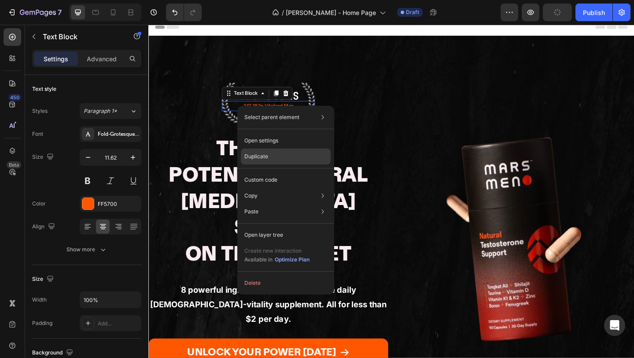
click at [262, 157] on p "Duplicate" at bounding box center [256, 156] width 24 height 8
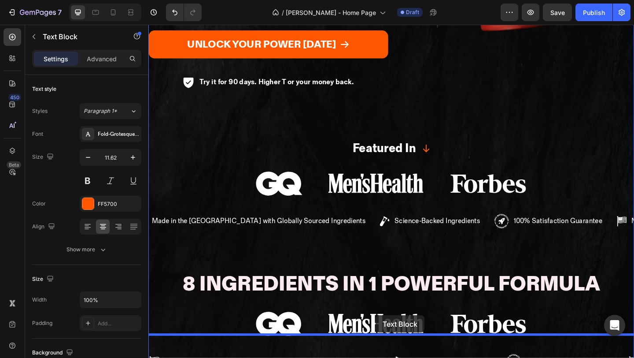
scroll to position [388, 0]
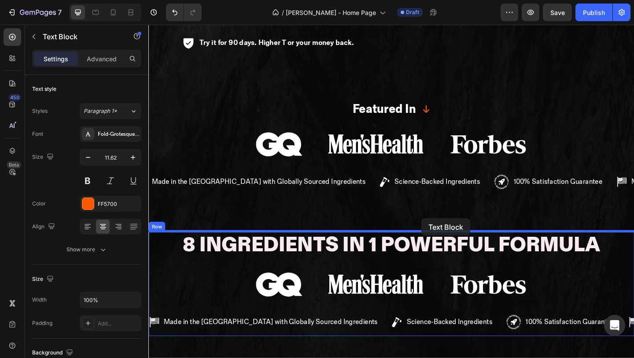
drag, startPoint x: 250, startPoint y: 100, endPoint x: 445, endPoint y: 235, distance: 237.1
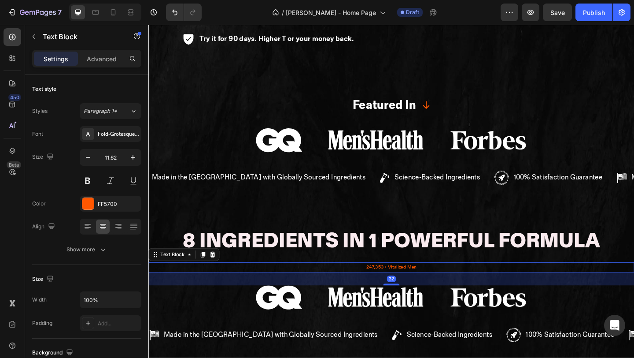
scroll to position [384, 0]
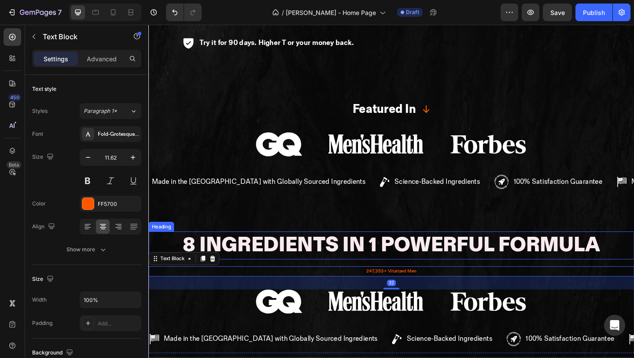
click at [441, 250] on p "8 Ingredients in 1 Powerful Formula" at bounding box center [413, 264] width 454 height 29
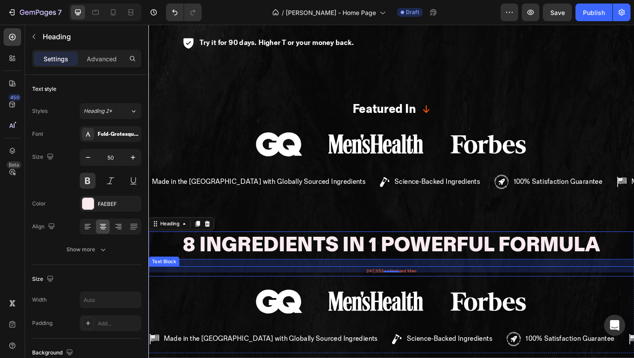
click at [385, 288] on p "247,353+ Vitalized Men" at bounding box center [412, 292] width 527 height 9
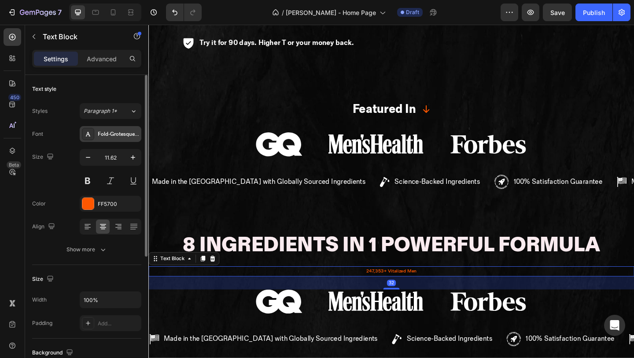
click at [107, 134] on div "Fold-Grotesque-Pro-Medium" at bounding box center [118, 134] width 41 height 8
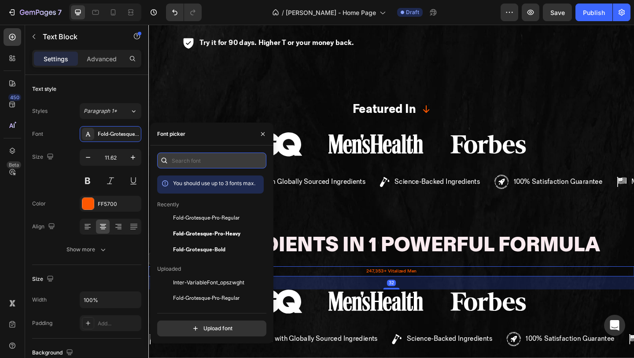
click at [233, 165] on input "text" at bounding box center [211, 160] width 109 height 16
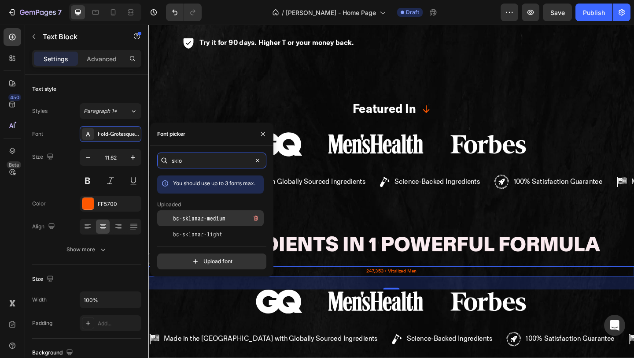
type input "sklo"
click at [203, 221] on span "bc-sklonar-medium" at bounding box center [199, 218] width 52 height 8
click at [384, 288] on p "247,353+ Vitalized Men" at bounding box center [412, 292] width 527 height 9
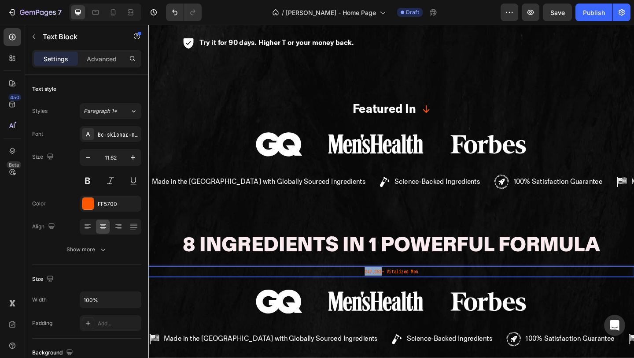
click at [384, 288] on p "247,353+ Vitalized Men" at bounding box center [412, 292] width 527 height 9
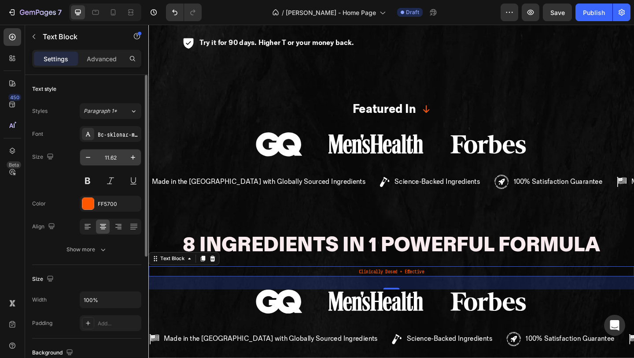
click at [114, 158] on input "11.62" at bounding box center [110, 157] width 29 height 16
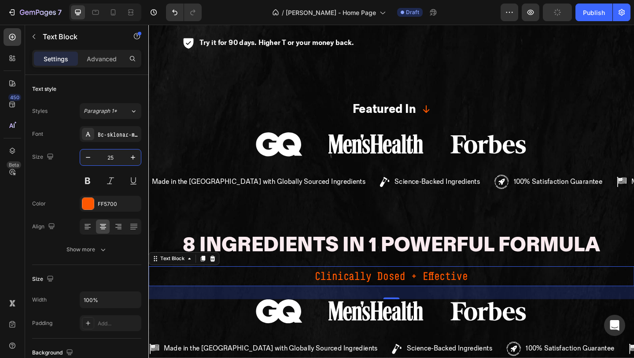
type input "25"
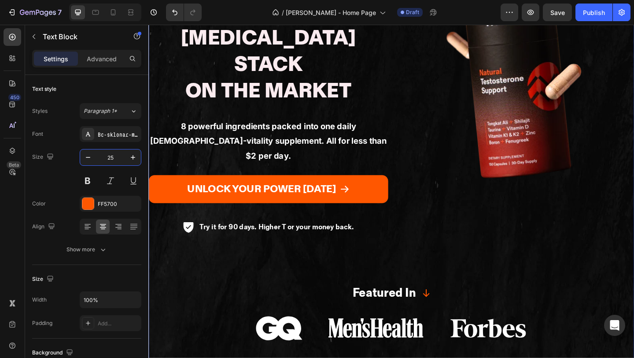
scroll to position [233, 0]
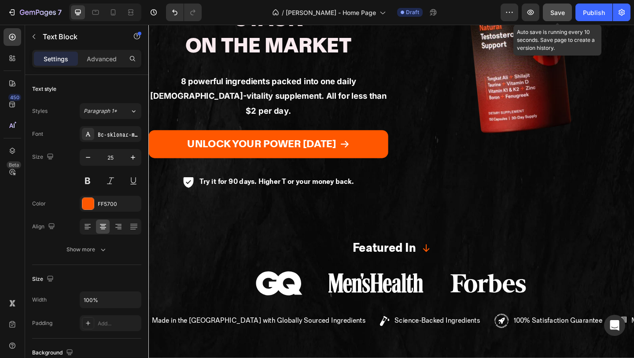
click at [564, 10] on span "Save" at bounding box center [557, 12] width 15 height 7
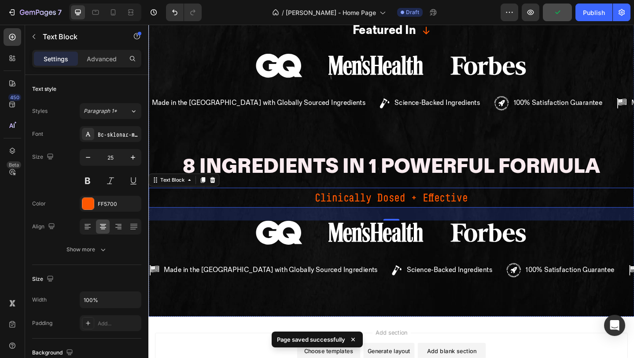
scroll to position [506, 0]
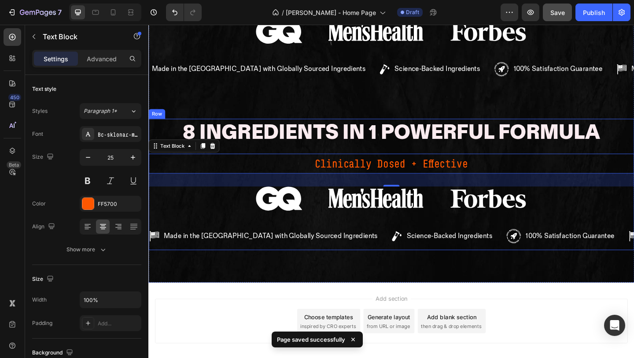
click at [426, 192] on div "8 Ingredients in 1 Powerful Formula Heading Clinically Dosed + Effective Text B…" at bounding box center [412, 198] width 528 height 143
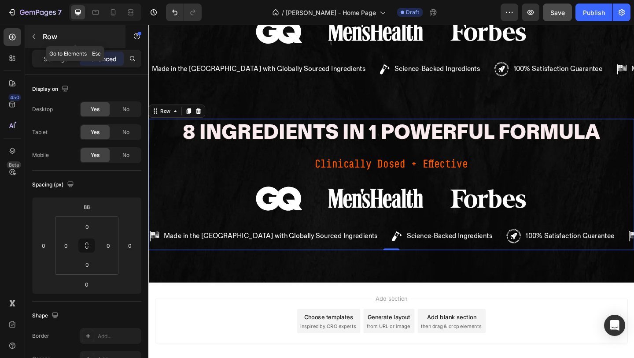
click at [28, 33] on button "button" at bounding box center [34, 37] width 14 height 14
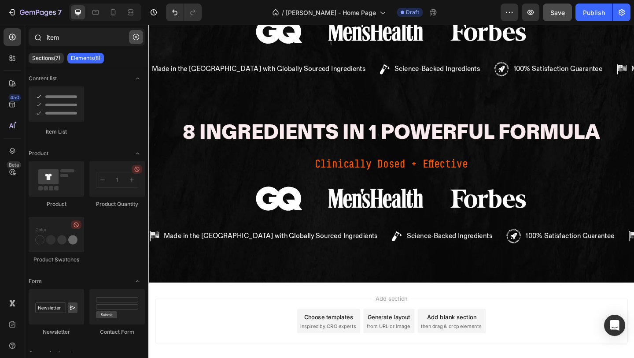
click at [135, 39] on icon "button" at bounding box center [136, 37] width 6 height 6
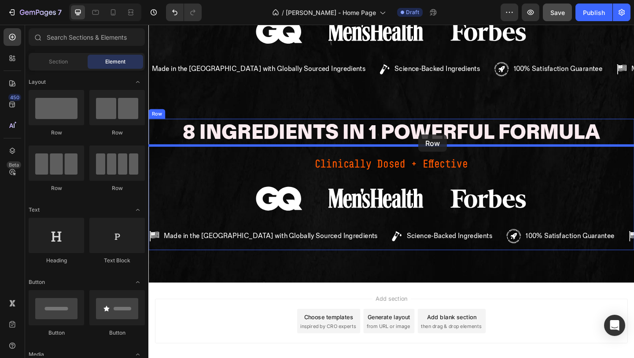
drag, startPoint x: 285, startPoint y: 194, endPoint x: 442, endPoint y: 144, distance: 164.6
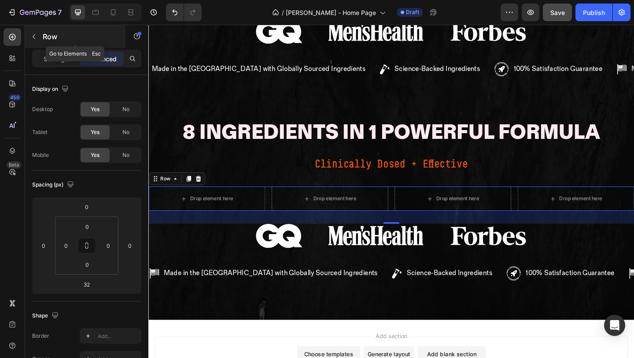
click at [33, 37] on icon "button" at bounding box center [34, 36] width 3 height 5
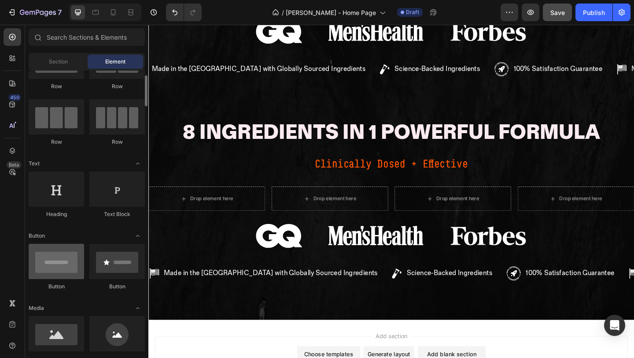
scroll to position [0, 0]
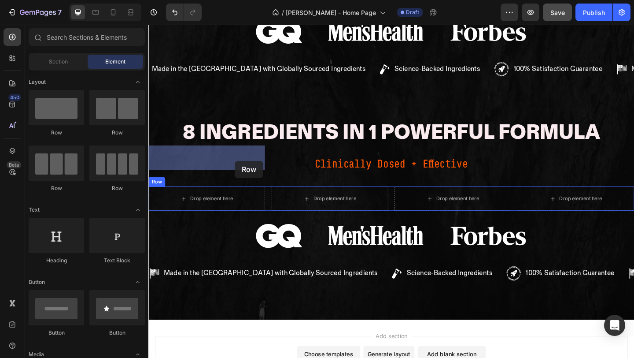
drag, startPoint x: 208, startPoint y: 138, endPoint x: 240, endPoint y: 173, distance: 47.1
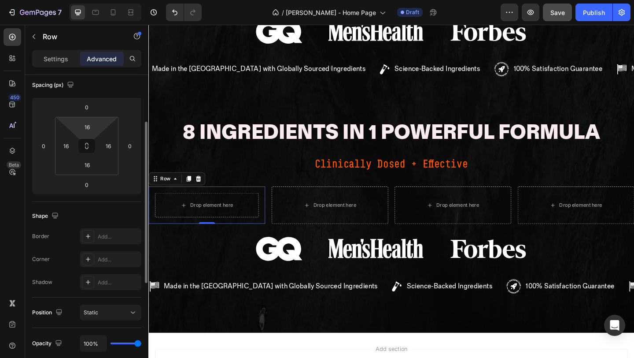
scroll to position [101, 0]
click at [87, 148] on button at bounding box center [86, 144] width 17 height 14
click at [91, 125] on input "16" at bounding box center [87, 124] width 18 height 13
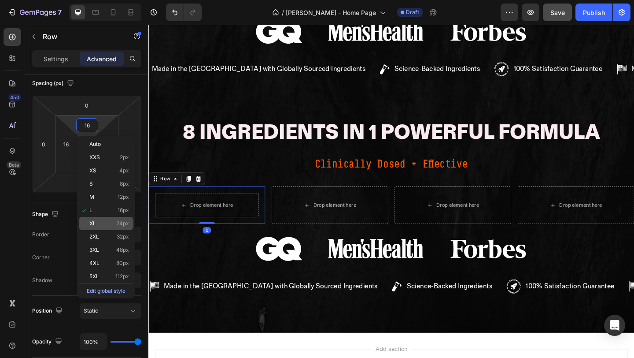
click at [106, 225] on p "XL 24px" at bounding box center [109, 223] width 40 height 6
type input "24"
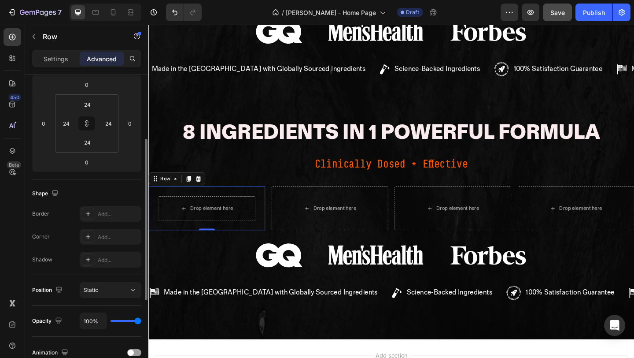
scroll to position [150, 0]
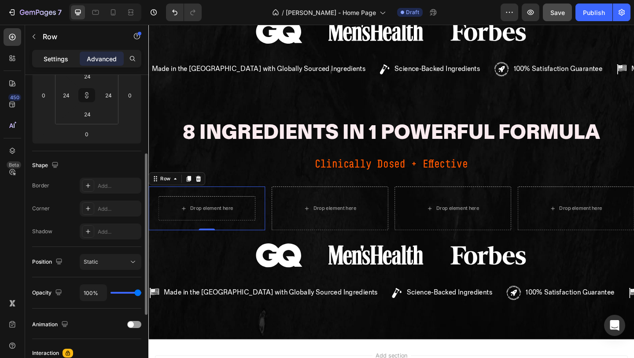
click at [44, 55] on p "Settings" at bounding box center [56, 58] width 25 height 9
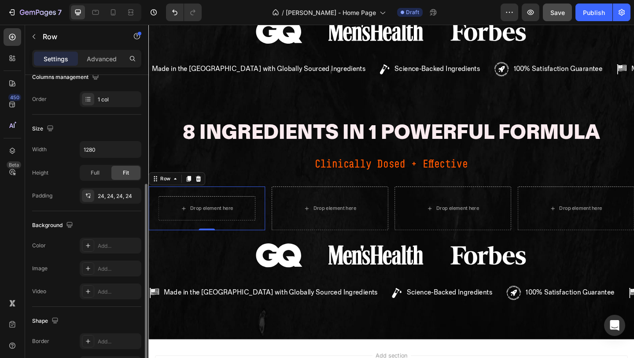
scroll to position [206, 0]
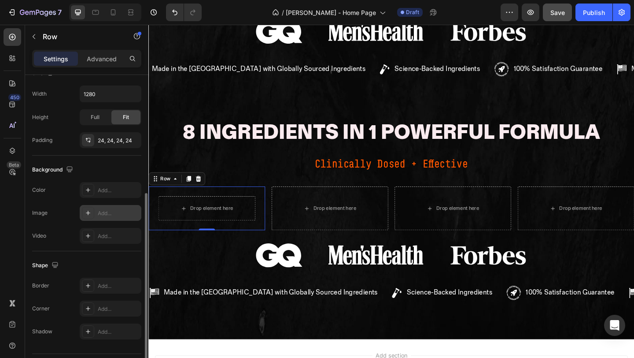
click at [118, 218] on div "Add..." at bounding box center [111, 213] width 62 height 16
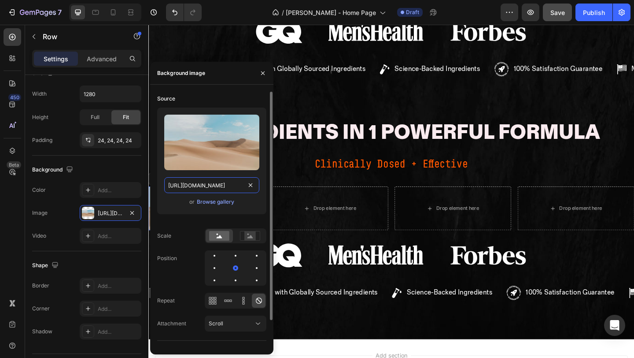
click at [230, 189] on input "[URL][DOMAIN_NAME]" at bounding box center [211, 185] width 95 height 16
paste input "[DOMAIN_NAME][URL]"
type input "[URL][DOMAIN_NAME]"
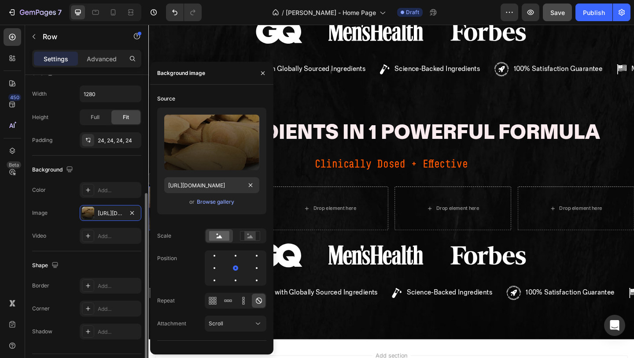
click at [55, 232] on div "Video Add..." at bounding box center [86, 236] width 109 height 16
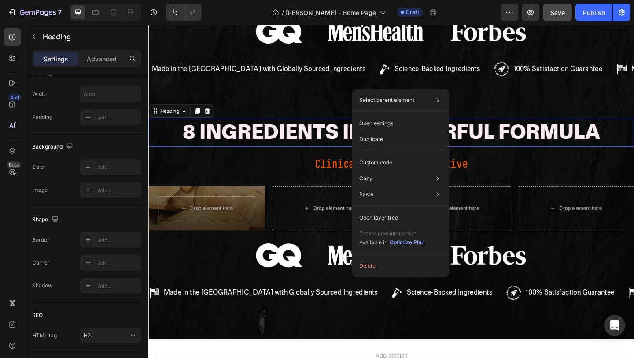
scroll to position [0, 0]
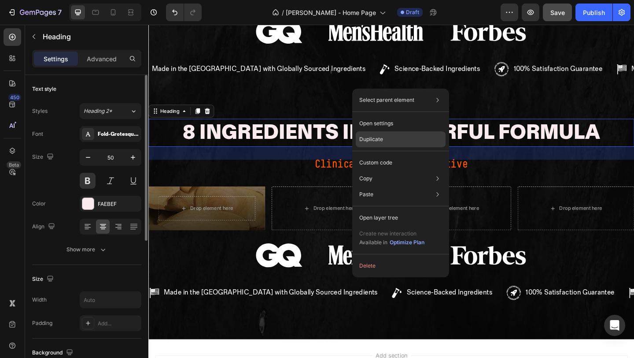
click at [372, 142] on p "Duplicate" at bounding box center [371, 139] width 24 height 8
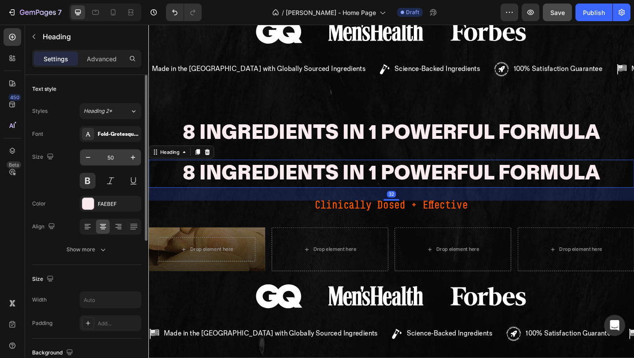
click at [119, 159] on input "50" at bounding box center [110, 157] width 29 height 16
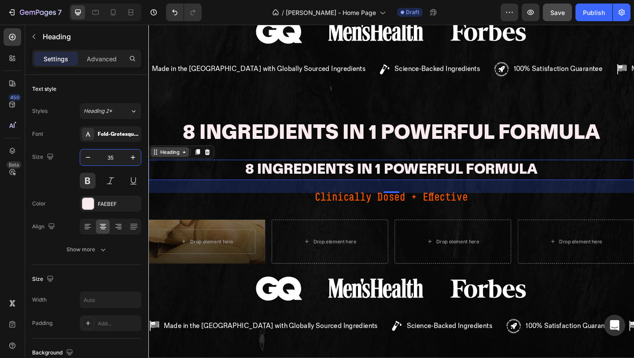
type input "35"
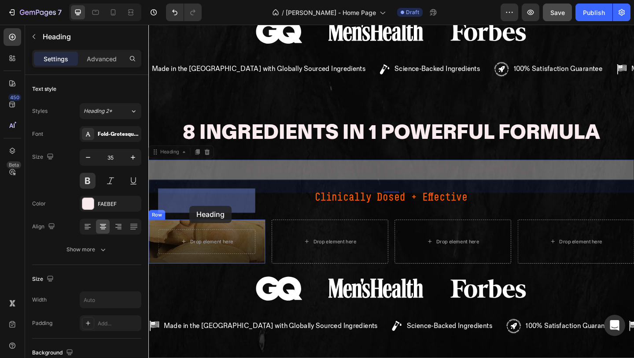
drag, startPoint x: 181, startPoint y: 121, endPoint x: 193, endPoint y: 221, distance: 101.2
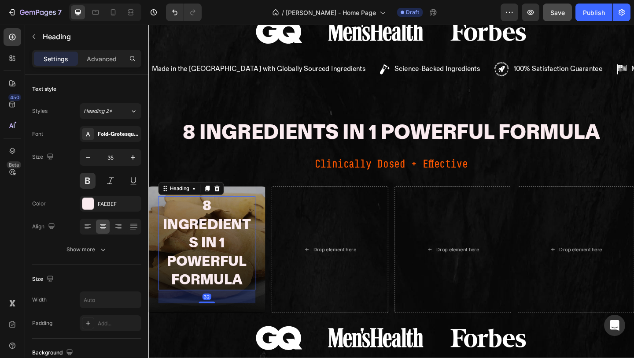
click at [201, 212] on h2 "8 Ingredients in 1 Powerful Formula" at bounding box center [212, 262] width 106 height 102
click at [201, 212] on p "8 Ingredients in 1 Powerful Formula" at bounding box center [212, 262] width 104 height 100
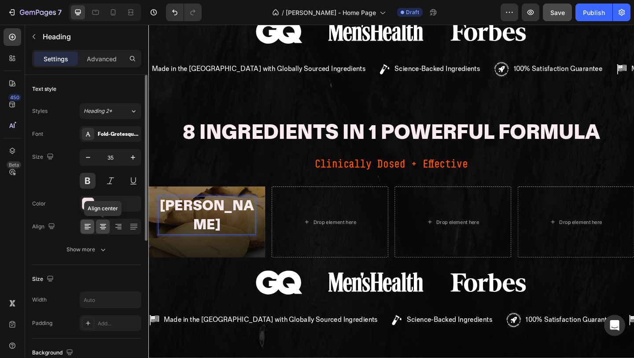
click at [89, 227] on icon at bounding box center [88, 227] width 6 height 1
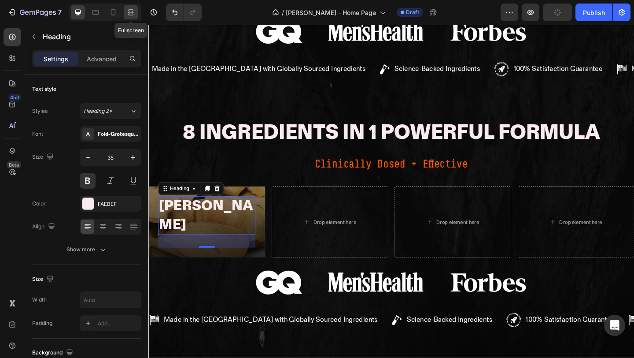
click at [127, 11] on icon at bounding box center [130, 12] width 9 height 9
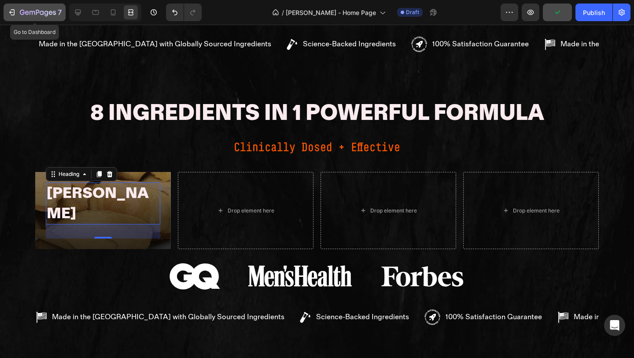
click at [63, 18] on button "7" at bounding box center [35, 13] width 62 height 18
